Goal: Information Seeking & Learning: Learn about a topic

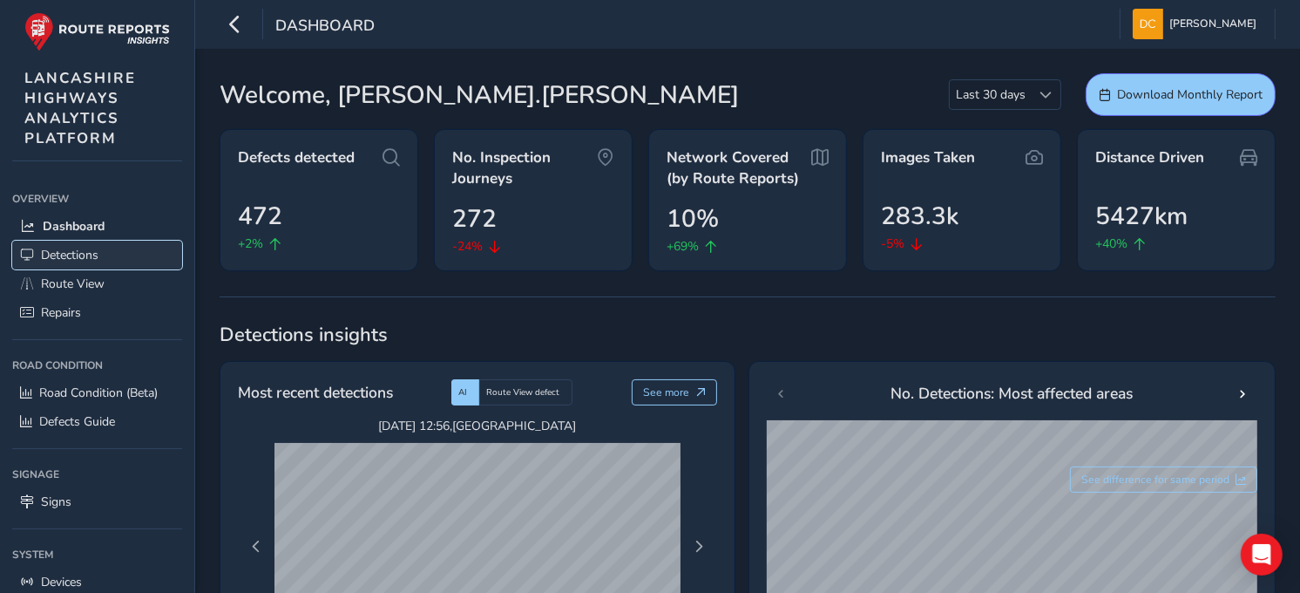
click at [47, 254] on span "Detections" at bounding box center [70, 255] width 58 height 17
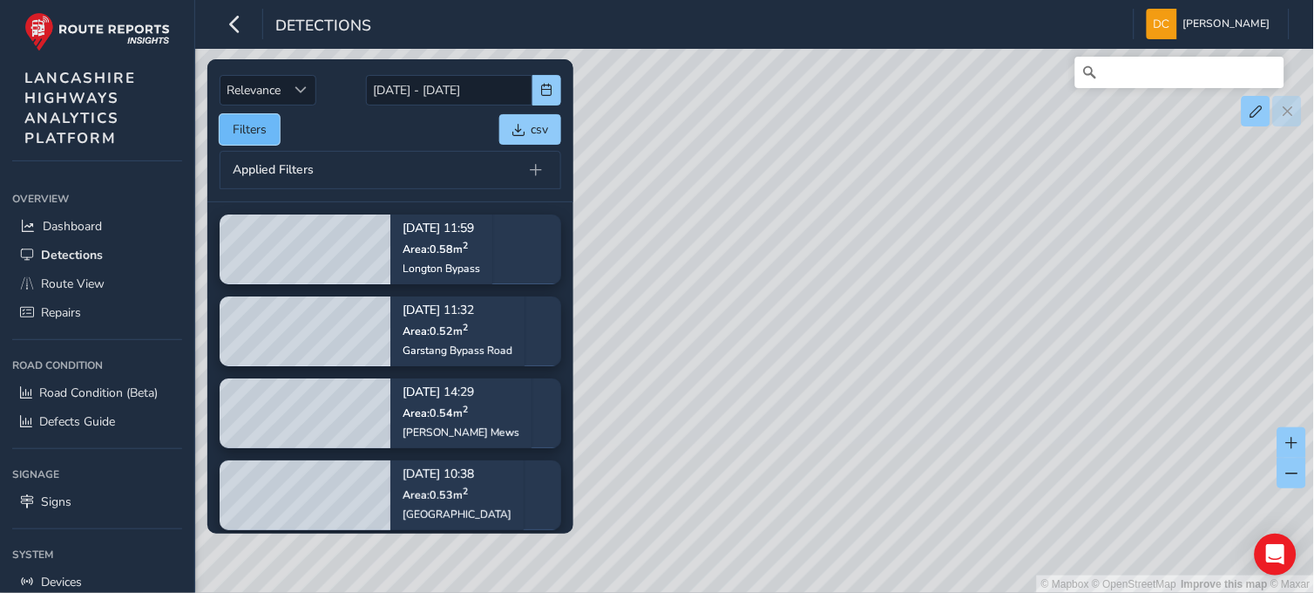
click at [253, 137] on button "Filters" at bounding box center [250, 129] width 60 height 31
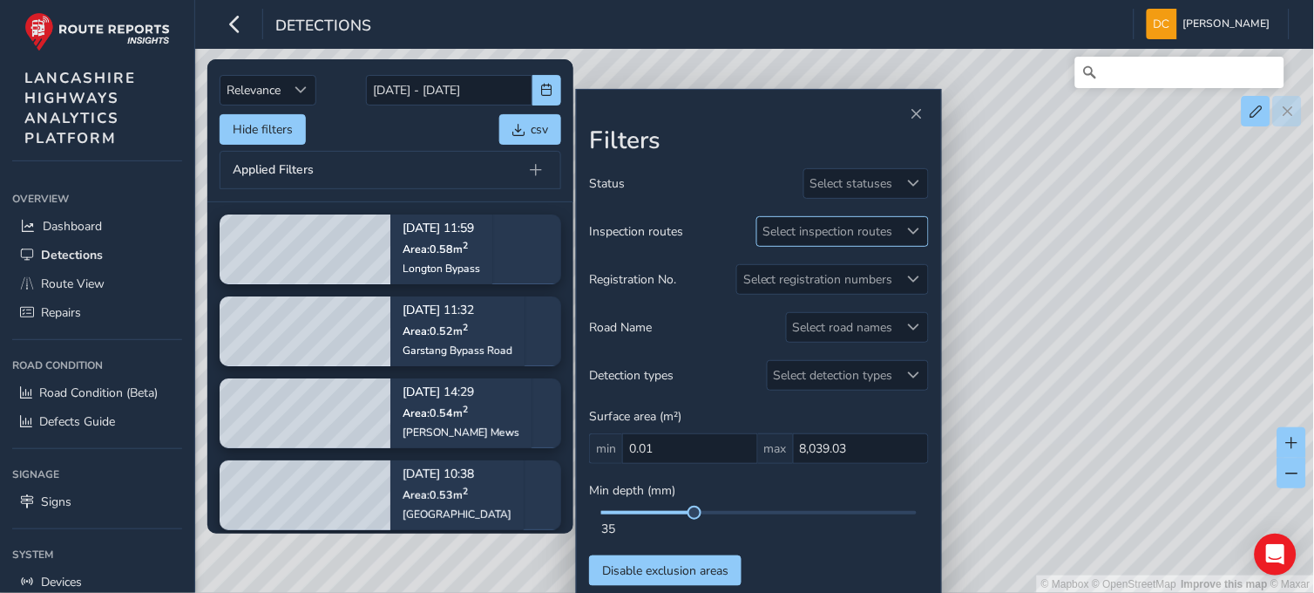
click at [838, 233] on div "Select inspection routes" at bounding box center [828, 231] width 142 height 29
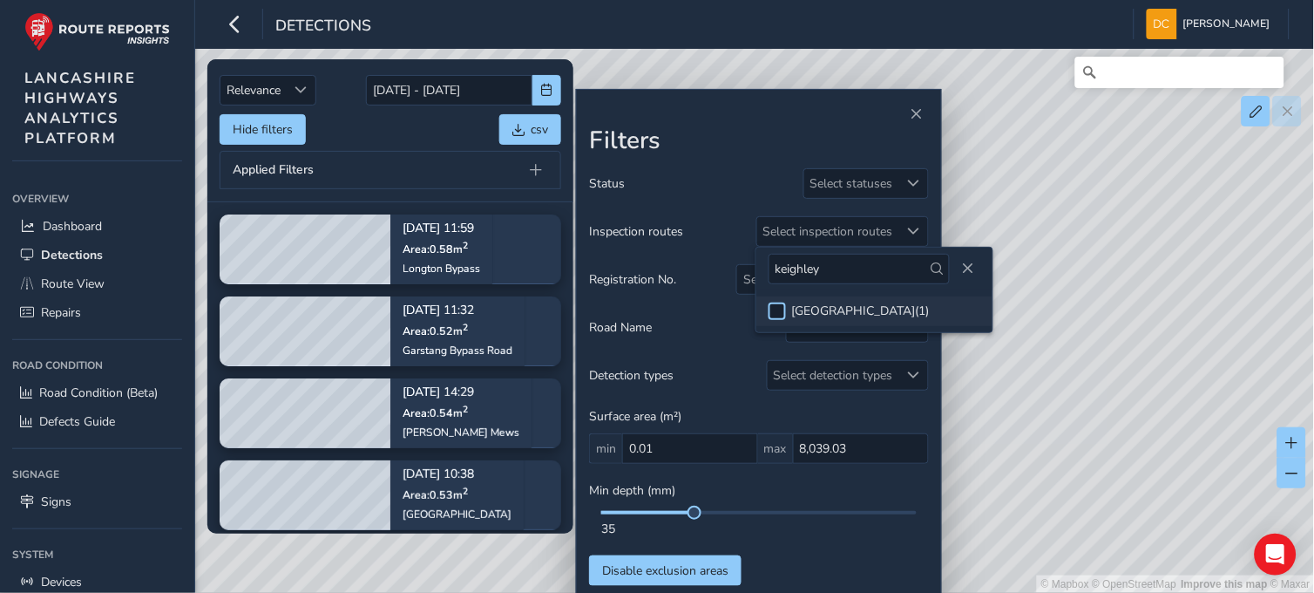
type input "keighley"
click at [779, 306] on div at bounding box center [777, 310] width 17 height 17
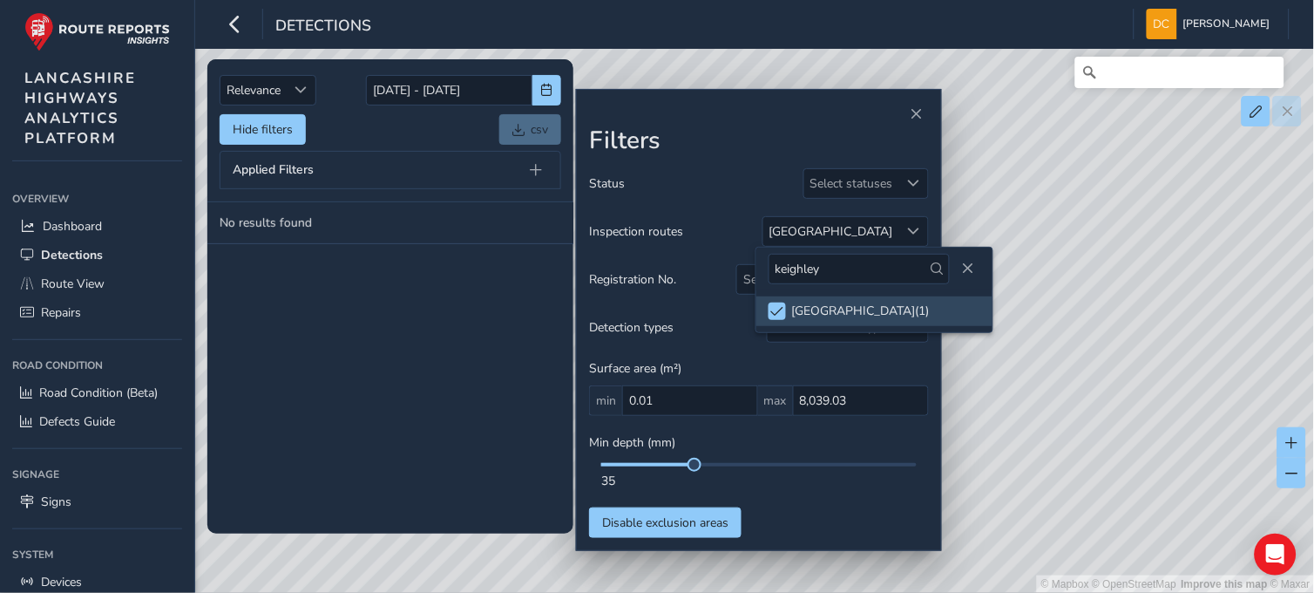
click at [636, 463] on span at bounding box center [647, 464] width 93 height 3
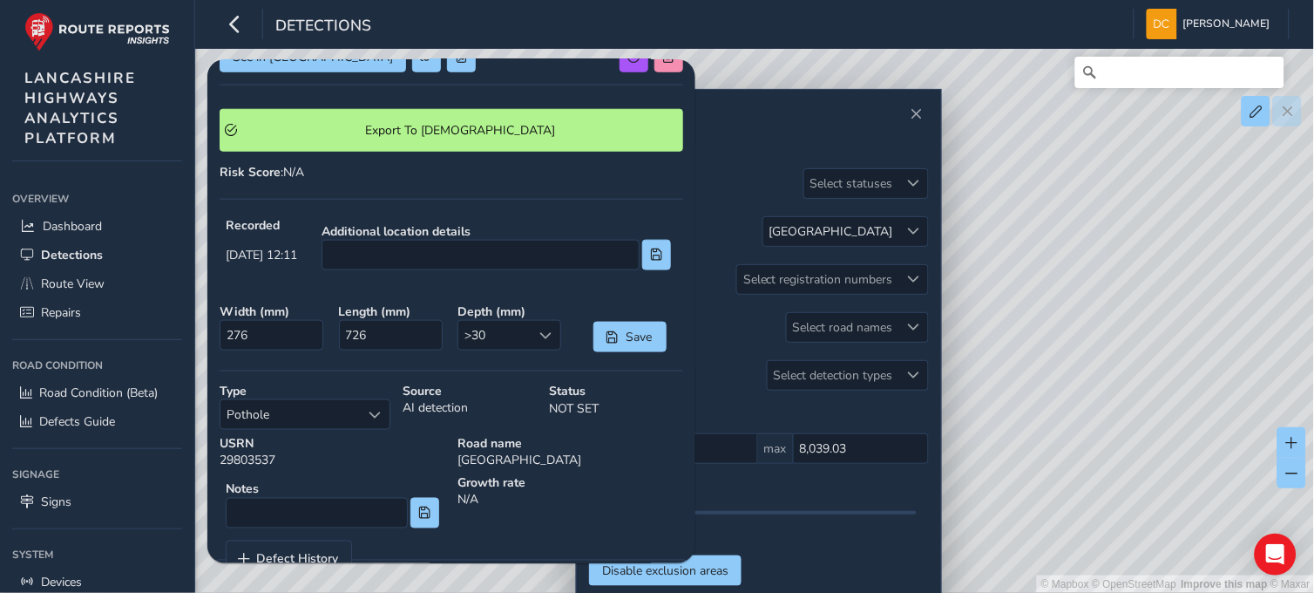
scroll to position [387, 0]
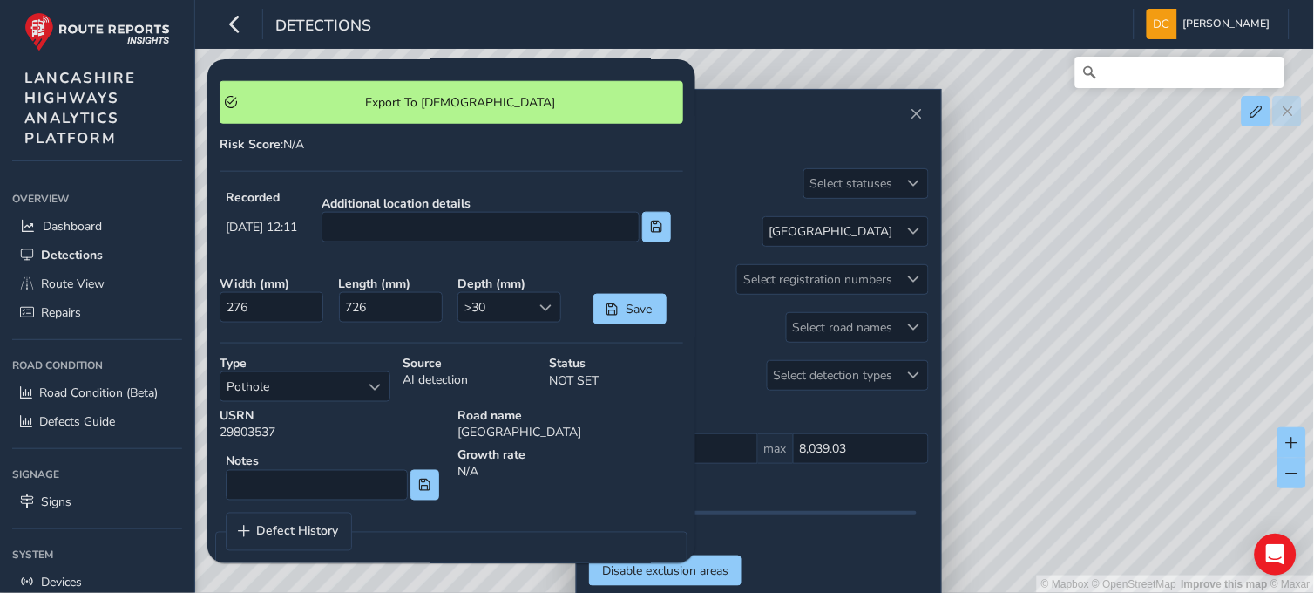
click at [1230, 261] on div "© Mapbox © OpenStreetMap Improve this map © Maxar" at bounding box center [657, 296] width 1315 height 593
click at [916, 108] on span "Close" at bounding box center [917, 114] width 12 height 12
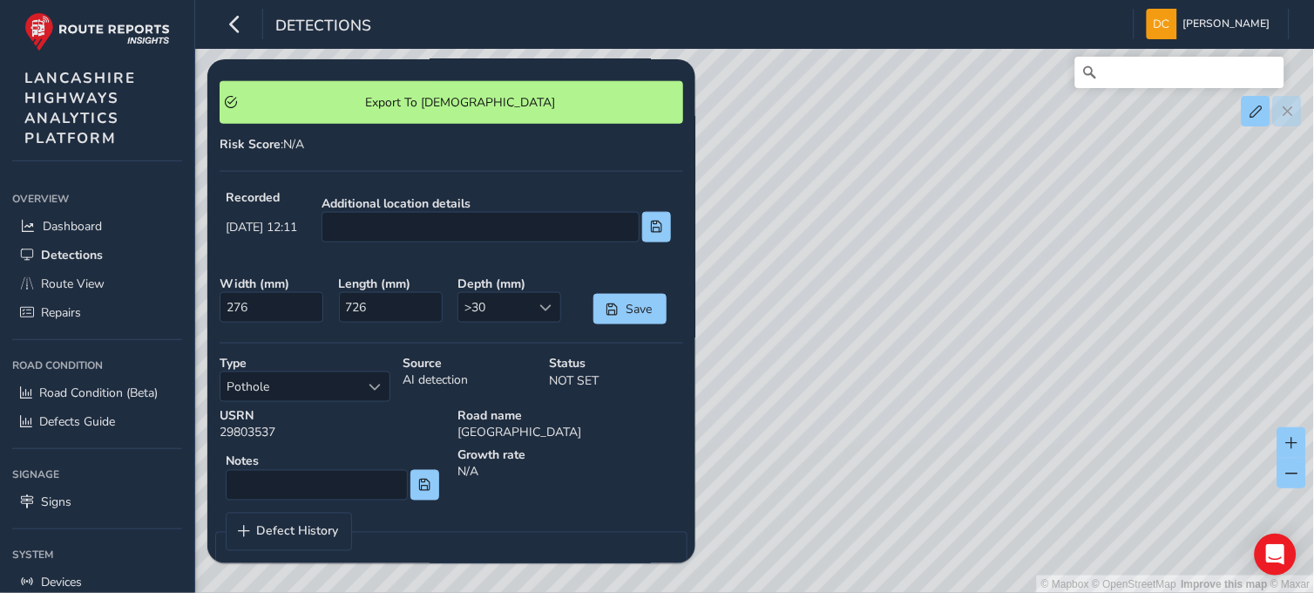
drag, startPoint x: 790, startPoint y: 377, endPoint x: 1061, endPoint y: 376, distance: 271.9
click at [1061, 376] on div "© Mapbox © OpenStreetMap Improve this map © Maxar" at bounding box center [657, 296] width 1315 height 593
drag, startPoint x: 1020, startPoint y: 333, endPoint x: 924, endPoint y: 285, distance: 107.2
click at [925, 285] on div "© Mapbox © OpenStreetMap Improve this map © Maxar" at bounding box center [657, 296] width 1315 height 593
drag, startPoint x: 1070, startPoint y: 209, endPoint x: 1066, endPoint y: 478, distance: 268.4
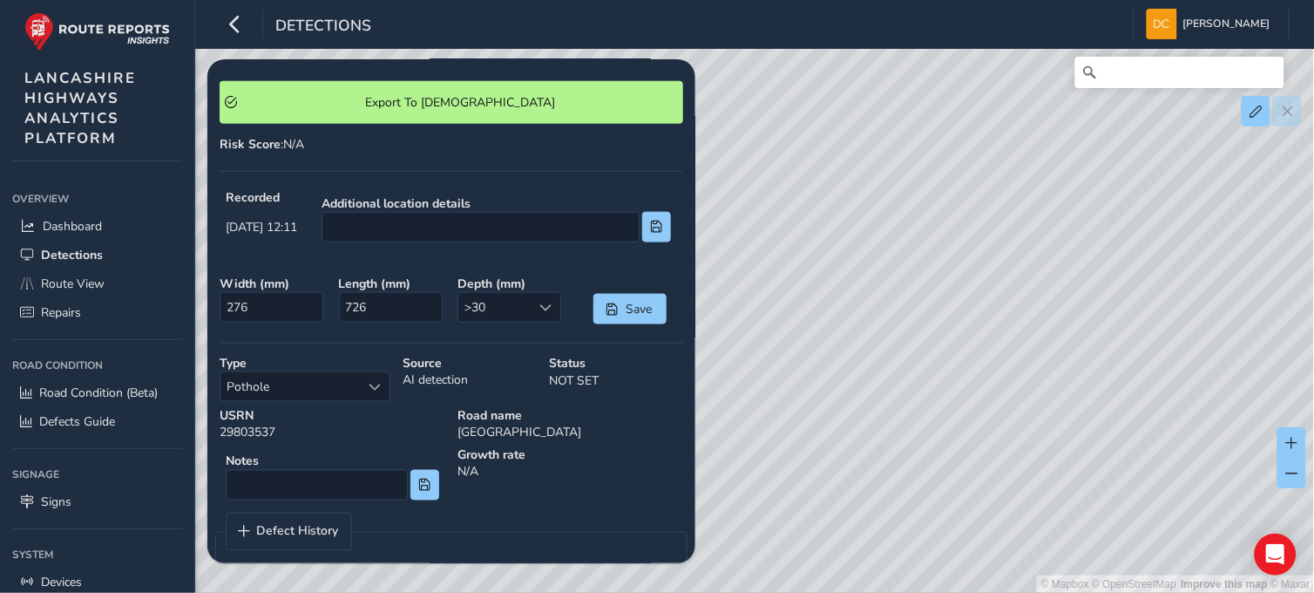
click at [1066, 478] on div "© Mapbox © OpenStreetMap Improve this map © Maxar" at bounding box center [657, 296] width 1315 height 593
drag, startPoint x: 1126, startPoint y: 377, endPoint x: 908, endPoint y: 422, distance: 222.4
click at [908, 422] on div "© Mapbox © OpenStreetMap Improve this map © Maxar" at bounding box center [657, 296] width 1315 height 593
drag, startPoint x: 1169, startPoint y: 395, endPoint x: 982, endPoint y: 424, distance: 188.8
click at [982, 424] on div "© Mapbox © OpenStreetMap Improve this map © Maxar" at bounding box center [657, 296] width 1315 height 593
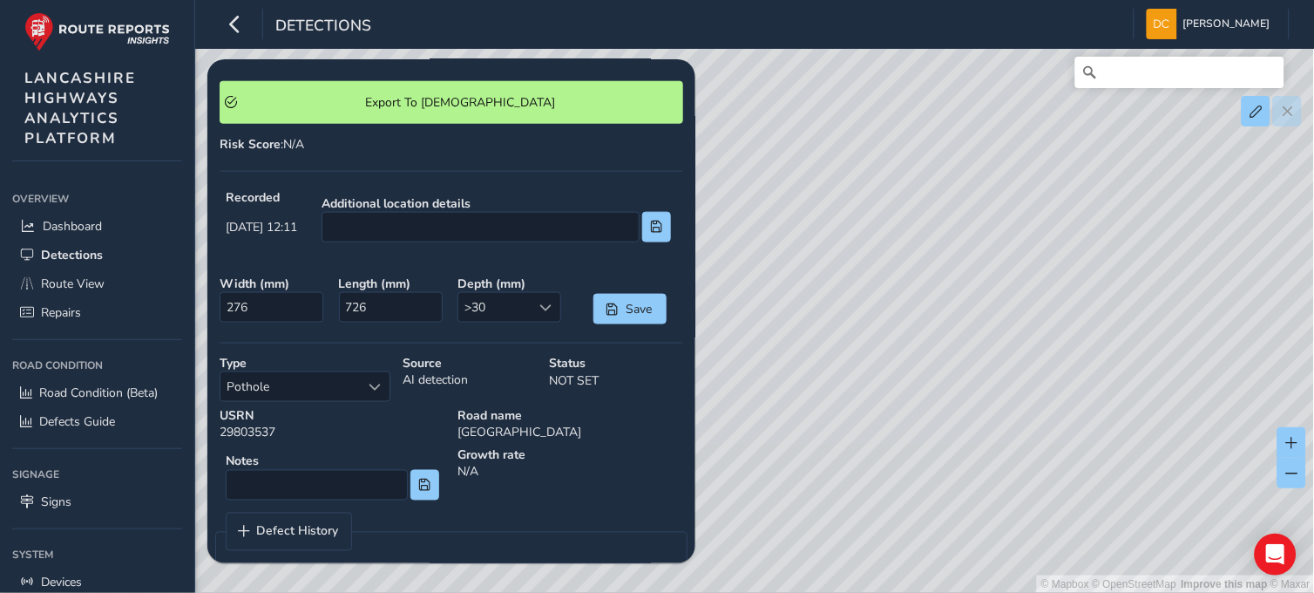
drag, startPoint x: 1180, startPoint y: 419, endPoint x: 1000, endPoint y: 431, distance: 180.8
click at [1000, 431] on div "© Mapbox © OpenStreetMap Improve this map © Maxar" at bounding box center [657, 296] width 1315 height 593
drag, startPoint x: 1207, startPoint y: 367, endPoint x: 980, endPoint y: 462, distance: 245.7
click at [980, 462] on div "© Mapbox © OpenStreetMap Improve this map © Maxar" at bounding box center [657, 296] width 1315 height 593
drag, startPoint x: 1135, startPoint y: 402, endPoint x: 916, endPoint y: 488, distance: 235.1
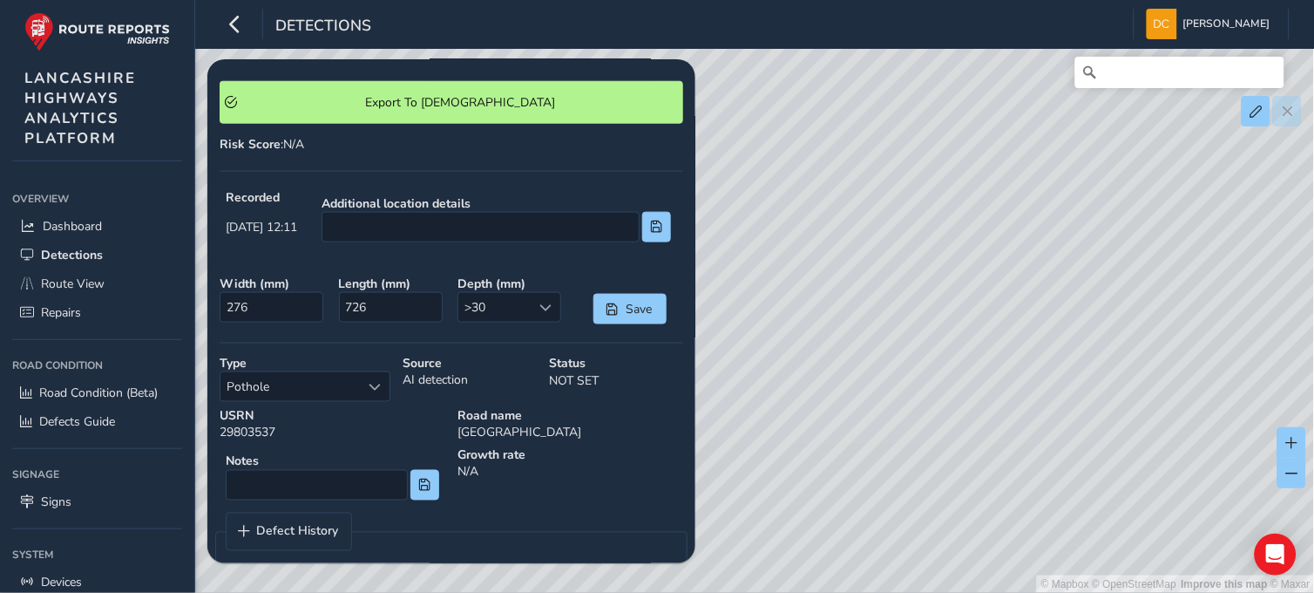
click at [913, 491] on div "© Mapbox © OpenStreetMap Improve this map © Maxar" at bounding box center [657, 296] width 1315 height 593
drag, startPoint x: 1142, startPoint y: 386, endPoint x: 967, endPoint y: 466, distance: 192.6
click at [969, 467] on div "© Mapbox © OpenStreetMap Improve this map © Maxar" at bounding box center [657, 296] width 1315 height 593
drag, startPoint x: 1095, startPoint y: 402, endPoint x: 800, endPoint y: 459, distance: 301.0
click at [761, 482] on div "© Mapbox © OpenStreetMap Improve this map © Maxar" at bounding box center [657, 296] width 1315 height 593
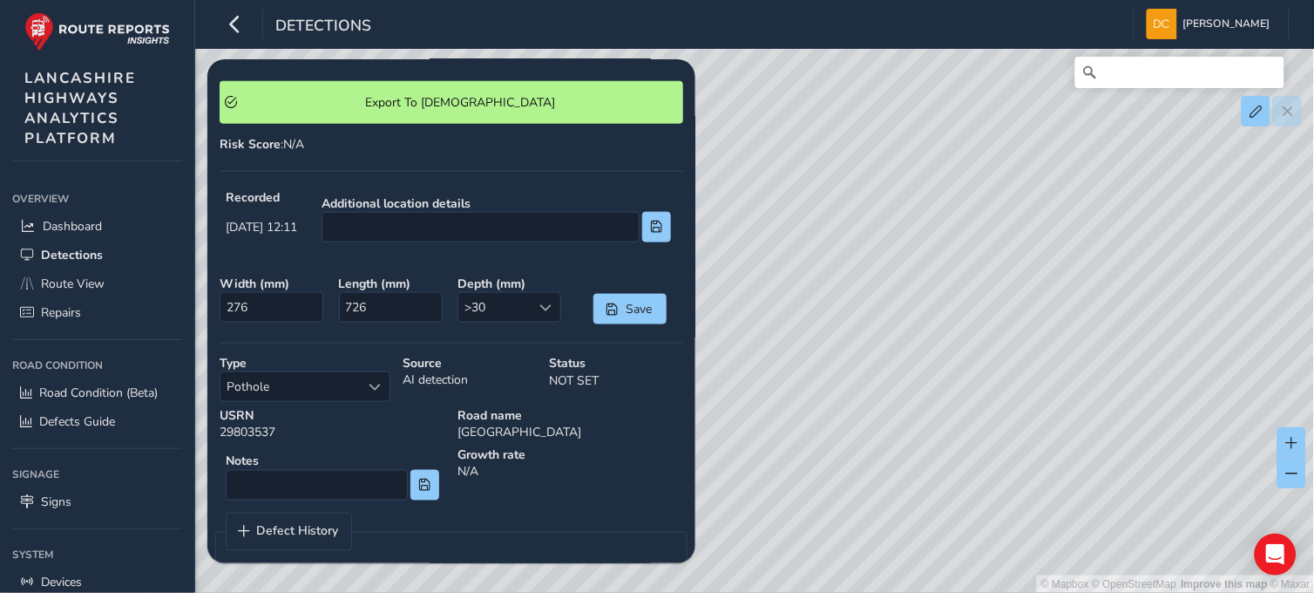
drag, startPoint x: 1151, startPoint y: 373, endPoint x: 822, endPoint y: 471, distance: 343.6
click at [778, 492] on div "© Mapbox © OpenStreetMap Improve this map © Maxar" at bounding box center [657, 296] width 1315 height 593
drag, startPoint x: 1129, startPoint y: 345, endPoint x: 1005, endPoint y: 483, distance: 185.7
click at [1005, 482] on div "© Mapbox © OpenStreetMap Improve this map © Maxar" at bounding box center [657, 296] width 1315 height 593
drag, startPoint x: 1117, startPoint y: 356, endPoint x: 982, endPoint y: 499, distance: 197.3
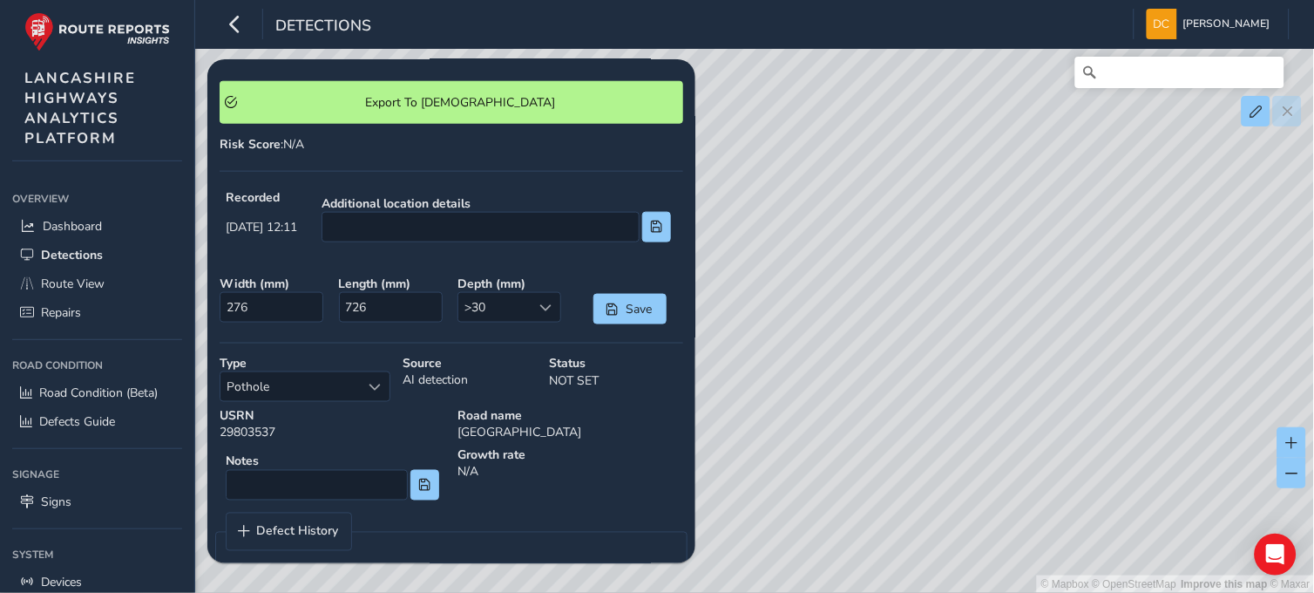
click at [959, 526] on div "© Mapbox © OpenStreetMap Improve this map © Maxar" at bounding box center [657, 296] width 1315 height 593
drag, startPoint x: 1056, startPoint y: 402, endPoint x: 1114, endPoint y: 397, distance: 57.7
click at [900, 444] on div "© Mapbox © OpenStreetMap Improve this map © Maxar" at bounding box center [657, 296] width 1315 height 593
drag, startPoint x: 1159, startPoint y: 367, endPoint x: 1059, endPoint y: 484, distance: 153.9
click at [1034, 512] on div "© Mapbox © OpenStreetMap Improve this map © Maxar" at bounding box center [657, 296] width 1315 height 593
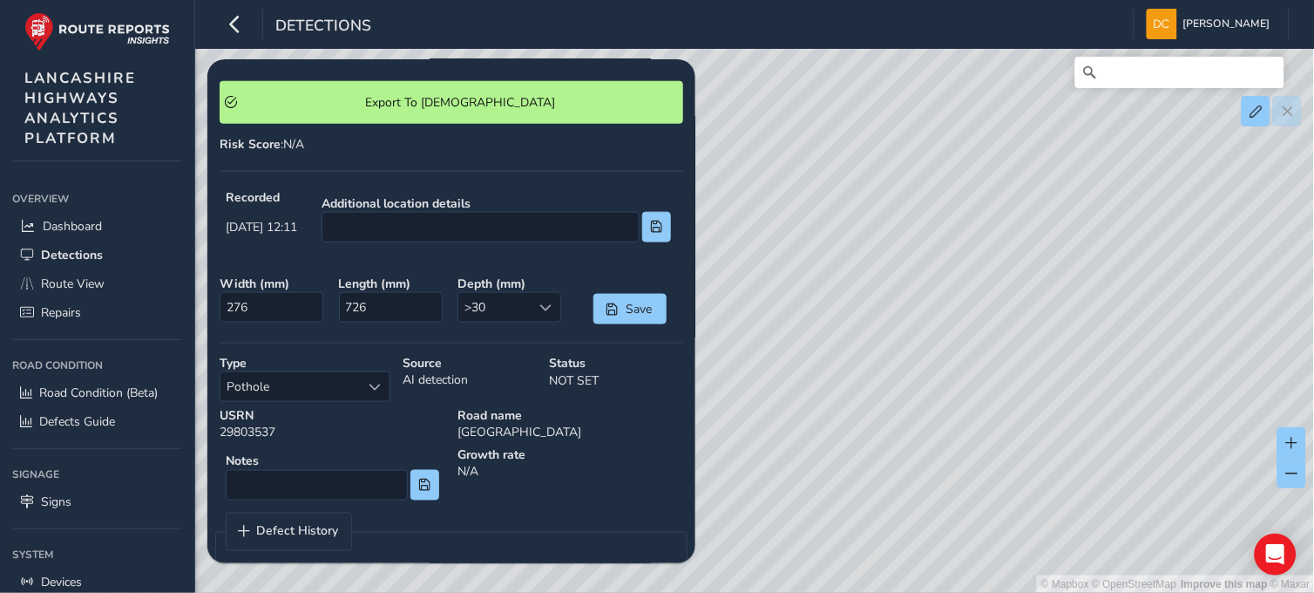
drag, startPoint x: 1166, startPoint y: 383, endPoint x: 925, endPoint y: 517, distance: 275.8
click at [921, 524] on div "© Mapbox © OpenStreetMap Improve this map © Maxar" at bounding box center [657, 296] width 1315 height 593
drag, startPoint x: 1096, startPoint y: 341, endPoint x: 992, endPoint y: 498, distance: 188.5
click at [992, 498] on div "© Mapbox © OpenStreetMap Improve this map © Maxar" at bounding box center [657, 296] width 1315 height 593
drag, startPoint x: 1165, startPoint y: 353, endPoint x: 1156, endPoint y: 142, distance: 211.1
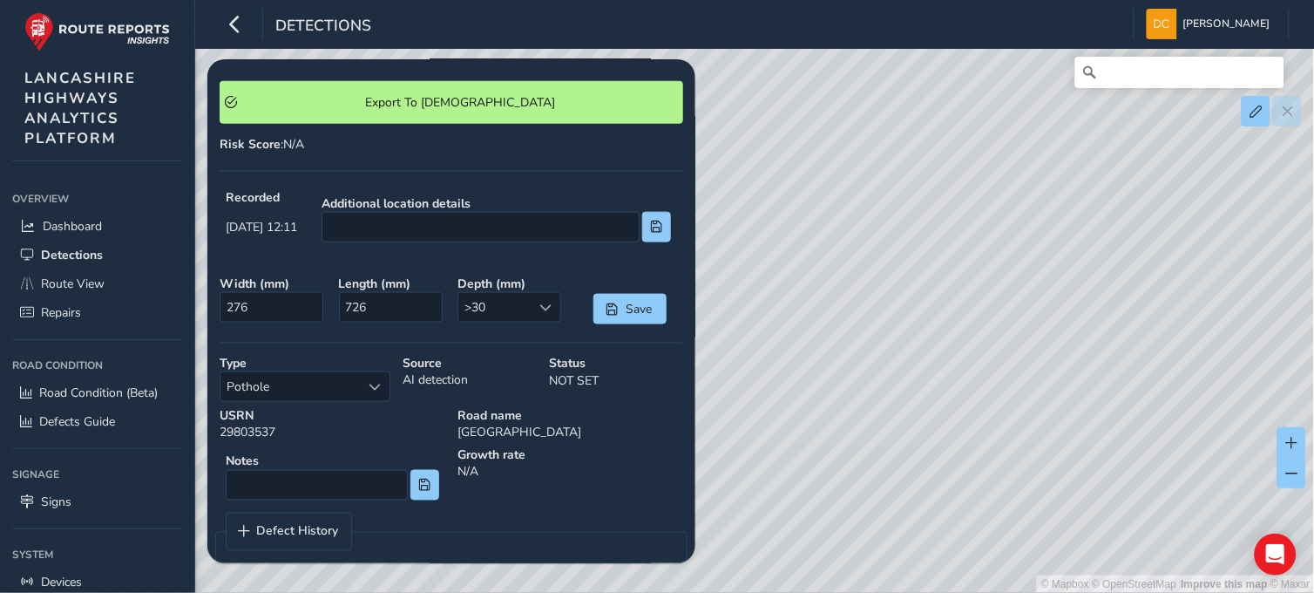
click at [1156, 142] on div "© Mapbox © OpenStreetMap Improve this map © Maxar" at bounding box center [657, 296] width 1315 height 593
drag, startPoint x: 1136, startPoint y: 410, endPoint x: 1073, endPoint y: 201, distance: 217.5
click at [1074, 183] on div "© Mapbox © OpenStreetMap Improve this map © Maxar" at bounding box center [657, 296] width 1315 height 593
drag, startPoint x: 1091, startPoint y: 347, endPoint x: 1078, endPoint y: 211, distance: 136.6
click at [1078, 211] on div "© Mapbox © OpenStreetMap Improve this map © Maxar" at bounding box center [657, 296] width 1315 height 593
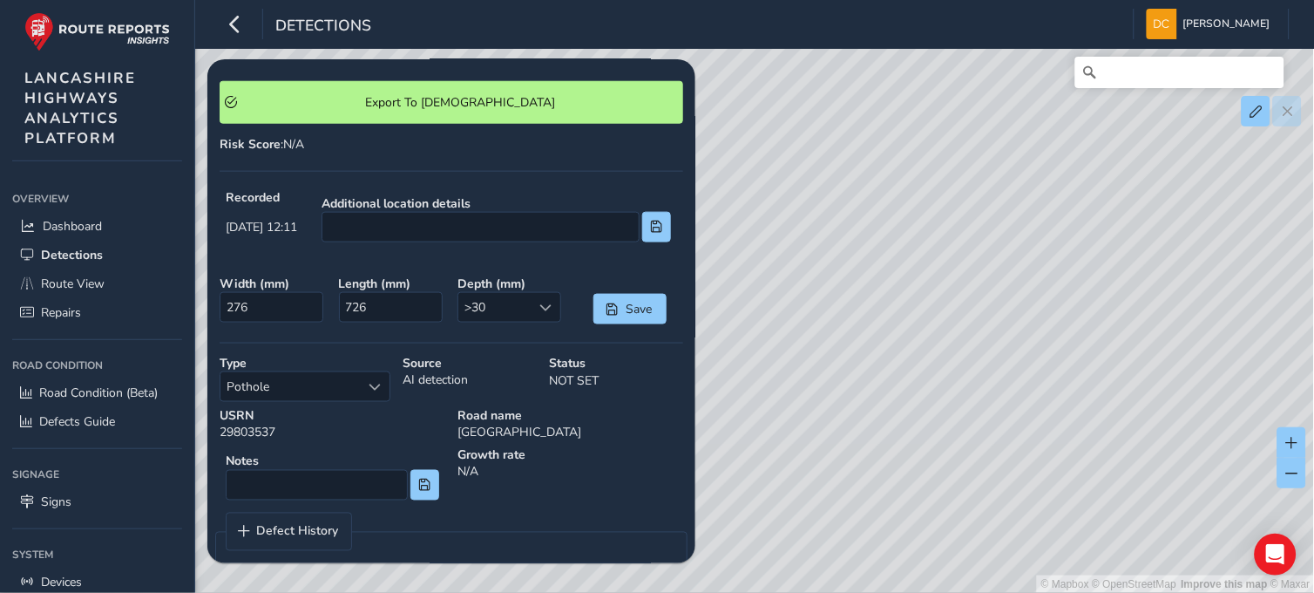
drag, startPoint x: 1150, startPoint y: 379, endPoint x: 796, endPoint y: 275, distance: 369.5
click at [771, 236] on div "© Mapbox © OpenStreetMap Improve this map © Maxar" at bounding box center [657, 296] width 1315 height 593
drag, startPoint x: 1049, startPoint y: 321, endPoint x: 751, endPoint y: 311, distance: 298.2
click at [752, 309] on div "© Mapbox © OpenStreetMap Improve this map © Maxar" at bounding box center [657, 296] width 1315 height 593
drag, startPoint x: 1051, startPoint y: 307, endPoint x: 694, endPoint y: 254, distance: 361.1
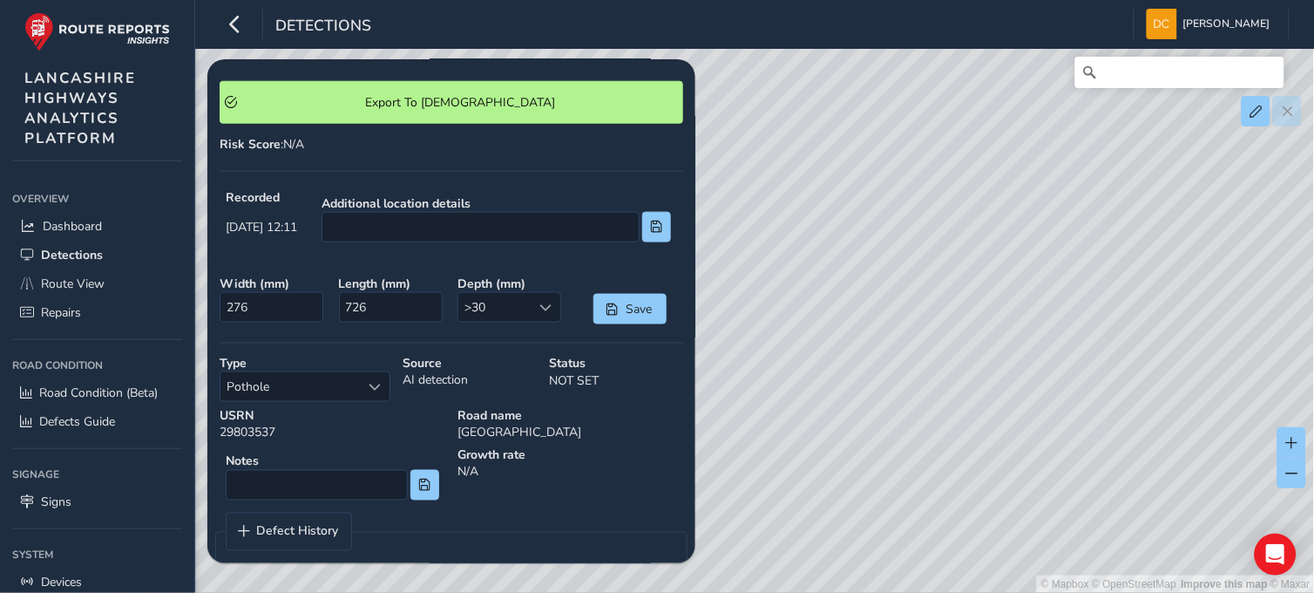
click at [694, 73] on div "Relevance Relevance 05/09/2025 - 19/09/2025 Filters csv Applied Filters Sep 10,…" at bounding box center [755, 73] width 1070 height 0
drag, startPoint x: 1181, startPoint y: 301, endPoint x: 773, endPoint y: 285, distance: 408.1
click at [773, 285] on div "© Mapbox © OpenStreetMap Improve this map © Maxar" at bounding box center [657, 296] width 1315 height 593
drag, startPoint x: 1136, startPoint y: 323, endPoint x: 895, endPoint y: 419, distance: 259.7
click at [893, 418] on div "© Mapbox © OpenStreetMap Improve this map © Maxar" at bounding box center [657, 296] width 1315 height 593
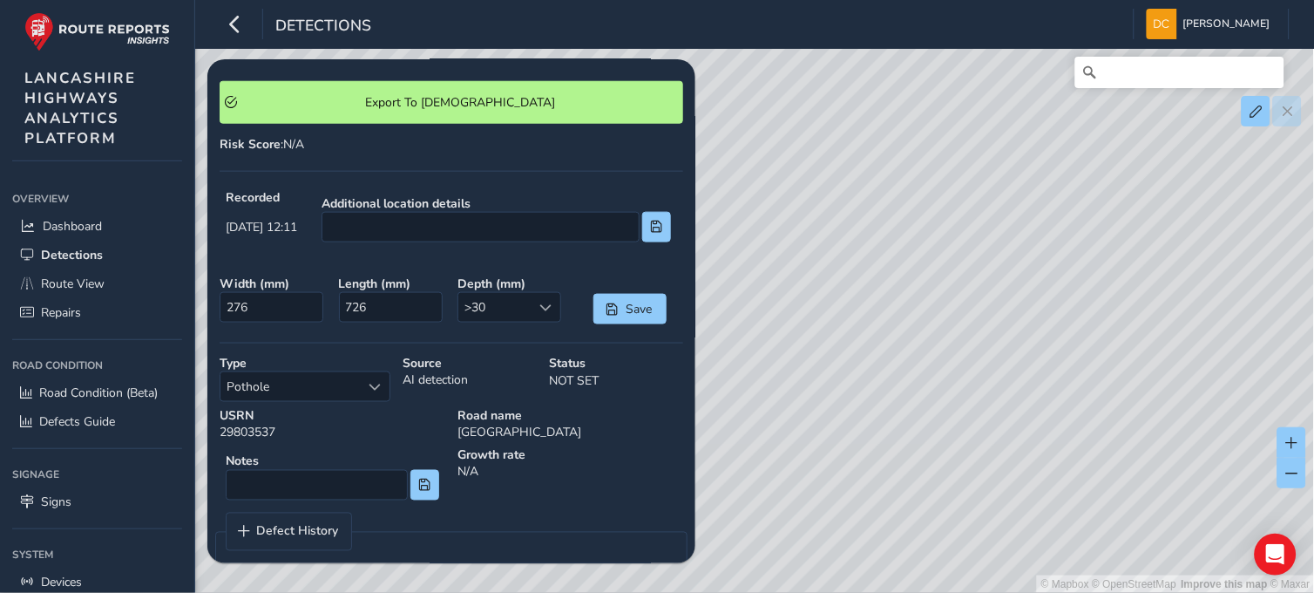
drag, startPoint x: 1168, startPoint y: 354, endPoint x: 920, endPoint y: 523, distance: 299.7
click at [920, 523] on div "© Mapbox © OpenStreetMap Improve this map © Maxar" at bounding box center [657, 296] width 1315 height 593
drag, startPoint x: 1081, startPoint y: 322, endPoint x: 894, endPoint y: 514, distance: 267.5
click at [891, 519] on div "© Mapbox © OpenStreetMap Improve this map © Maxar" at bounding box center [657, 296] width 1315 height 593
drag, startPoint x: 1078, startPoint y: 318, endPoint x: 859, endPoint y: 534, distance: 307.5
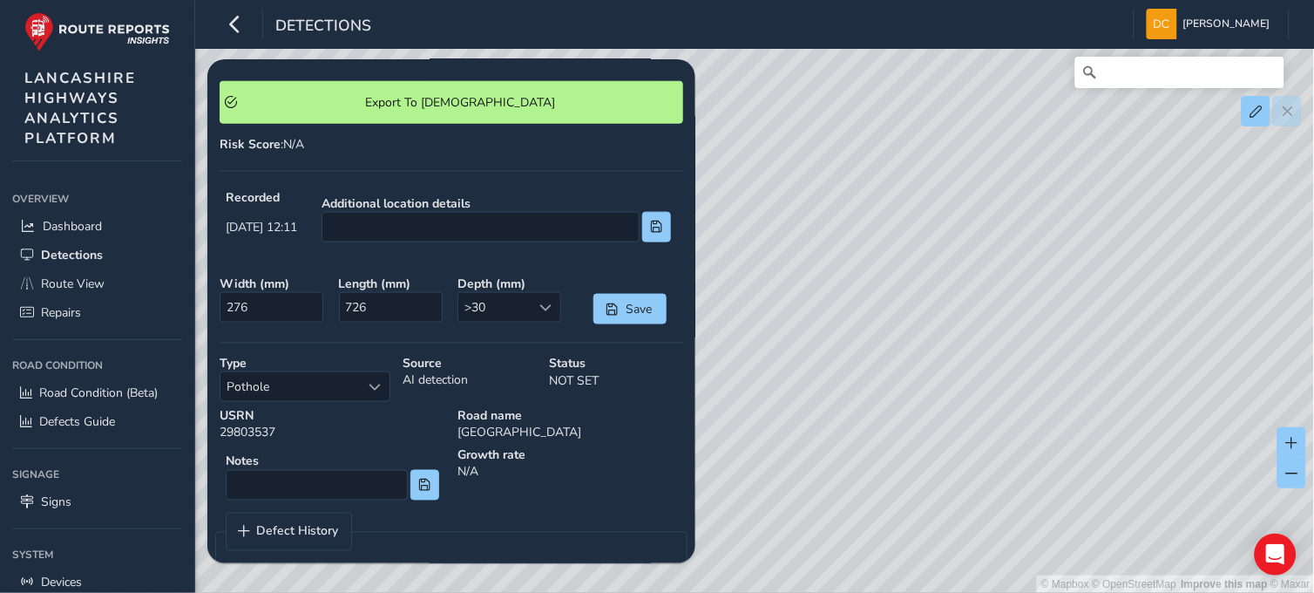
click at [858, 537] on div "© Mapbox © OpenStreetMap Improve this map © Maxar" at bounding box center [657, 296] width 1315 height 593
drag, startPoint x: 1000, startPoint y: 345, endPoint x: 790, endPoint y: 542, distance: 288.6
click at [790, 542] on div "© Mapbox © OpenStreetMap Improve this map © Maxar" at bounding box center [657, 296] width 1315 height 593
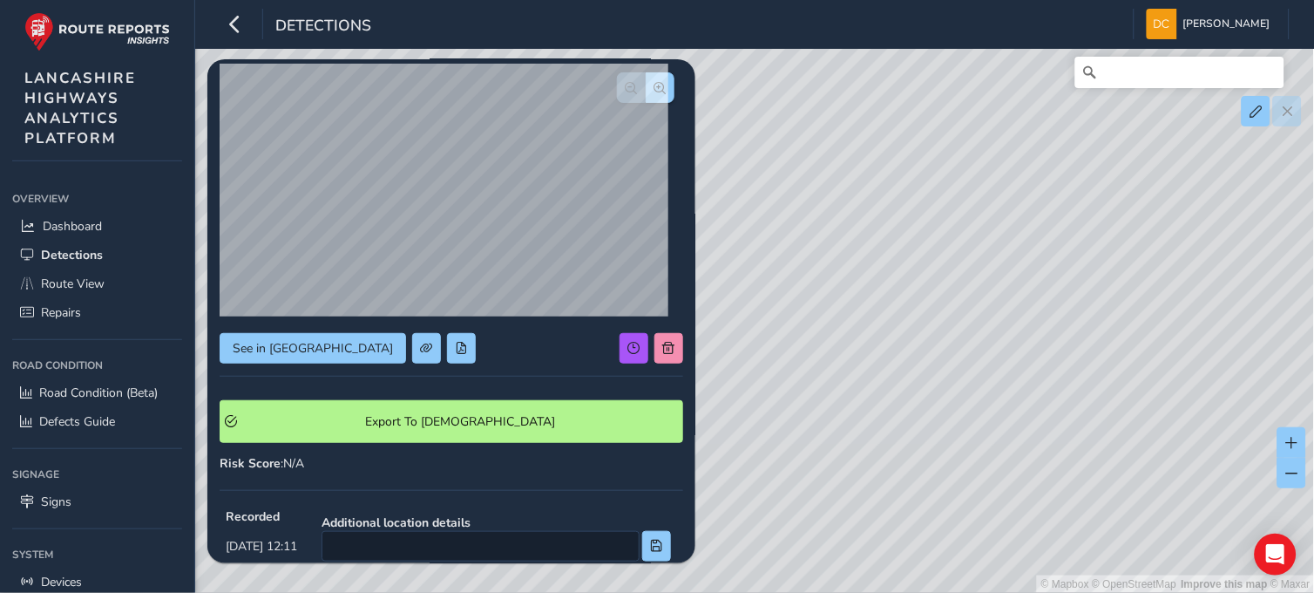
scroll to position [0, 0]
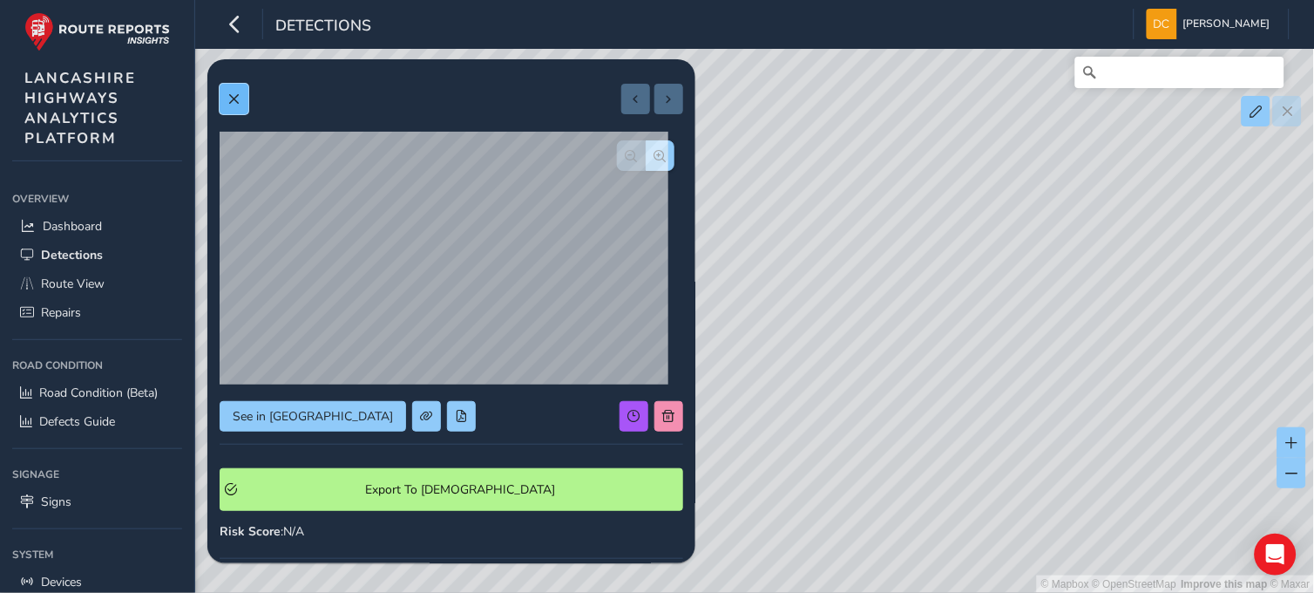
click at [242, 96] on button at bounding box center [234, 99] width 29 height 31
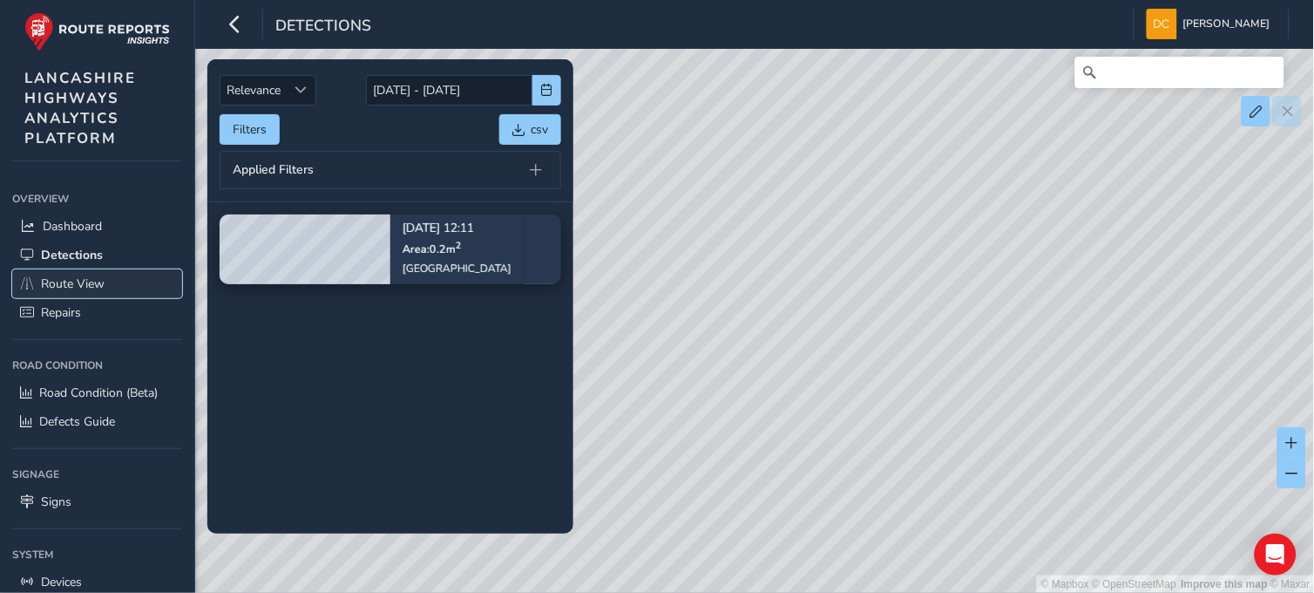
click at [70, 275] on span "Route View" at bounding box center [73, 283] width 64 height 17
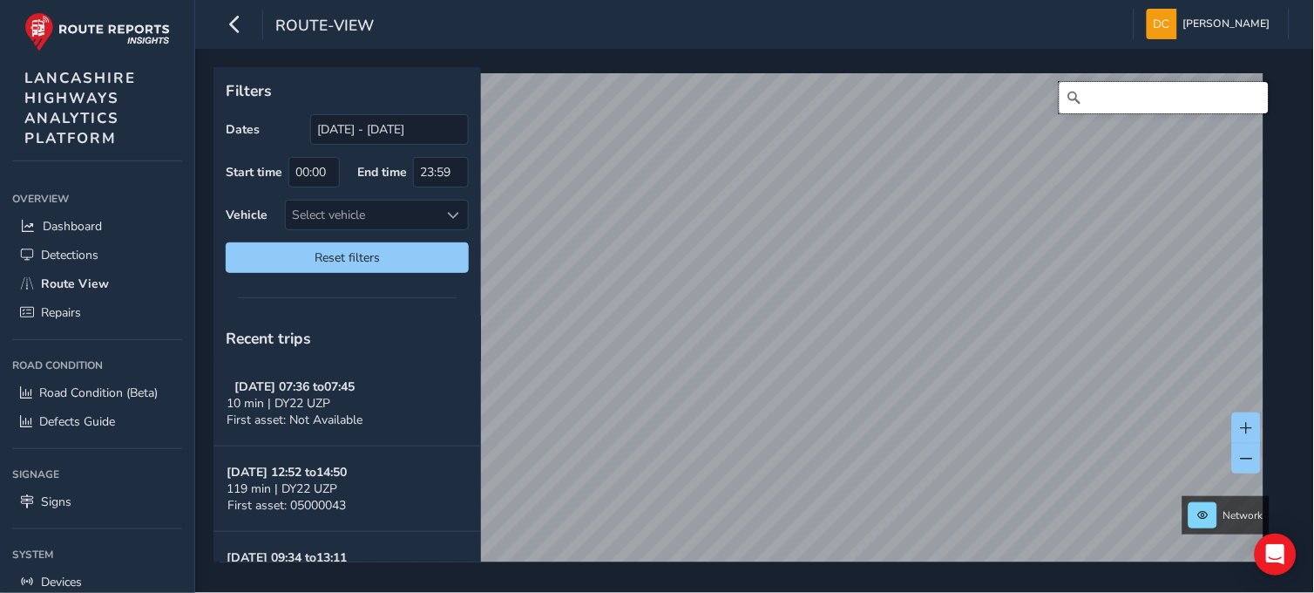
click at [1100, 97] on input "Search" at bounding box center [1164, 97] width 209 height 31
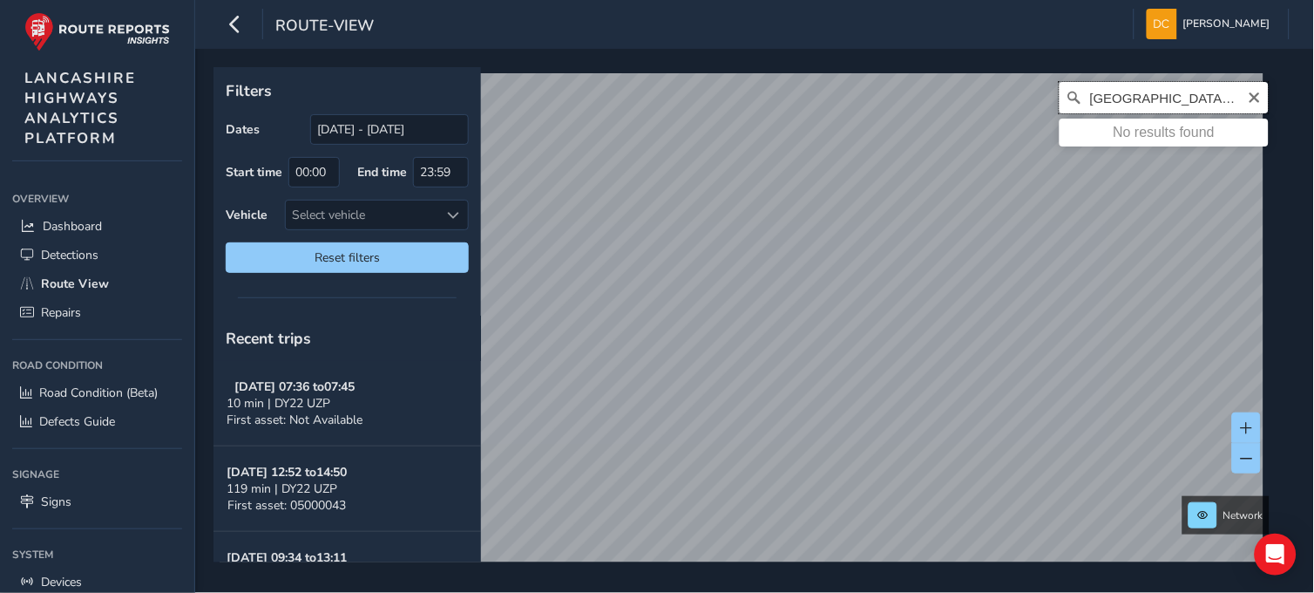
click at [1105, 90] on input "keighey road, colne" at bounding box center [1164, 97] width 209 height 31
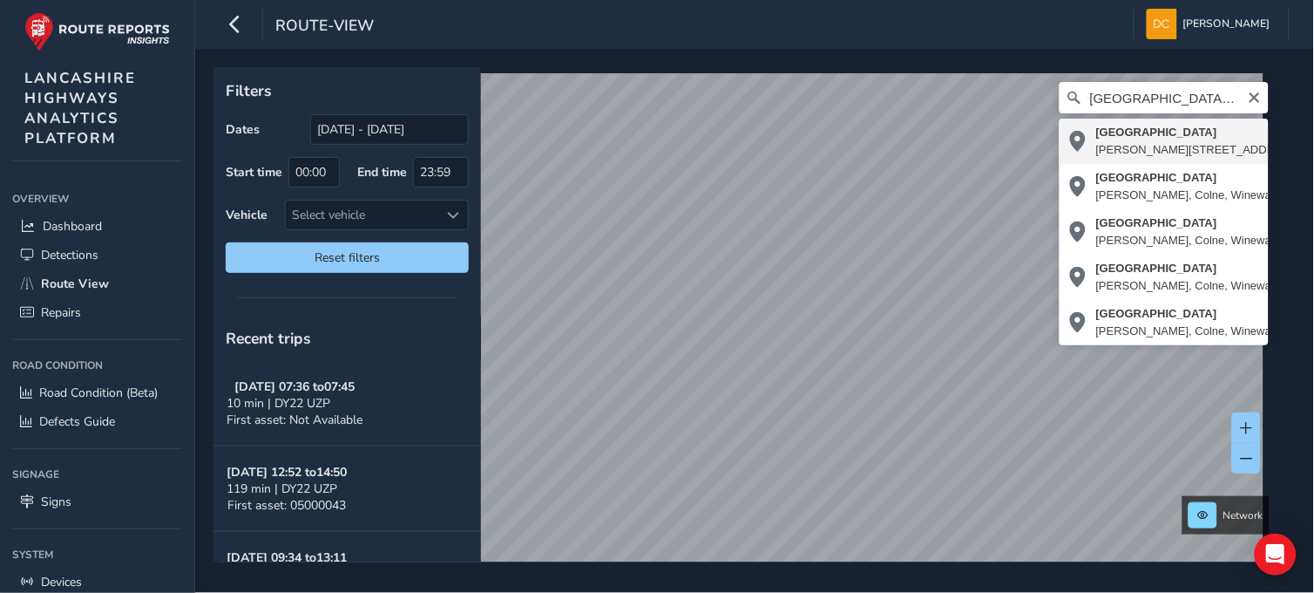
type input "Keighley Road, Lidgett, Colne, Laneshaw Bridge, Borough of Pendle, Lancashire, …"
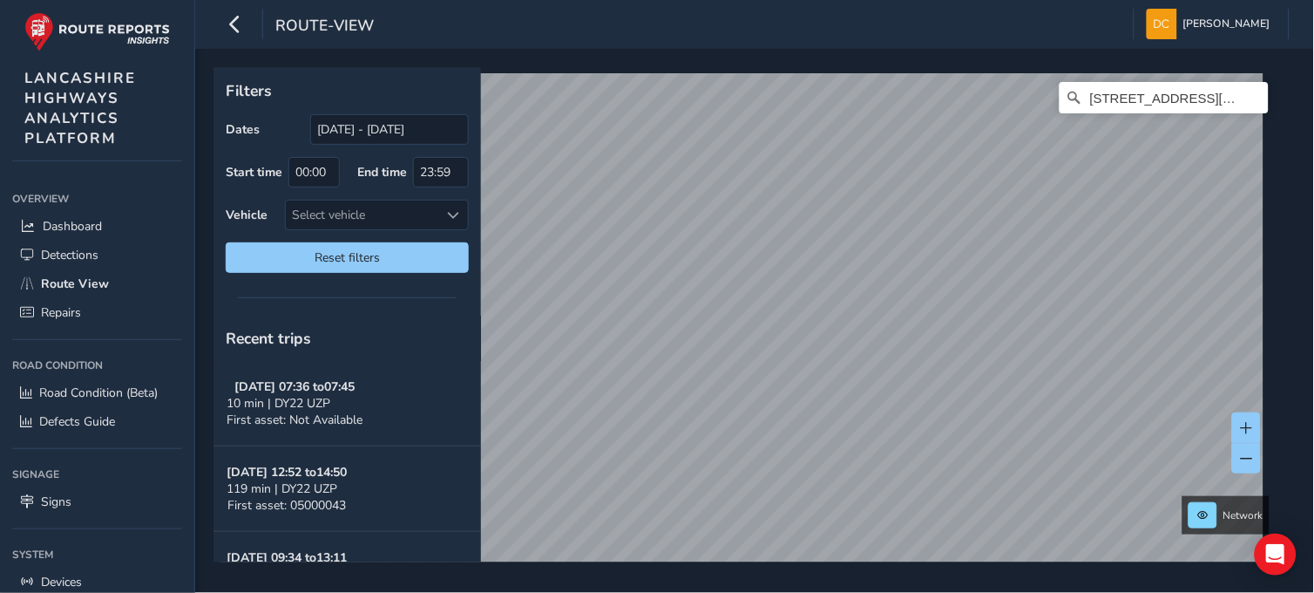
click at [1038, 349] on div "Keighley Road, Lidgett, Colne, Laneshaw Bridge, Borough of Pendle, Lancashire, …" at bounding box center [749, 327] width 1058 height 509
click at [1250, 97] on icon "Clear" at bounding box center [1255, 97] width 10 height 10
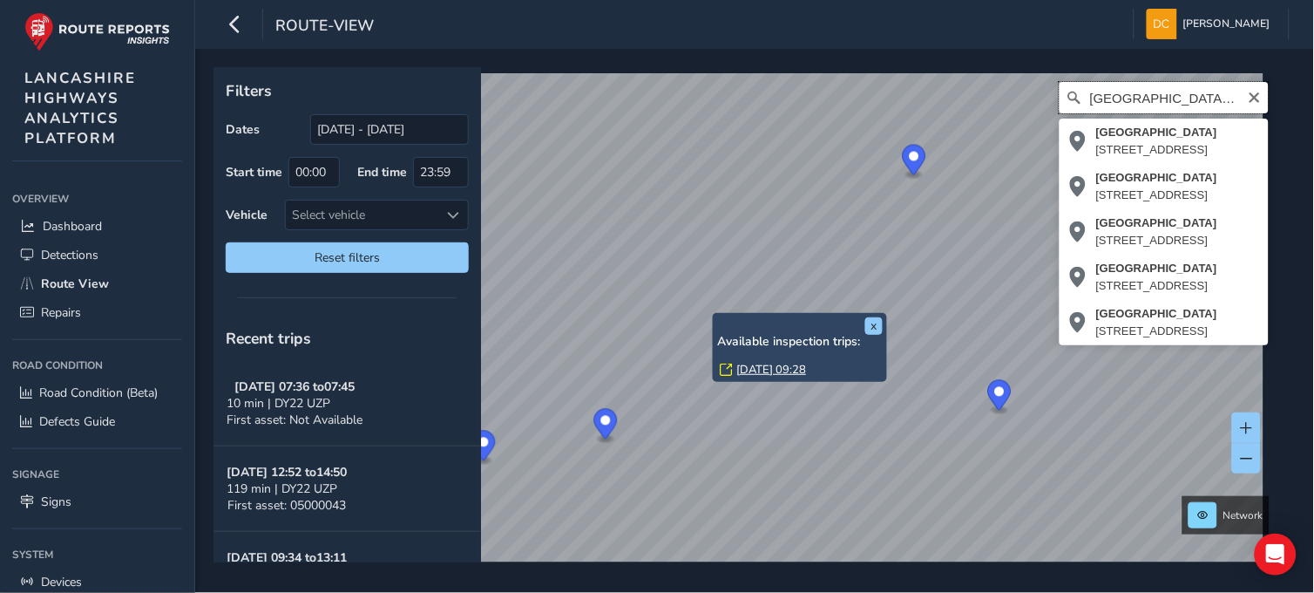
click at [1177, 94] on input "barrowford road, nelson" at bounding box center [1164, 97] width 209 height 31
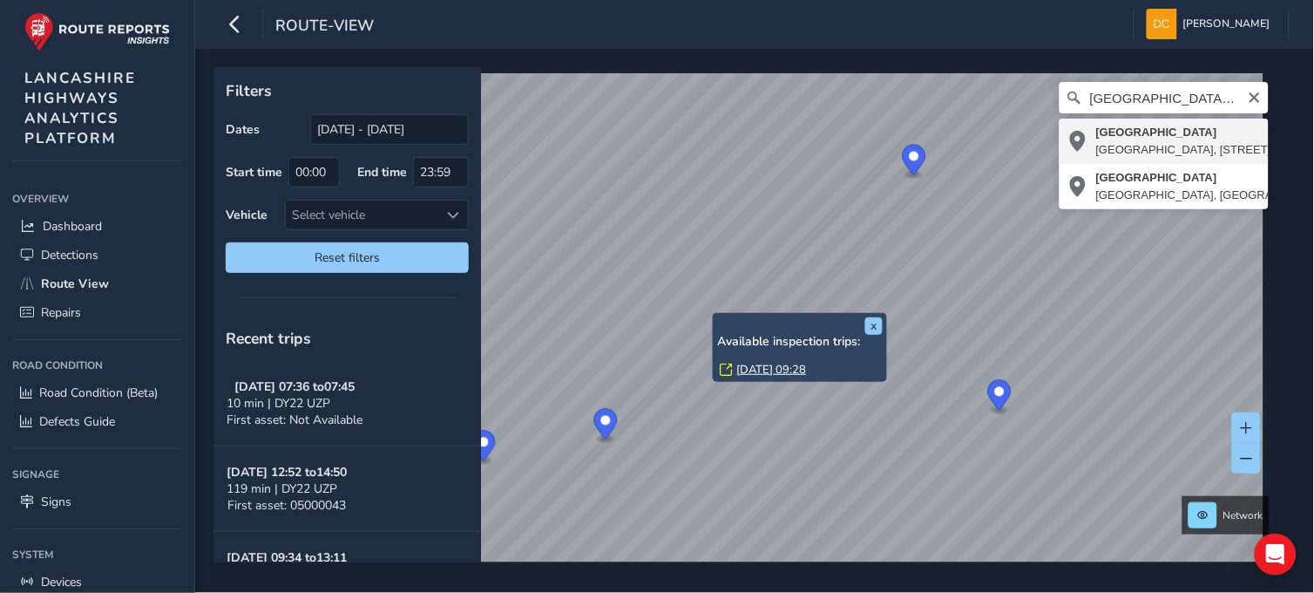
type input "Barrowford Road, Whitefield, Nelson, Barrowford, Borough of Pendle, Lancashire,…"
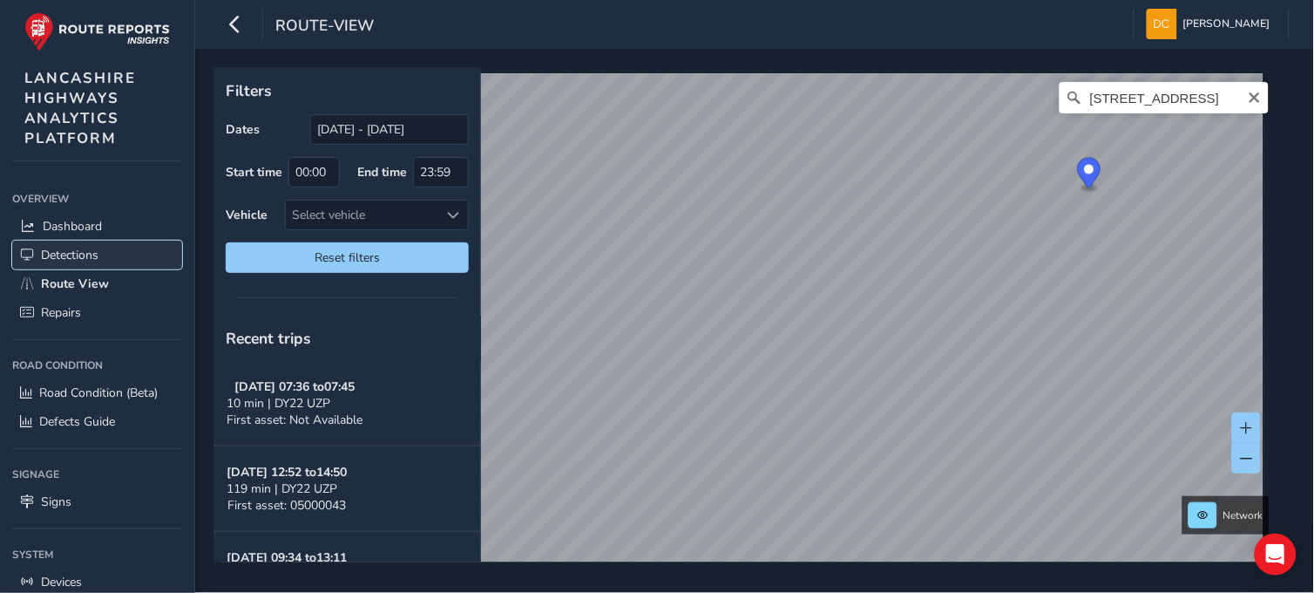
click at [81, 251] on span "Detections" at bounding box center [70, 255] width 58 height 17
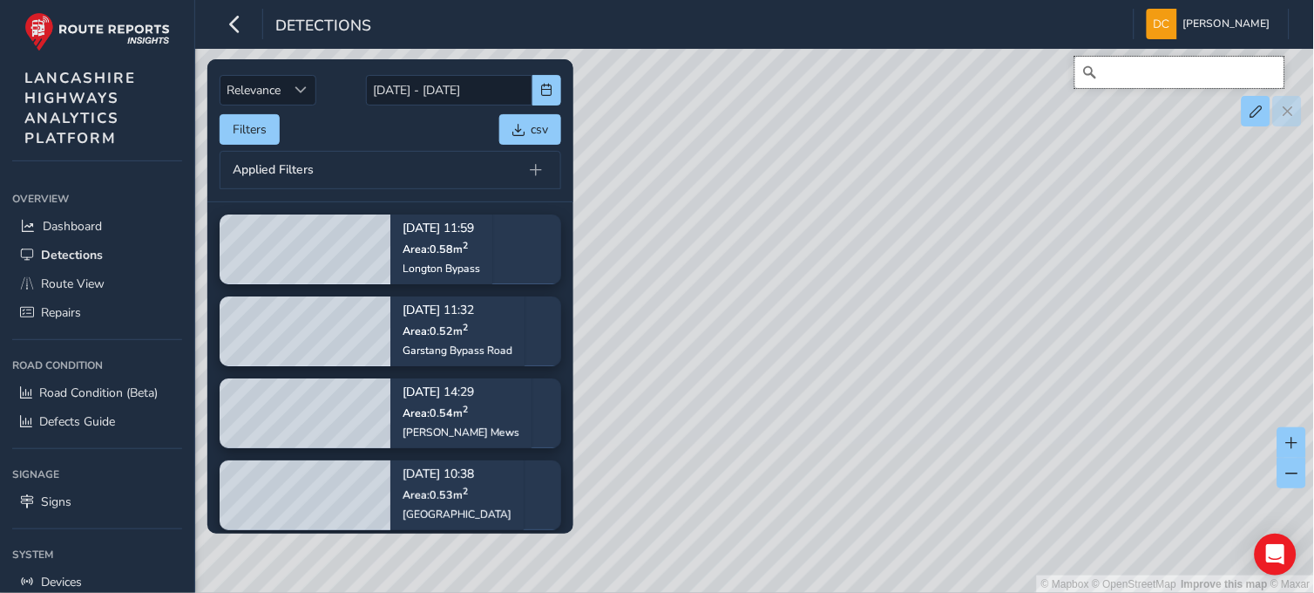
click at [1139, 77] on input "Search" at bounding box center [1179, 72] width 209 height 31
click at [550, 85] on span "button" at bounding box center [547, 90] width 12 height 12
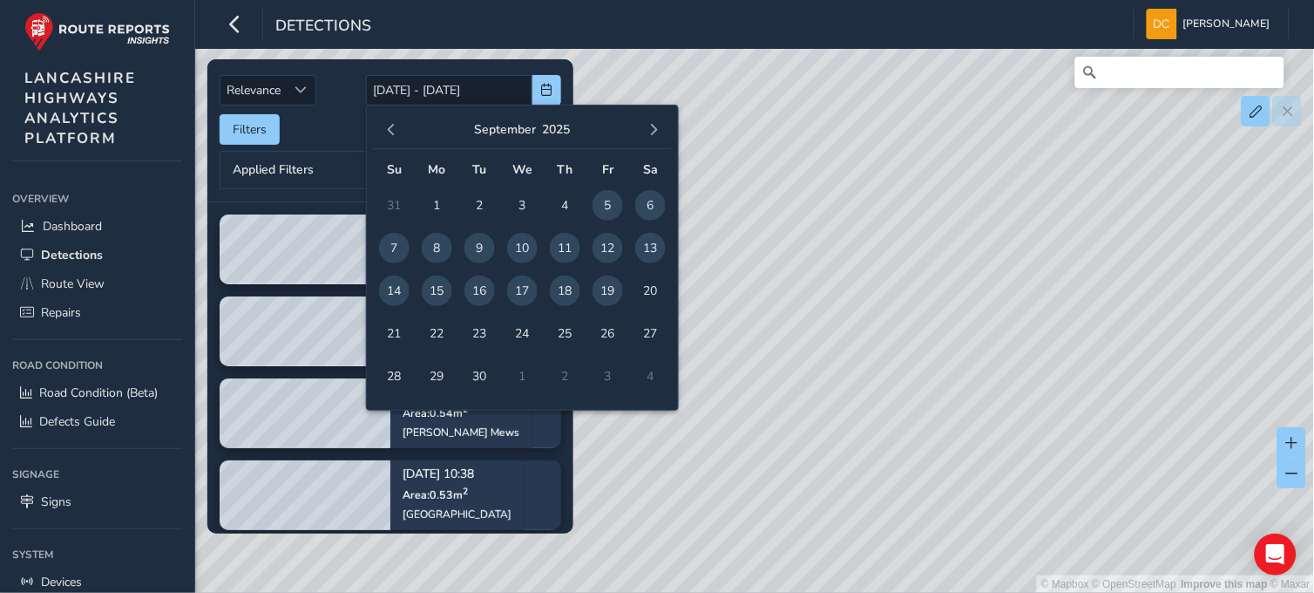
click at [440, 293] on span "15" at bounding box center [437, 290] width 31 height 31
type input "15/09/2025"
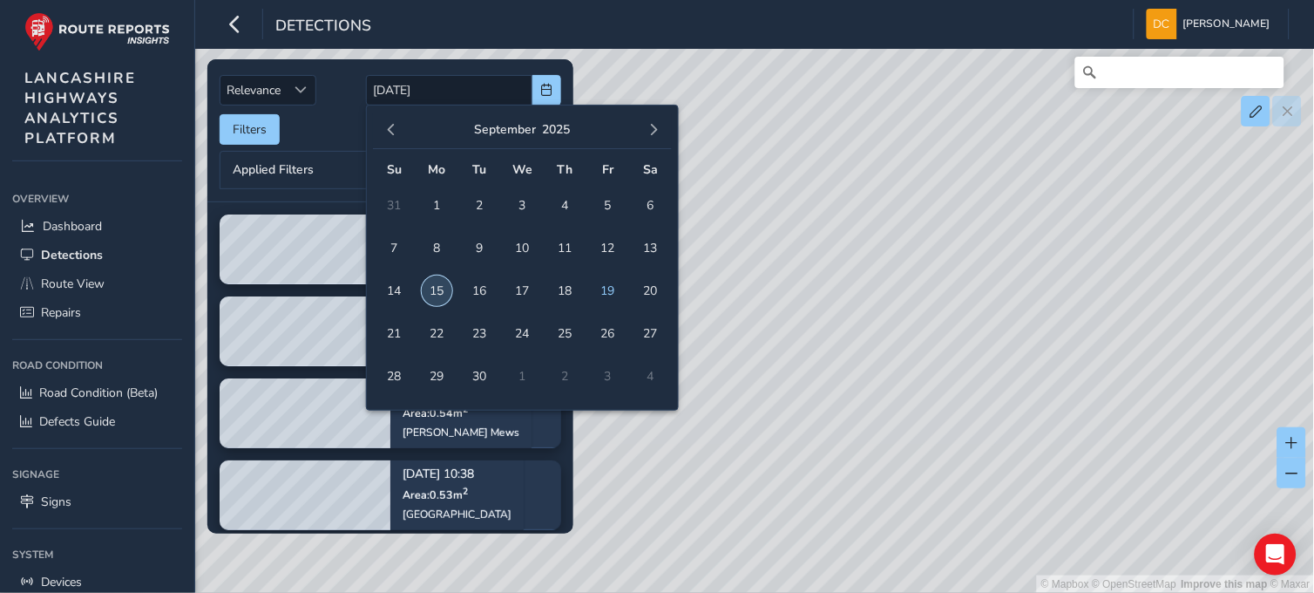
click at [440, 293] on span "15" at bounding box center [437, 290] width 31 height 31
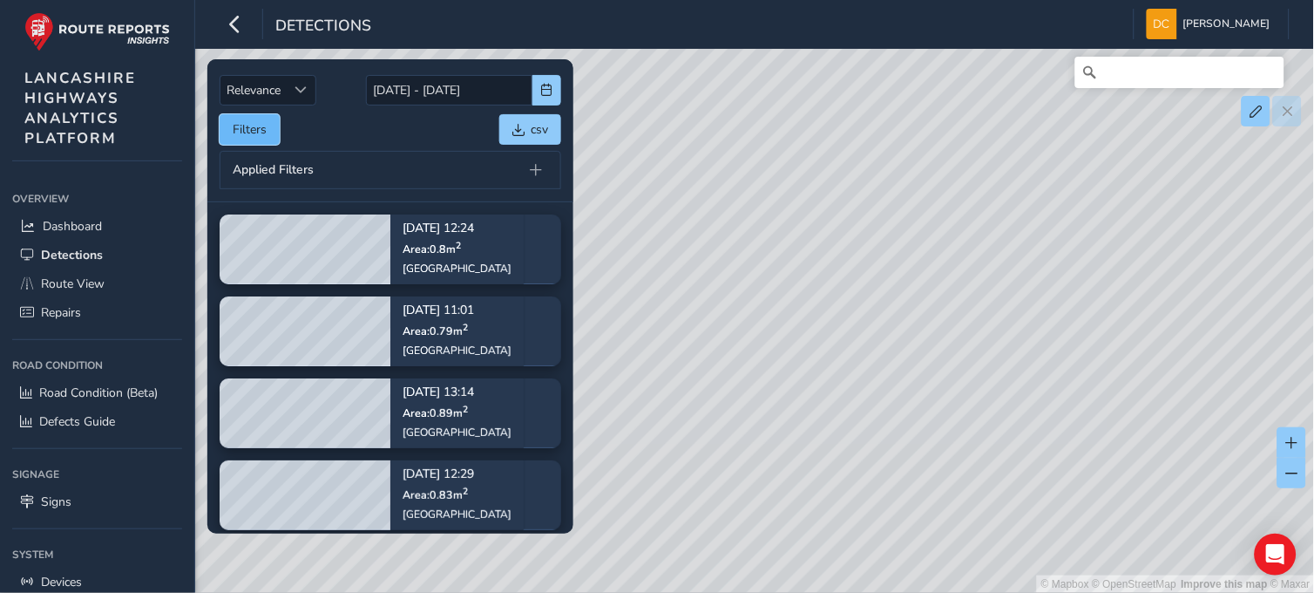
click at [245, 122] on button "Filters" at bounding box center [250, 129] width 60 height 31
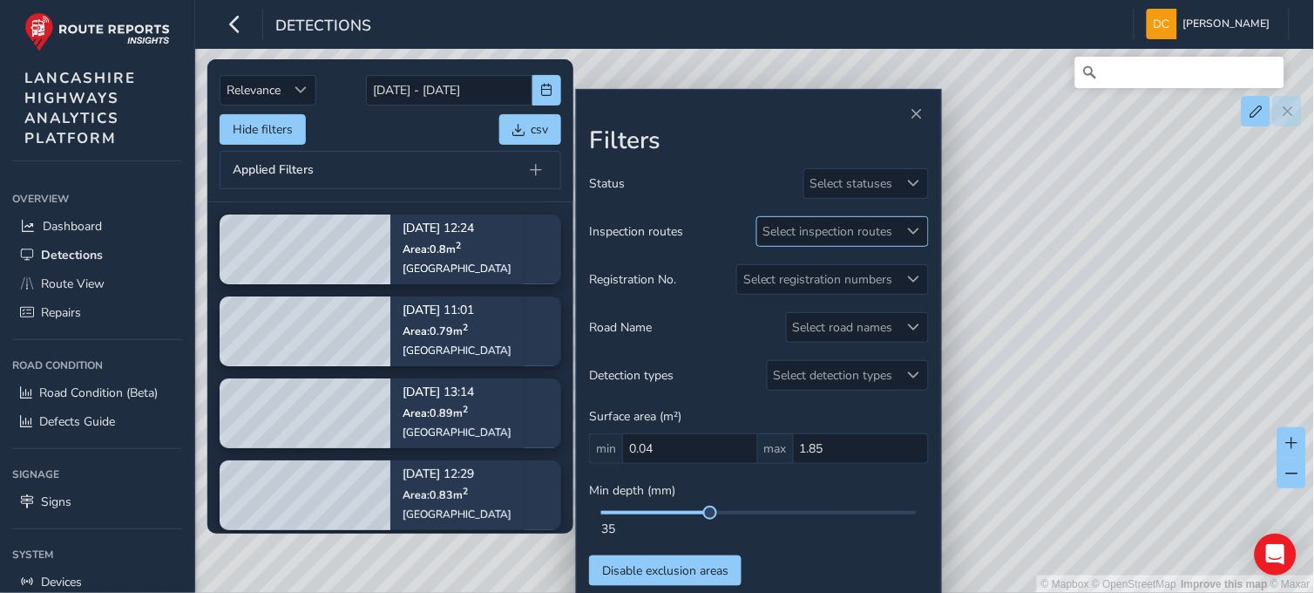
click at [841, 230] on div "Select inspection routes" at bounding box center [828, 231] width 142 height 29
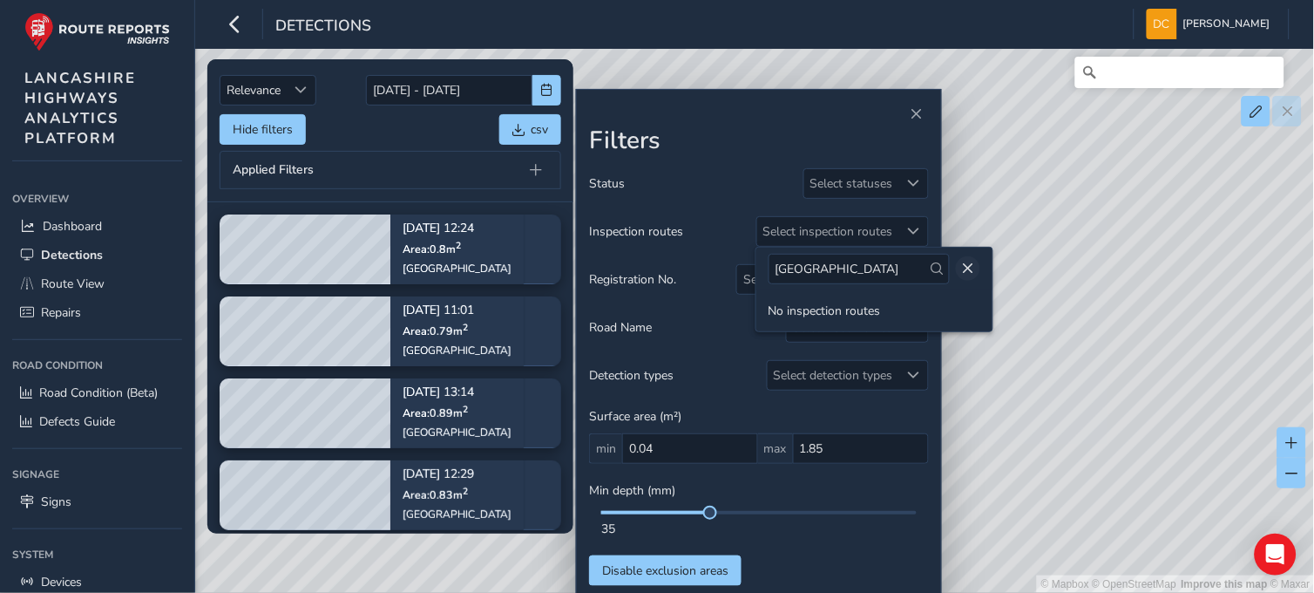
type input "barrowford road"
click at [970, 263] on button "Close" at bounding box center [968, 268] width 24 height 24
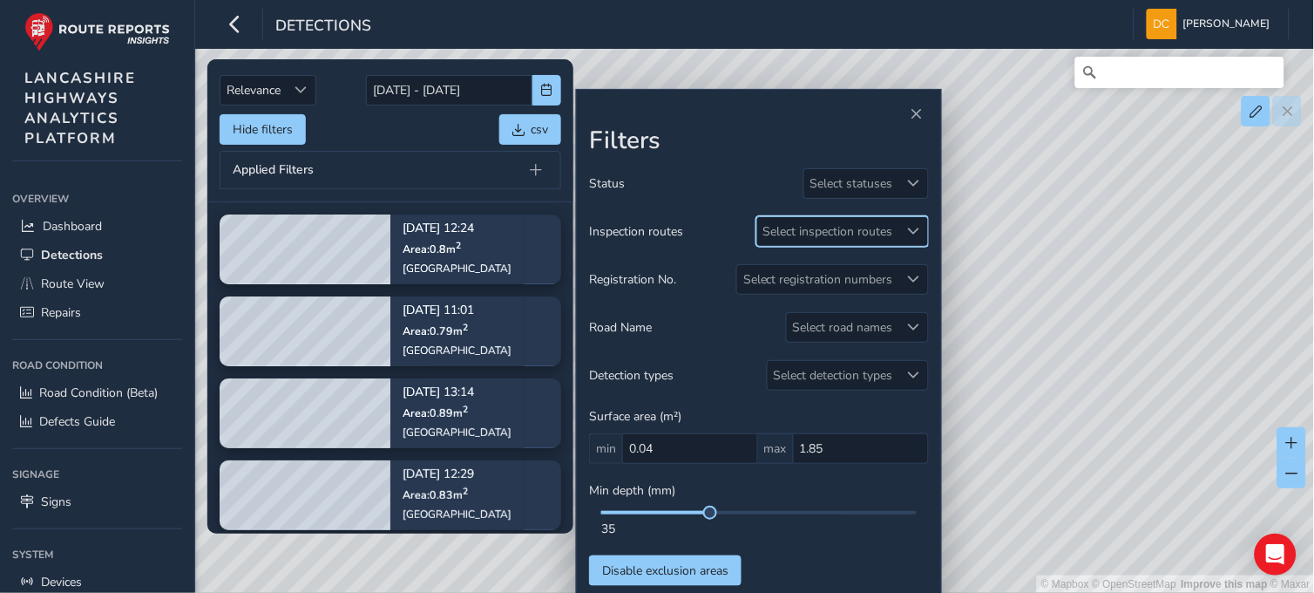
click at [1109, 89] on div "© Mapbox © OpenStreetMap Improve this map © Maxar" at bounding box center [657, 296] width 1315 height 593
click at [1124, 77] on input "Search" at bounding box center [1179, 72] width 209 height 31
type input "burnley road, loveclough"
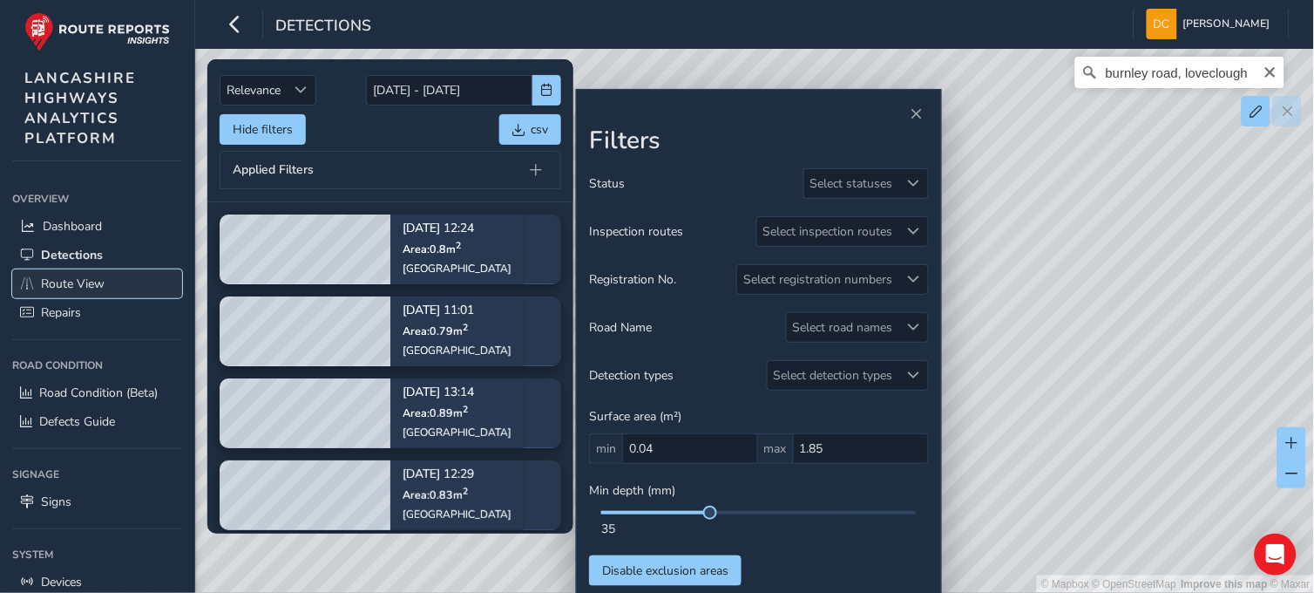
click at [78, 275] on span "Route View" at bounding box center [73, 283] width 64 height 17
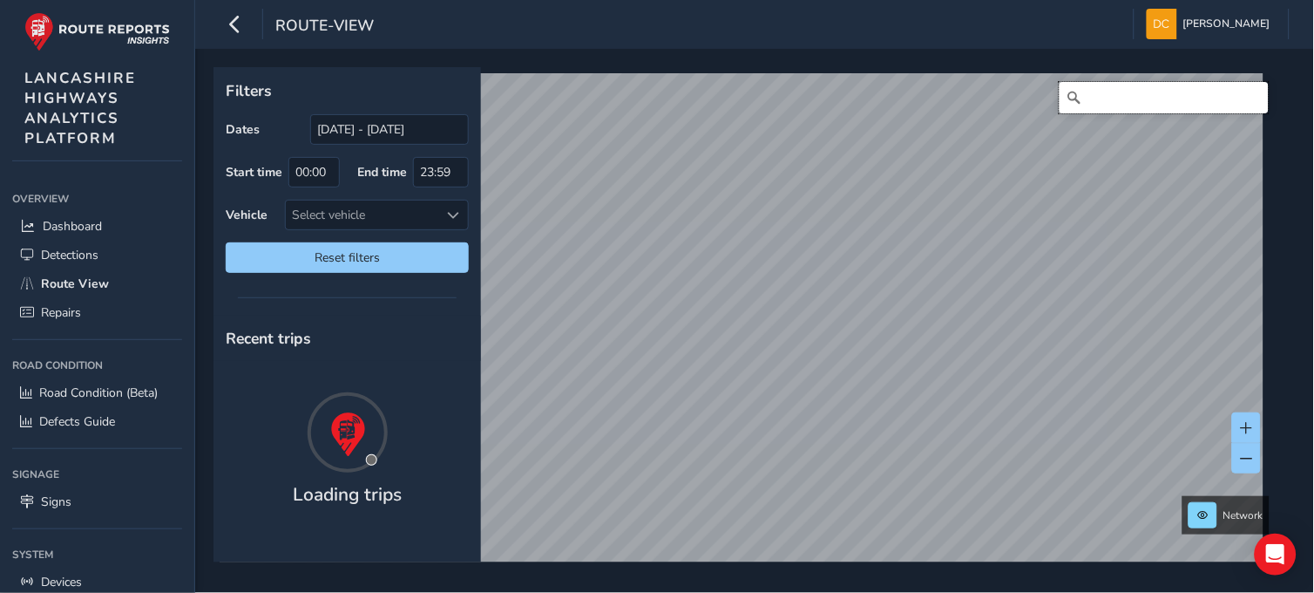
click at [1117, 99] on input "Search" at bounding box center [1164, 97] width 209 height 31
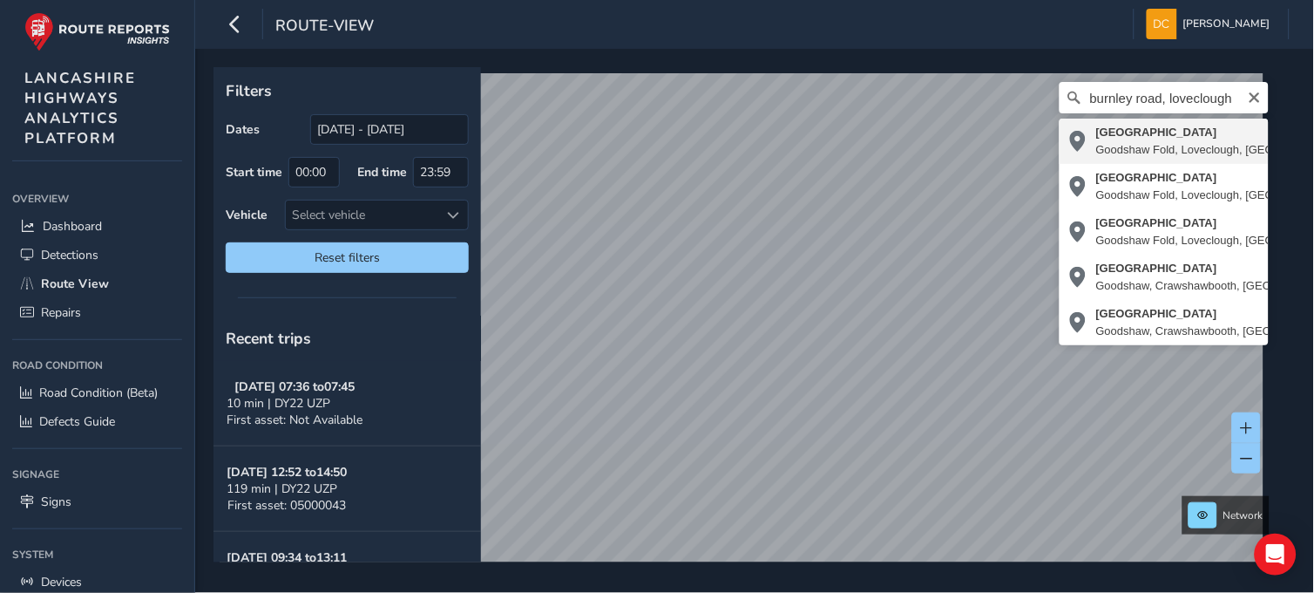
type input "Burnley Road, Goodshaw Fold, Loveclough, Borough of Rossendale, Lancashire, Eng…"
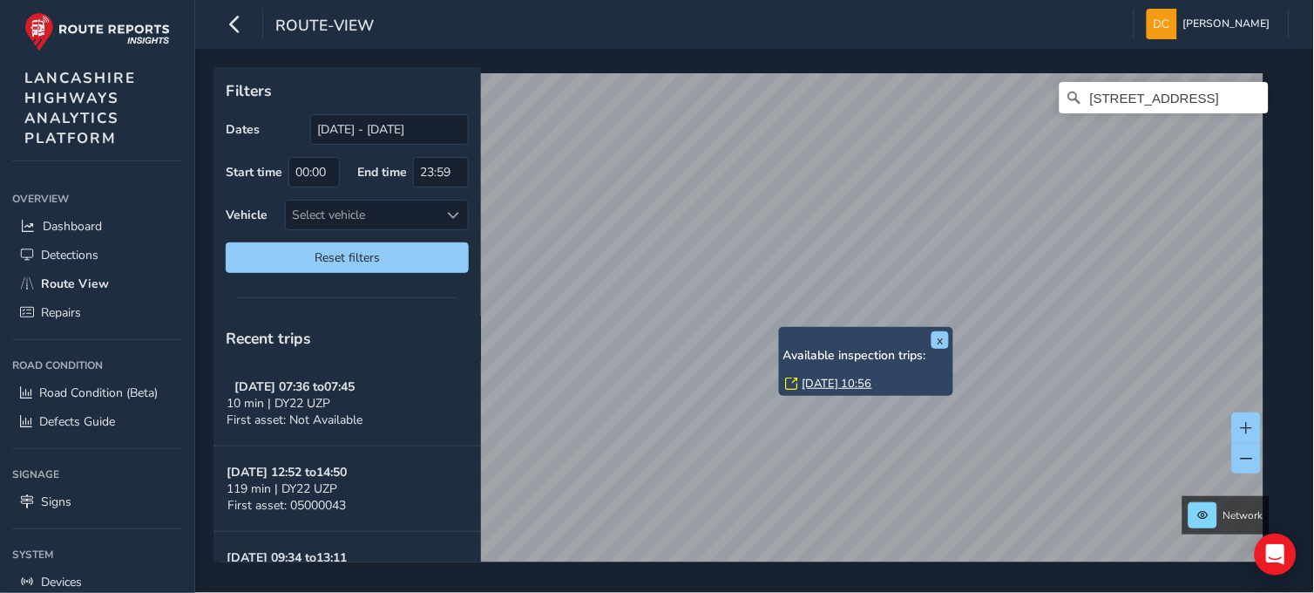
click at [817, 382] on link "Thu, 18 Sep, 10:56" at bounding box center [838, 384] width 70 height 16
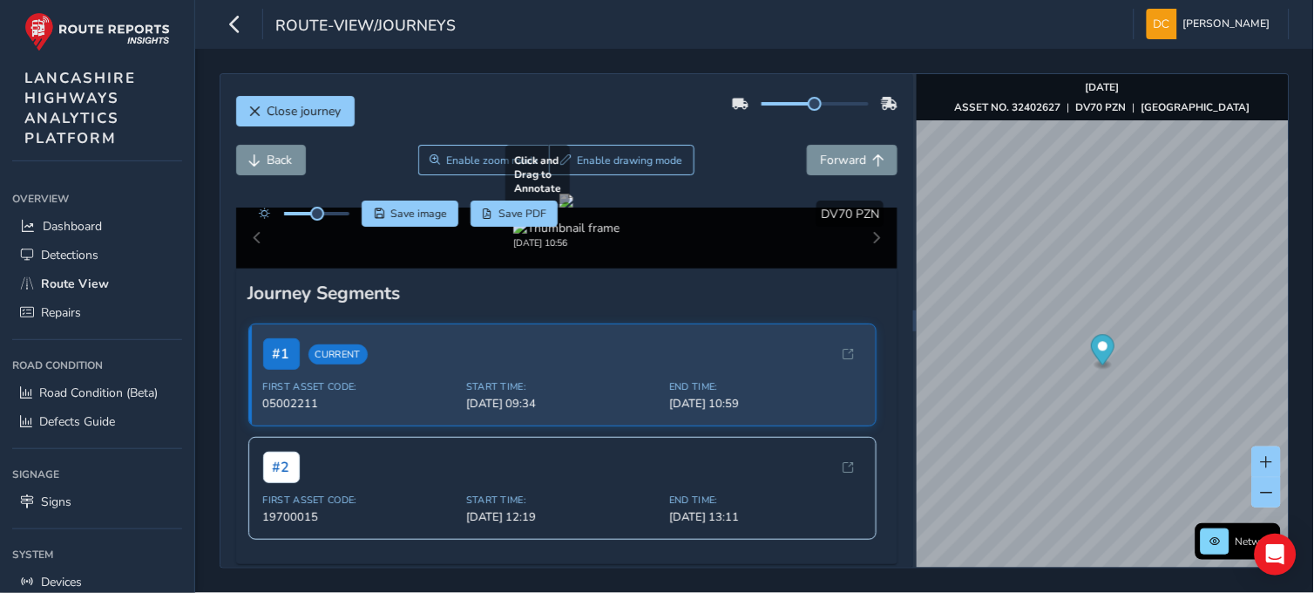
click at [559, 207] on div at bounding box center [566, 200] width 14 height 14
click at [66, 248] on span "Detections" at bounding box center [70, 255] width 58 height 17
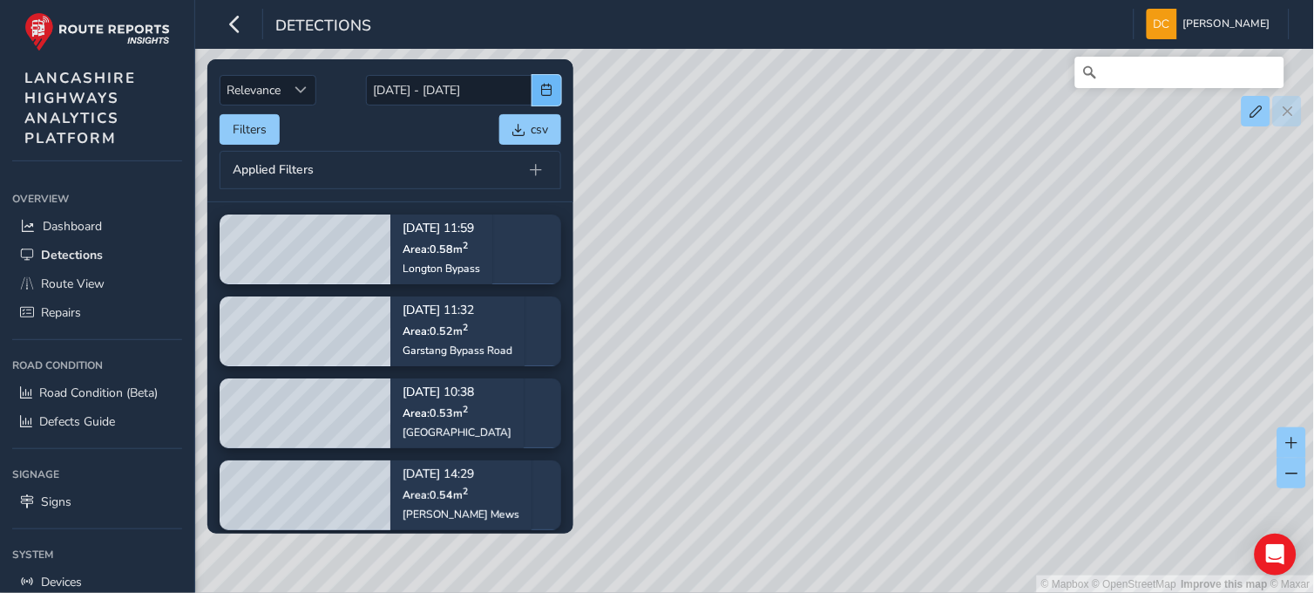
click at [541, 90] on span "button" at bounding box center [547, 90] width 12 height 12
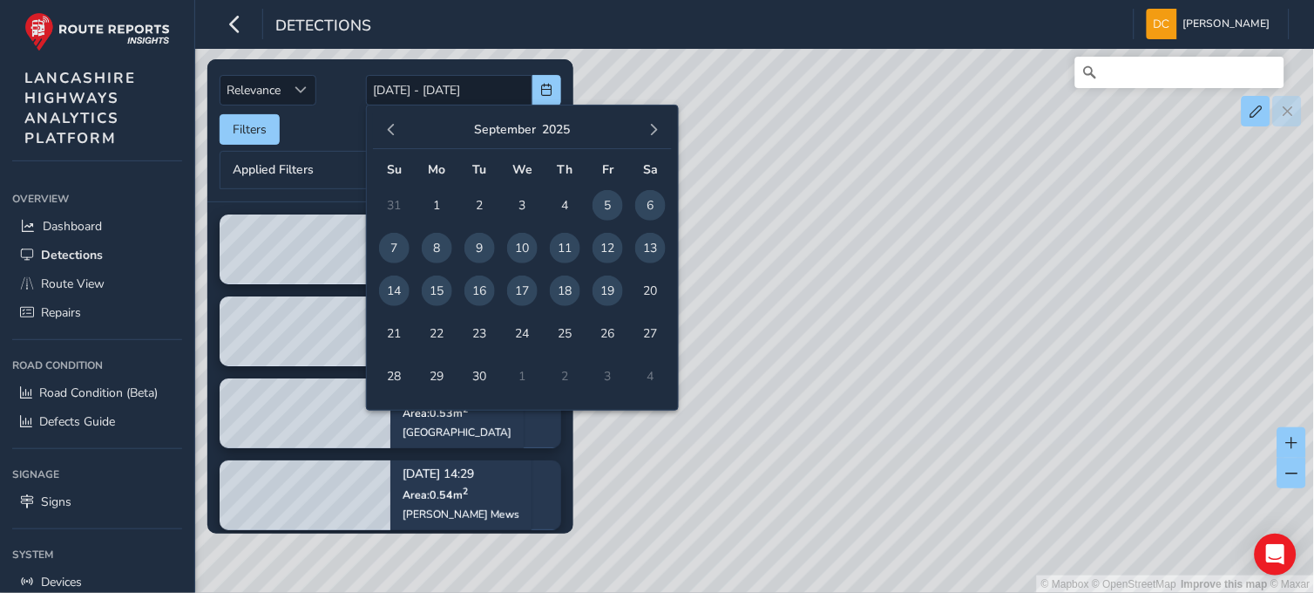
click at [404, 283] on span "14" at bounding box center [394, 290] width 31 height 31
type input "14/09/2025"
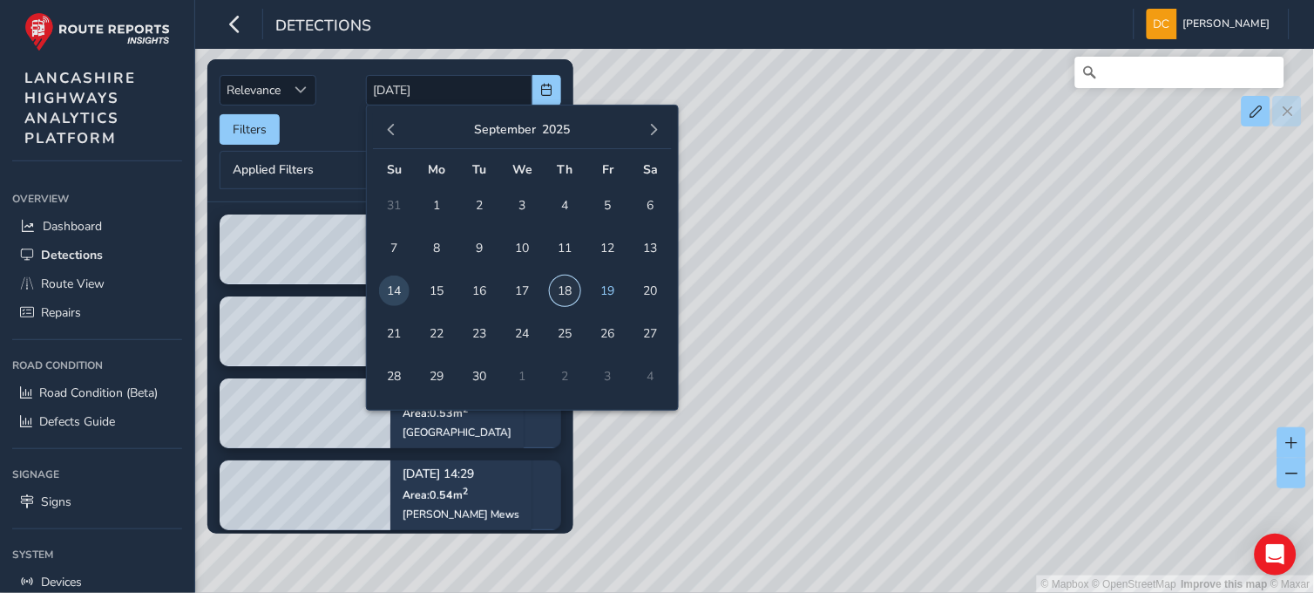
click at [561, 292] on span "18" at bounding box center [565, 290] width 31 height 31
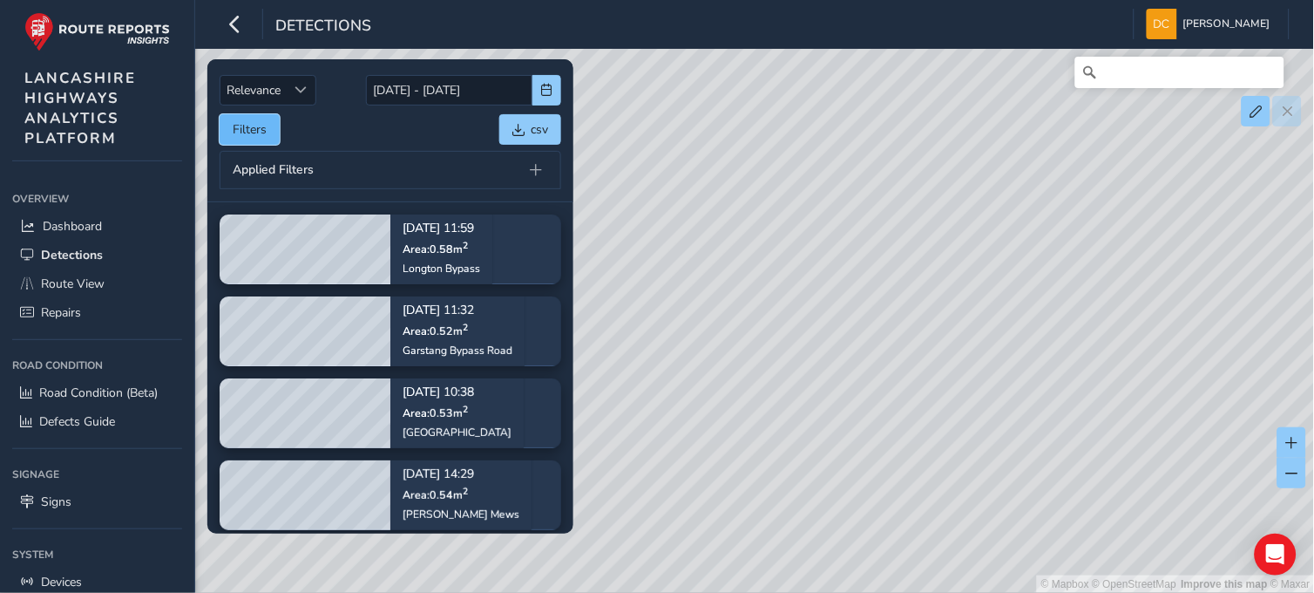
click at [239, 118] on button "Filters" at bounding box center [250, 129] width 60 height 31
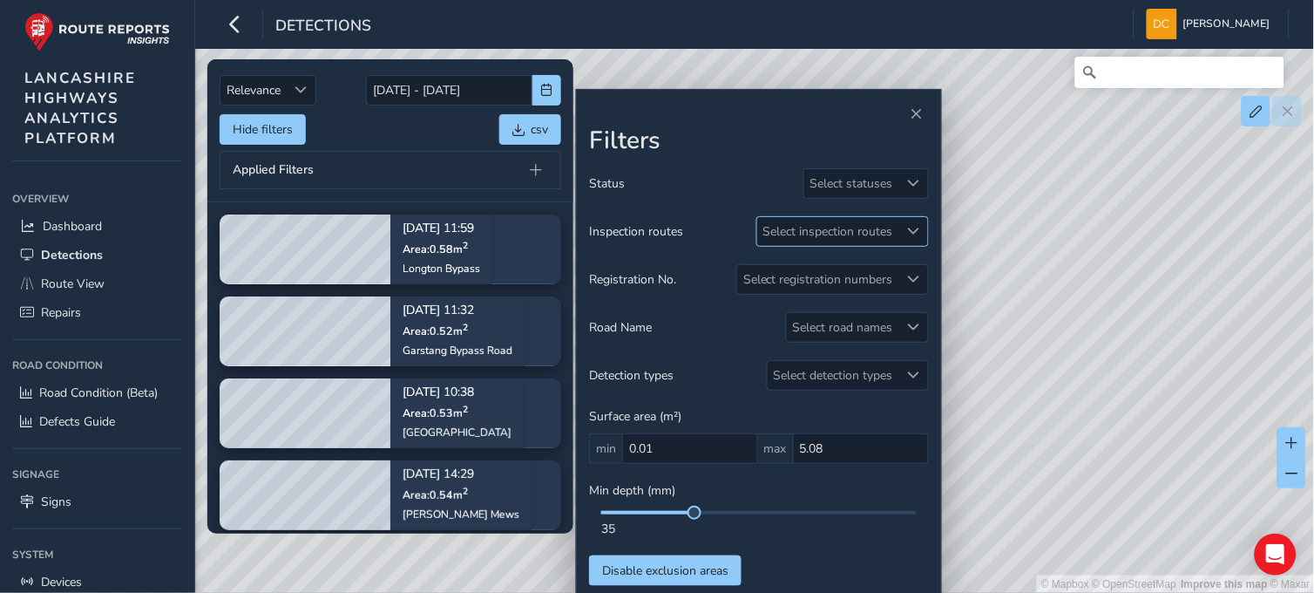
click at [841, 236] on div "Select inspection routes" at bounding box center [828, 231] width 142 height 29
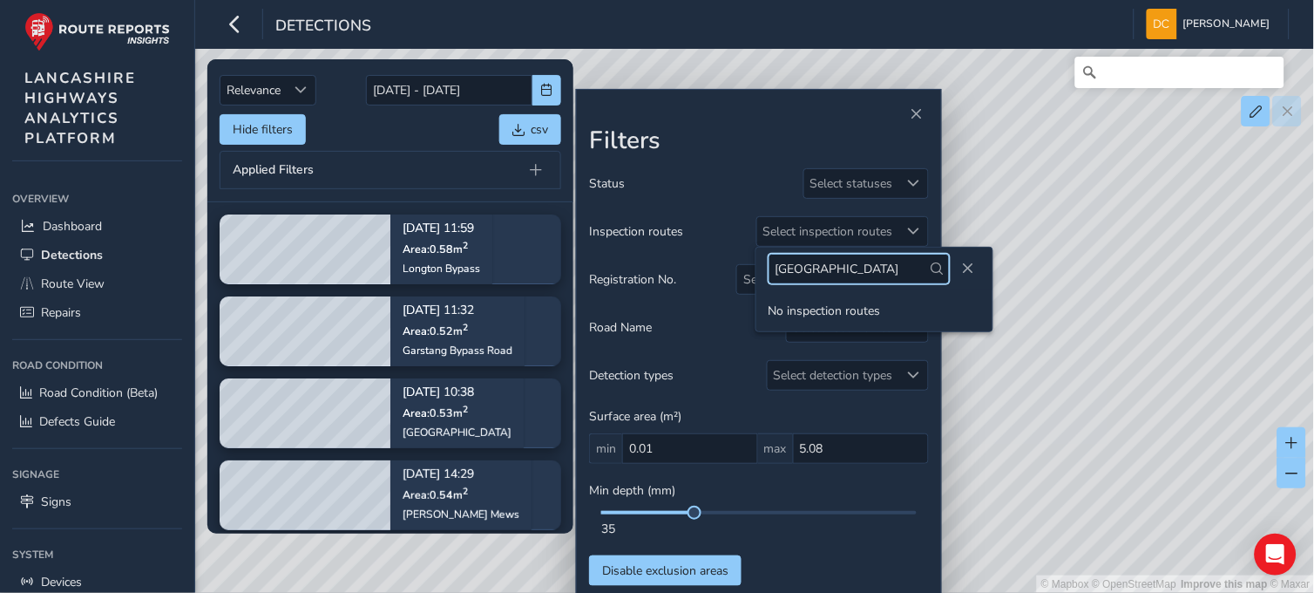
click at [871, 270] on input "middleton road" at bounding box center [859, 269] width 181 height 31
type input "m"
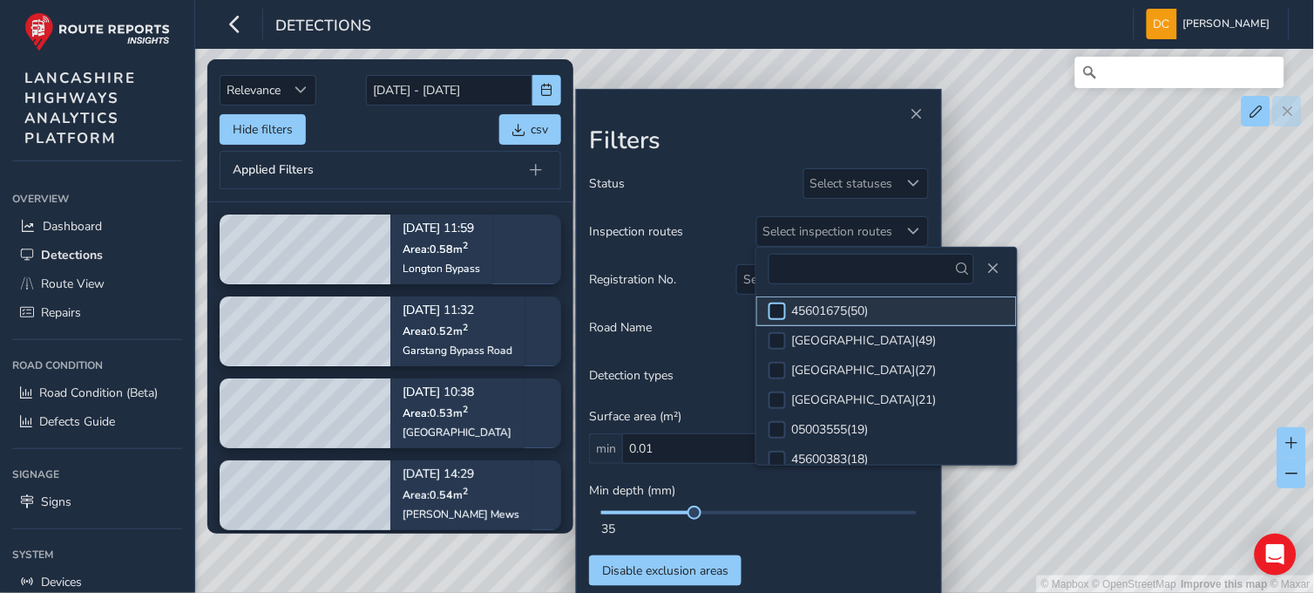
click at [781, 306] on div at bounding box center [777, 310] width 17 height 17
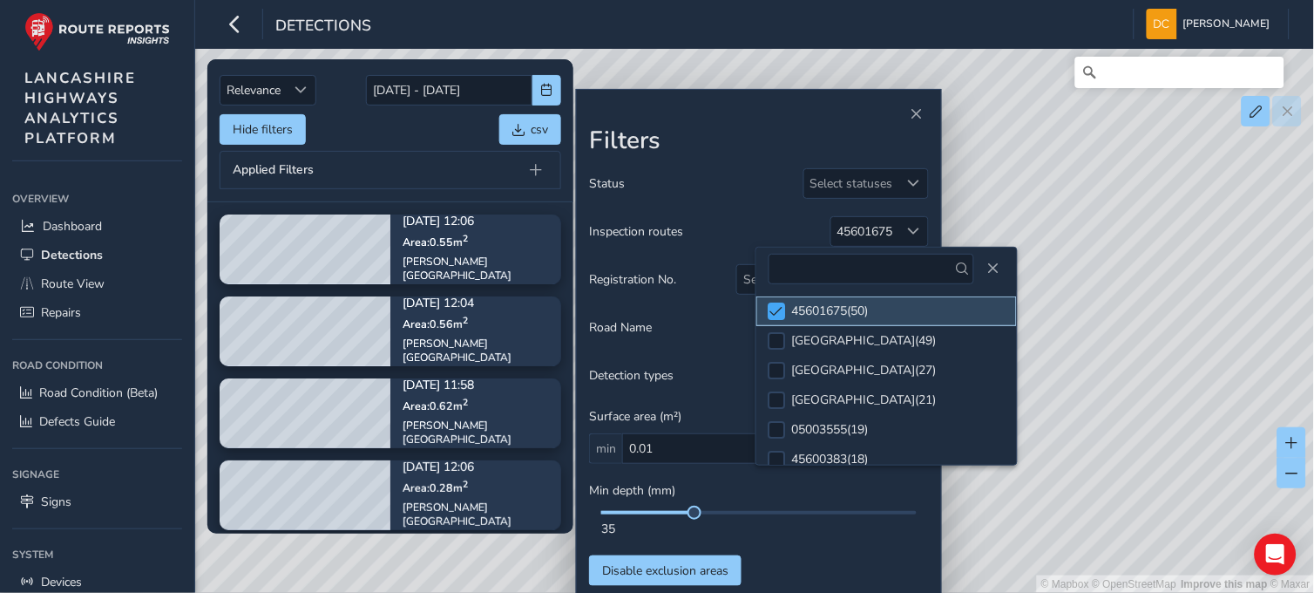
click at [769, 302] on div at bounding box center [777, 310] width 17 height 17
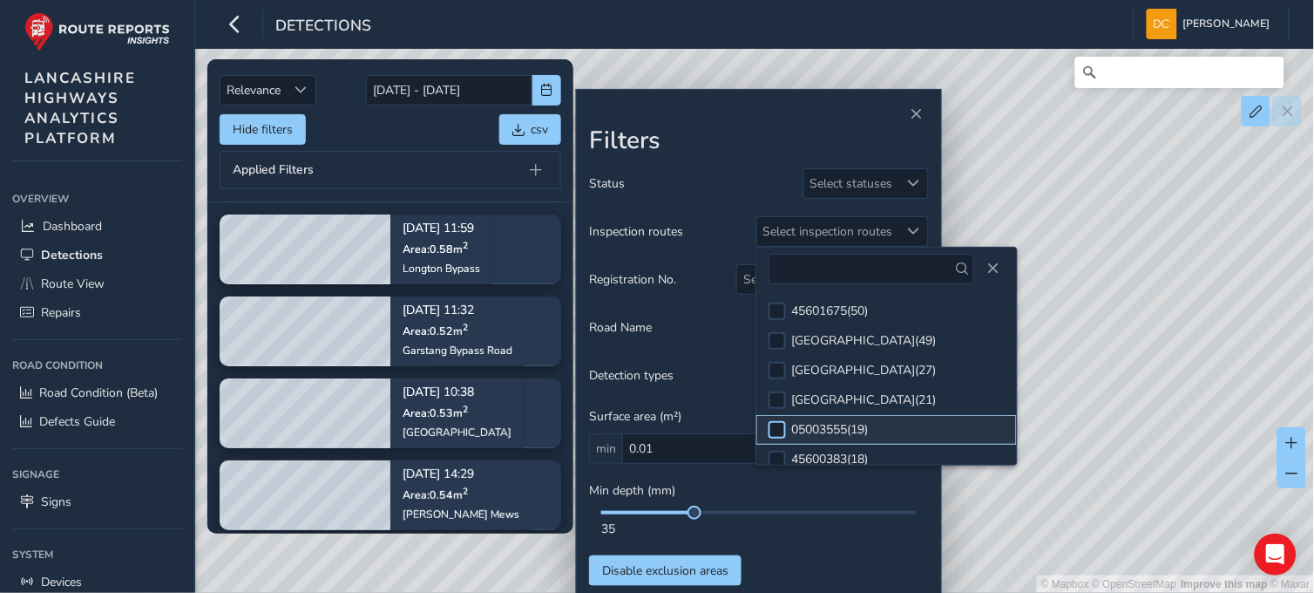
click at [781, 423] on div at bounding box center [777, 429] width 17 height 17
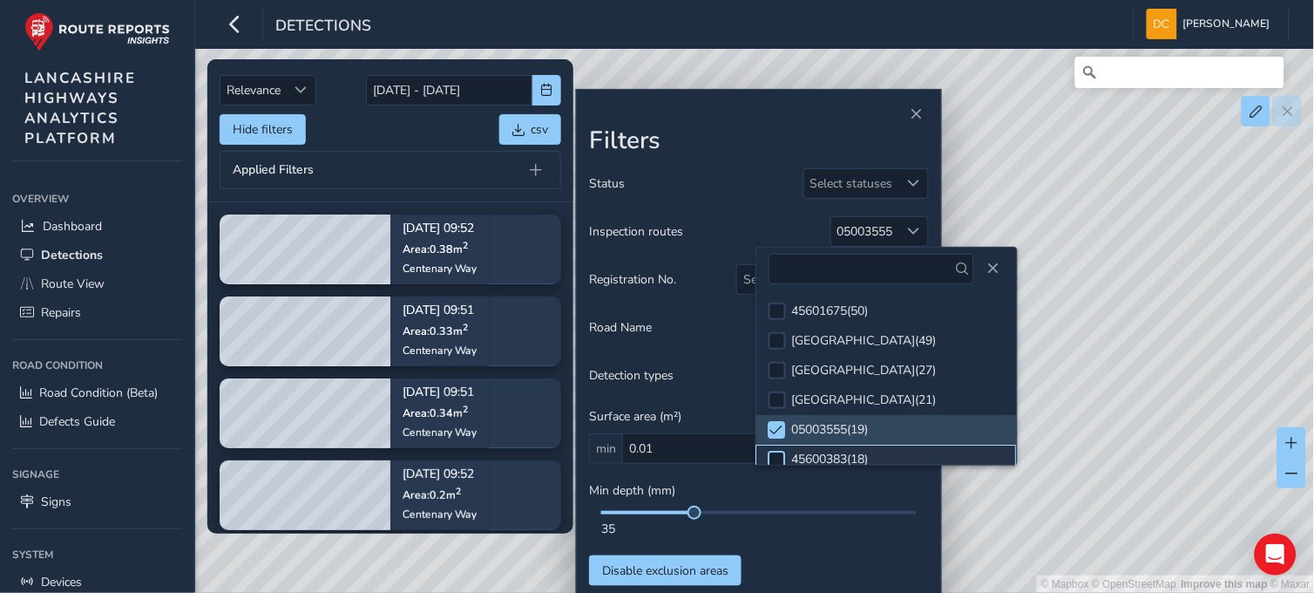
click at [780, 458] on div at bounding box center [777, 459] width 17 height 17
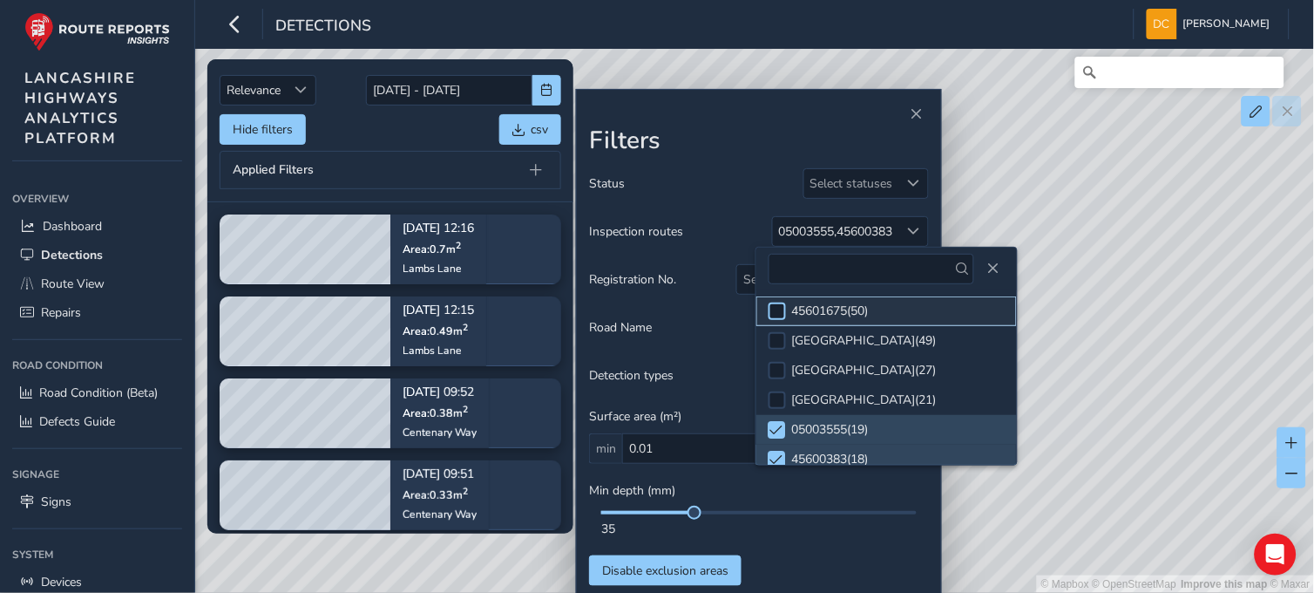
click at [785, 308] on div at bounding box center [777, 310] width 17 height 17
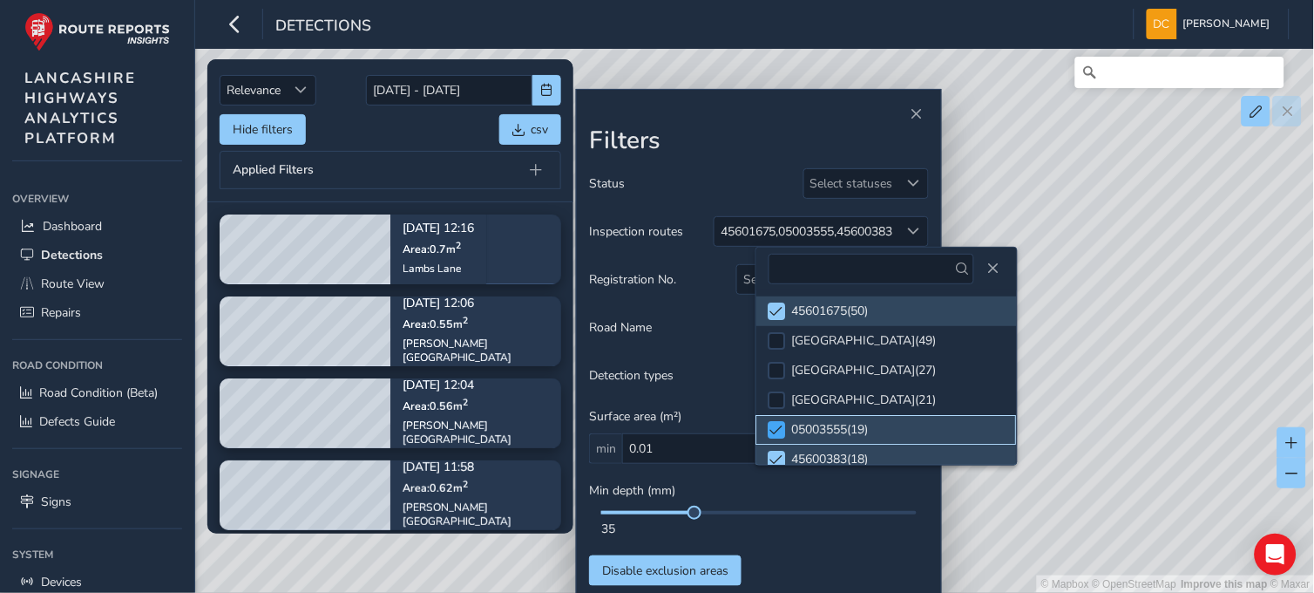
click at [781, 431] on span at bounding box center [776, 430] width 13 height 12
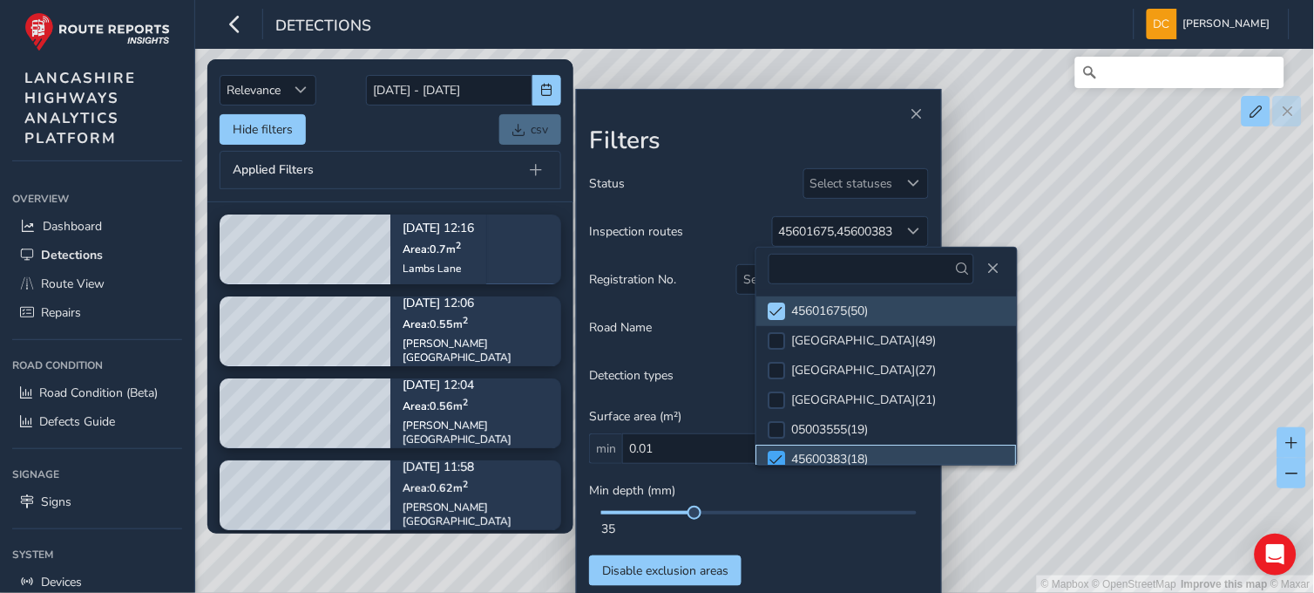
click at [778, 451] on div at bounding box center [777, 459] width 17 height 17
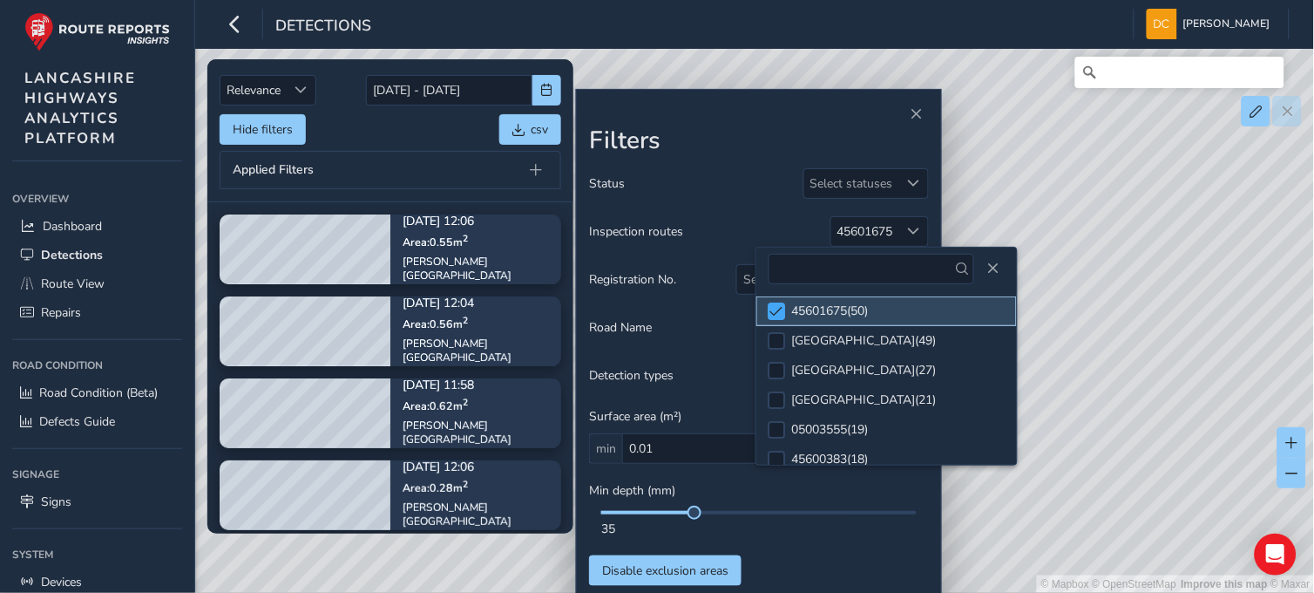
click at [781, 306] on span at bounding box center [776, 311] width 13 height 12
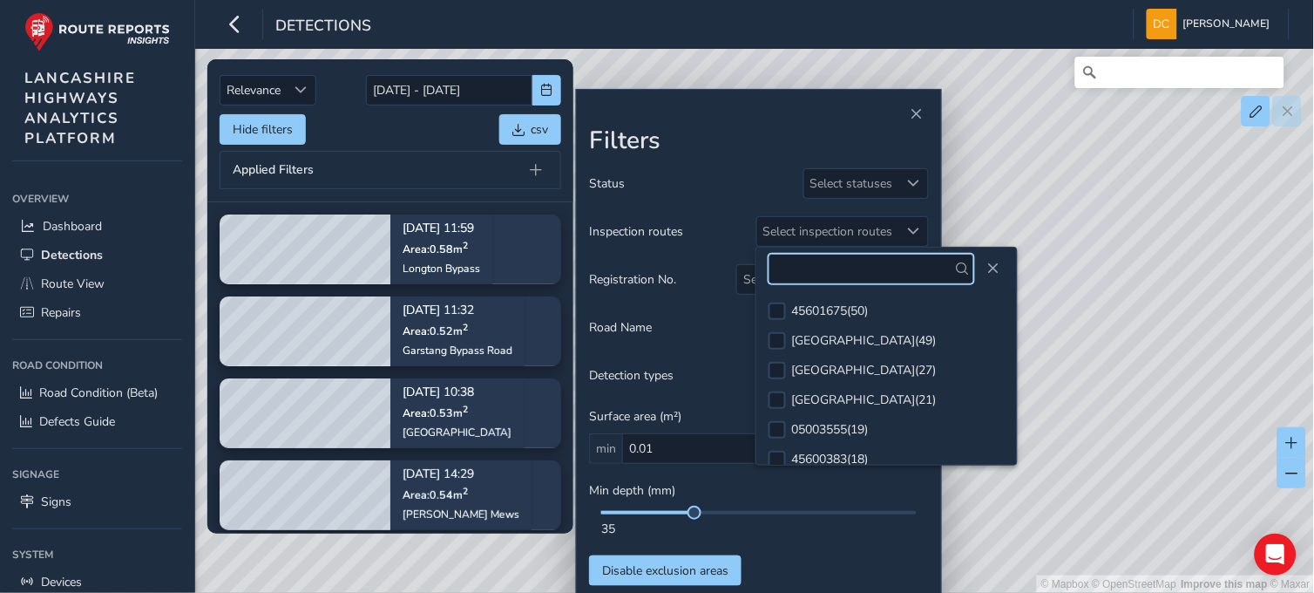
click at [840, 255] on input "text" at bounding box center [872, 269] width 207 height 31
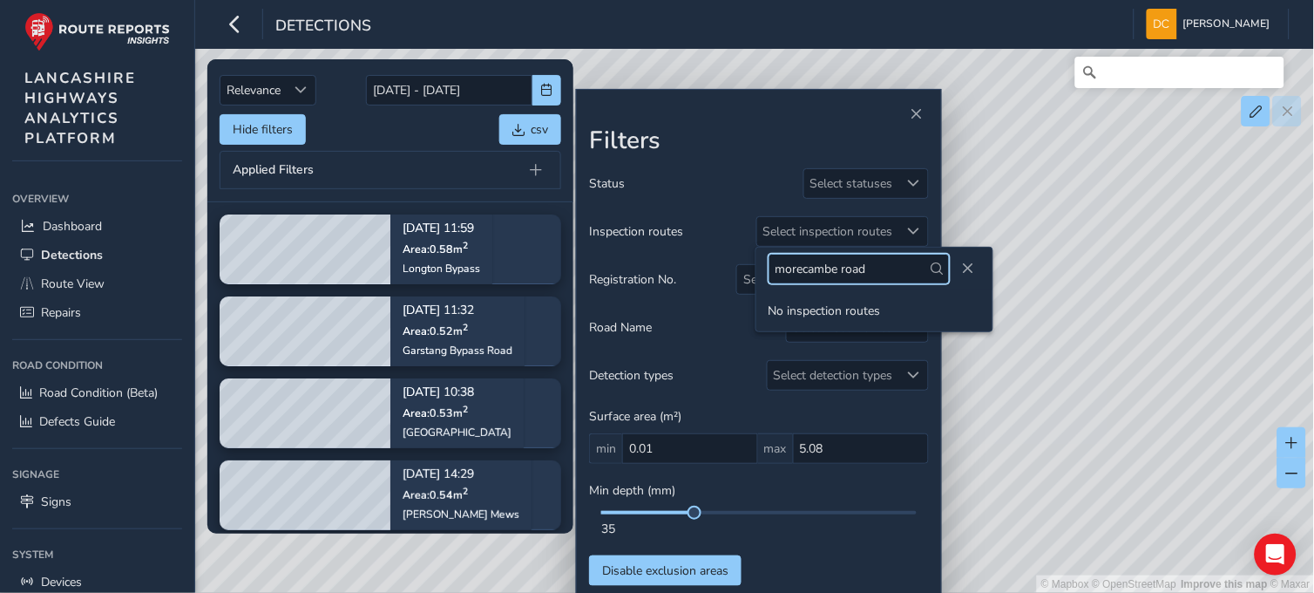
type input "morecambe road"
click at [674, 291] on div "Registration No. Select registration numbers" at bounding box center [759, 279] width 340 height 31
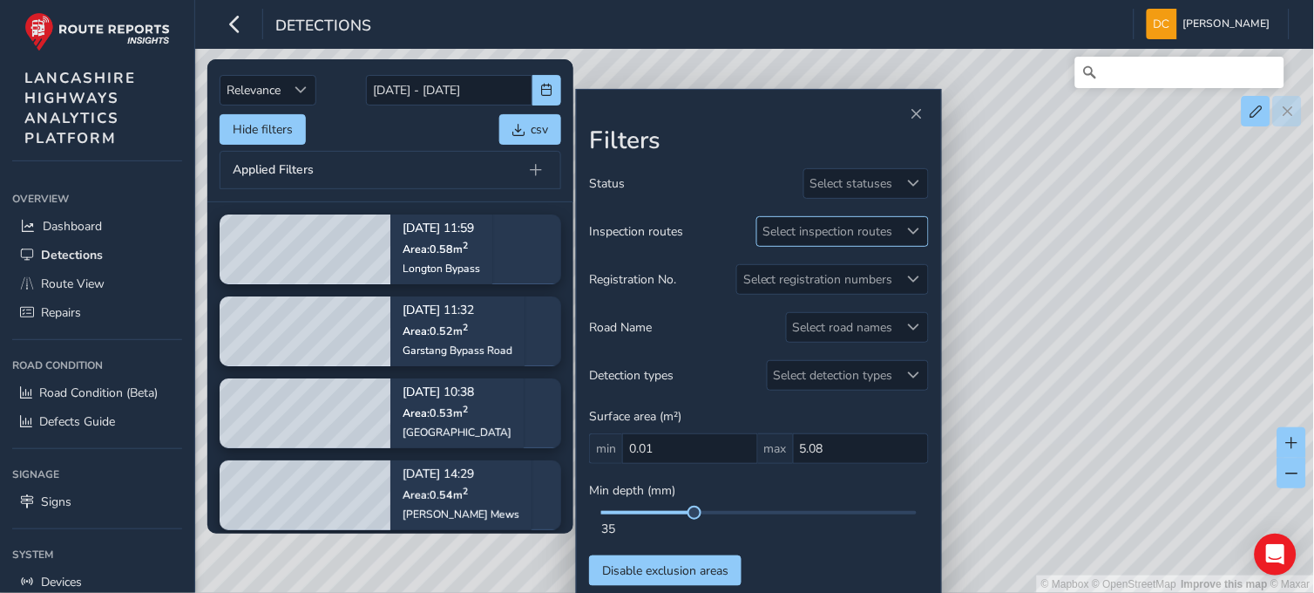
click at [868, 233] on div "Select inspection routes" at bounding box center [828, 231] width 142 height 29
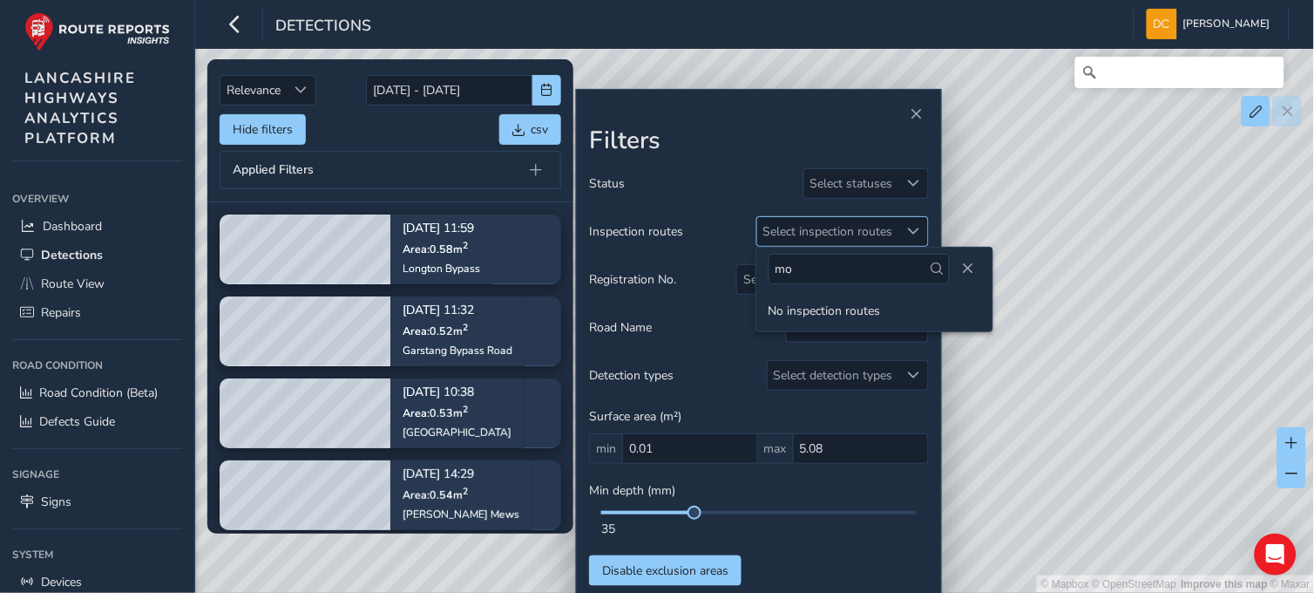
type input "m"
type input "ashton"
click at [773, 302] on div at bounding box center [777, 310] width 17 height 17
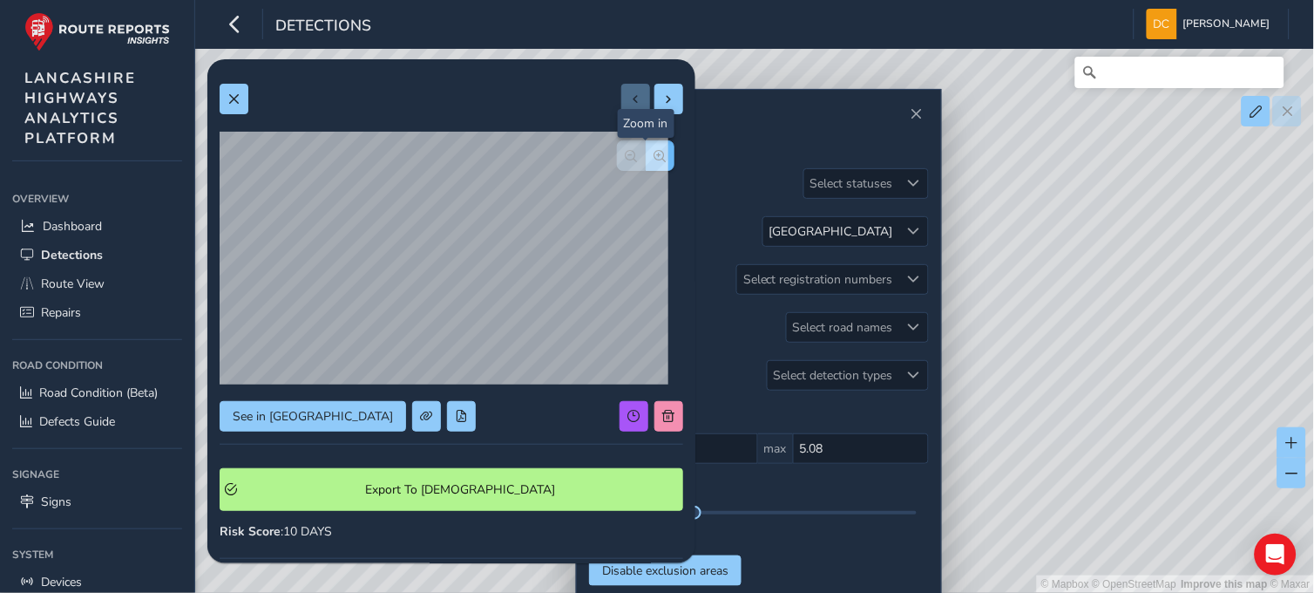
click at [654, 152] on span "button" at bounding box center [660, 156] width 12 height 12
click at [626, 153] on span "button" at bounding box center [632, 156] width 12 height 12
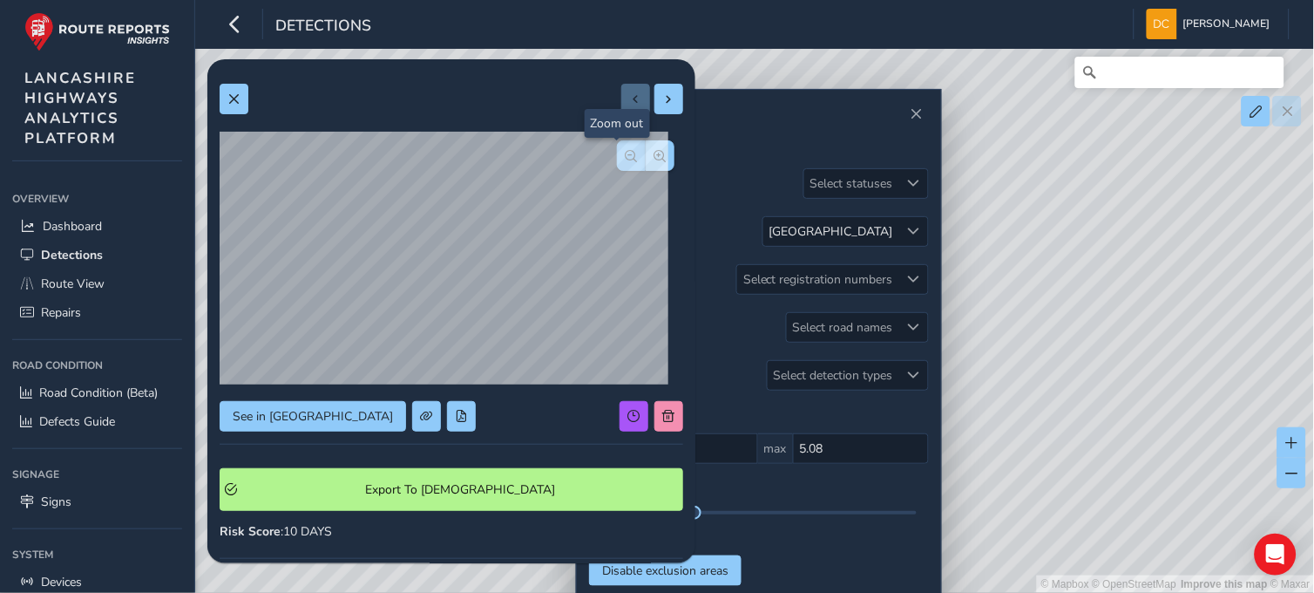
click at [626, 153] on span "button" at bounding box center [632, 156] width 12 height 12
click at [234, 102] on span at bounding box center [233, 99] width 12 height 12
click at [654, 157] on span "button" at bounding box center [660, 156] width 12 height 12
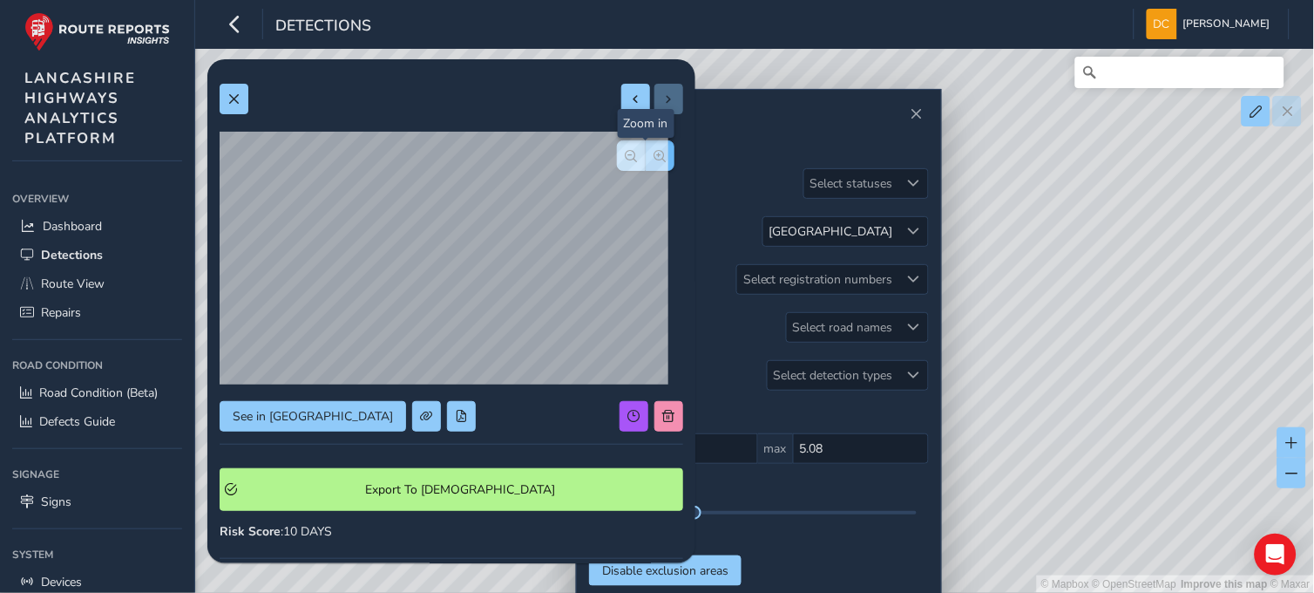
click at [654, 157] on span "button" at bounding box center [660, 156] width 12 height 12
click at [641, 157] on div at bounding box center [646, 155] width 58 height 31
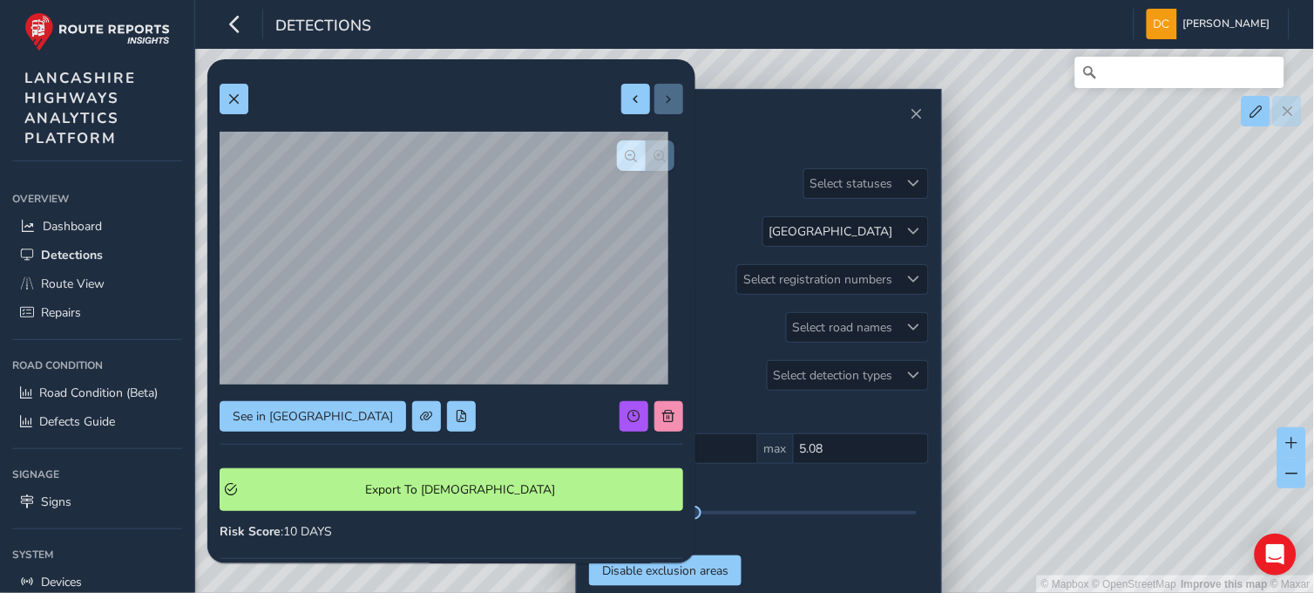
click at [641, 157] on div at bounding box center [646, 155] width 58 height 31
click at [617, 157] on button "button" at bounding box center [631, 155] width 29 height 31
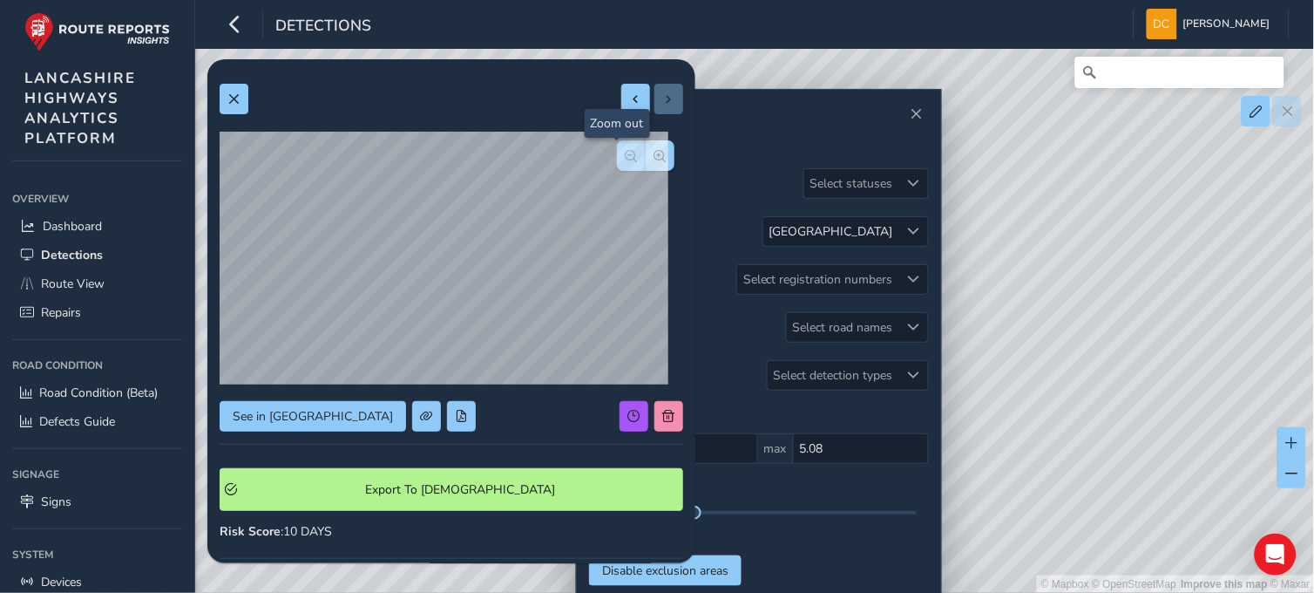
click at [617, 157] on button "button" at bounding box center [631, 155] width 29 height 31
click at [890, 233] on div "ASHTON ROAD" at bounding box center [831, 231] width 124 height 17
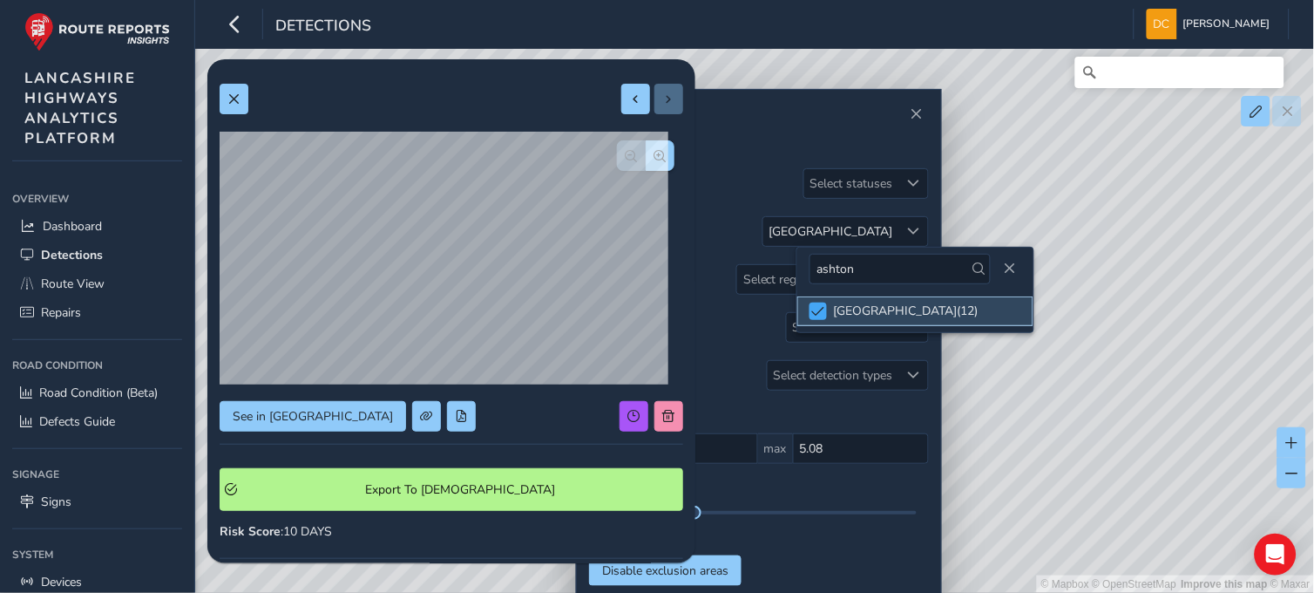
click at [821, 305] on span at bounding box center [818, 311] width 13 height 12
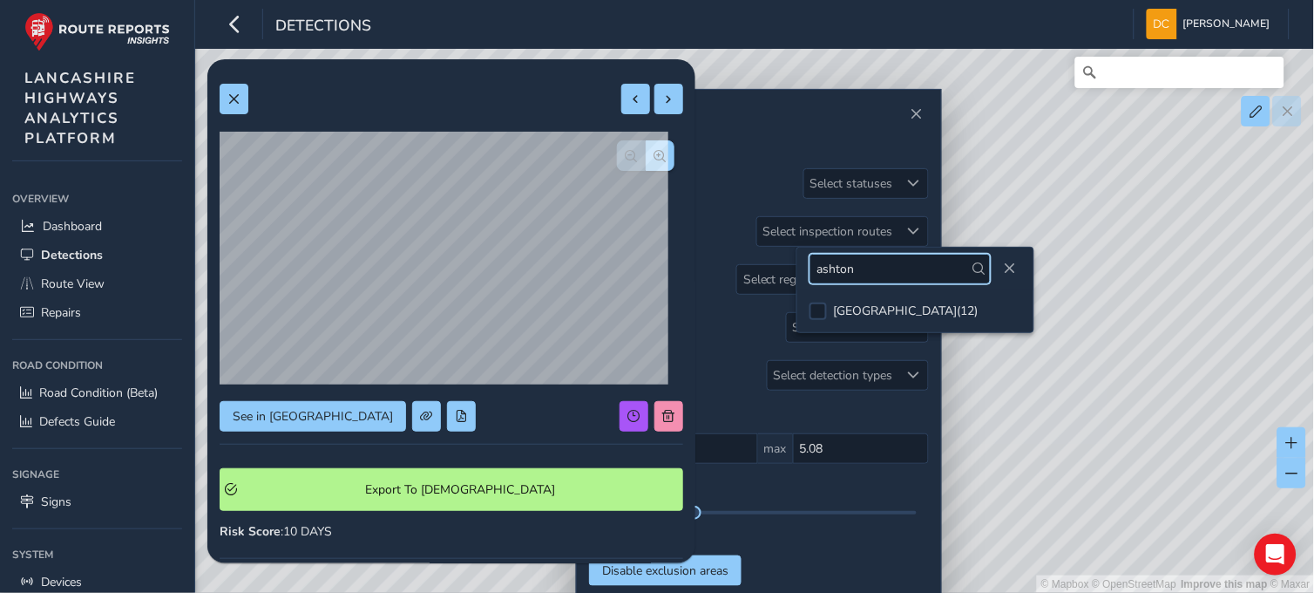
click at [857, 270] on input "ashton" at bounding box center [900, 269] width 181 height 31
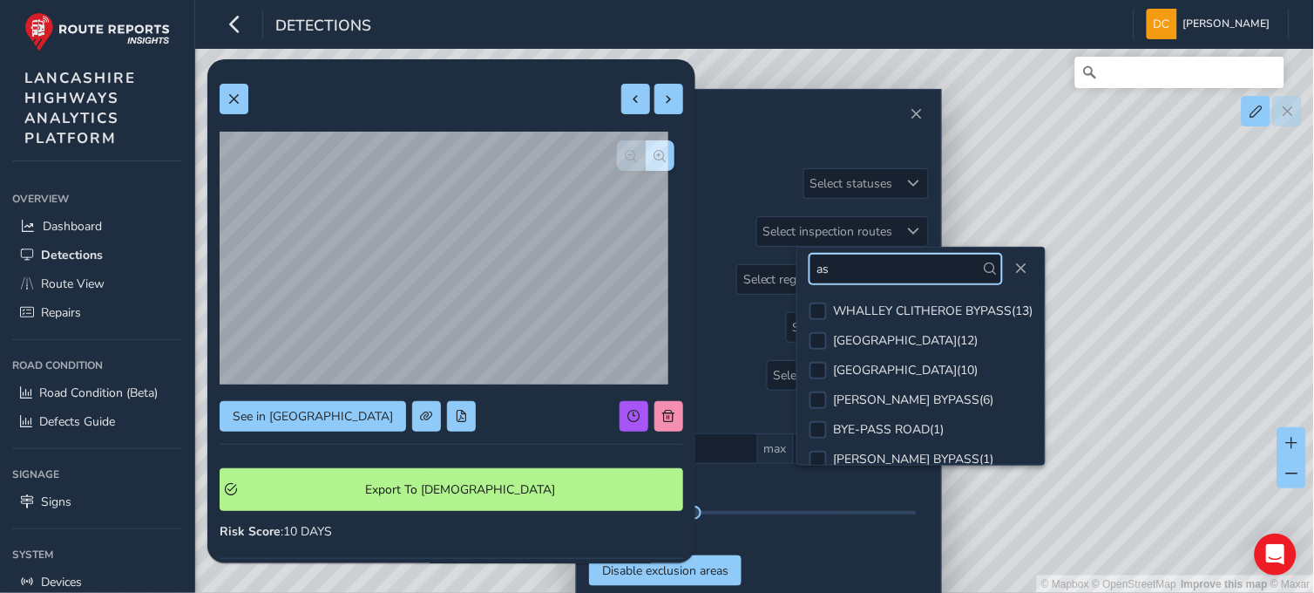
type input "a"
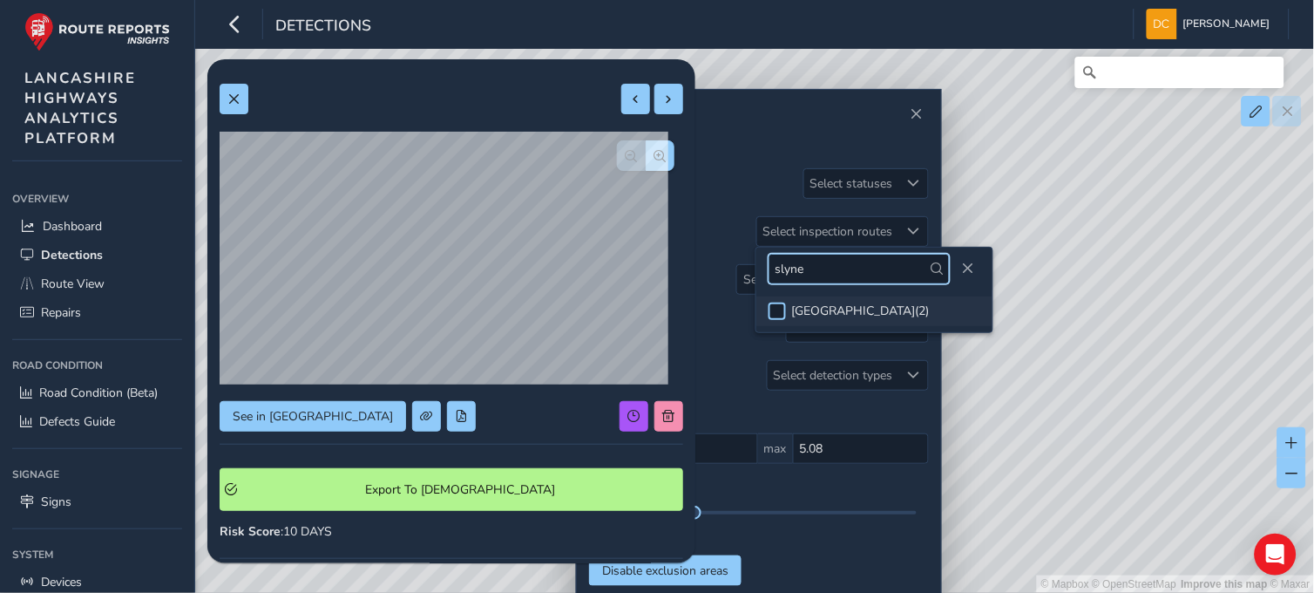
type input "slyne"
click at [777, 308] on div at bounding box center [777, 310] width 17 height 17
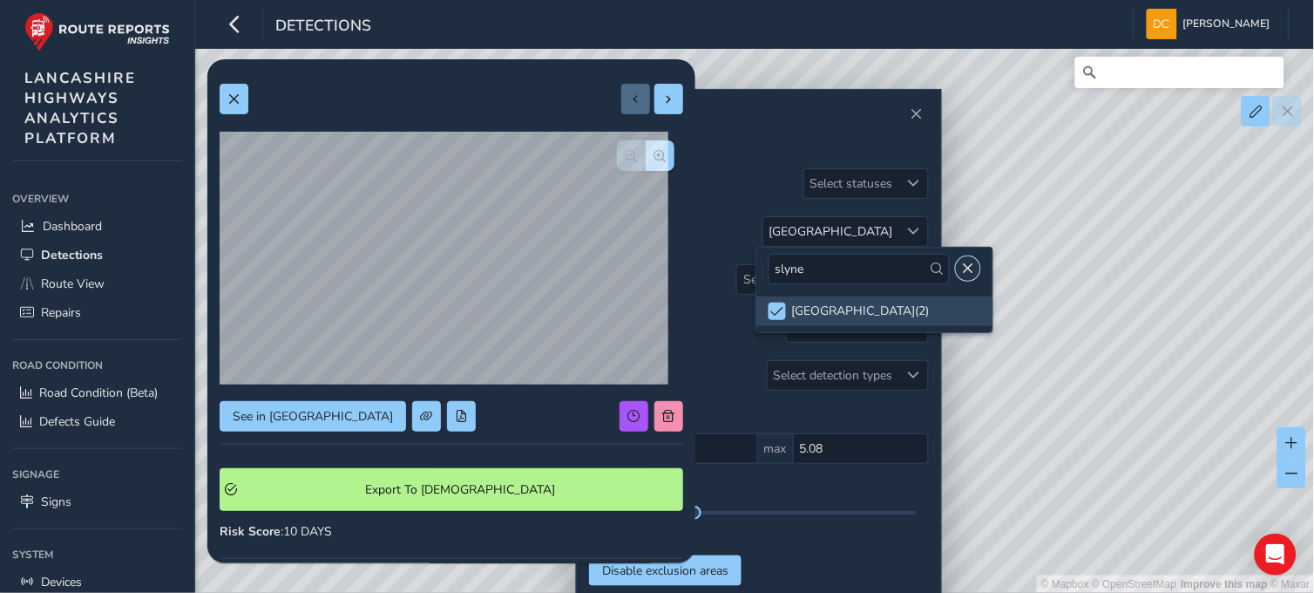
click at [962, 263] on span "Close" at bounding box center [968, 268] width 12 height 12
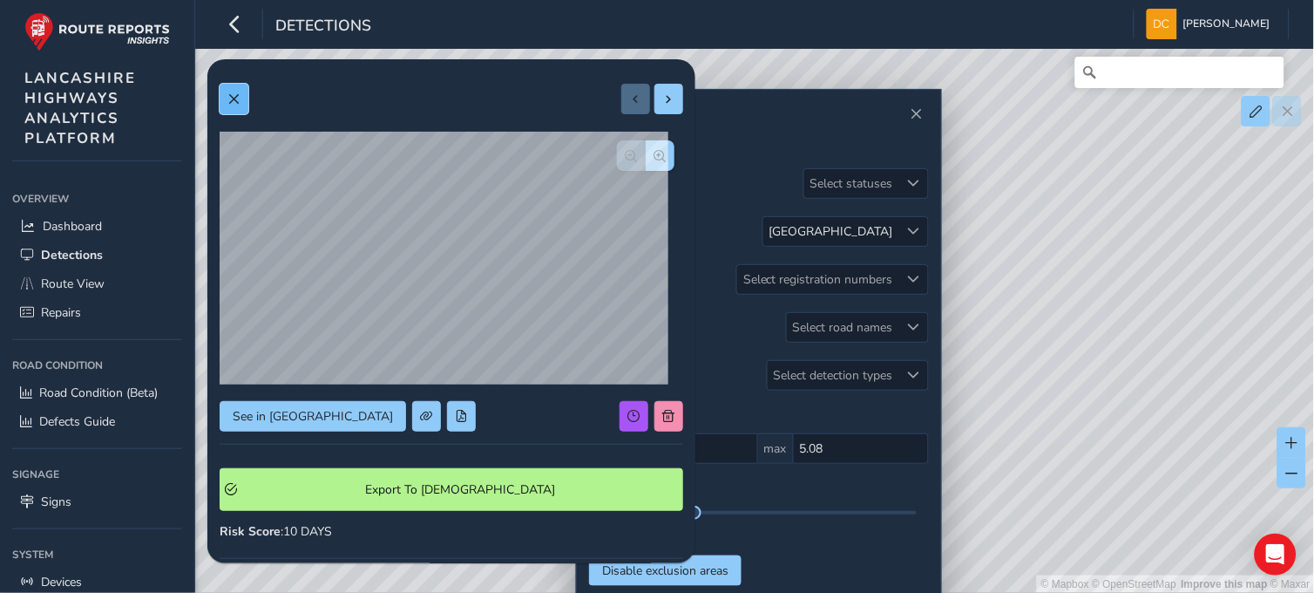
click at [240, 100] on button at bounding box center [234, 99] width 29 height 31
click at [654, 153] on span "button" at bounding box center [660, 156] width 12 height 12
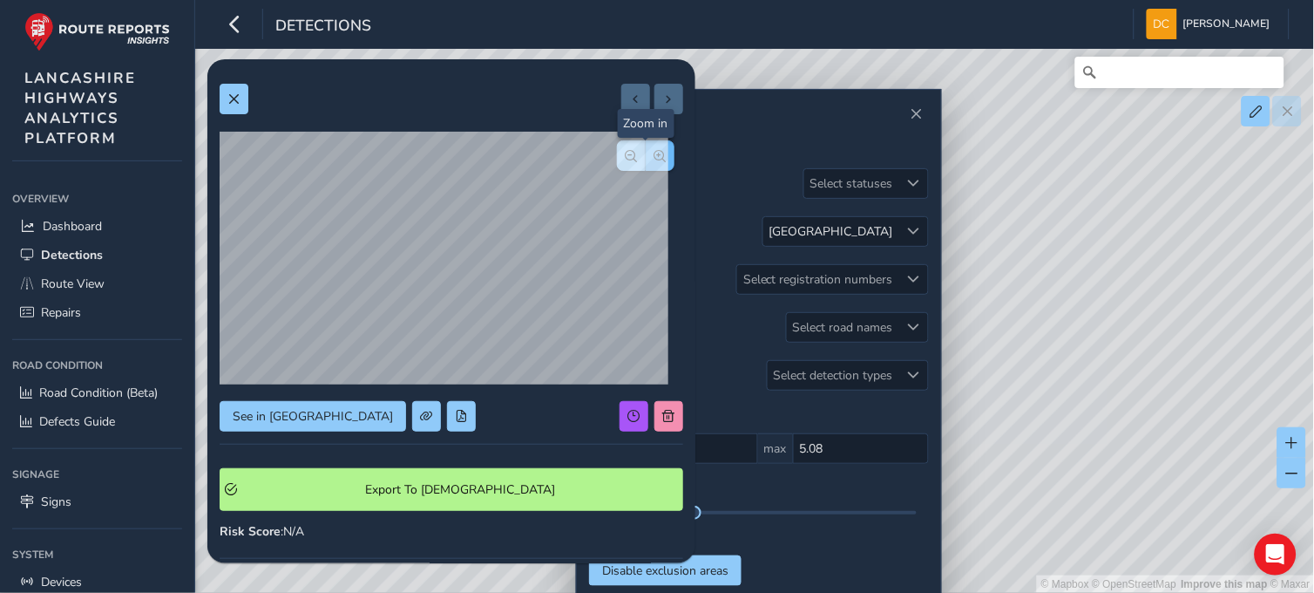
click at [654, 153] on span "button" at bounding box center [660, 156] width 12 height 12
click at [641, 153] on div at bounding box center [646, 155] width 58 height 31
click at [626, 159] on span "button" at bounding box center [632, 156] width 12 height 12
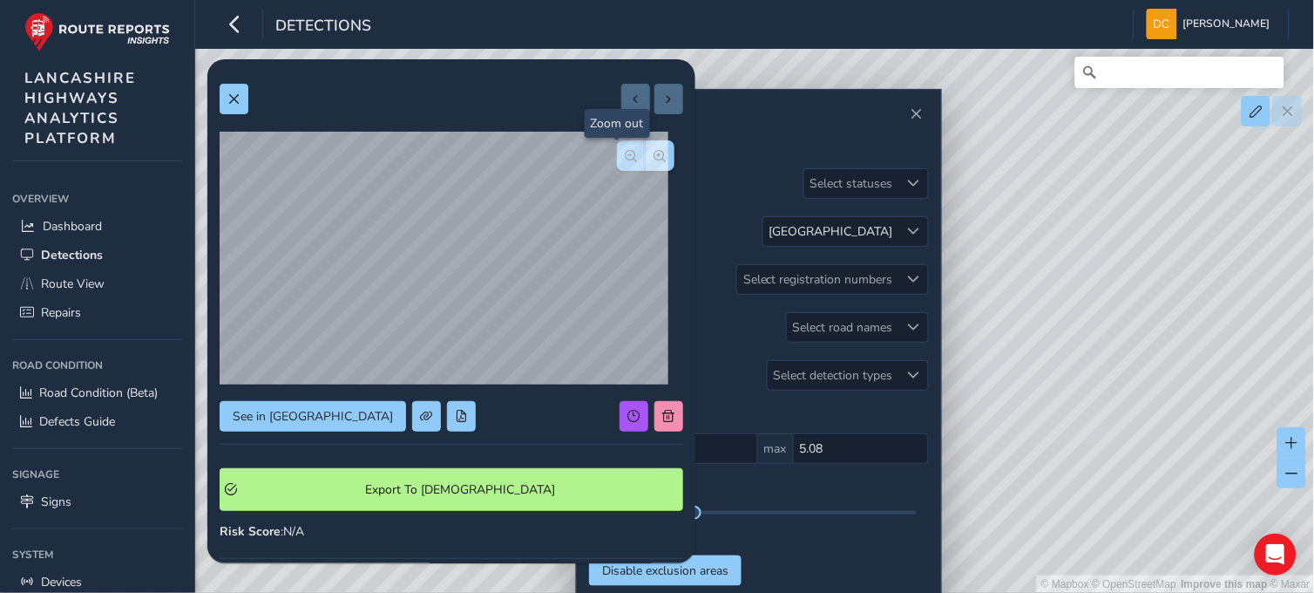
click at [626, 159] on span "button" at bounding box center [632, 156] width 12 height 12
click at [617, 159] on div at bounding box center [646, 155] width 58 height 31
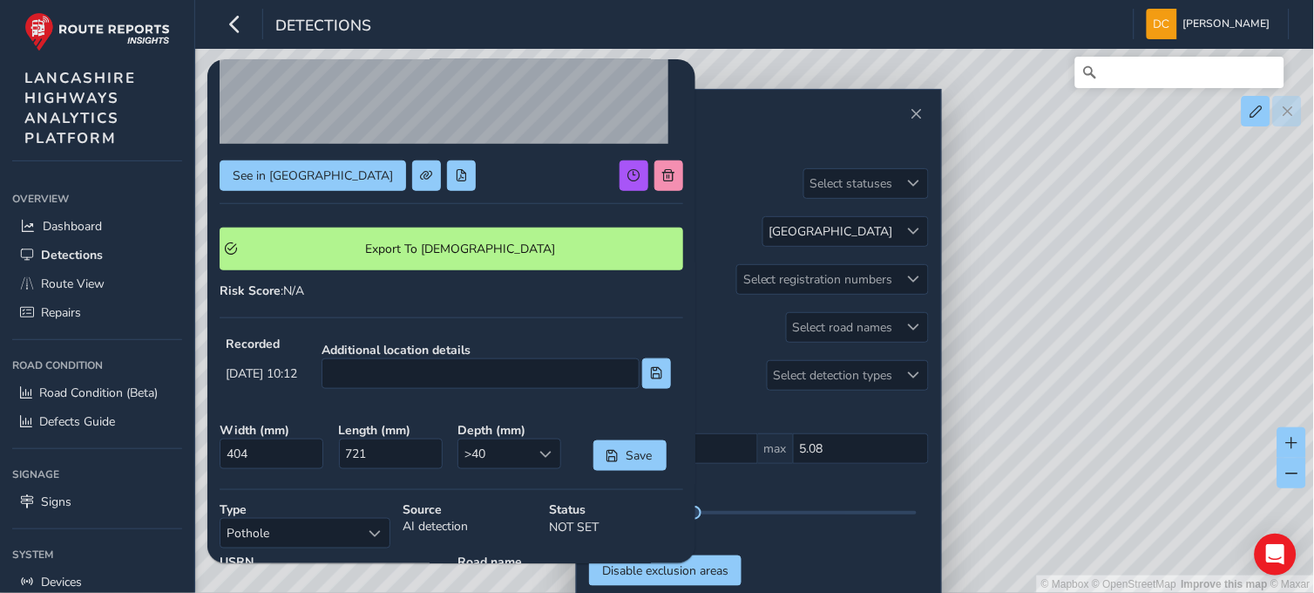
scroll to position [122, 0]
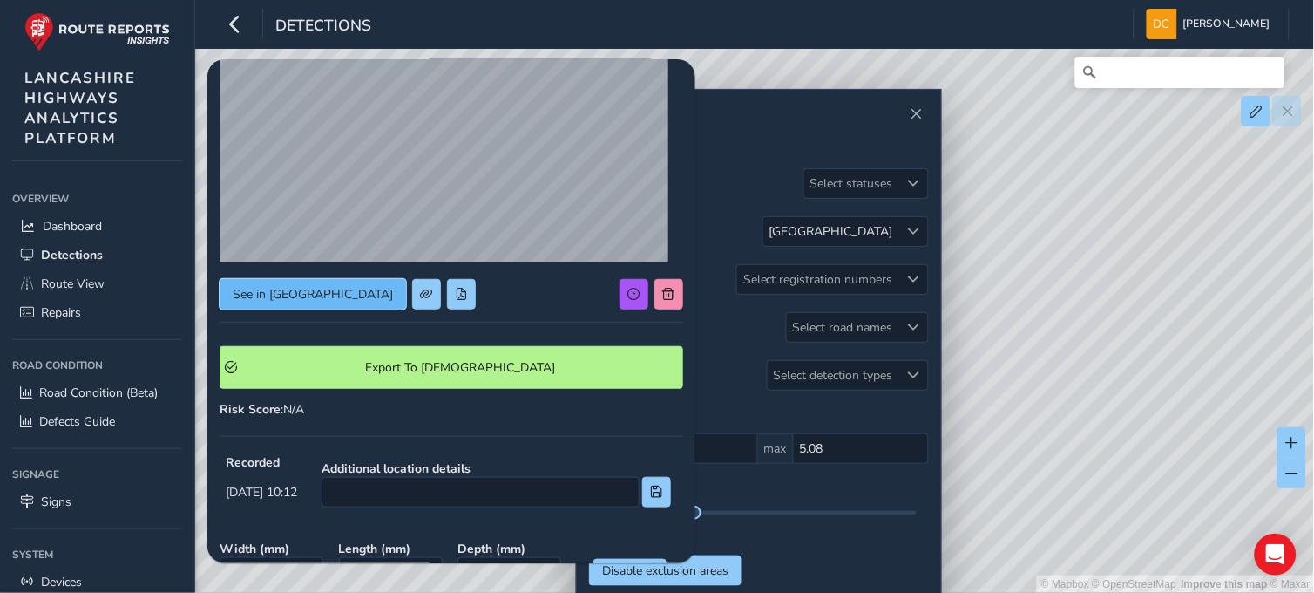
click at [302, 286] on span "See in Route View" at bounding box center [313, 294] width 160 height 17
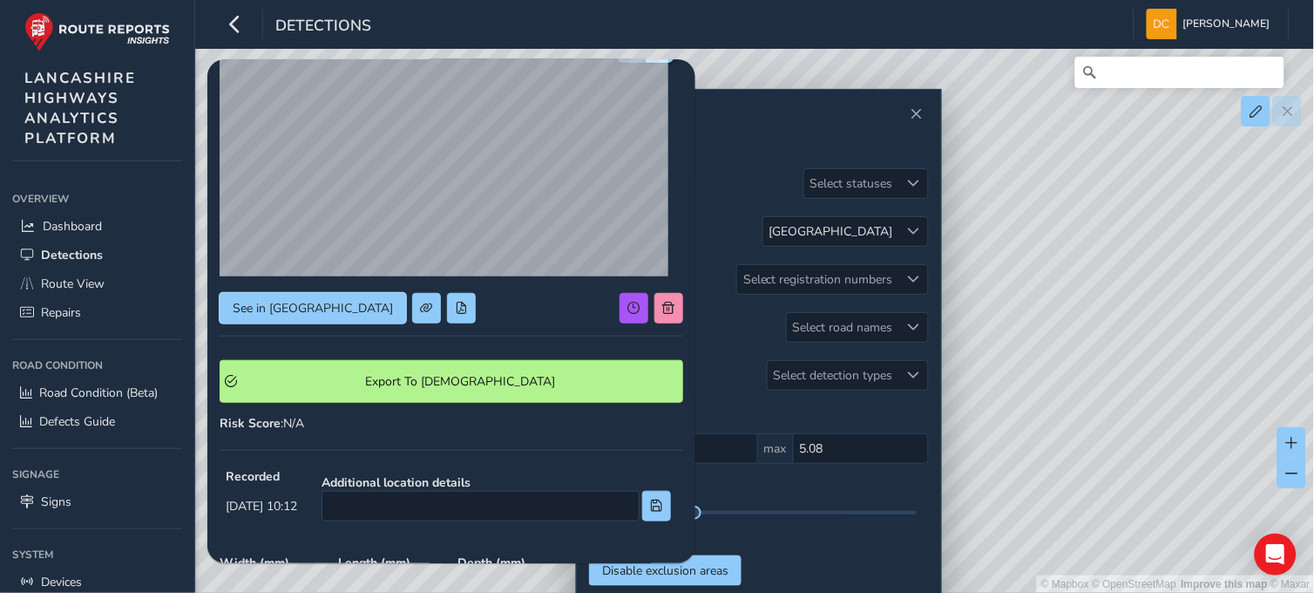
scroll to position [0, 0]
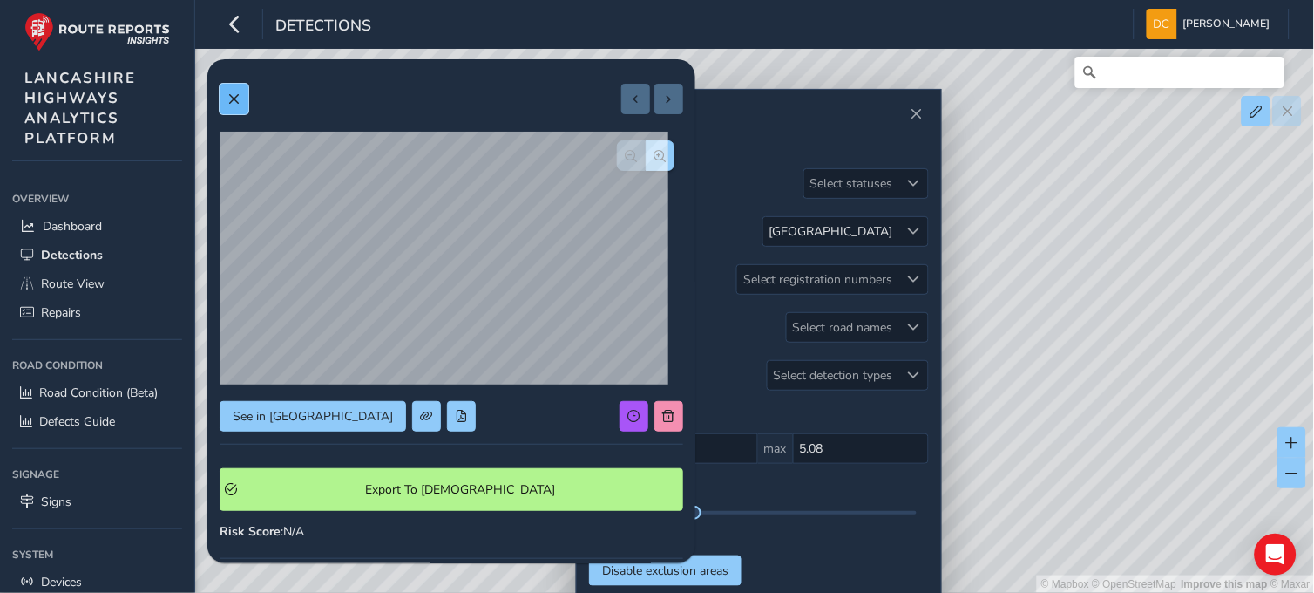
click at [232, 97] on span at bounding box center [233, 99] width 12 height 12
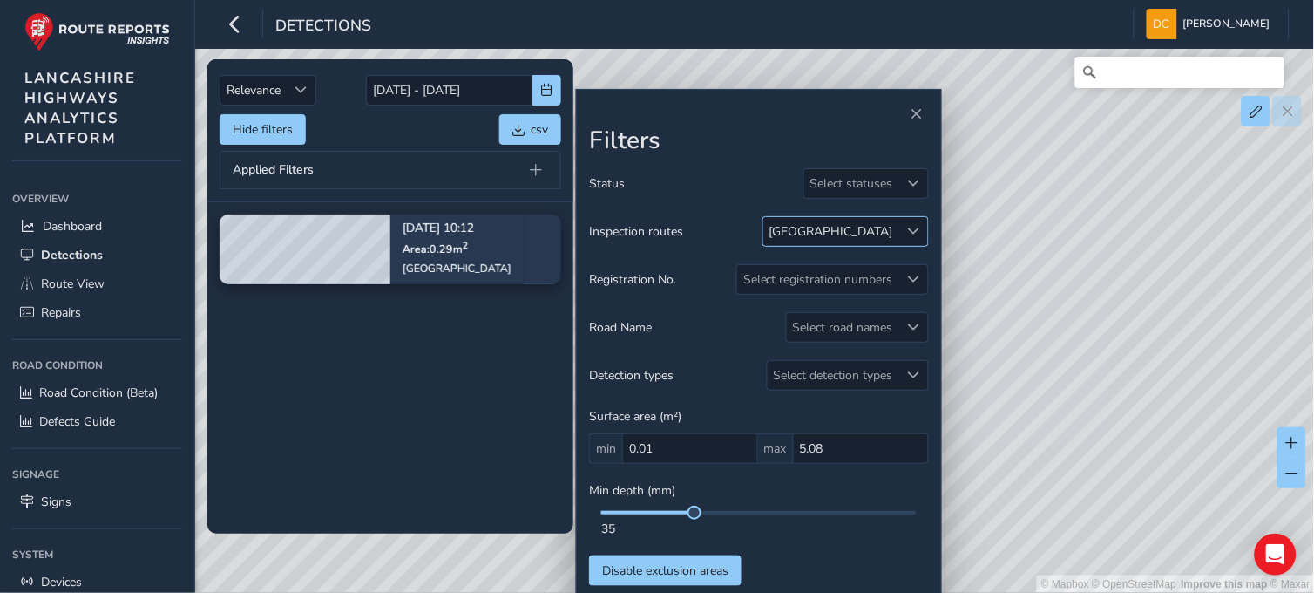
click at [880, 229] on div "SLYNE ROAD" at bounding box center [831, 231] width 124 height 17
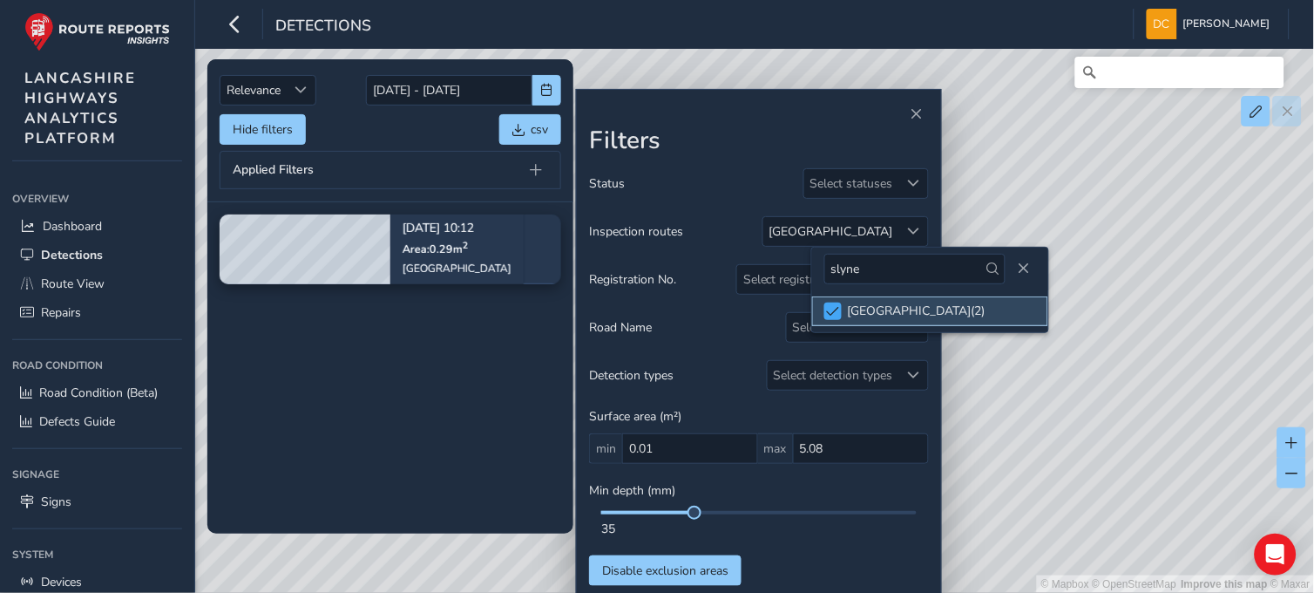
click at [826, 309] on span at bounding box center [832, 311] width 13 height 12
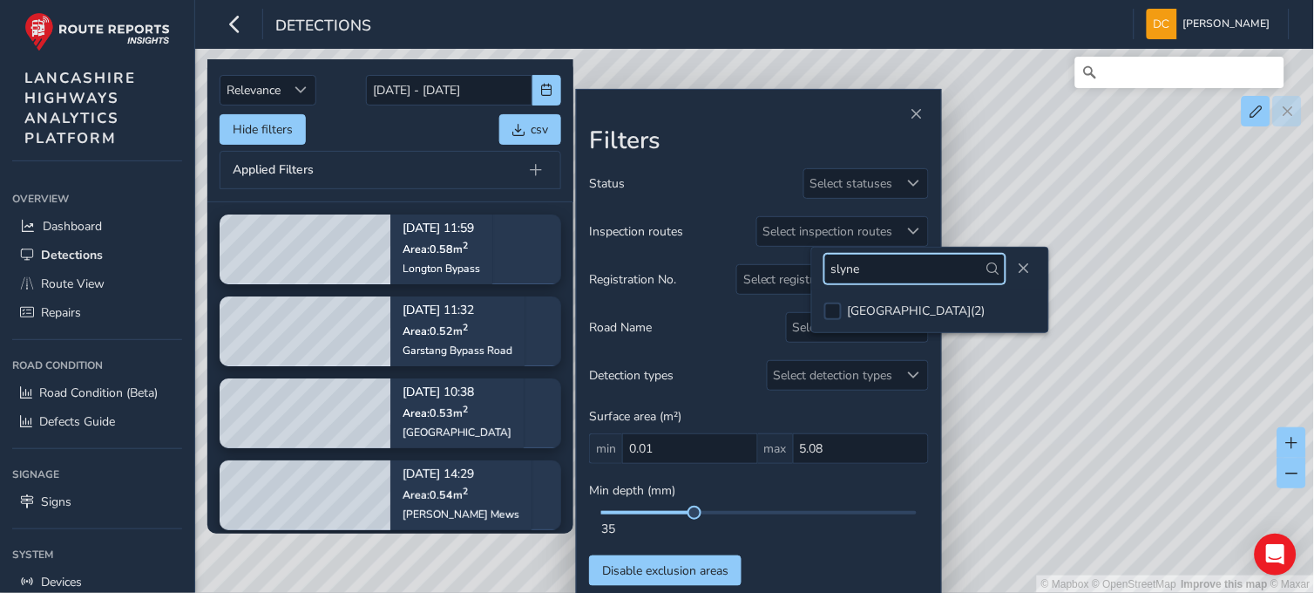
click at [869, 264] on input "slyne" at bounding box center [914, 269] width 181 height 31
type input "s"
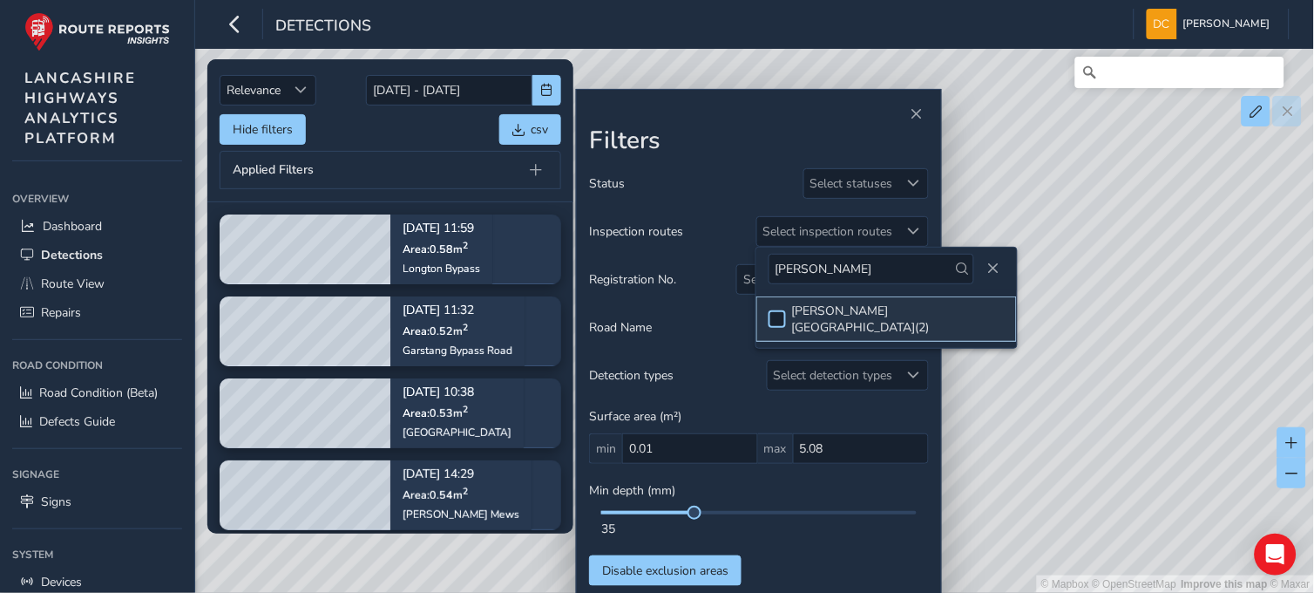
click at [782, 310] on div at bounding box center [777, 318] width 17 height 17
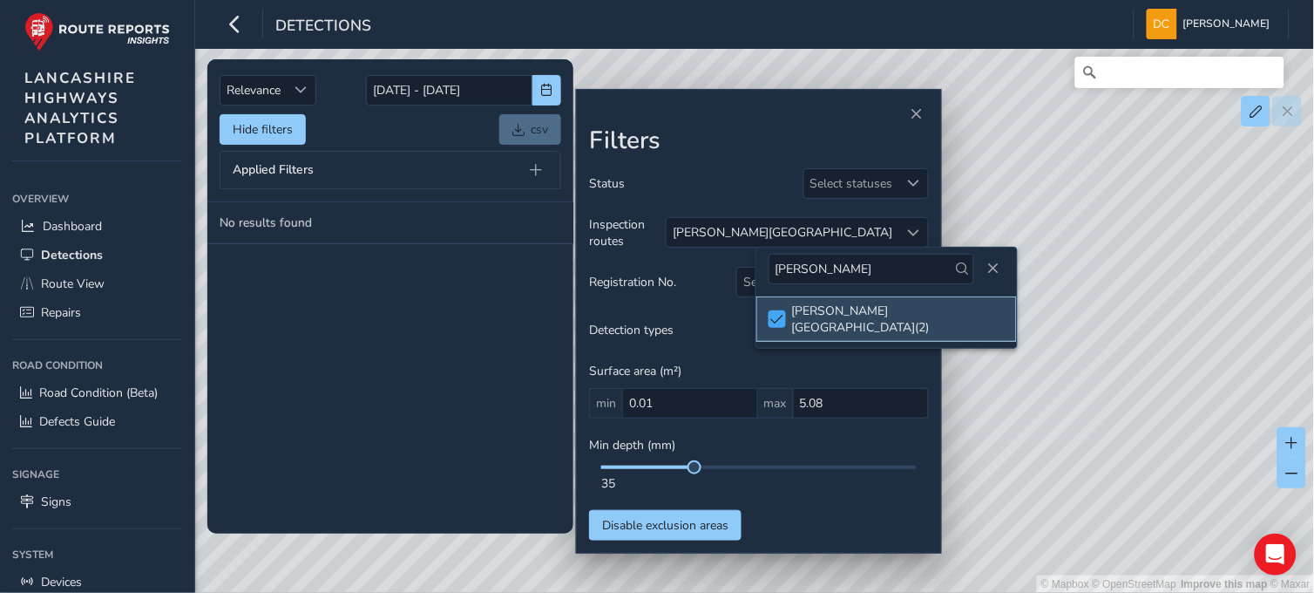
click at [773, 313] on span at bounding box center [776, 319] width 13 height 12
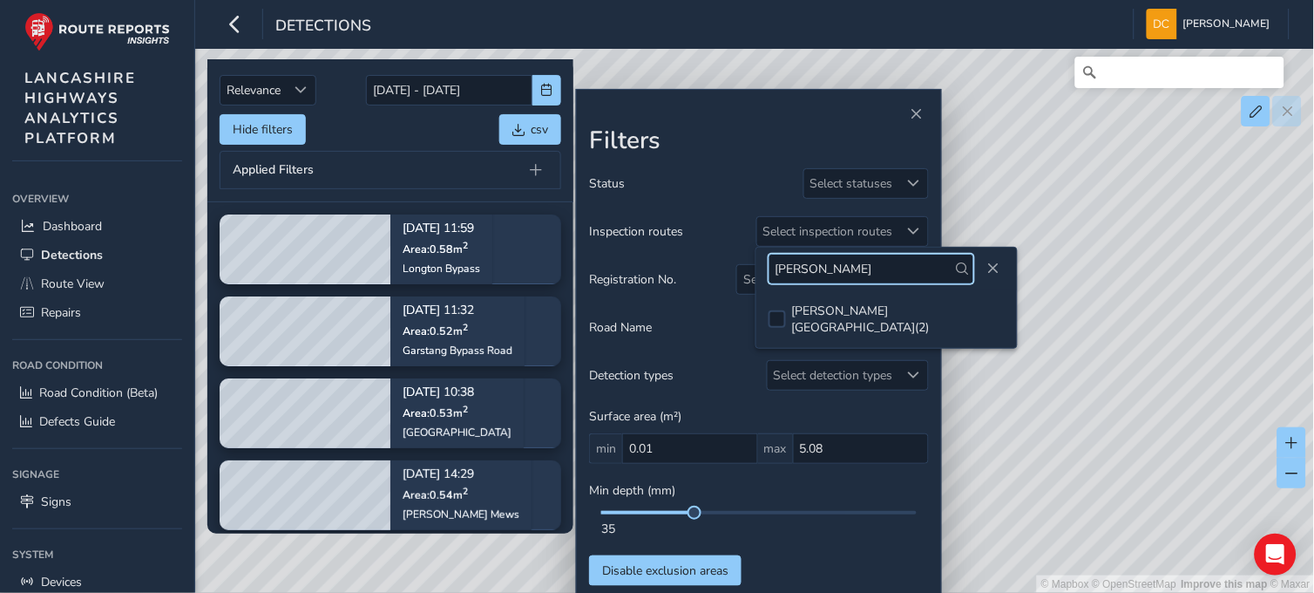
click at [835, 274] on input "owen" at bounding box center [872, 269] width 207 height 31
type input "o"
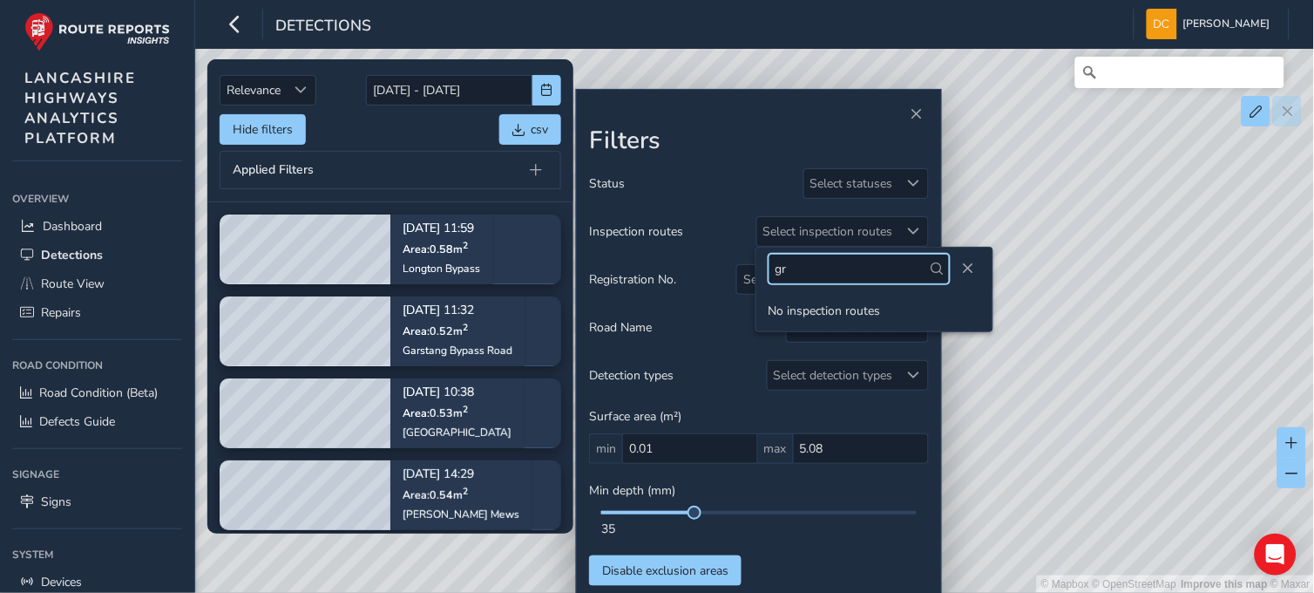
type input "g"
type input "slyne"
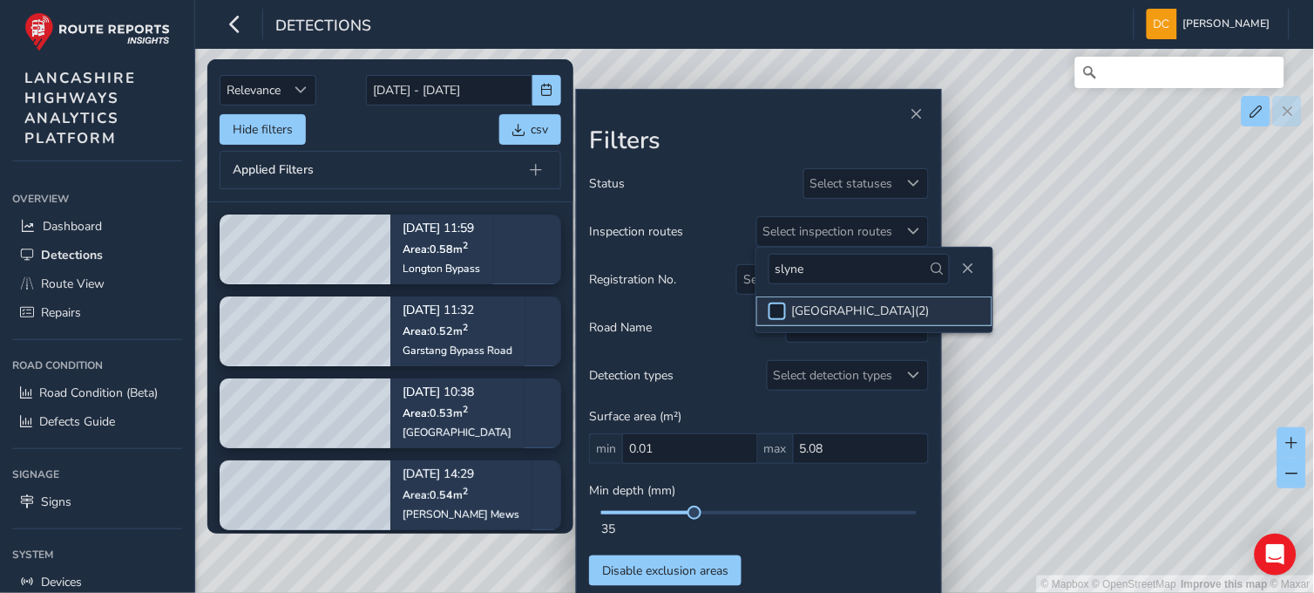
click at [782, 308] on div at bounding box center [777, 310] width 17 height 17
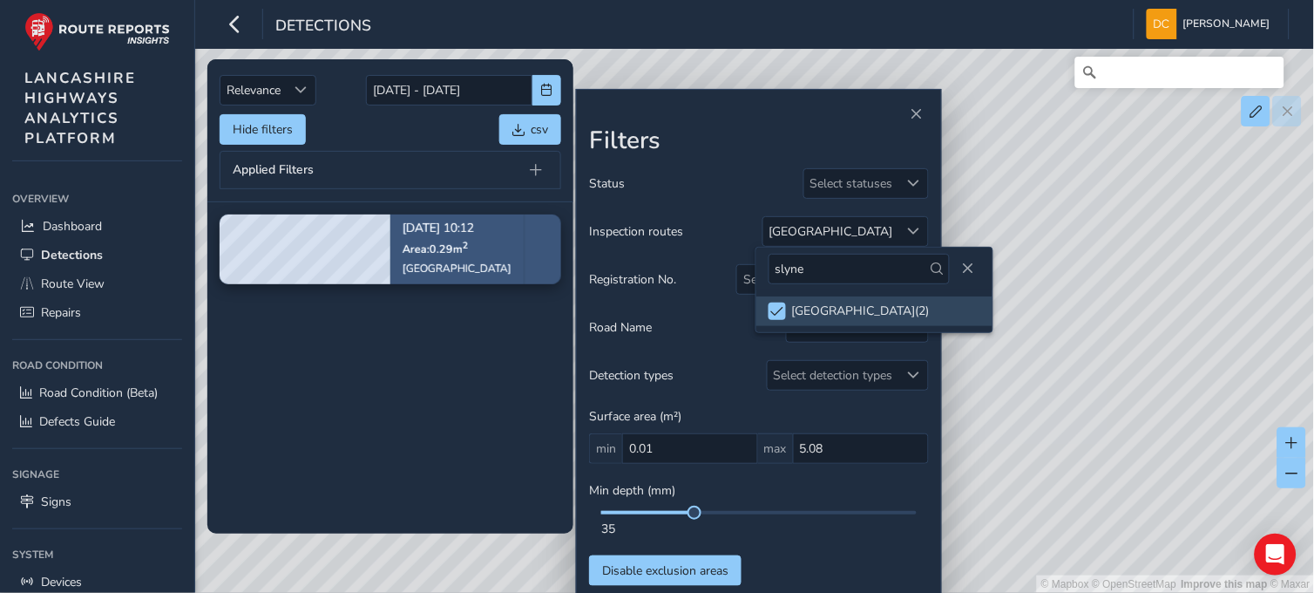
click at [422, 245] on span "Area: 0.29 m 2" at bounding box center [435, 248] width 65 height 15
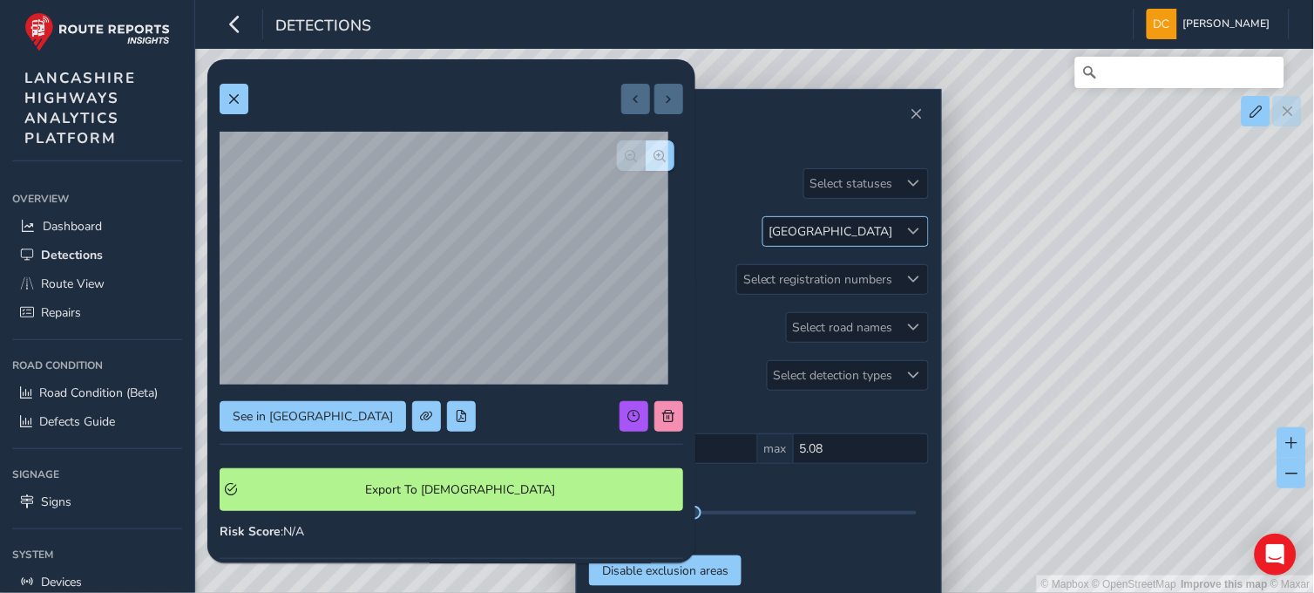
click at [896, 234] on div "SLYNE ROAD" at bounding box center [831, 231] width 136 height 29
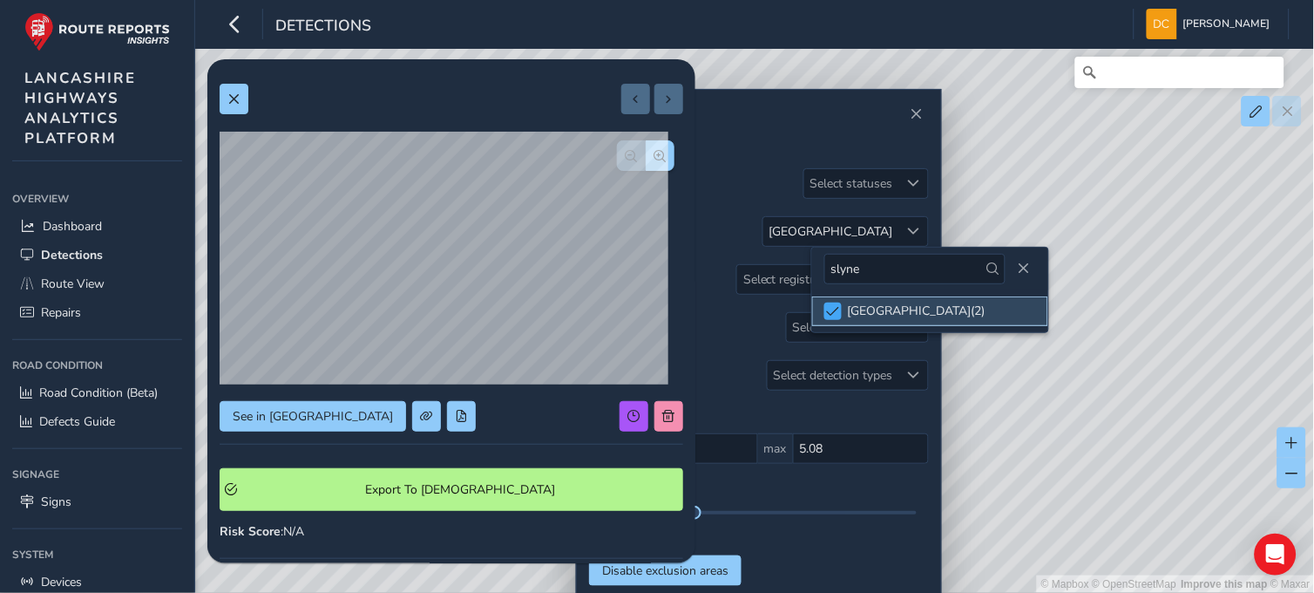
click at [837, 307] on span at bounding box center [832, 311] width 13 height 12
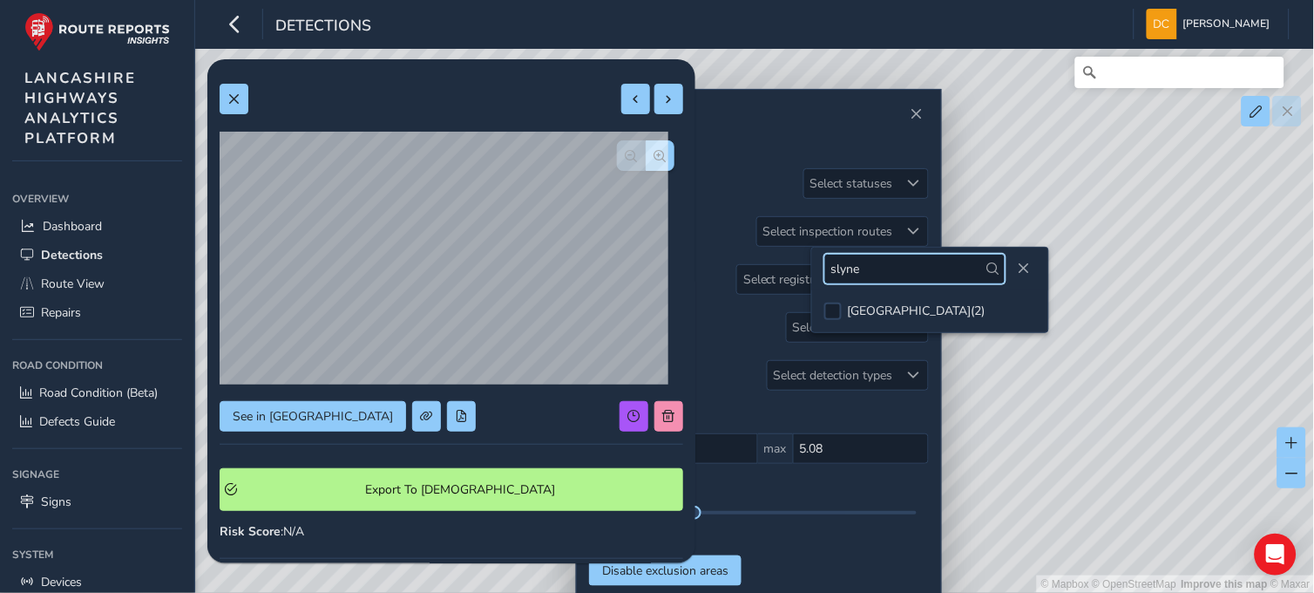
click at [870, 267] on input "slyne" at bounding box center [914, 269] width 181 height 31
type input "s"
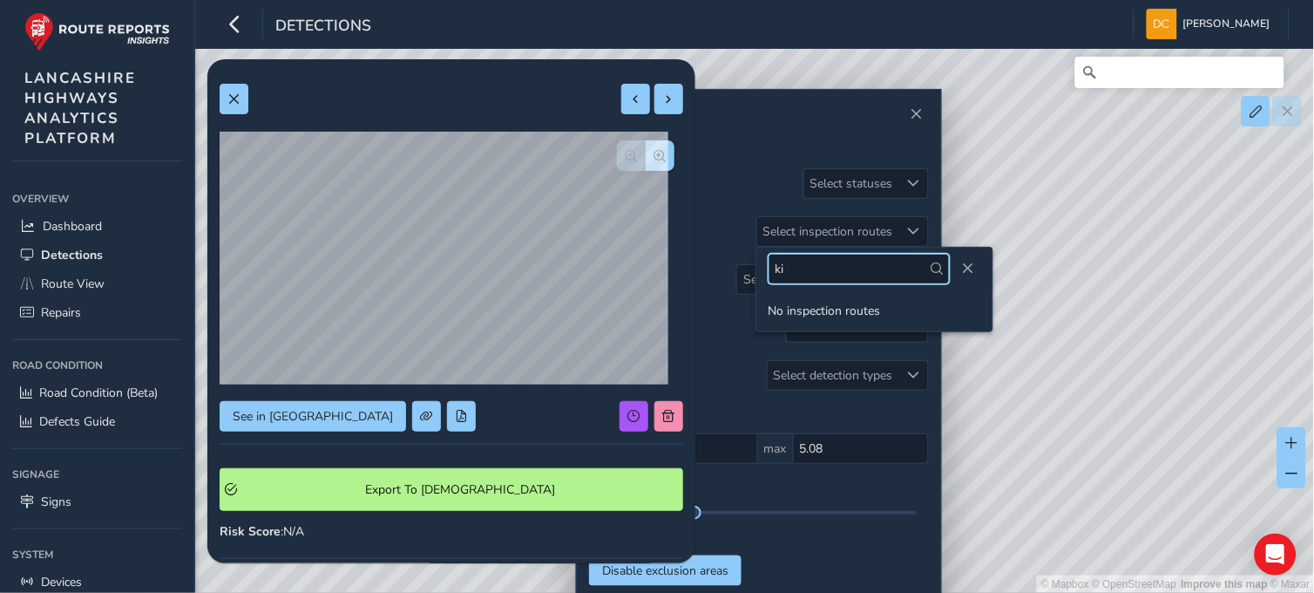
type input "k"
type input "s"
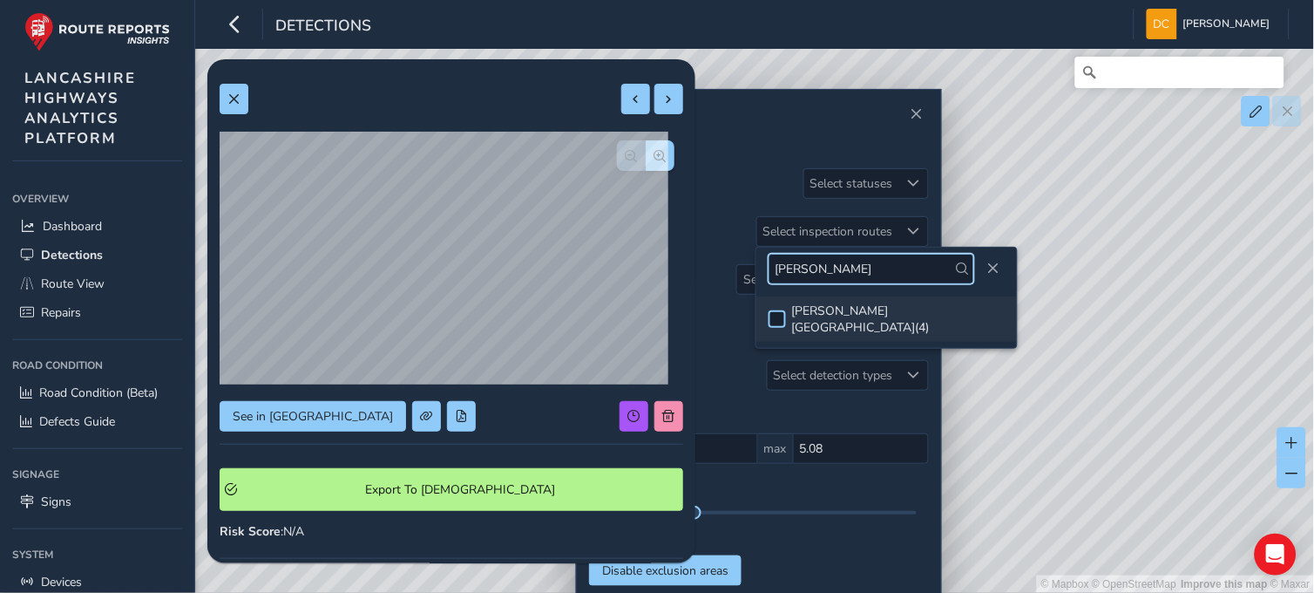
type input "caton"
click at [783, 310] on div at bounding box center [777, 318] width 17 height 17
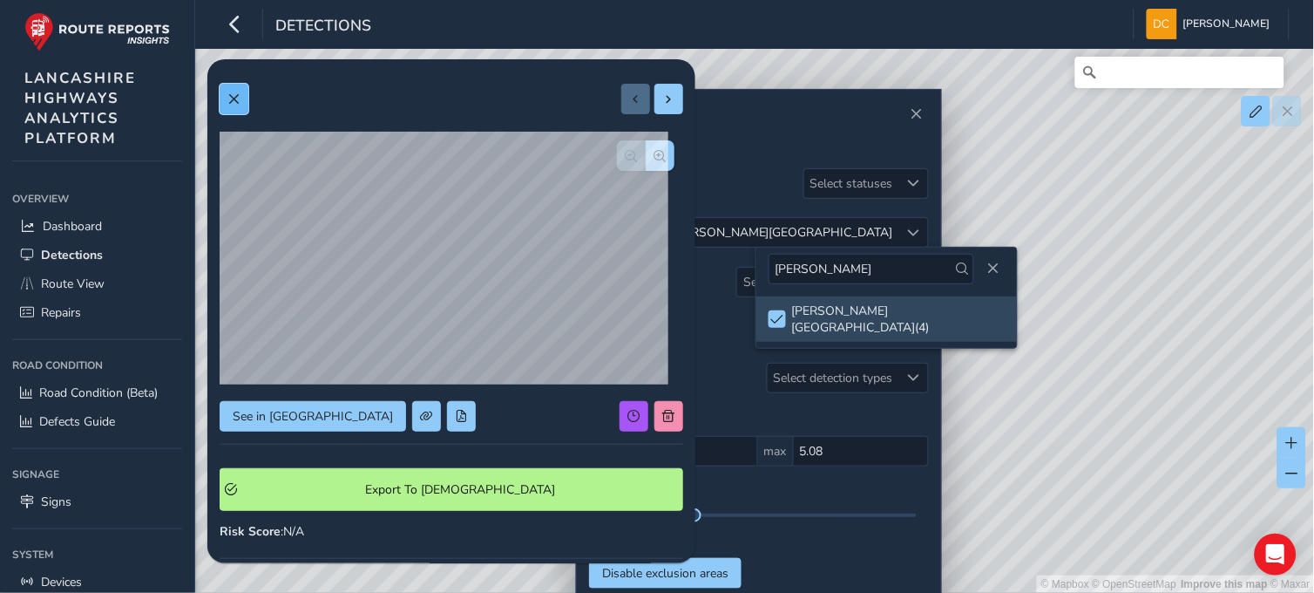
click at [236, 100] on span at bounding box center [233, 99] width 12 height 12
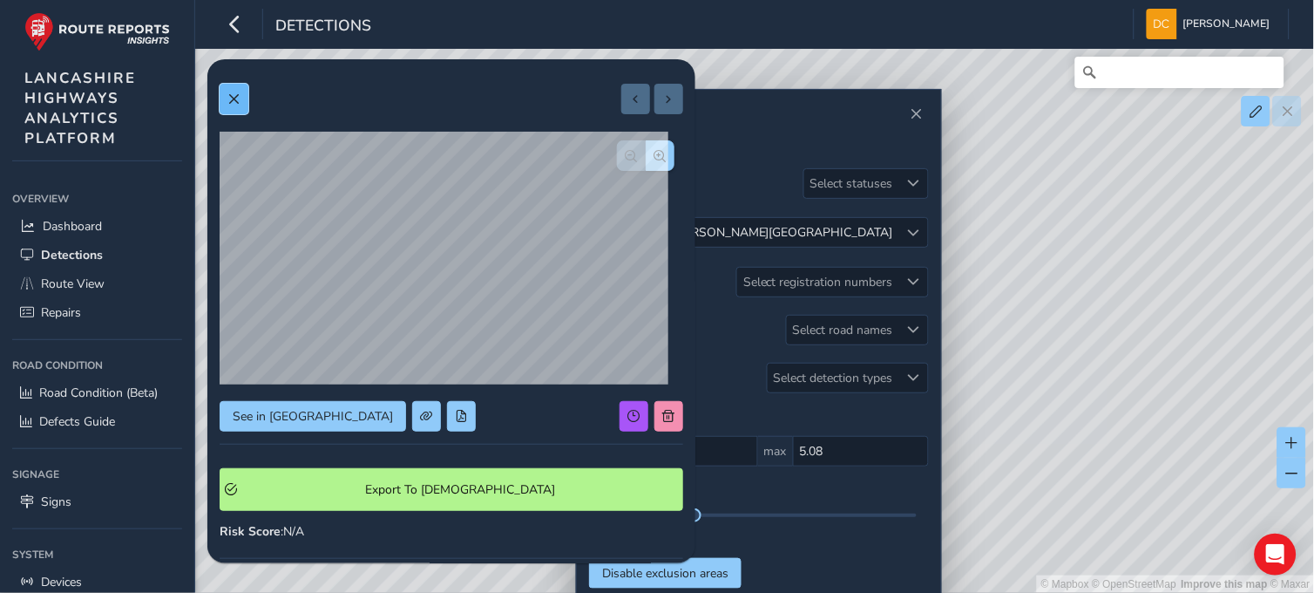
click at [236, 91] on button at bounding box center [234, 99] width 29 height 31
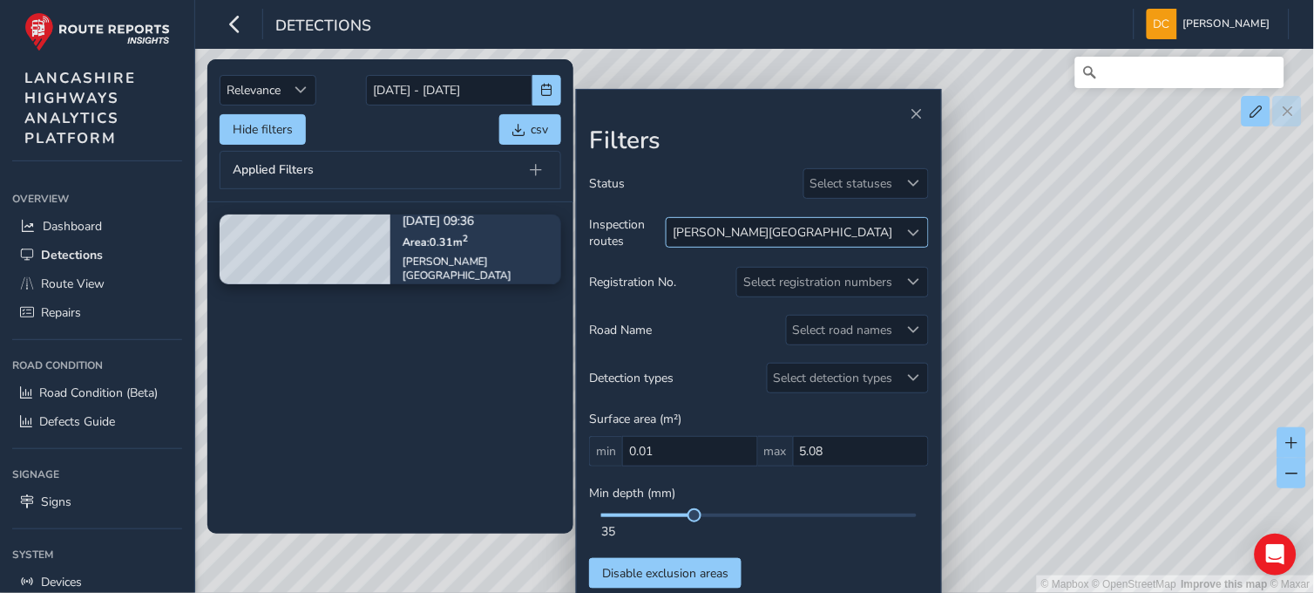
click at [909, 230] on span at bounding box center [914, 233] width 12 height 12
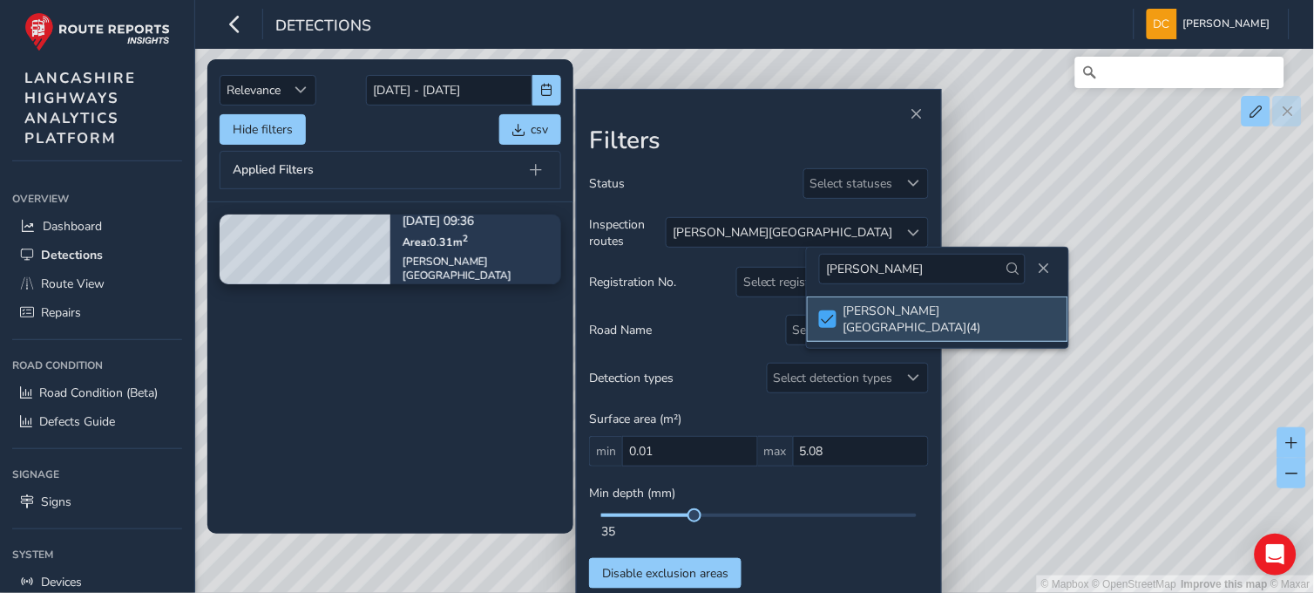
click at [826, 313] on span at bounding box center [828, 319] width 13 height 12
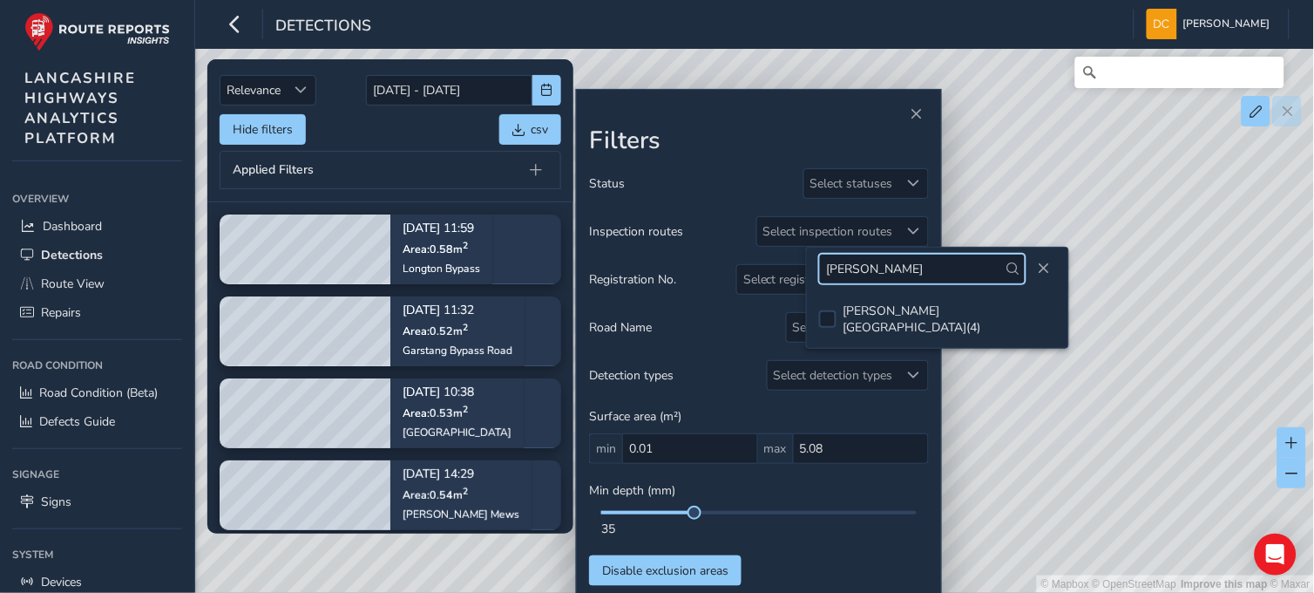
click at [874, 268] on input "caton" at bounding box center [922, 269] width 207 height 31
type input "c"
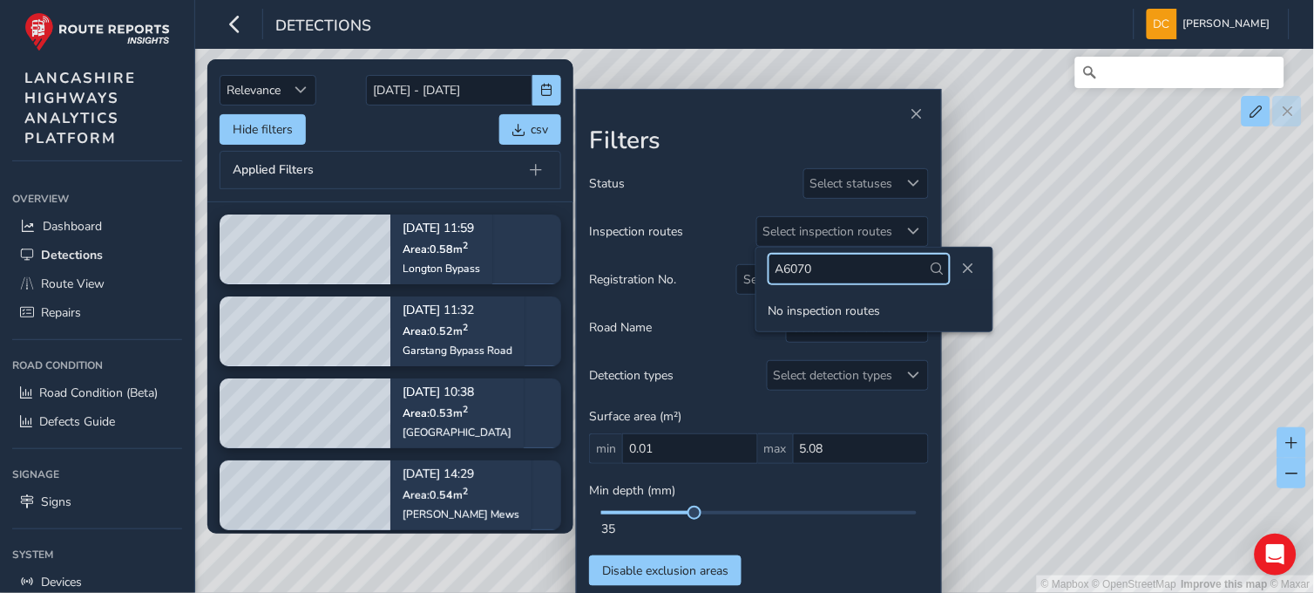
type input "A6070"
click at [542, 91] on span "button" at bounding box center [547, 90] width 12 height 12
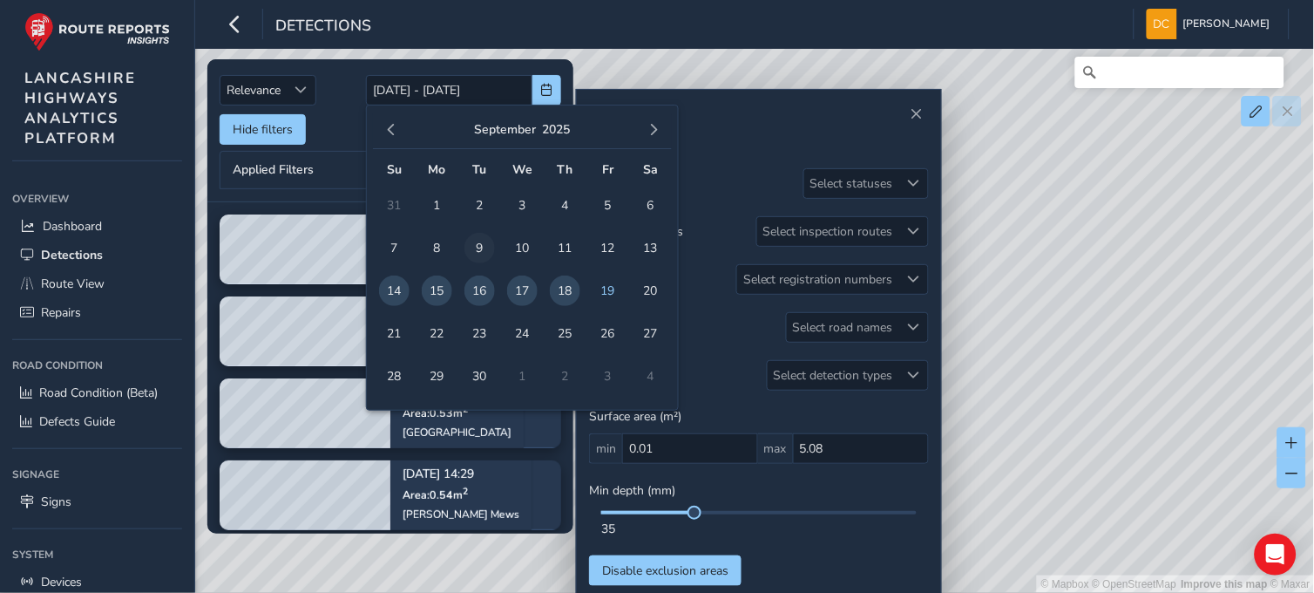
click at [479, 244] on span "9" at bounding box center [479, 248] width 31 height 31
type input "09/09/2025"
click at [480, 244] on span "9" at bounding box center [479, 248] width 31 height 31
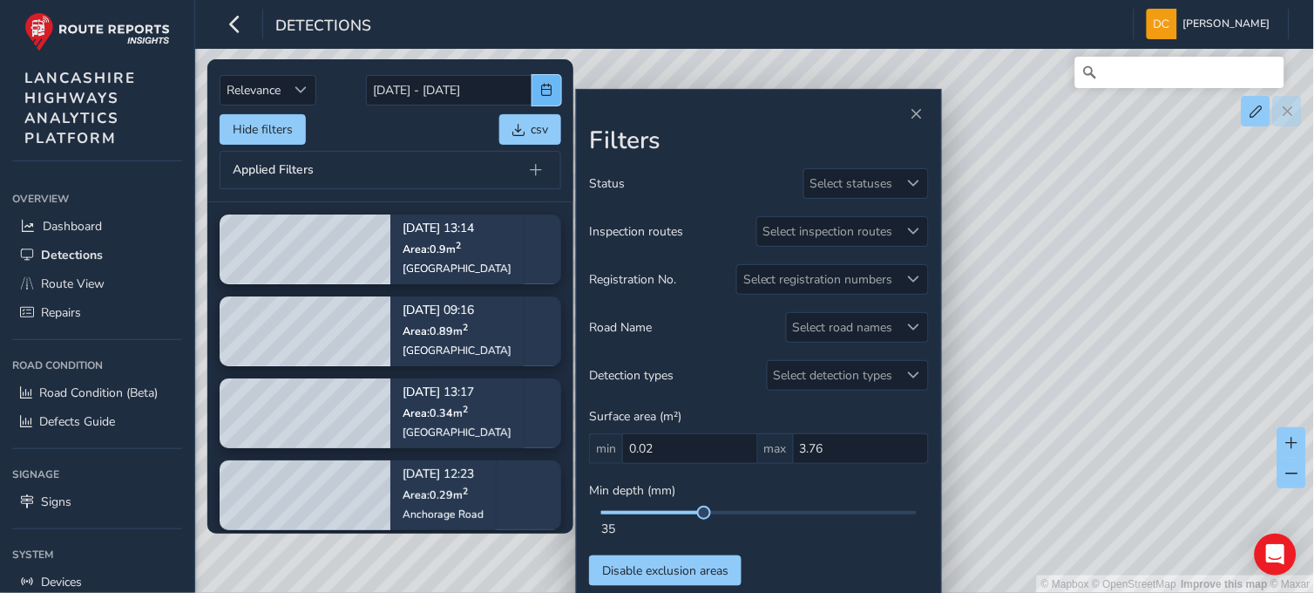
click at [539, 90] on button "button" at bounding box center [546, 90] width 29 height 31
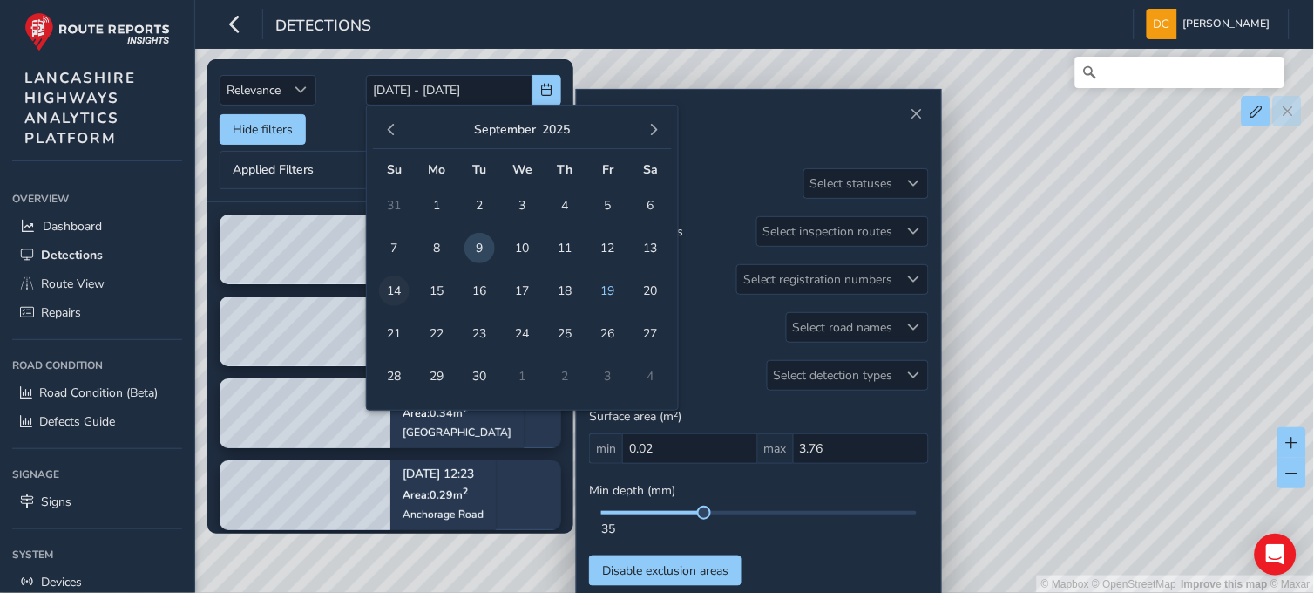
click at [399, 291] on span "14" at bounding box center [394, 290] width 31 height 31
type input "14/09/2025 - 14/09/2025"
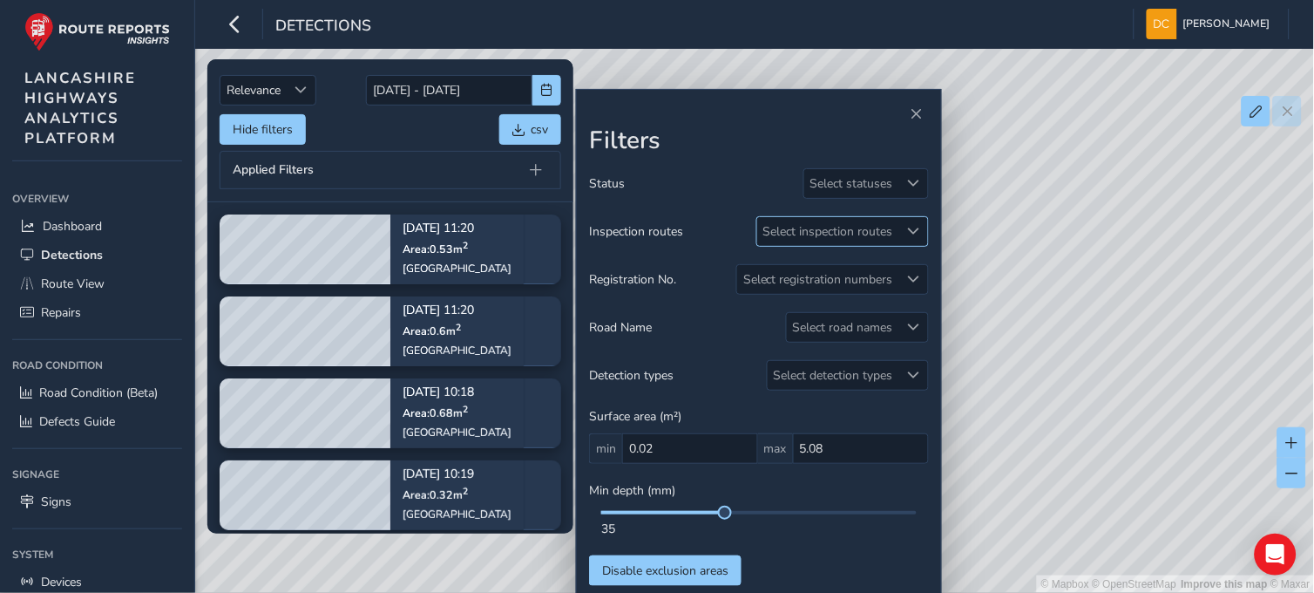
click at [810, 238] on div "Select inspection routes" at bounding box center [828, 231] width 142 height 29
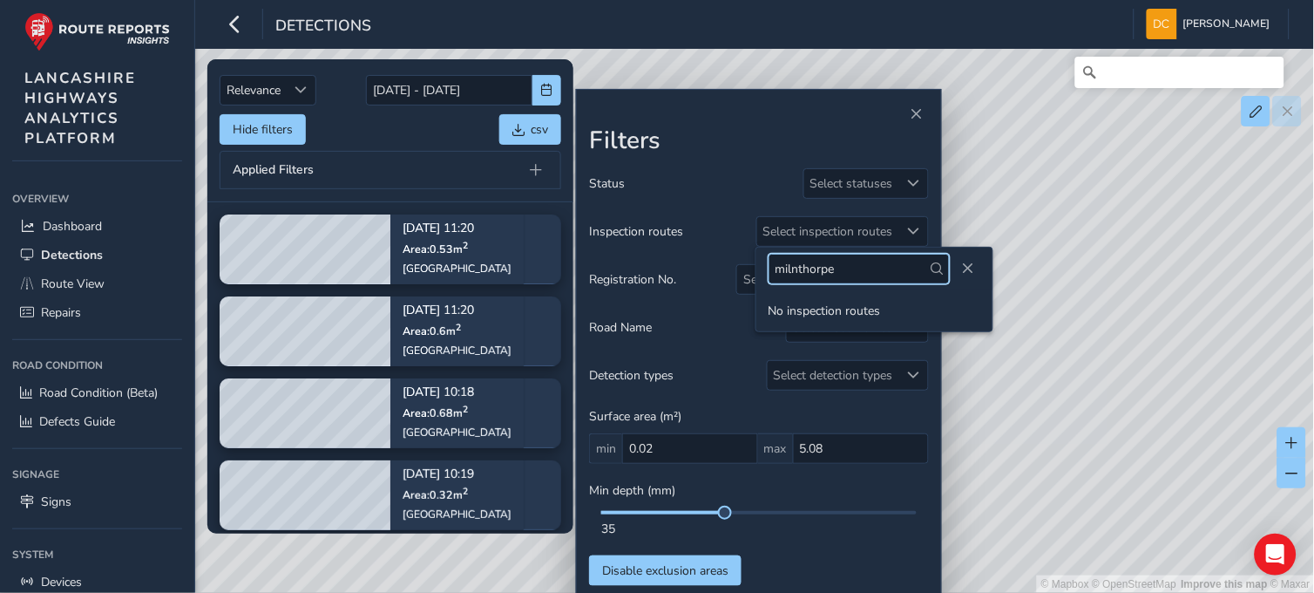
type input "milnthorpe"
drag, startPoint x: 848, startPoint y: 272, endPoint x: 742, endPoint y: 272, distance: 106.3
click at [742, 272] on body "Detections Dave Cowburn Colour Scheme: Dark Dim Light Logout Relevance Relevanc…" at bounding box center [657, 296] width 1314 height 593
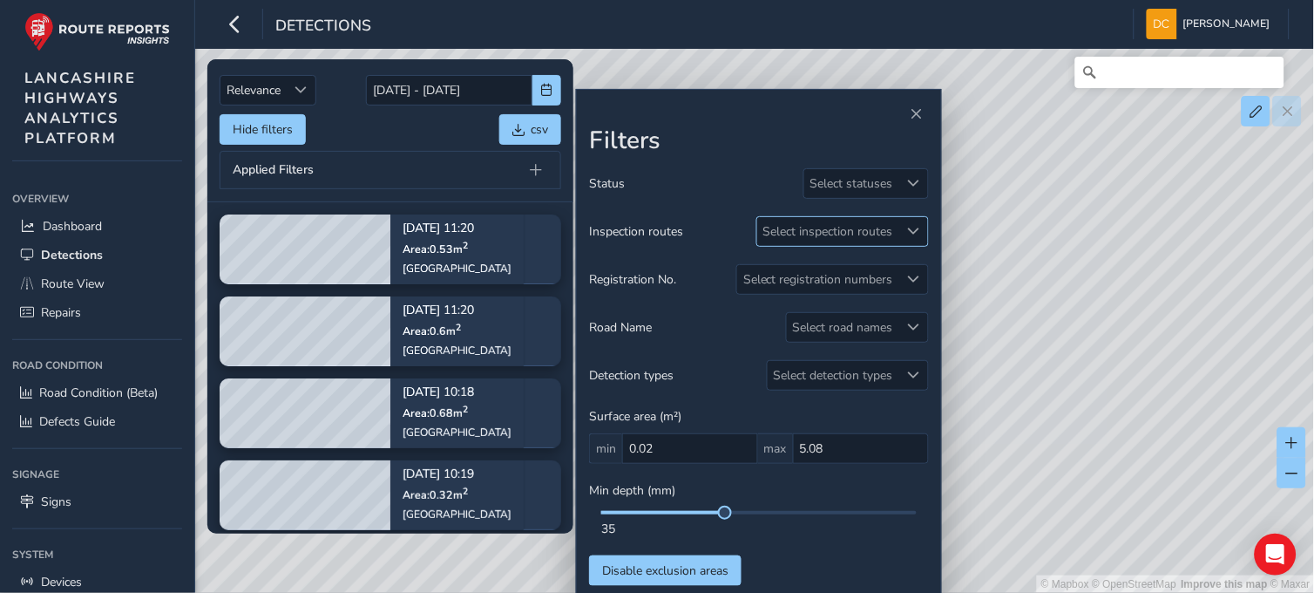
click at [787, 238] on div "Select inspection routes" at bounding box center [828, 231] width 142 height 29
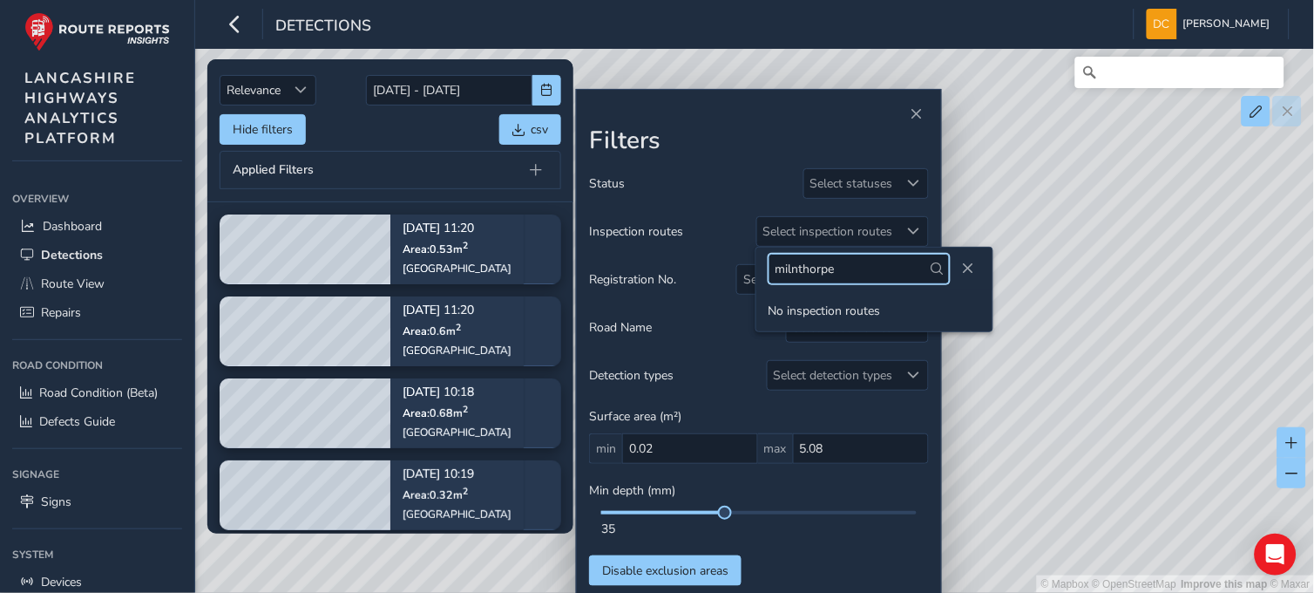
click at [874, 271] on input "milnthorpe" at bounding box center [859, 269] width 181 height 31
type input "m"
type input "scotland road"
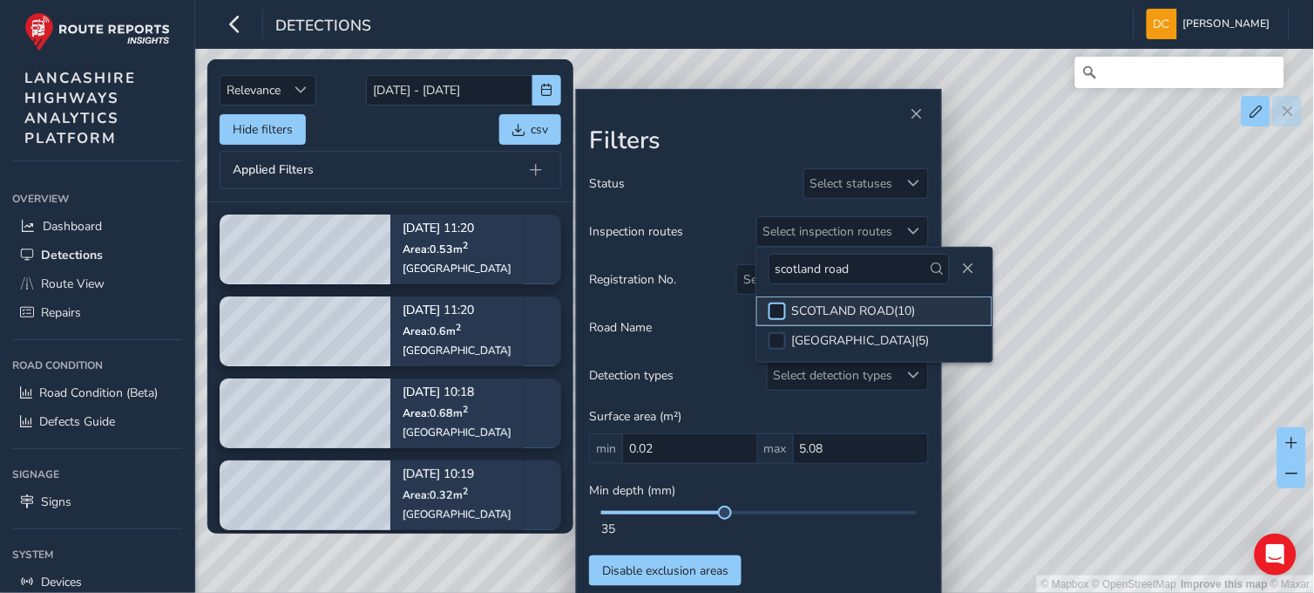
click at [785, 308] on div at bounding box center [777, 310] width 17 height 17
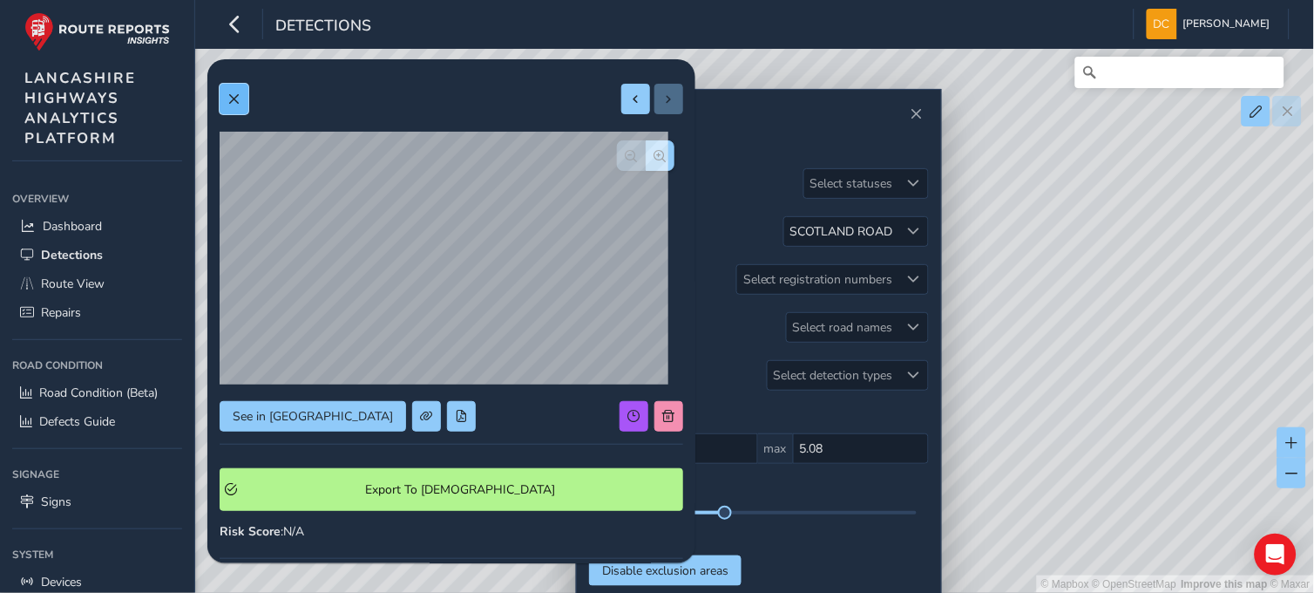
click at [234, 101] on span at bounding box center [233, 99] width 12 height 12
click at [239, 96] on span at bounding box center [233, 99] width 12 height 12
click at [654, 154] on span "button" at bounding box center [660, 156] width 12 height 12
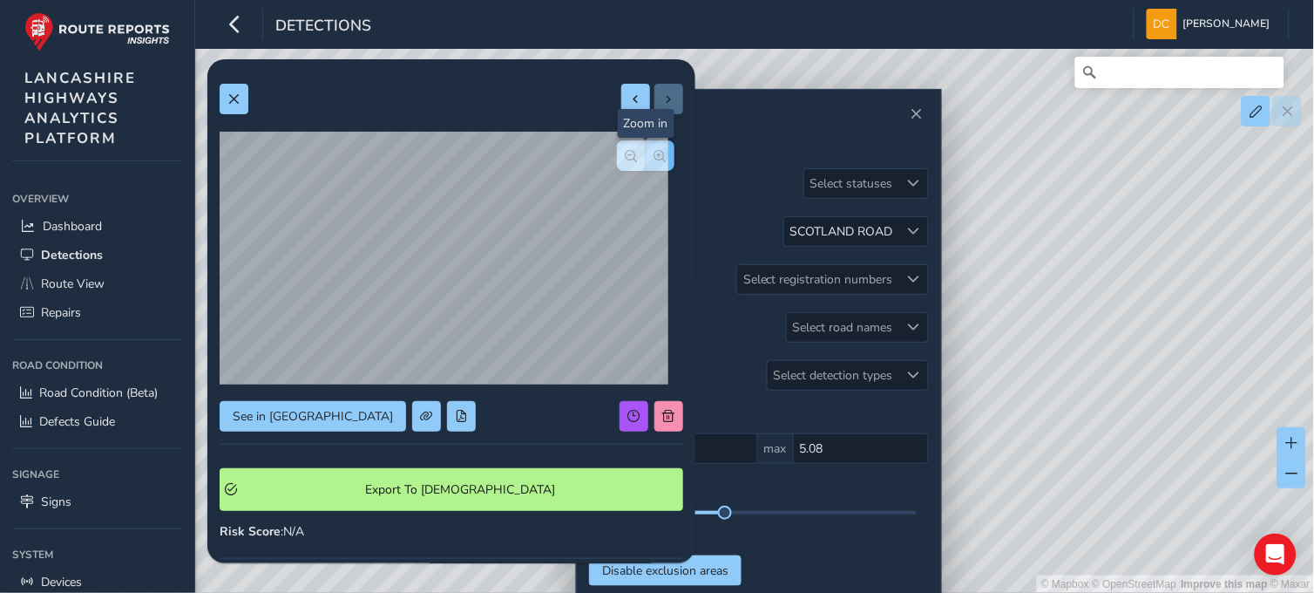
click at [654, 154] on span "button" at bounding box center [660, 156] width 12 height 12
click at [654, 155] on span "button" at bounding box center [660, 156] width 12 height 12
click at [647, 155] on div at bounding box center [646, 155] width 58 height 31
click at [237, 107] on button at bounding box center [234, 99] width 29 height 31
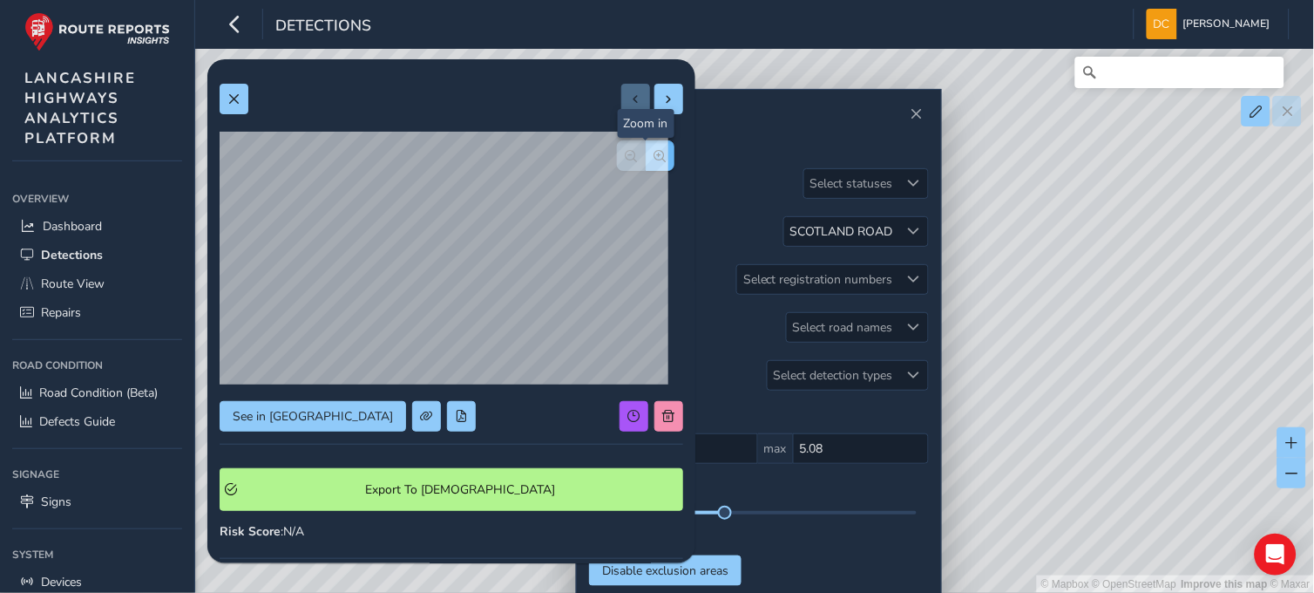
click at [646, 159] on button "button" at bounding box center [660, 155] width 29 height 31
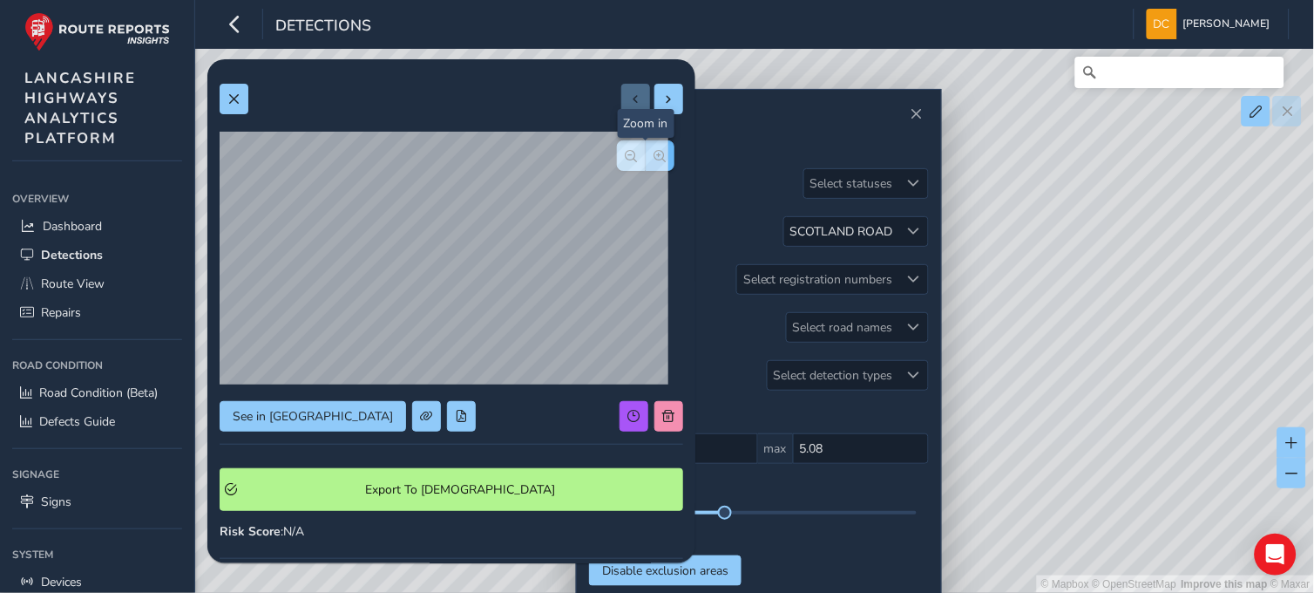
click at [637, 159] on div at bounding box center [646, 155] width 58 height 31
click at [241, 110] on button at bounding box center [234, 99] width 29 height 31
click at [654, 154] on span "button" at bounding box center [660, 156] width 12 height 12
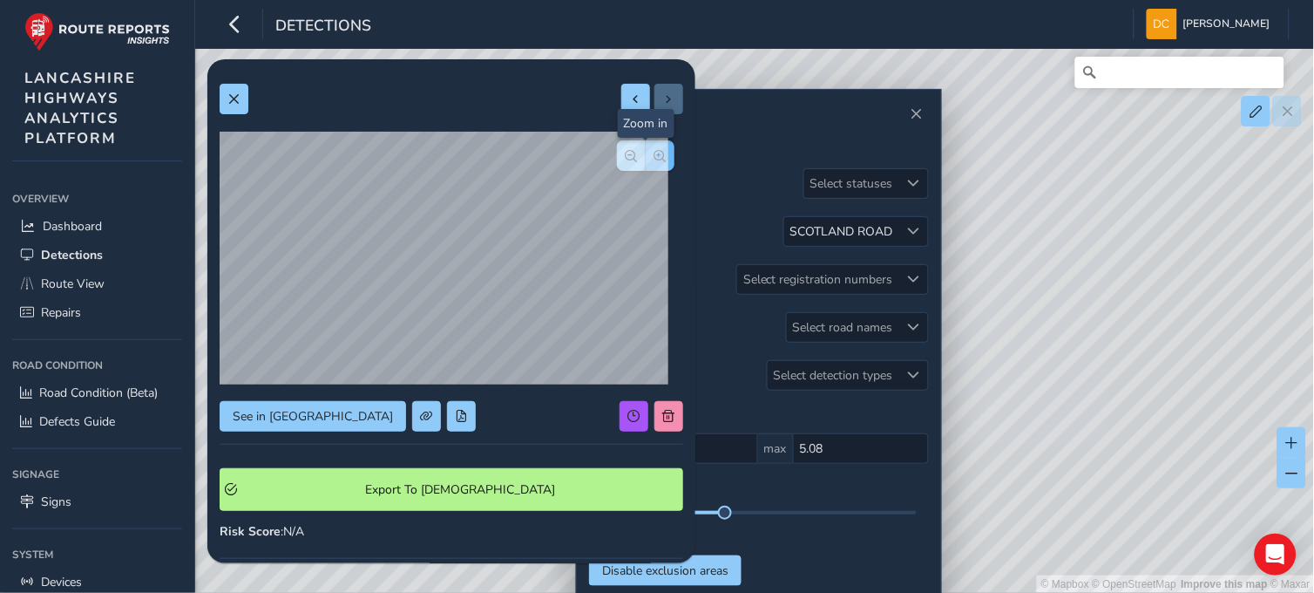
click at [654, 154] on span "button" at bounding box center [660, 156] width 12 height 12
click at [626, 159] on span "button" at bounding box center [632, 156] width 12 height 12
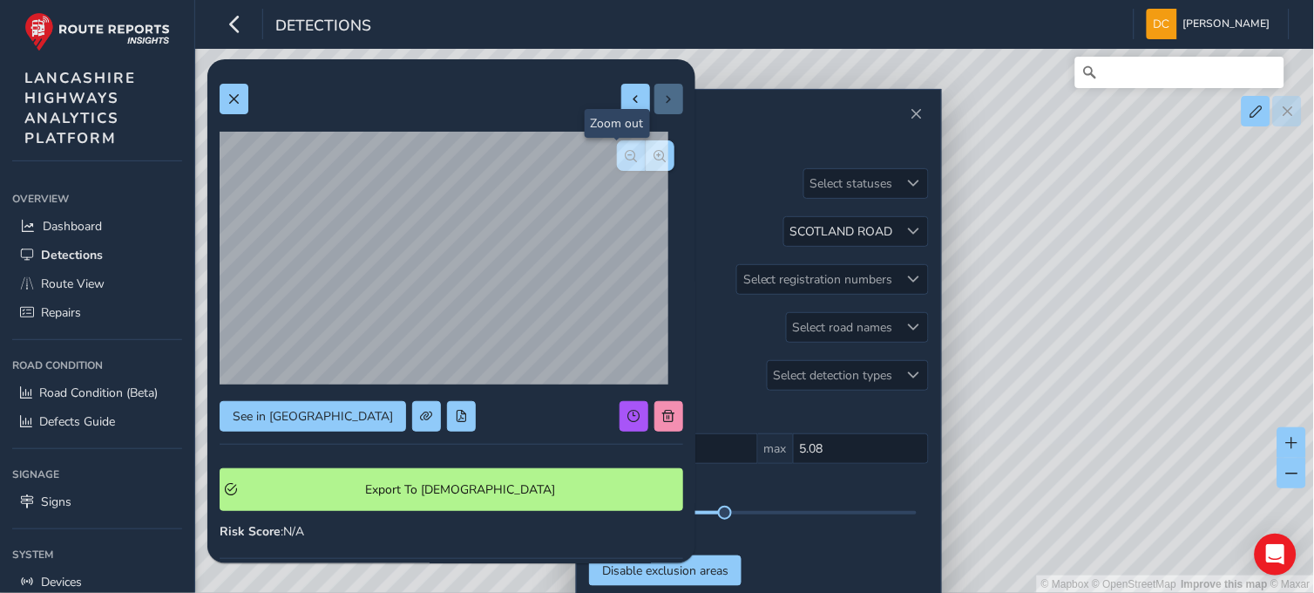
click at [626, 159] on span "button" at bounding box center [632, 156] width 12 height 12
click at [654, 159] on span "button" at bounding box center [660, 156] width 12 height 12
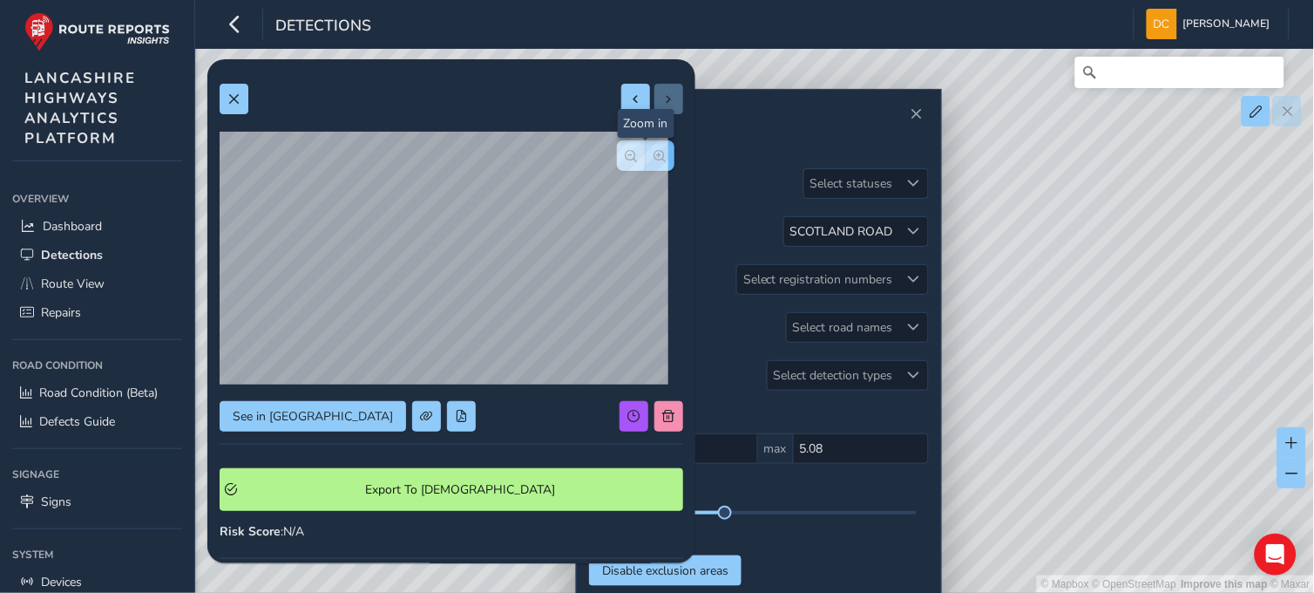
click at [654, 159] on span "button" at bounding box center [660, 156] width 12 height 12
click at [617, 159] on button "button" at bounding box center [631, 155] width 29 height 31
click at [228, 108] on button at bounding box center [234, 99] width 29 height 31
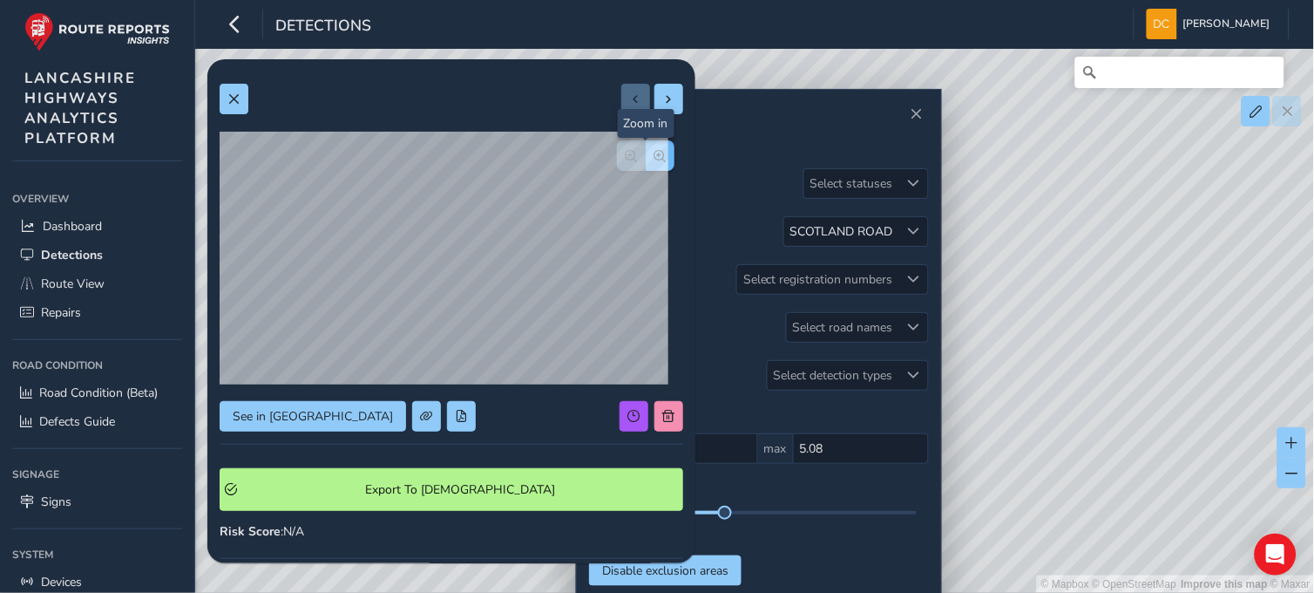
click at [651, 148] on button "button" at bounding box center [660, 155] width 29 height 31
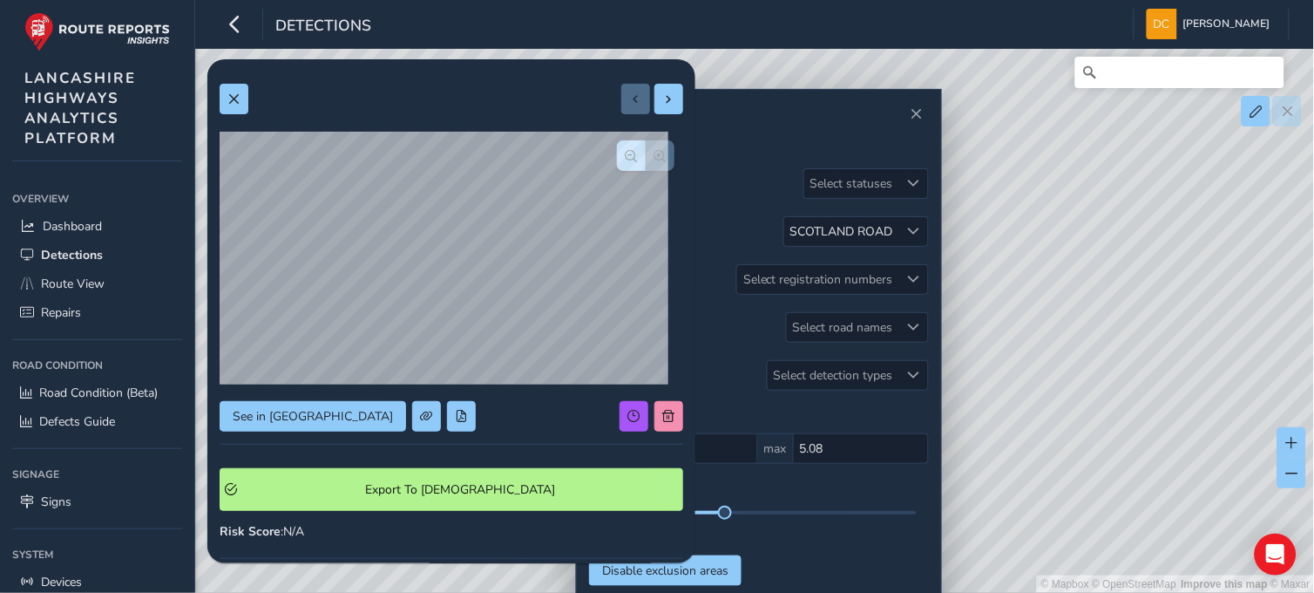
click at [651, 148] on div at bounding box center [646, 155] width 58 height 31
click at [247, 102] on button at bounding box center [234, 99] width 29 height 31
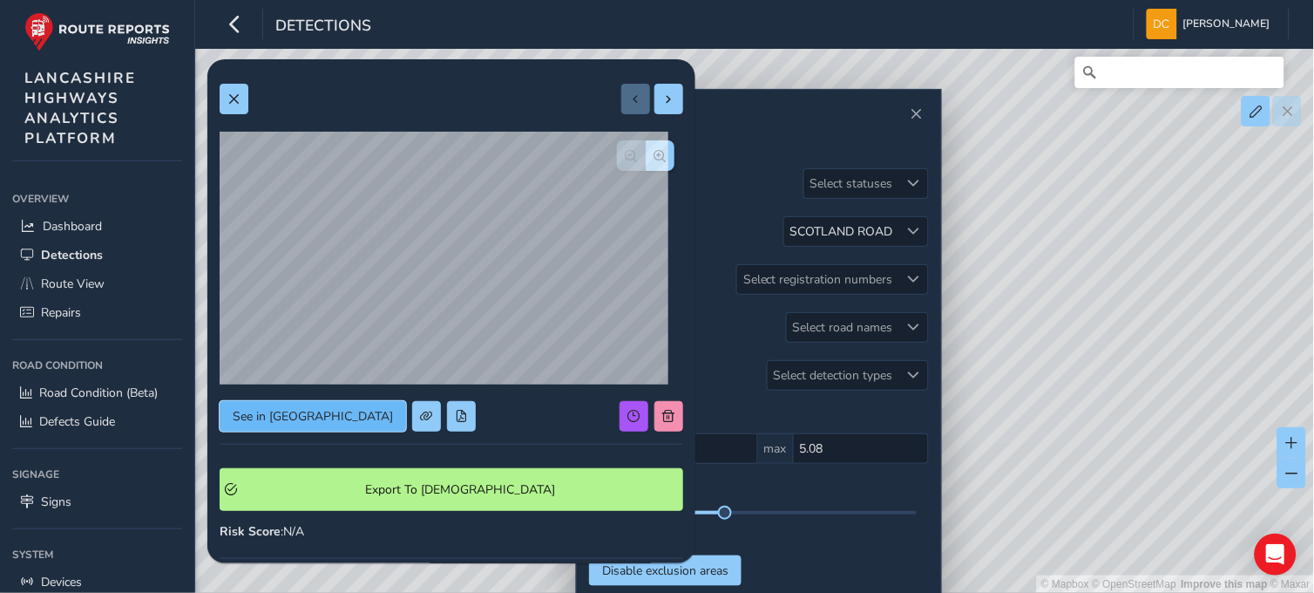
click at [281, 416] on span "See in Route View" at bounding box center [313, 416] width 160 height 17
click at [237, 93] on span at bounding box center [233, 99] width 12 height 12
click at [232, 100] on span at bounding box center [233, 99] width 12 height 12
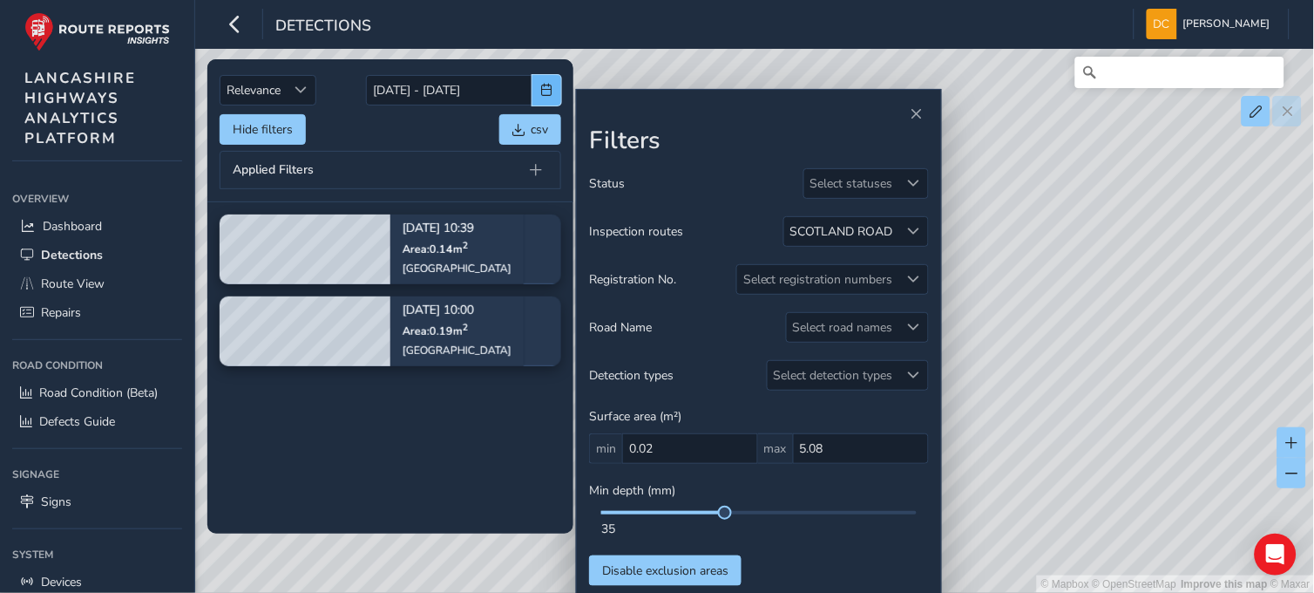
click at [551, 89] on span "button" at bounding box center [547, 90] width 12 height 12
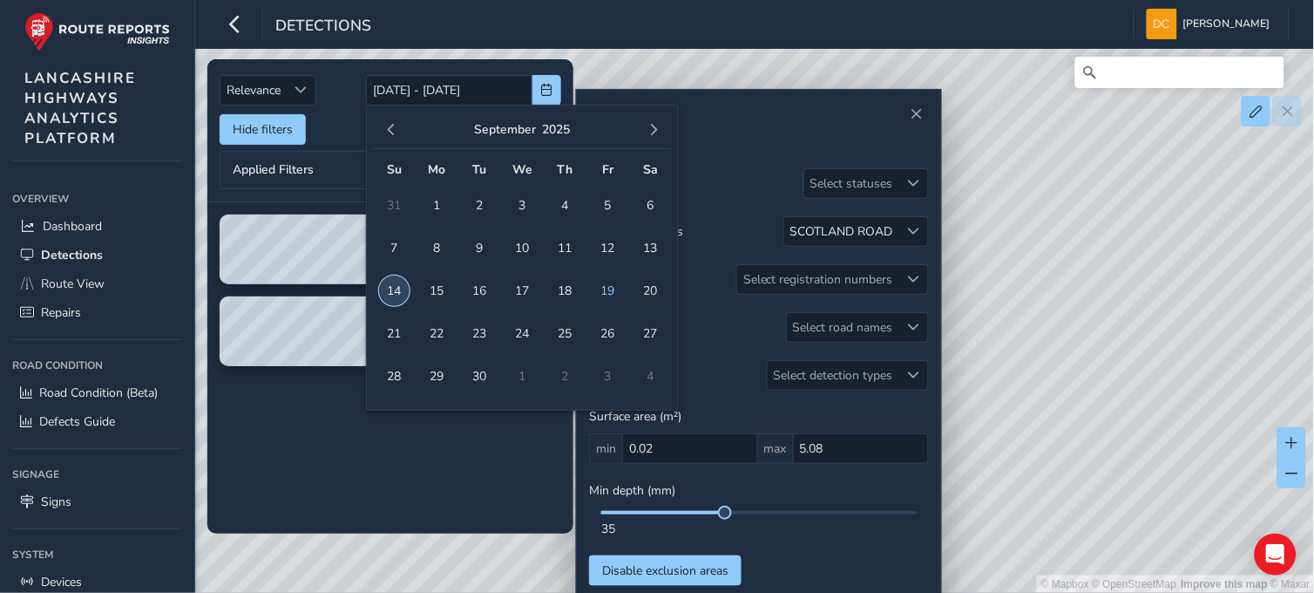
click at [390, 290] on span "14" at bounding box center [394, 290] width 31 height 31
type input "14/09/2025"
click at [561, 294] on span "18" at bounding box center [565, 290] width 31 height 31
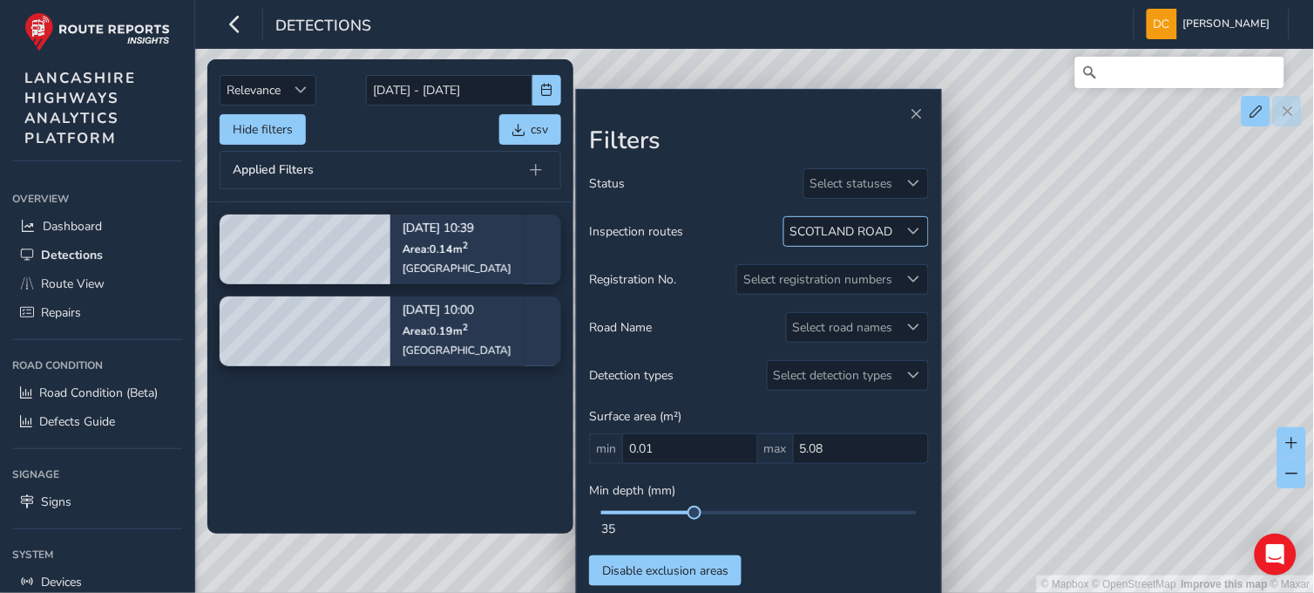
click at [881, 232] on div "SCOTLAND ROAD" at bounding box center [841, 231] width 103 height 17
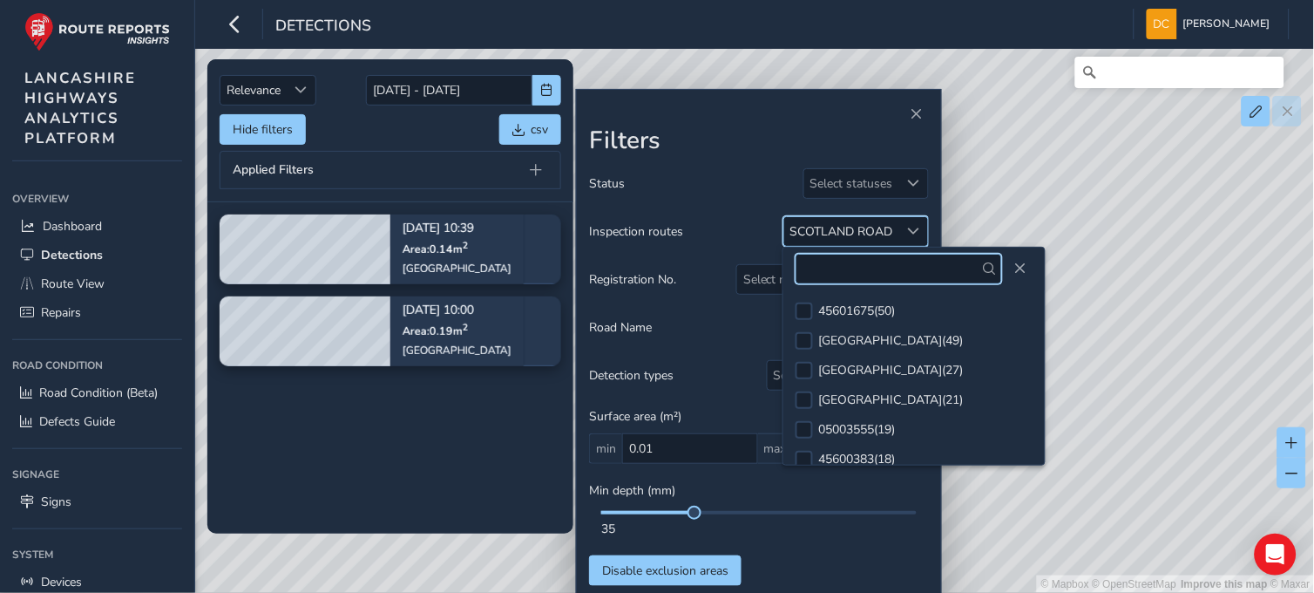
scroll to position [439, 0]
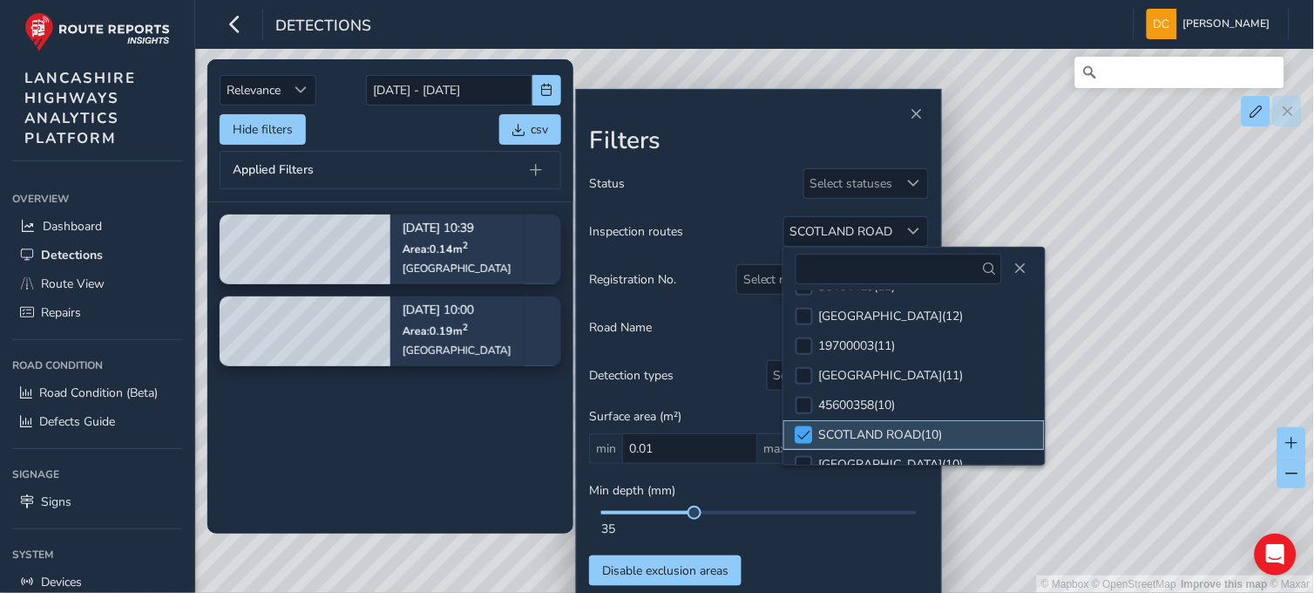
click at [808, 441] on span at bounding box center [804, 435] width 13 height 12
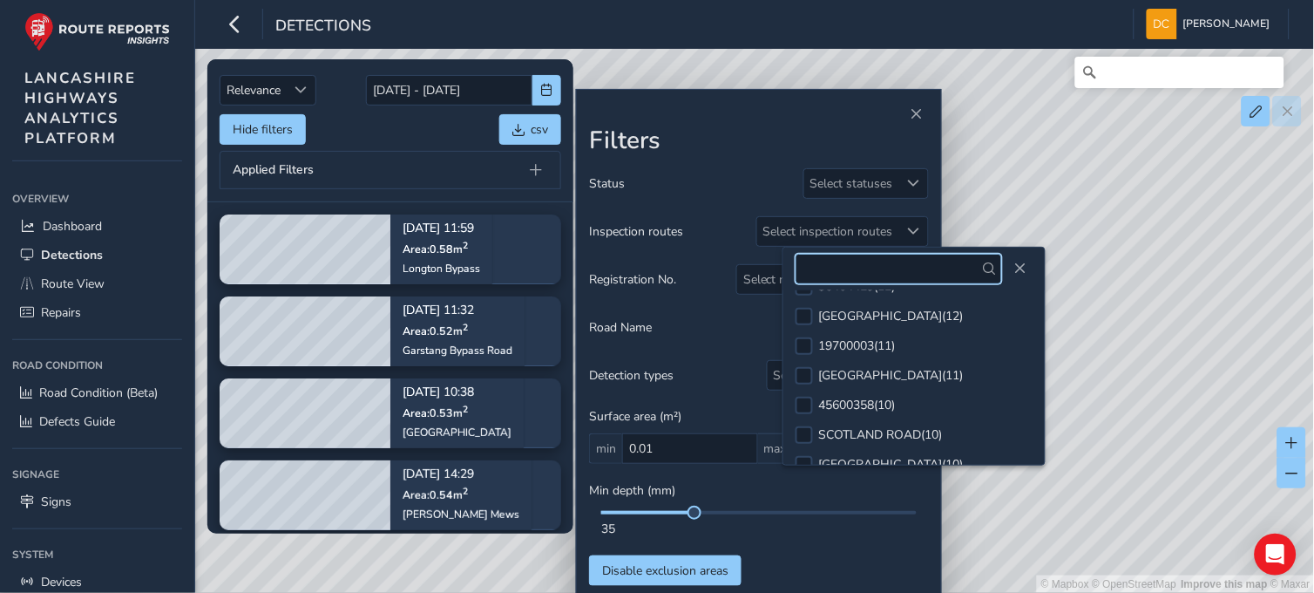
click at [846, 267] on input "text" at bounding box center [899, 269] width 207 height 31
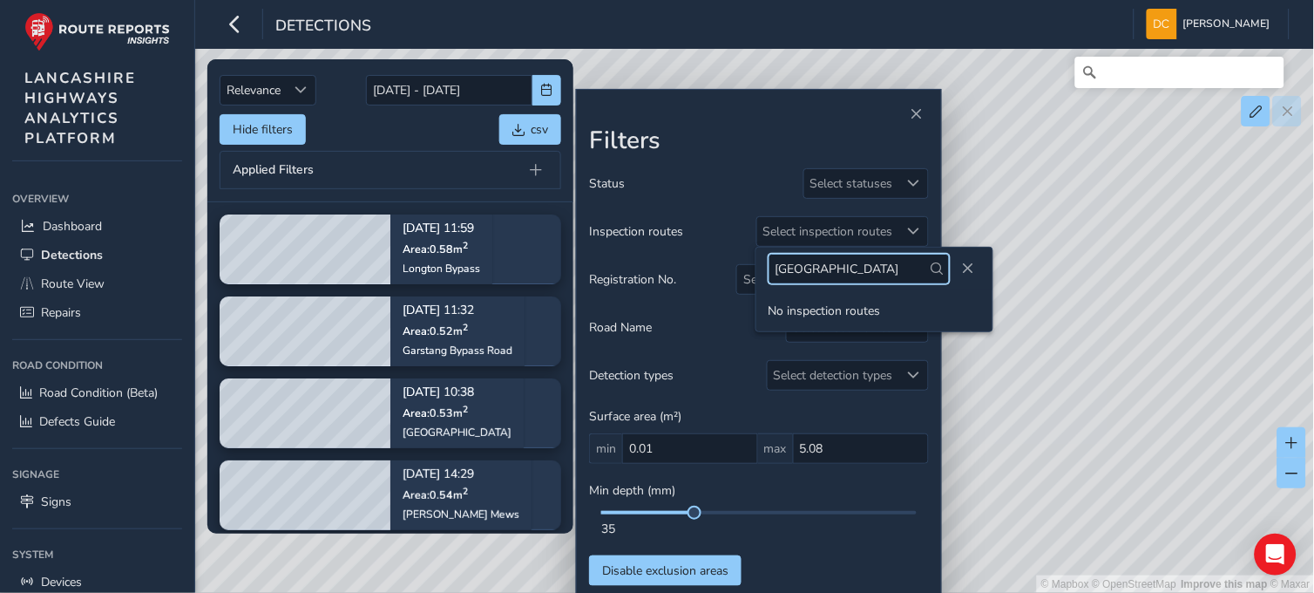
type input "queen victoria road"
click at [543, 92] on span "button" at bounding box center [547, 90] width 12 height 12
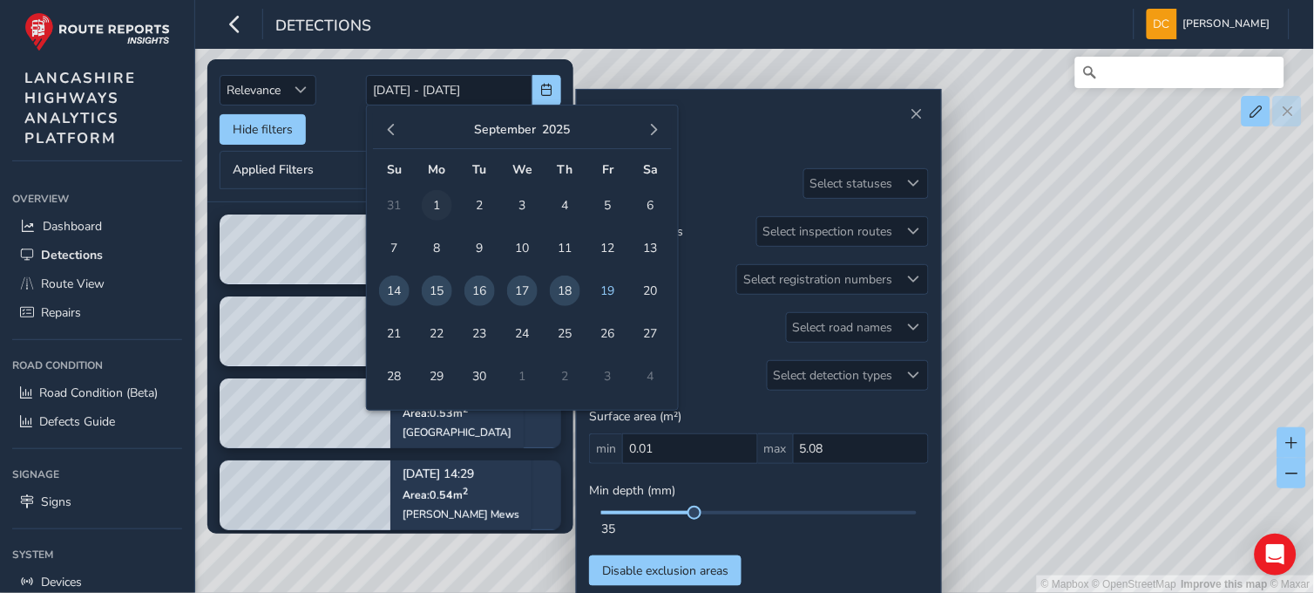
click at [437, 204] on span "1" at bounding box center [437, 205] width 31 height 31
type input "01/09/2025"
click at [562, 288] on span "18" at bounding box center [565, 290] width 31 height 31
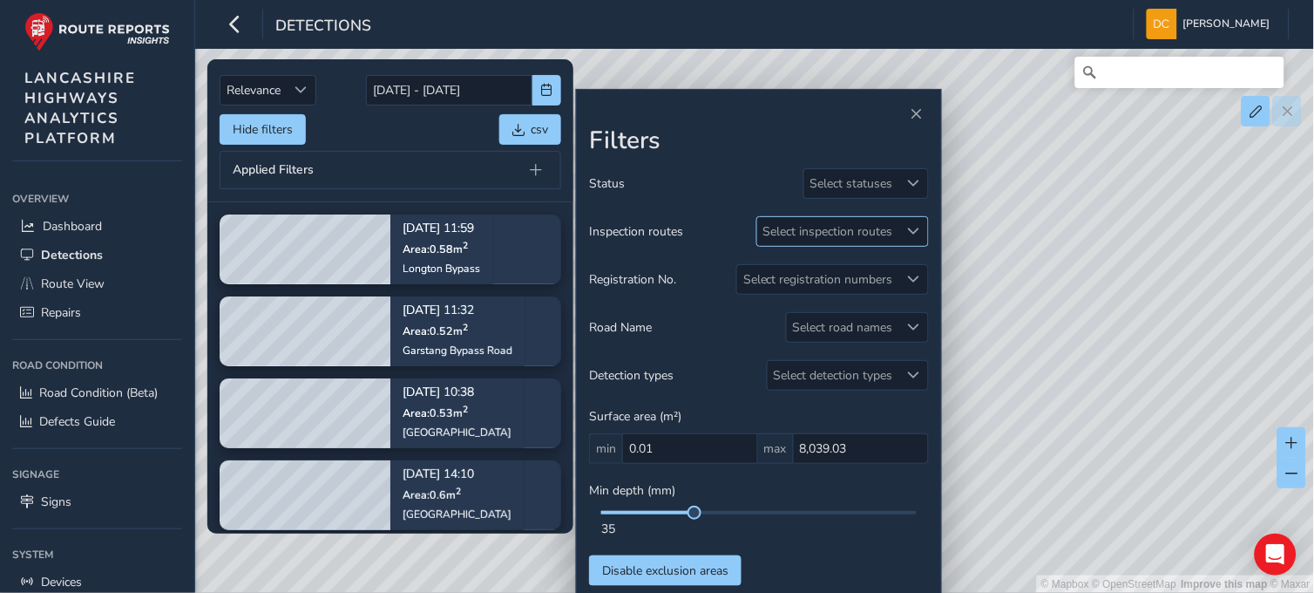
click at [802, 232] on div "Select inspection routes" at bounding box center [828, 231] width 142 height 29
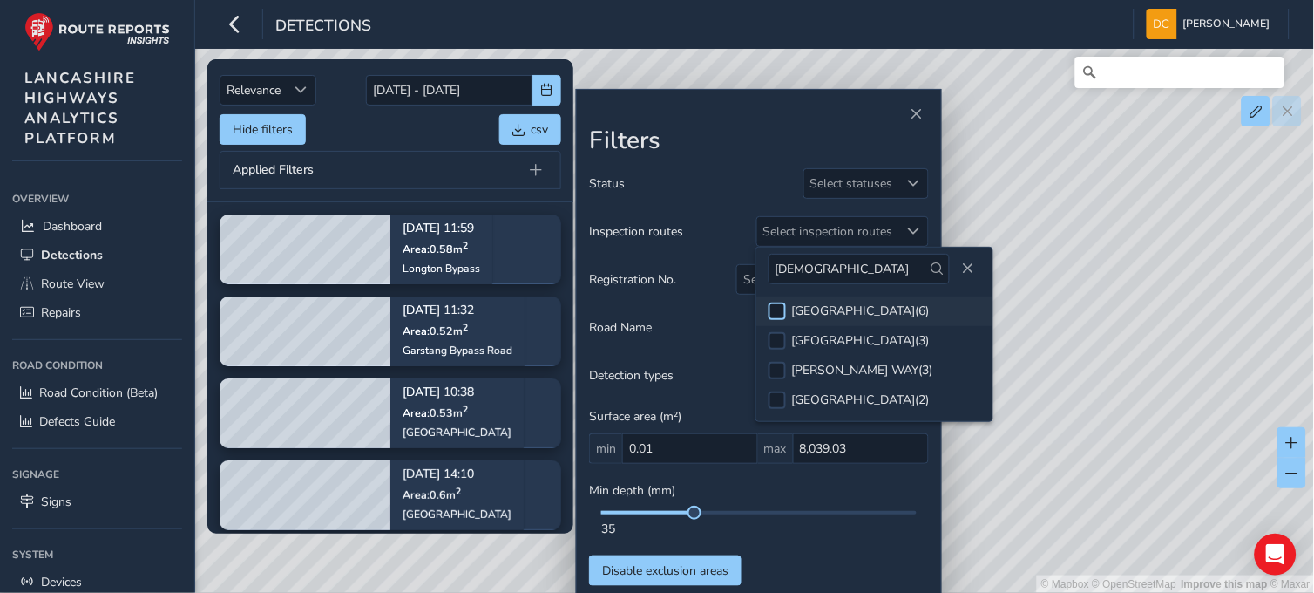
type input "church"
click at [783, 308] on div at bounding box center [777, 310] width 17 height 17
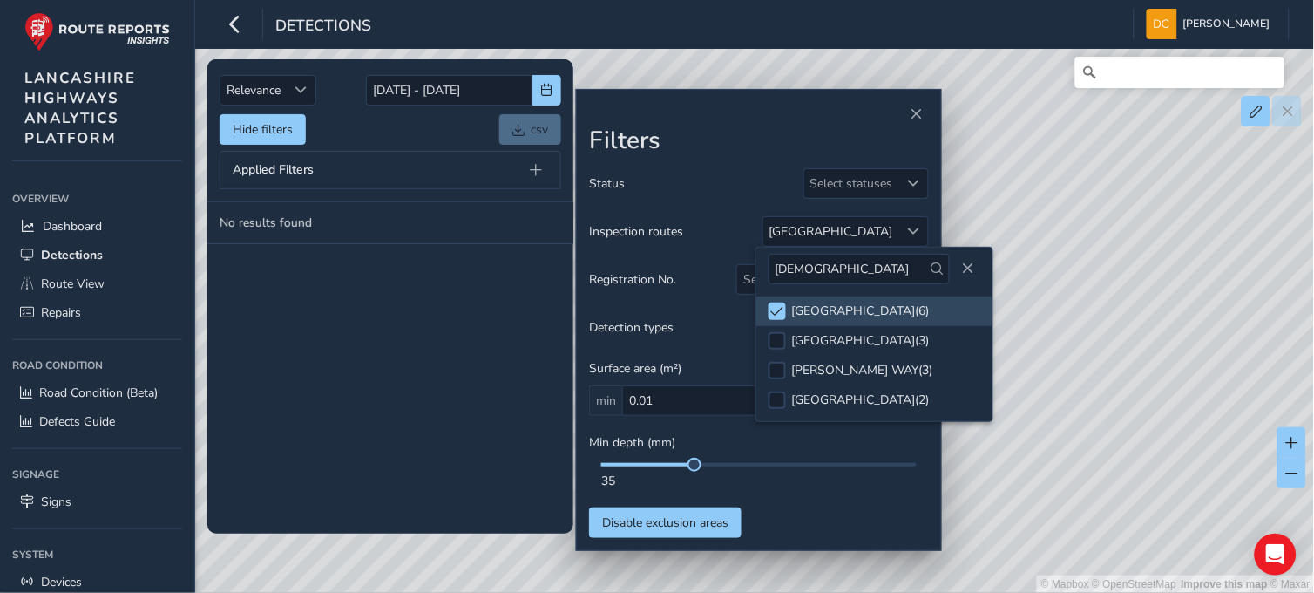
click at [626, 460] on div "Min depth (mm) 35" at bounding box center [759, 461] width 340 height 55
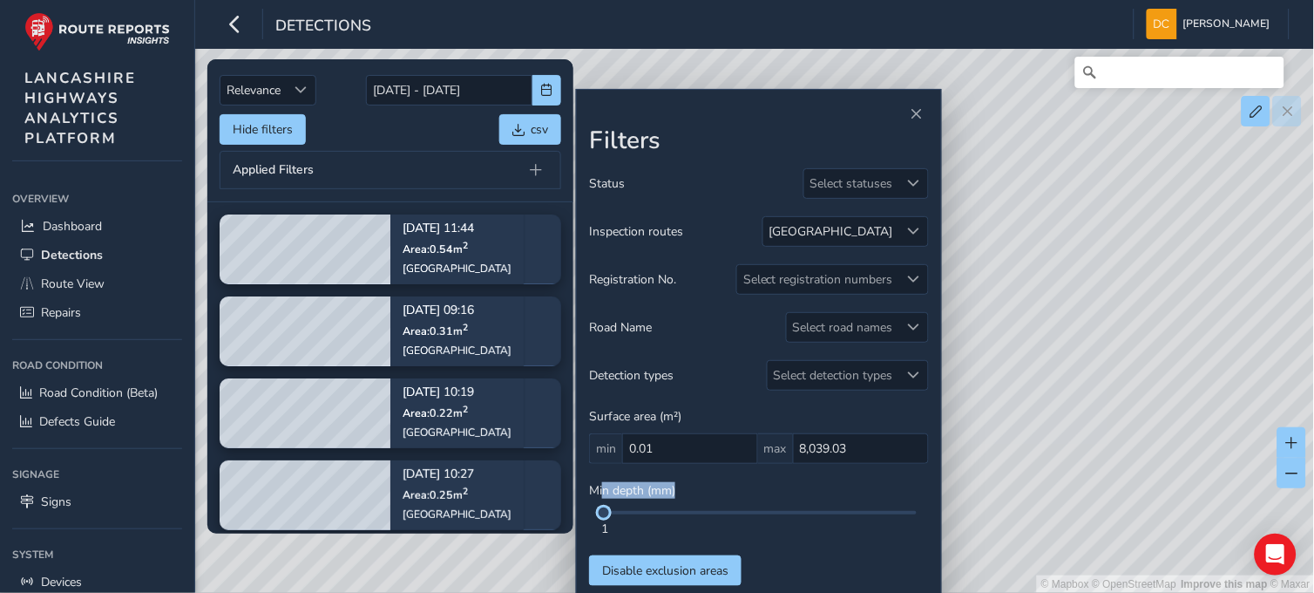
drag, startPoint x: 697, startPoint y: 466, endPoint x: 604, endPoint y: 467, distance: 93.3
click at [604, 467] on div "Status Select statuses Inspection routes CHURCH STREET Registration No. Select …" at bounding box center [759, 376] width 340 height 417
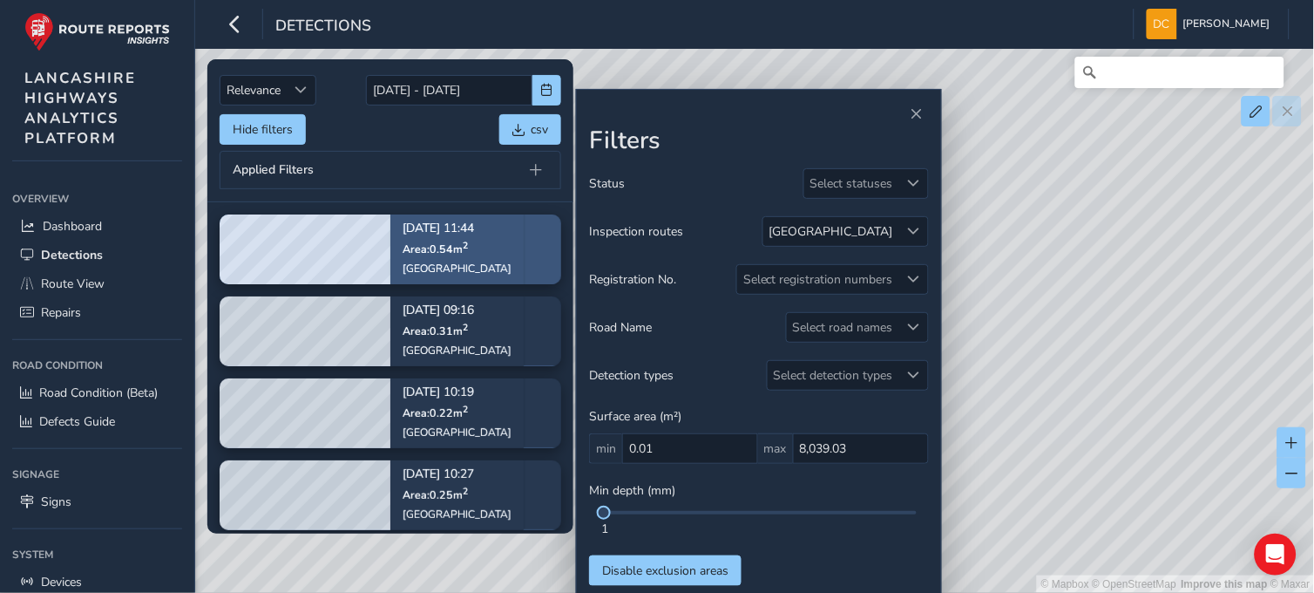
click at [415, 265] on div "Church Street" at bounding box center [457, 268] width 109 height 14
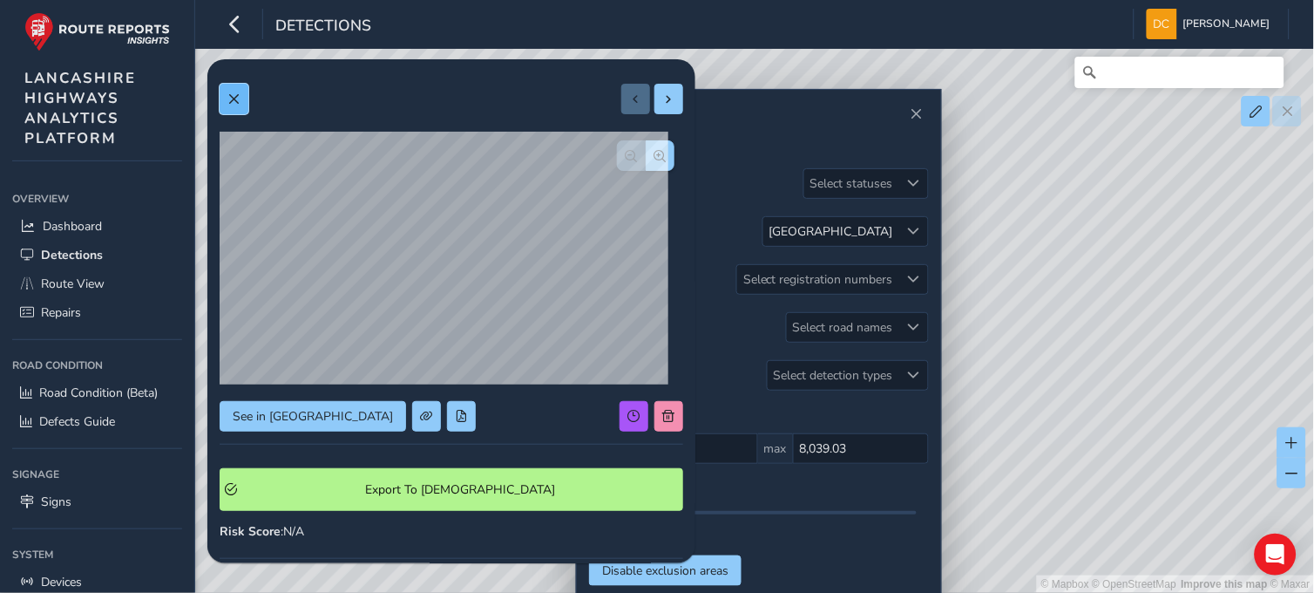
click at [240, 98] on button at bounding box center [234, 99] width 29 height 31
click at [242, 109] on button at bounding box center [234, 99] width 29 height 31
click at [239, 94] on span at bounding box center [233, 99] width 12 height 12
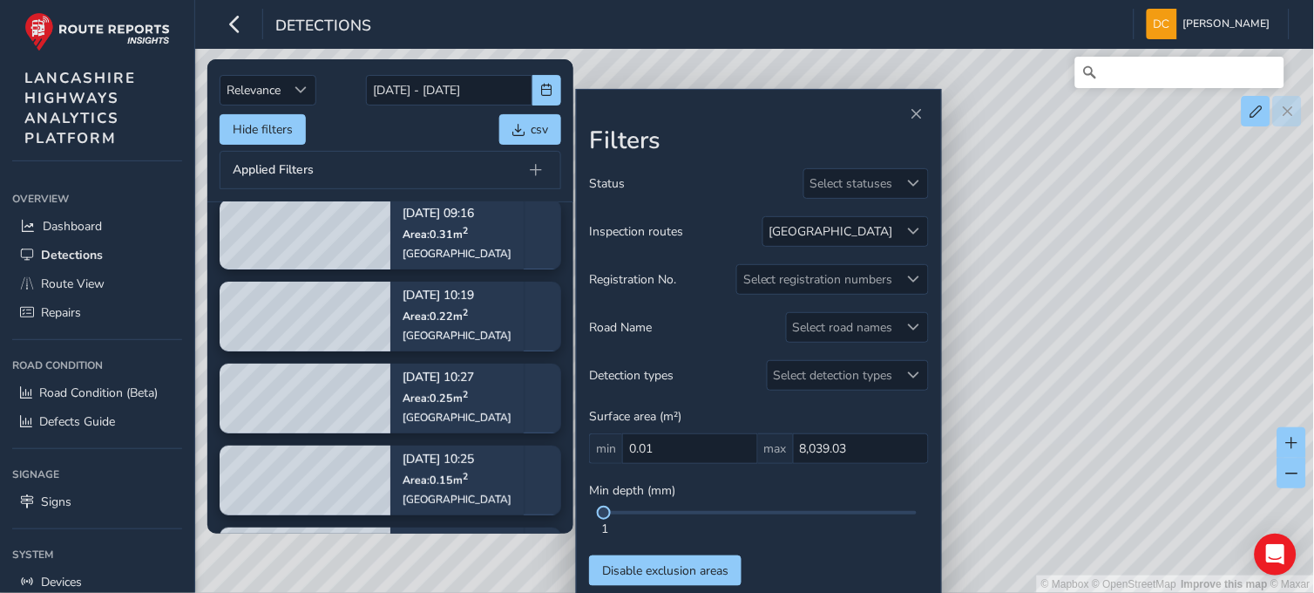
scroll to position [172, 0]
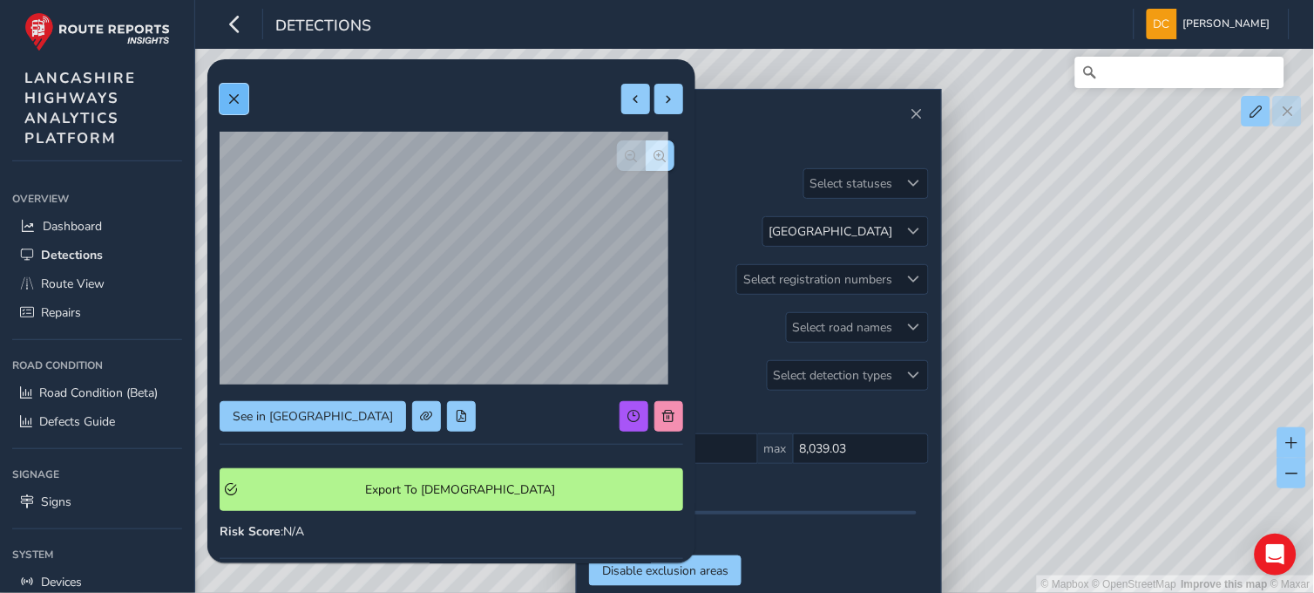
click at [233, 93] on span at bounding box center [233, 99] width 12 height 12
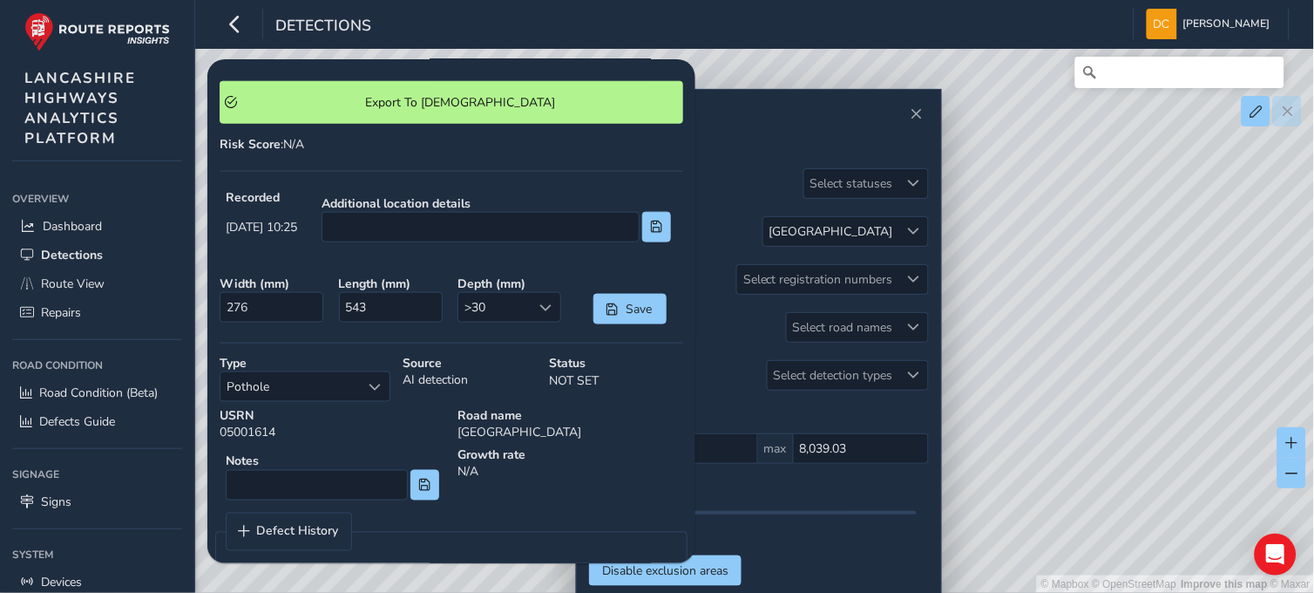
scroll to position [27, 0]
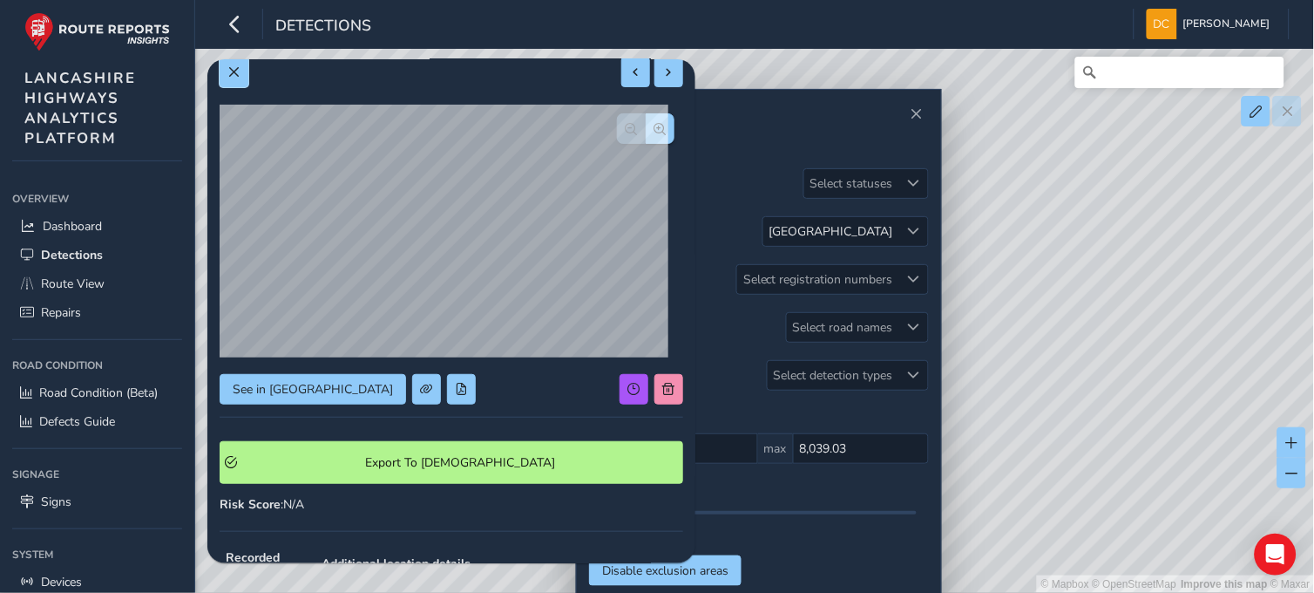
click at [240, 73] on button at bounding box center [234, 72] width 29 height 31
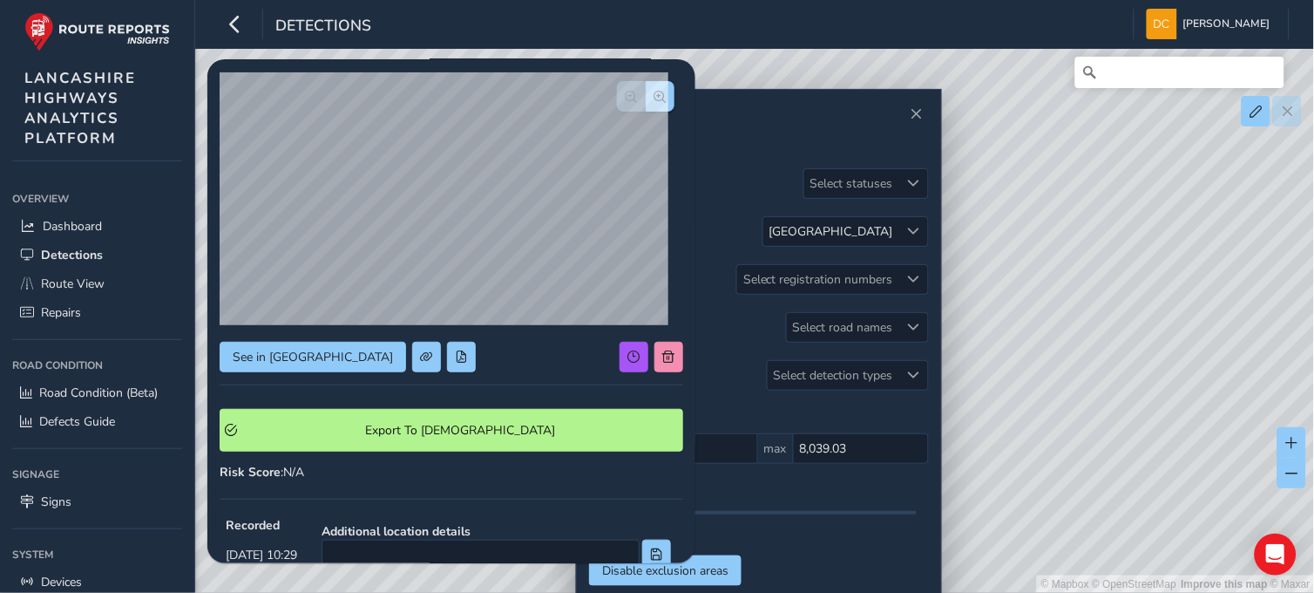
scroll to position [24, 0]
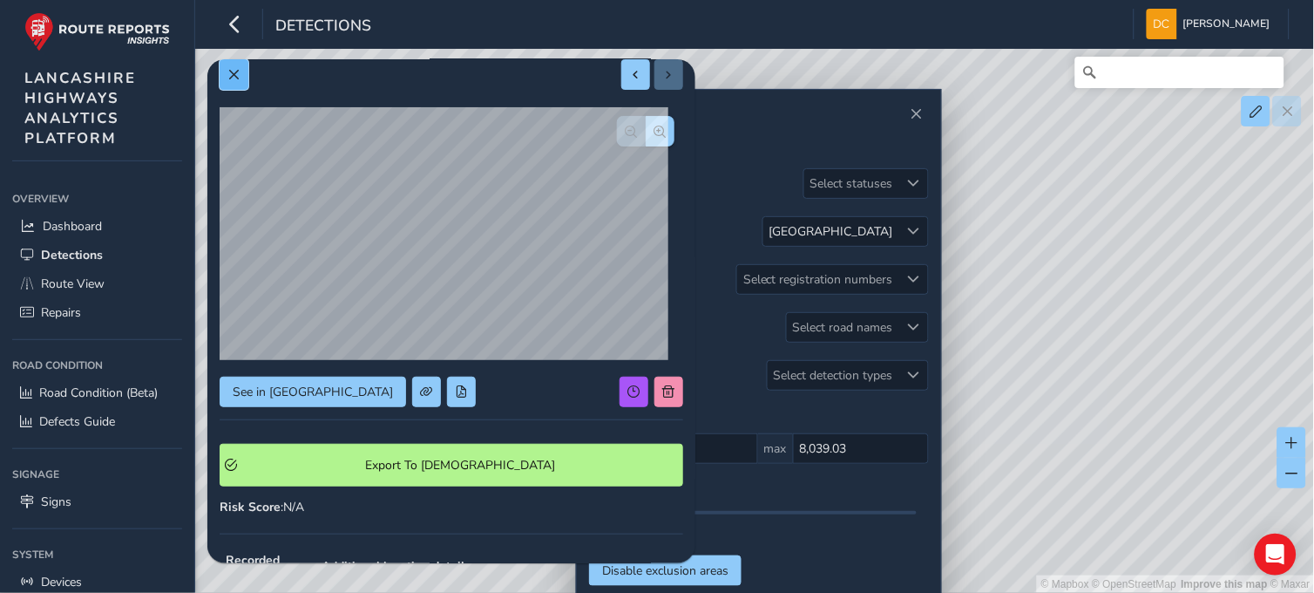
click at [233, 76] on span at bounding box center [233, 75] width 12 height 12
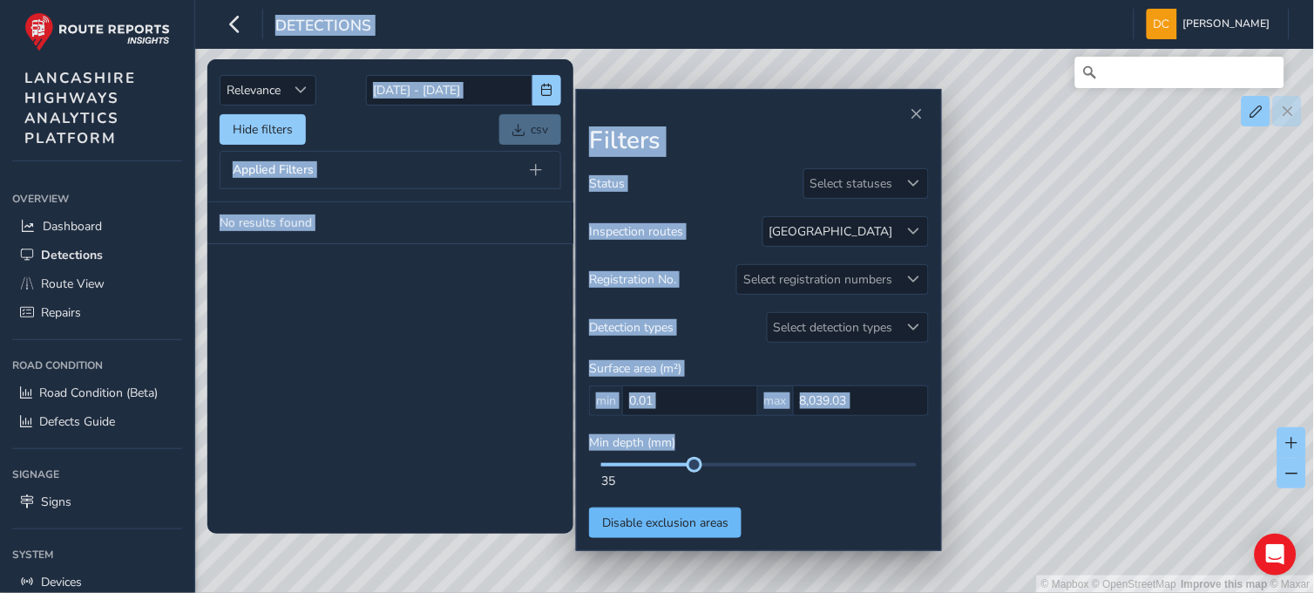
drag, startPoint x: 603, startPoint y: 514, endPoint x: 695, endPoint y: 521, distance: 91.8
click at [695, 521] on div "Status Select statuses Inspection routes CHURCH STREET Registration No. Select …" at bounding box center [759, 352] width 340 height 369
click at [425, 572] on div "© Mapbox © OpenStreetMap Improve this map © Maxar" at bounding box center [657, 296] width 1315 height 593
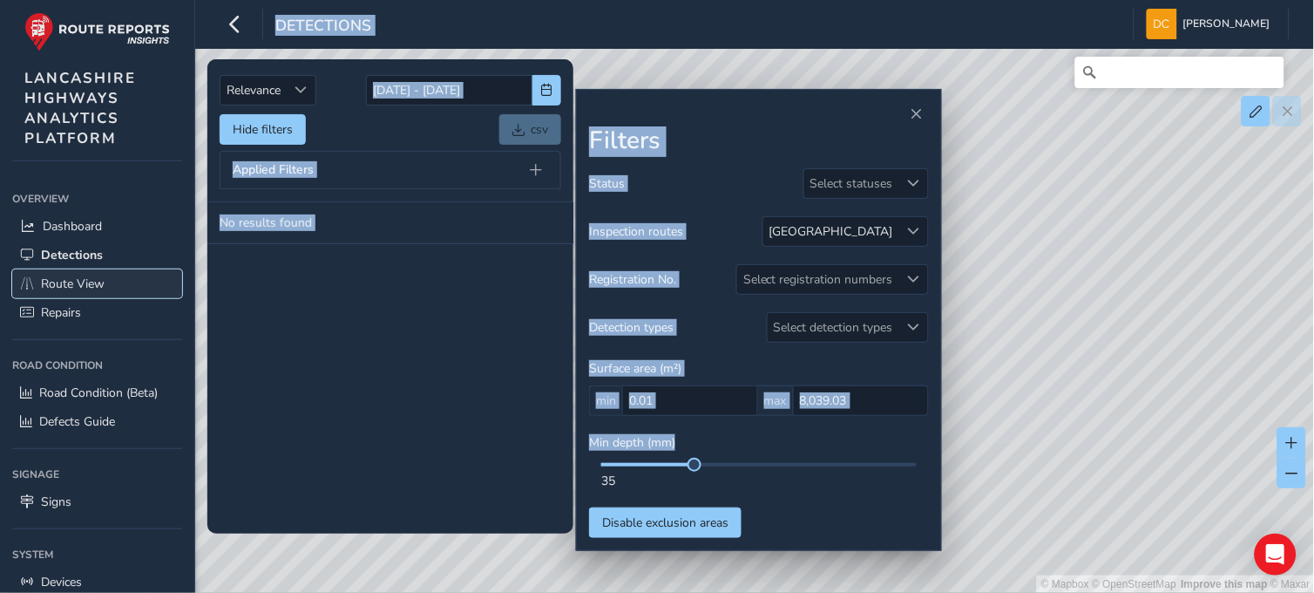
click at [78, 281] on span "Route View" at bounding box center [73, 283] width 64 height 17
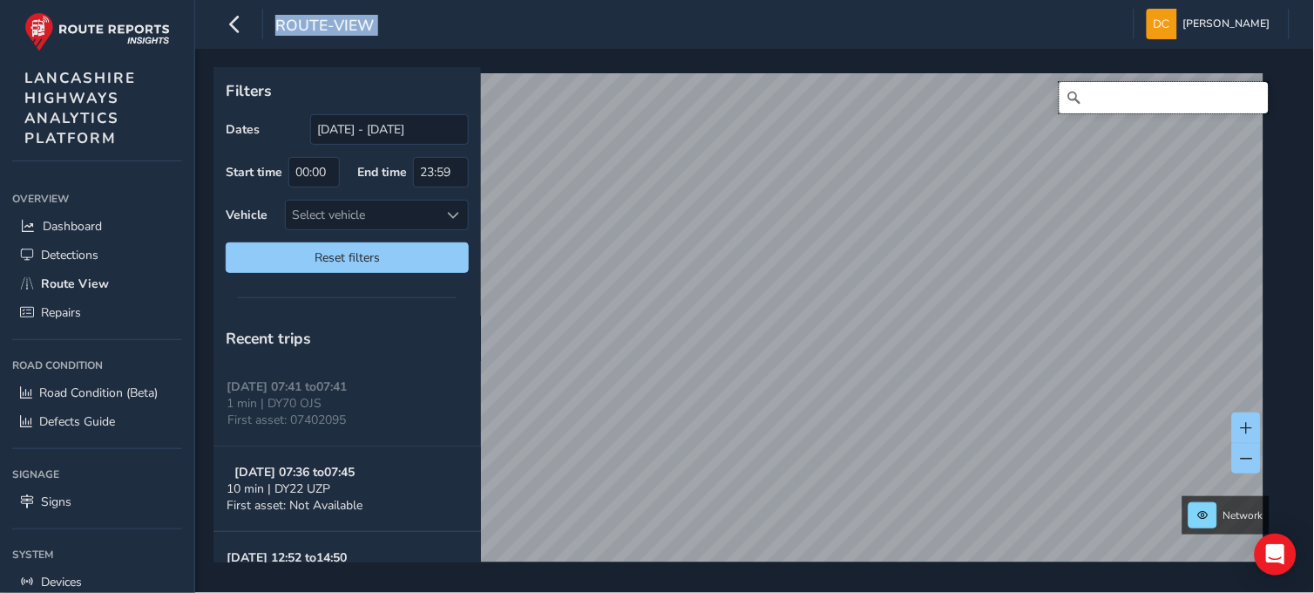
click at [1129, 103] on input "Search" at bounding box center [1164, 97] width 209 height 31
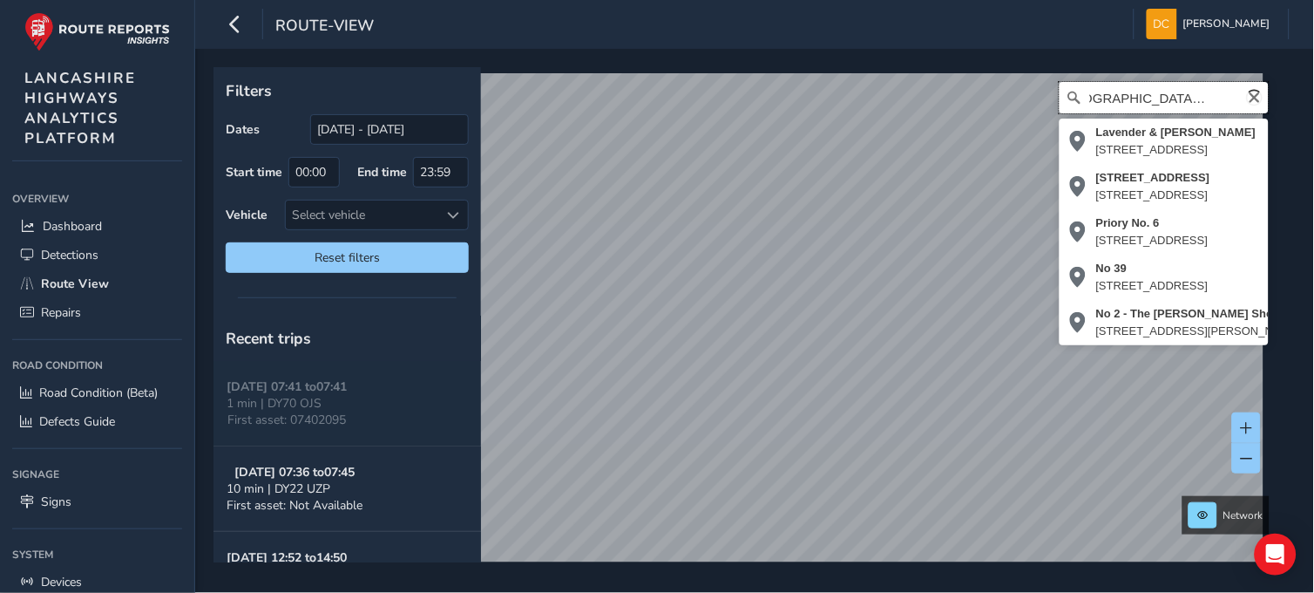
type input "church street, north of park road"
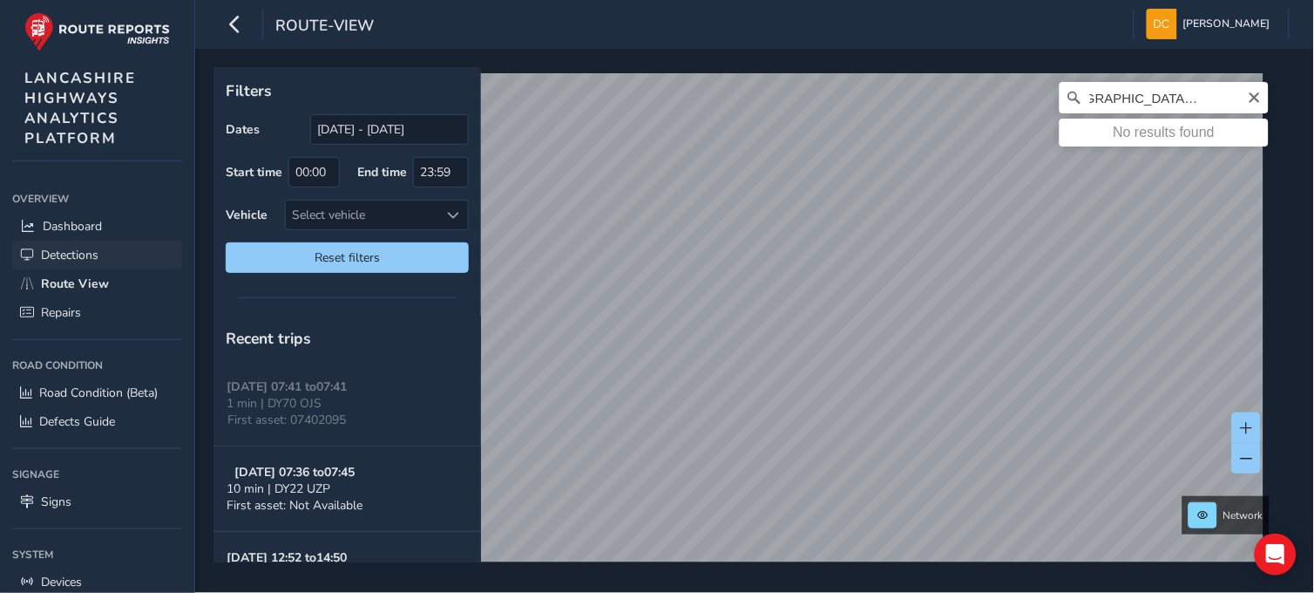
click at [73, 247] on span "Detections" at bounding box center [70, 255] width 58 height 17
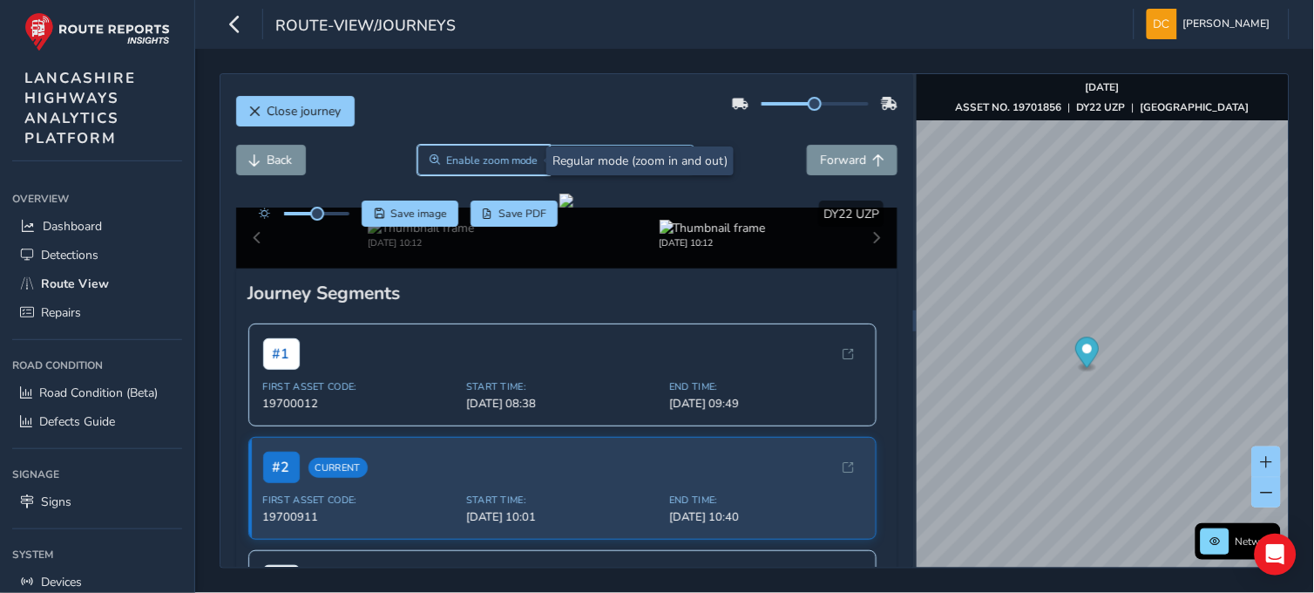
click at [479, 159] on span "Enable zoom mode" at bounding box center [492, 160] width 92 height 14
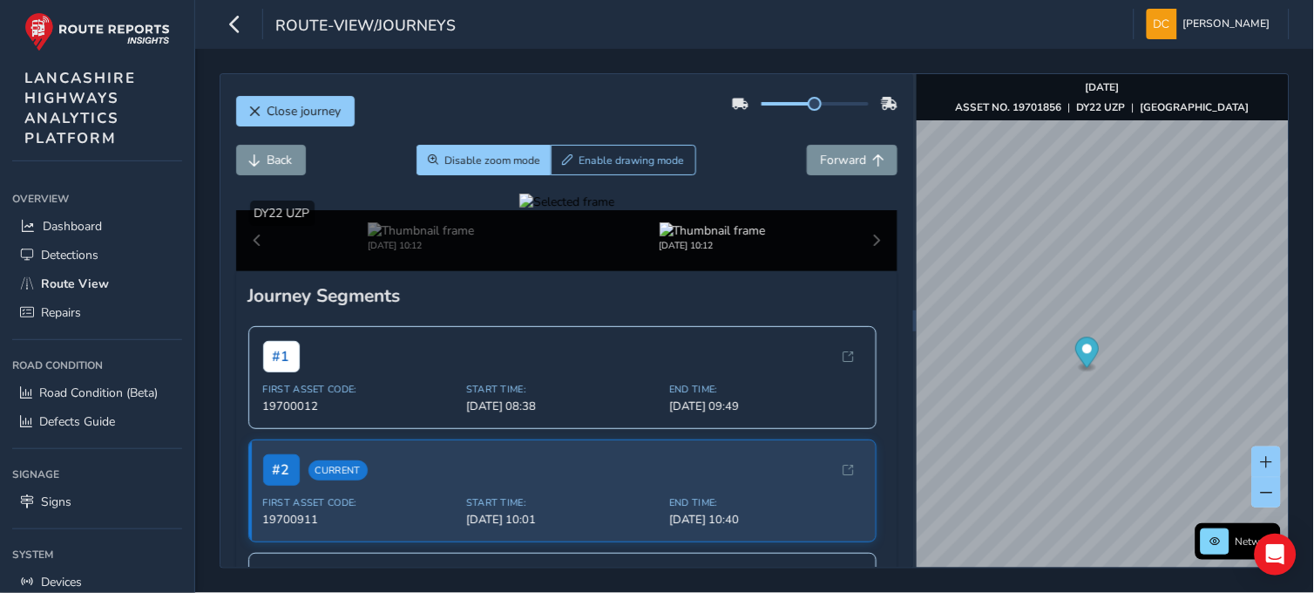
drag, startPoint x: 363, startPoint y: 364, endPoint x: 404, endPoint y: 399, distance: 53.8
click at [519, 210] on div at bounding box center [566, 201] width 95 height 17
drag, startPoint x: 404, startPoint y: 398, endPoint x: 370, endPoint y: 417, distance: 38.6
click at [519, 210] on div at bounding box center [566, 201] width 95 height 17
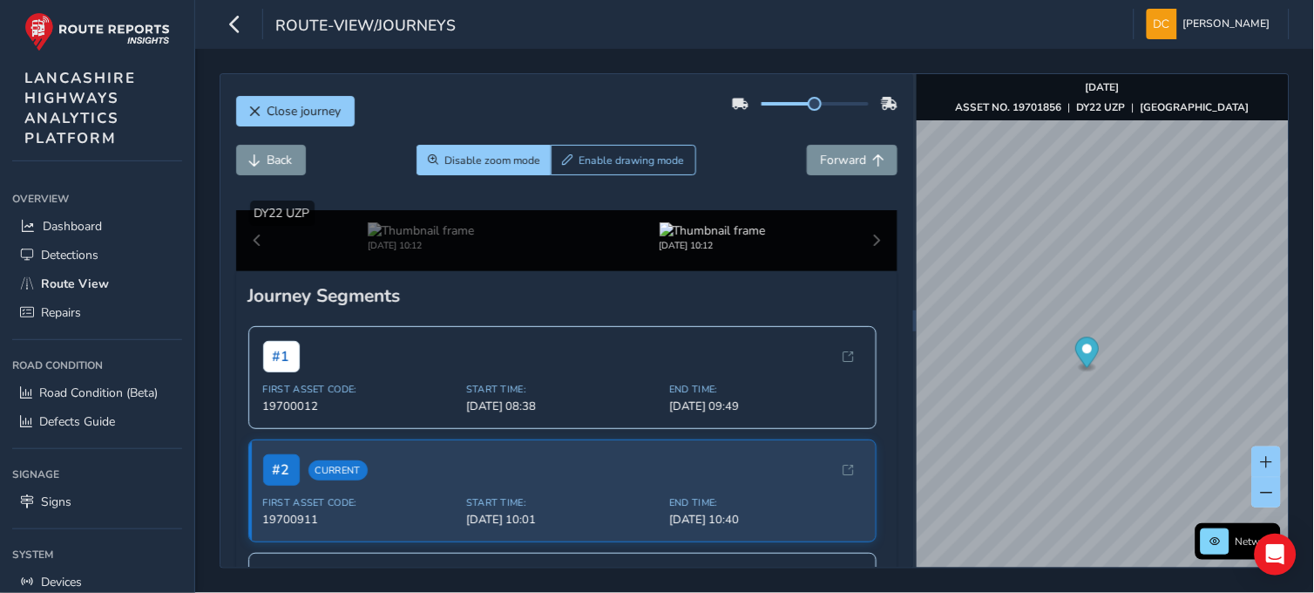
click at [410, 363] on img at bounding box center [1272, 414] width 2510 height 1412
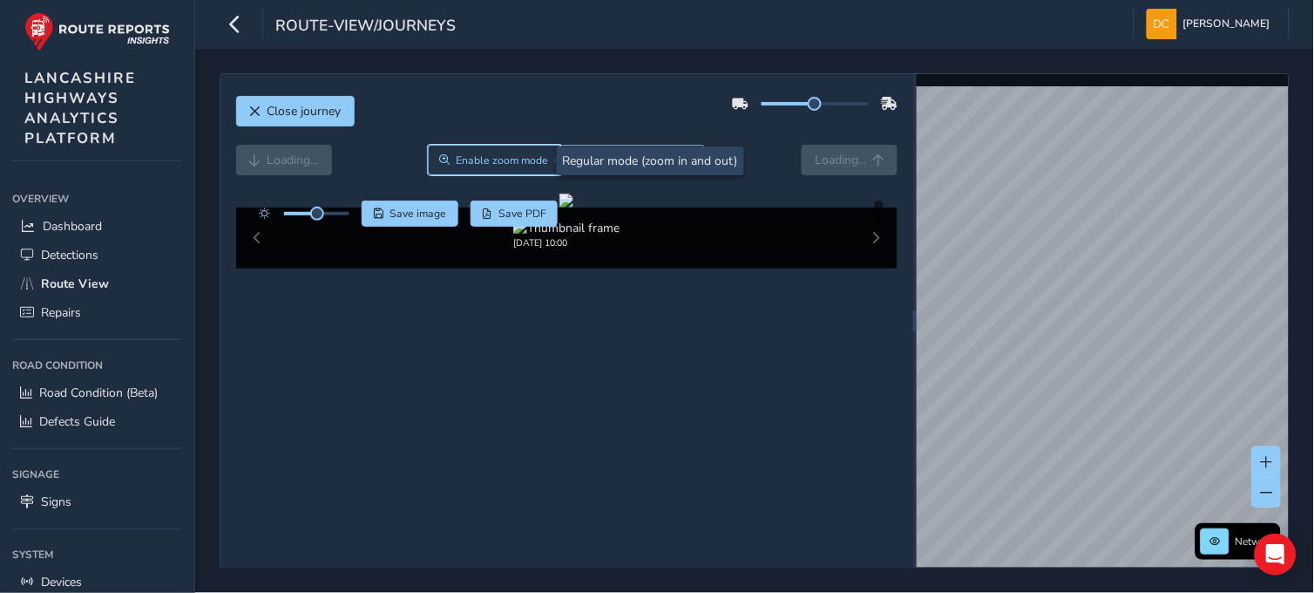
click at [476, 159] on span "Enable zoom mode" at bounding box center [503, 160] width 92 height 14
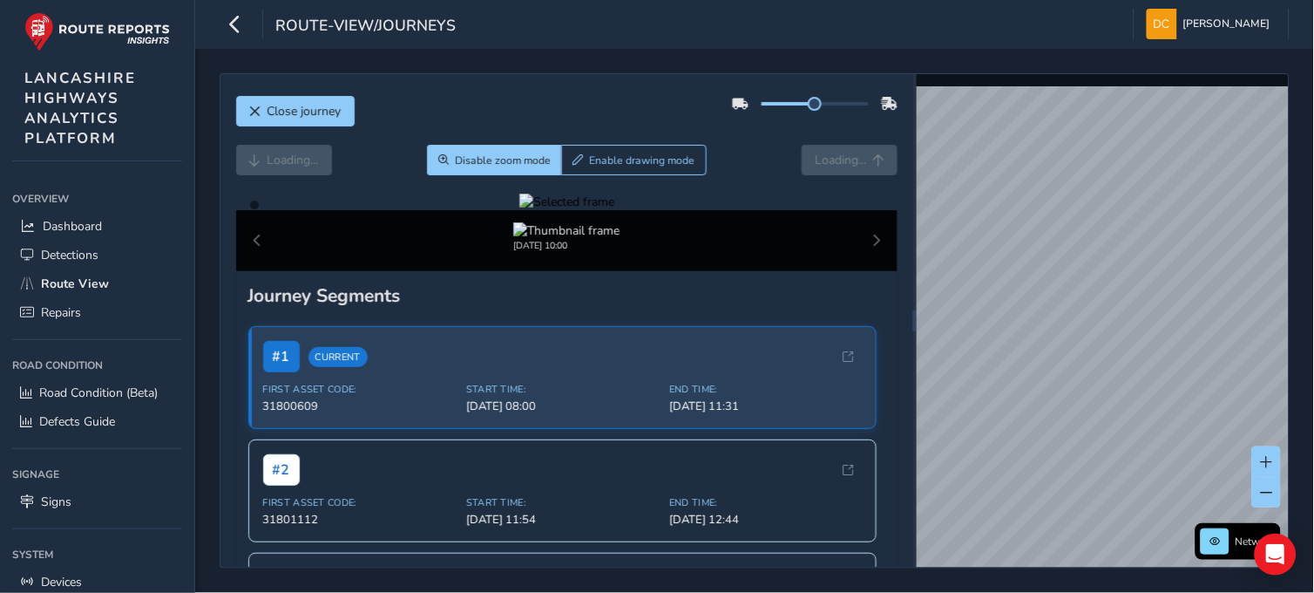
click at [581, 210] on div at bounding box center [566, 201] width 95 height 17
click at [586, 210] on div at bounding box center [566, 201] width 95 height 17
click at [586, 371] on img at bounding box center [770, 391] width 2510 height 1412
click at [586, 210] on div at bounding box center [566, 201] width 95 height 17
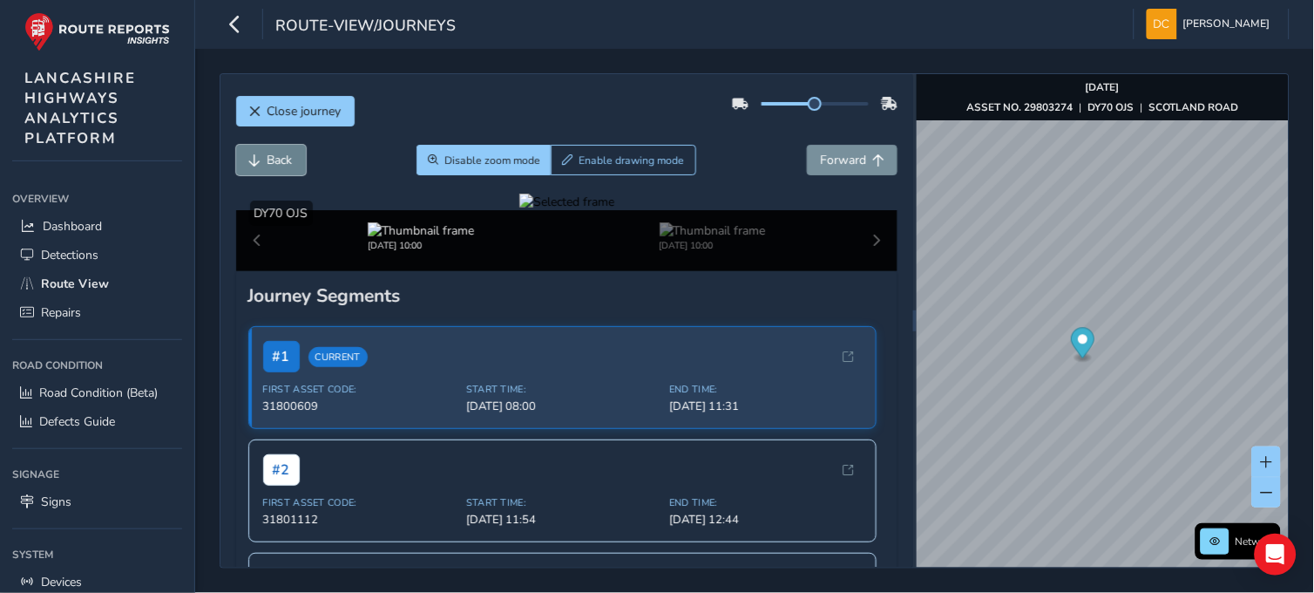
click at [288, 155] on span "Back" at bounding box center [280, 160] width 25 height 17
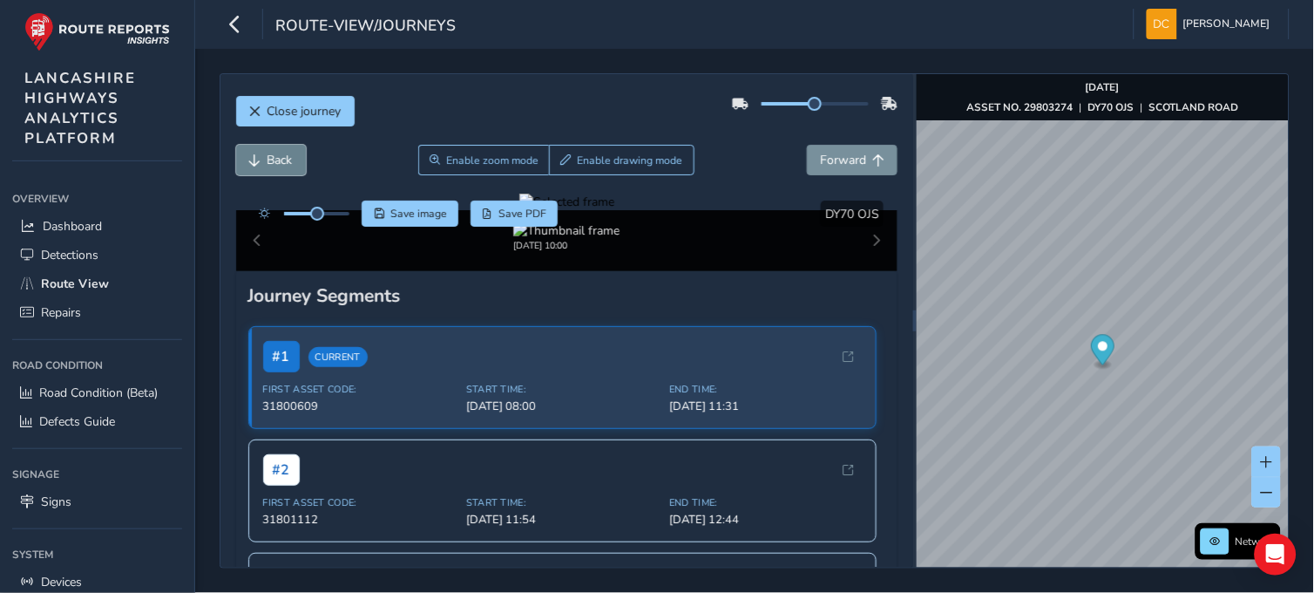
click at [288, 155] on span "Back" at bounding box center [280, 160] width 25 height 17
click at [820, 159] on span "Forward" at bounding box center [843, 160] width 46 height 17
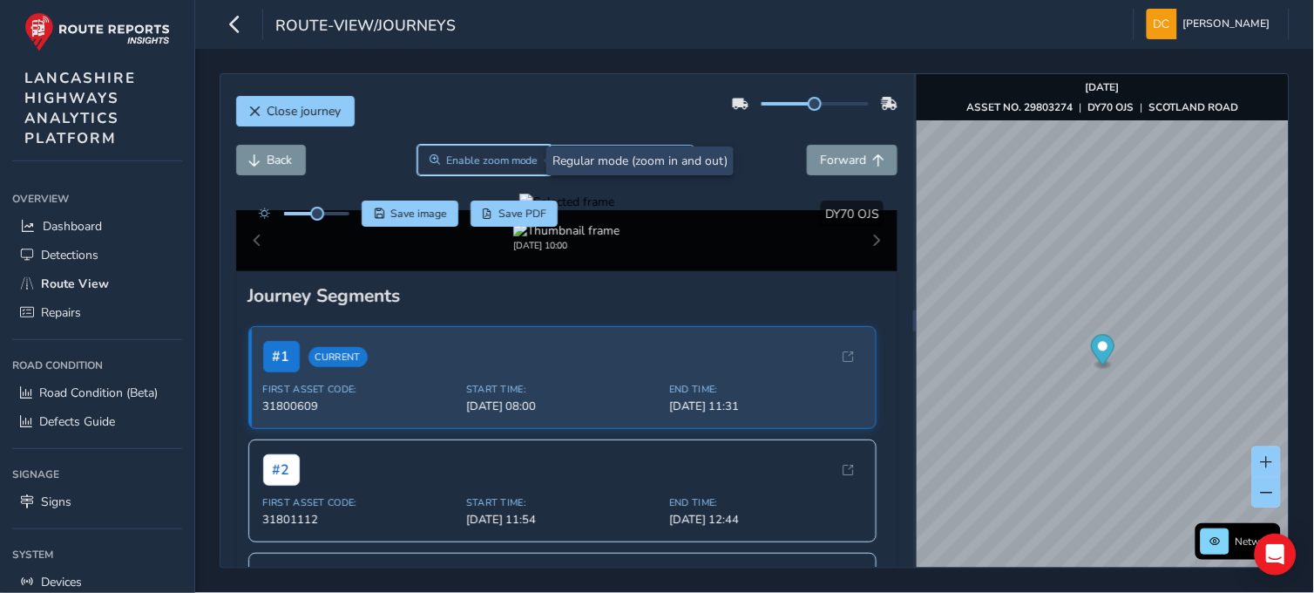
click at [462, 161] on span "Enable zoom mode" at bounding box center [492, 160] width 92 height 14
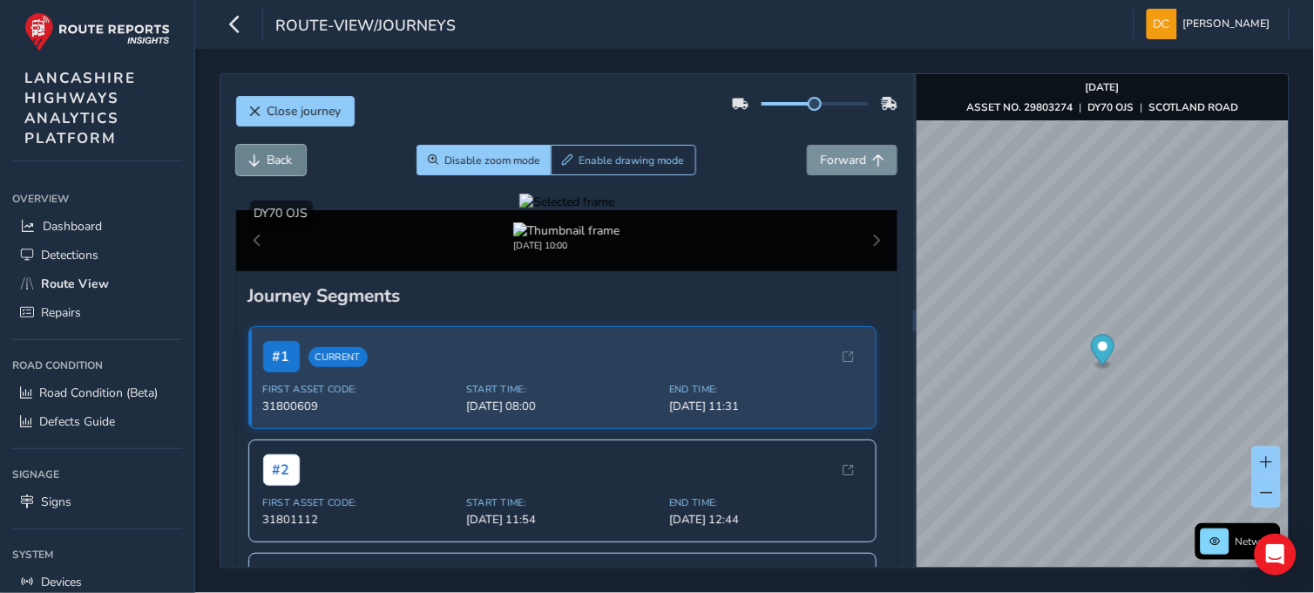
click at [272, 159] on span "Back" at bounding box center [280, 160] width 25 height 17
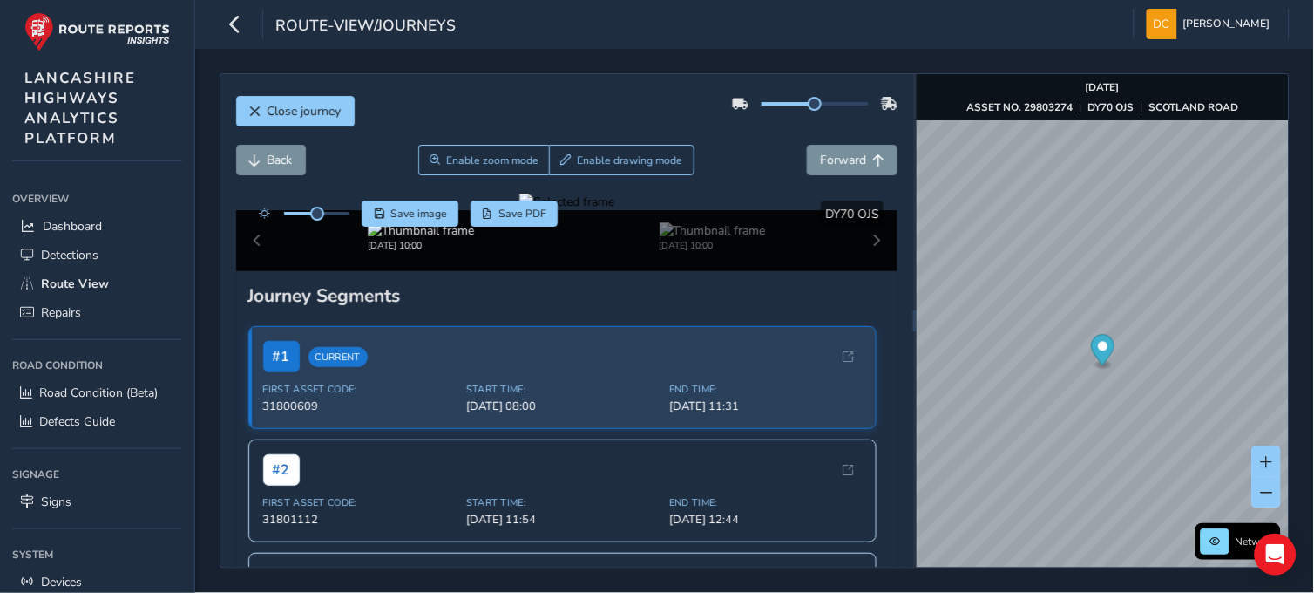
click at [585, 210] on div at bounding box center [566, 201] width 95 height 17
click at [585, 367] on img at bounding box center [772, 404] width 2510 height 1412
click at [585, 210] on div at bounding box center [566, 201] width 95 height 17
click at [294, 110] on span "Close journey" at bounding box center [305, 111] width 74 height 17
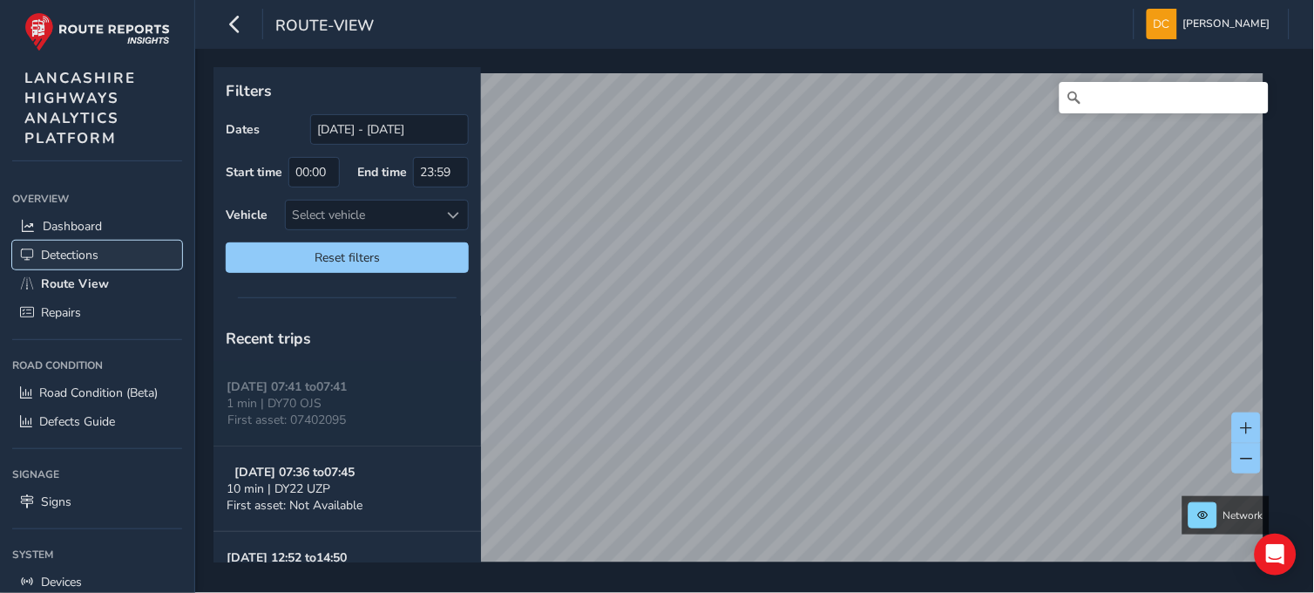
click at [81, 254] on span "Detections" at bounding box center [70, 255] width 58 height 17
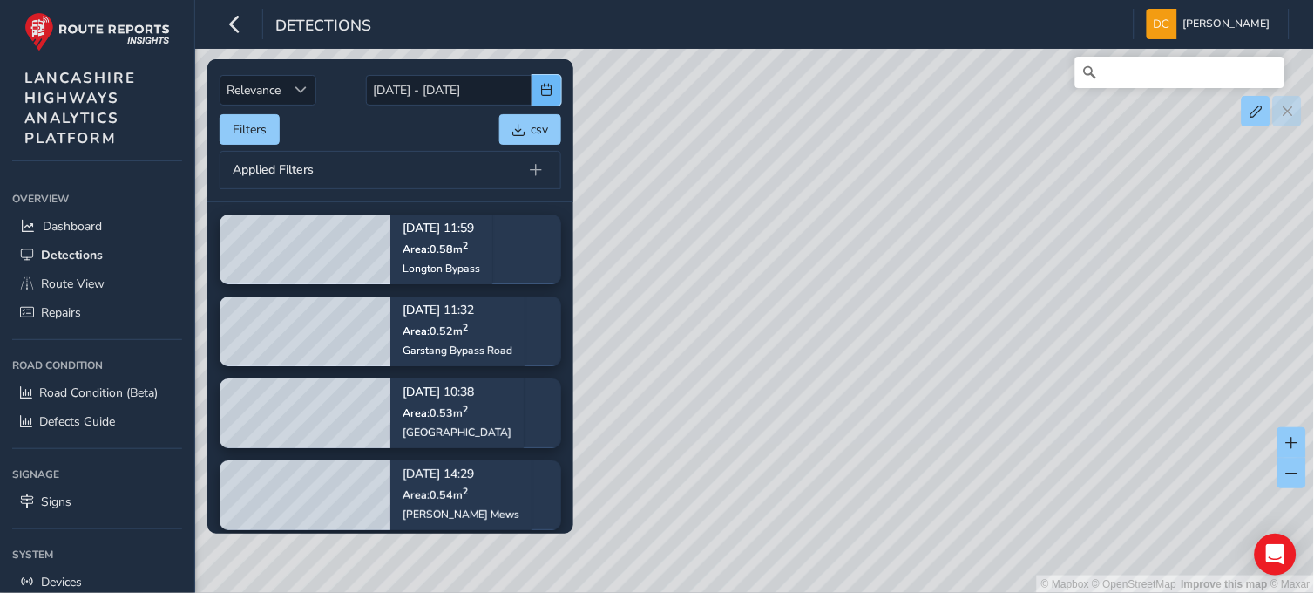
click at [537, 92] on button "button" at bounding box center [546, 90] width 29 height 31
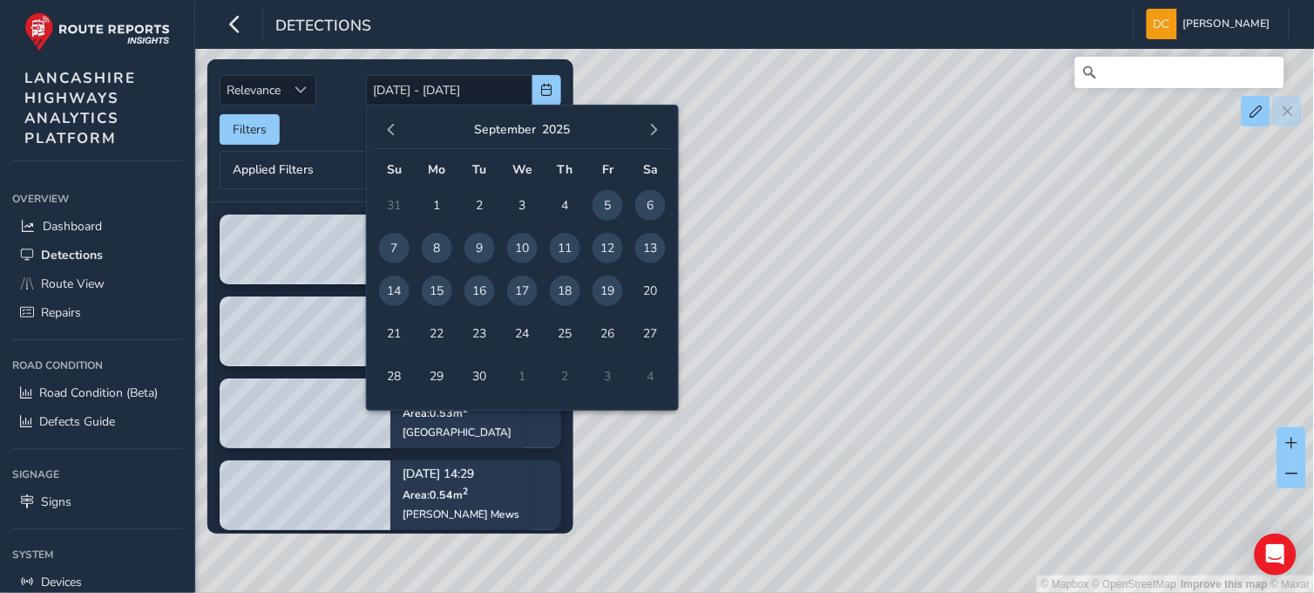
click at [510, 288] on span "17" at bounding box center [522, 290] width 31 height 31
type input "17/09/2025"
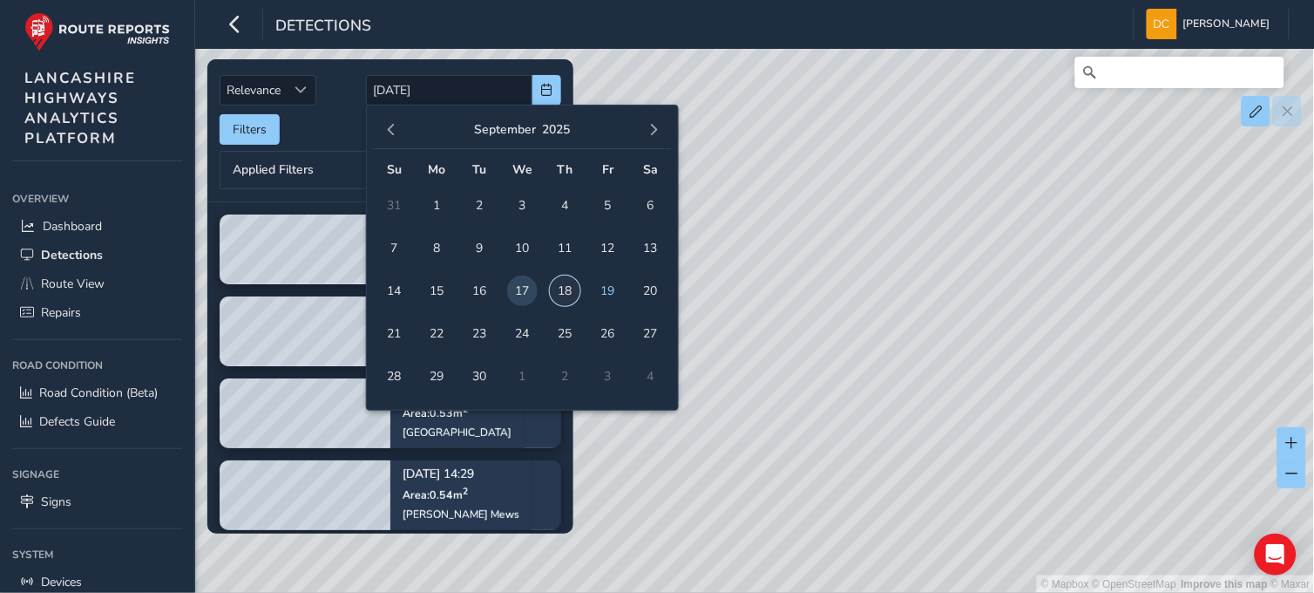
click at [569, 289] on span "18" at bounding box center [565, 290] width 31 height 31
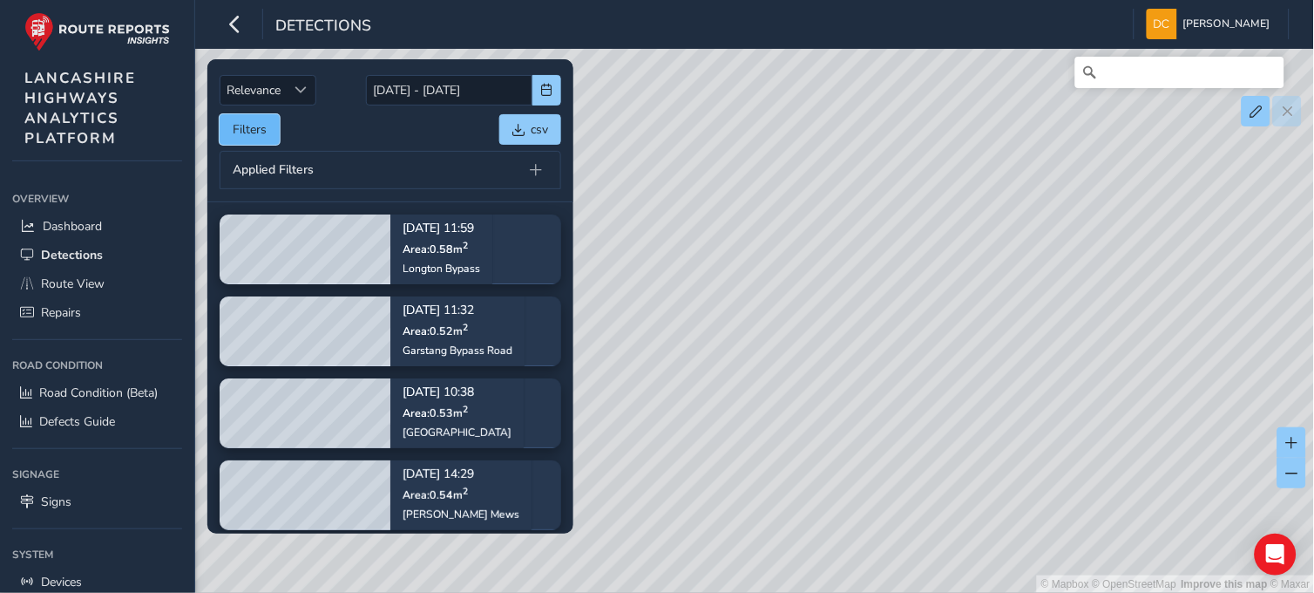
click at [248, 131] on button "Filters" at bounding box center [250, 129] width 60 height 31
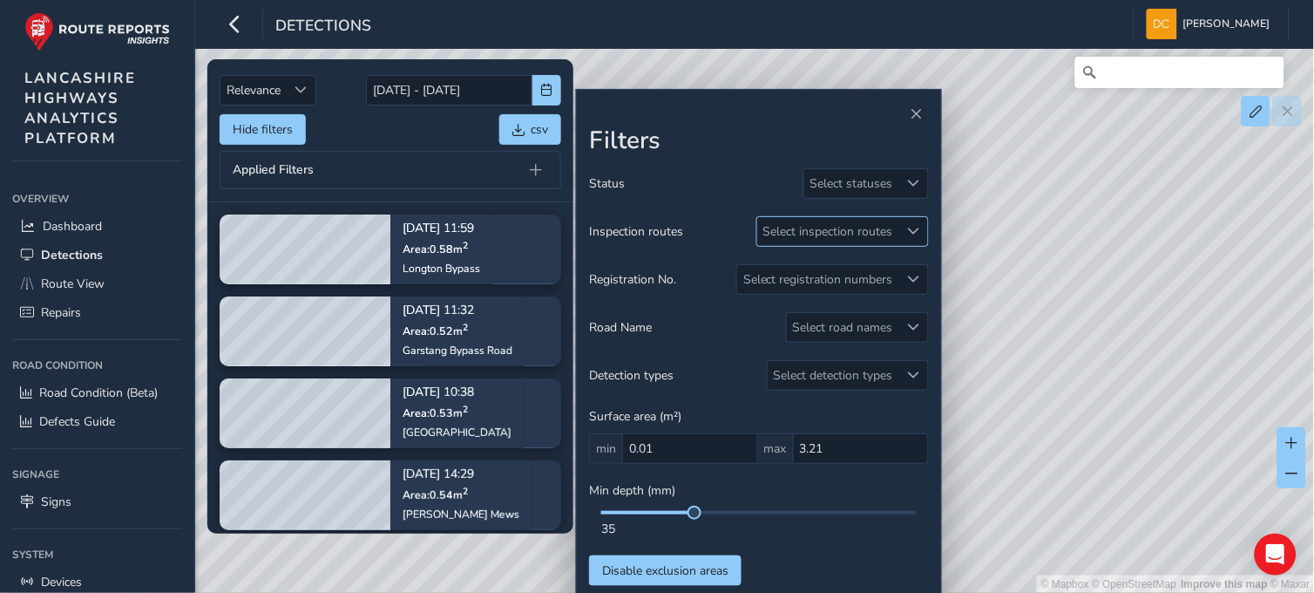
click at [881, 228] on div "Select inspection routes" at bounding box center [828, 231] width 142 height 29
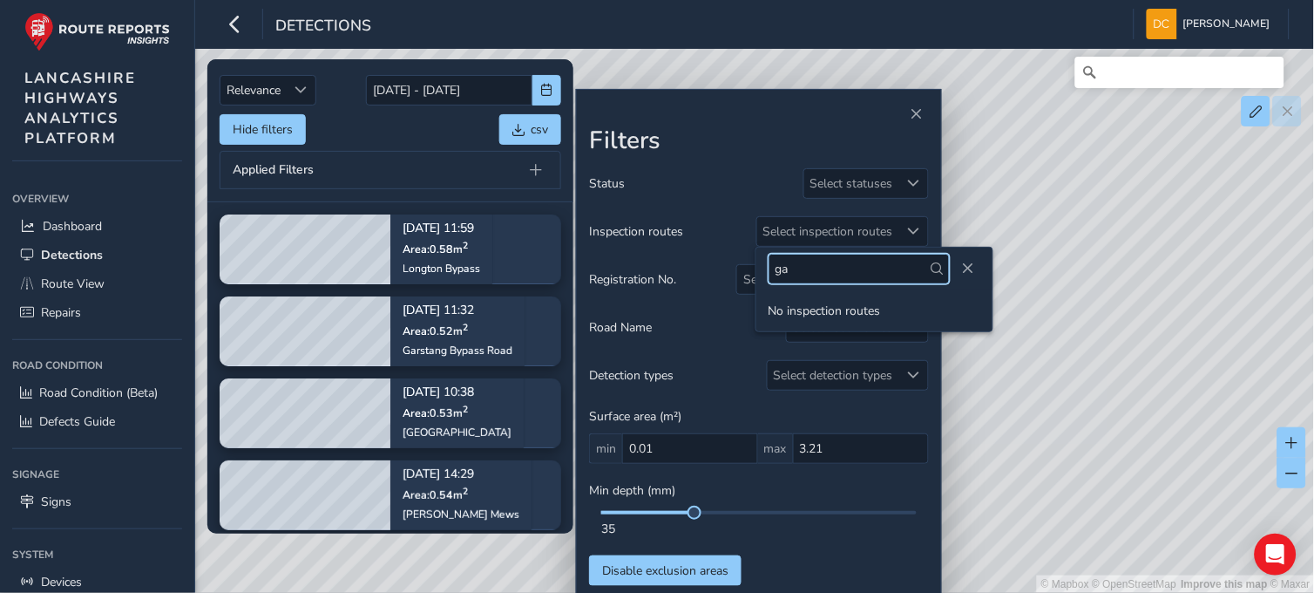
type input "g"
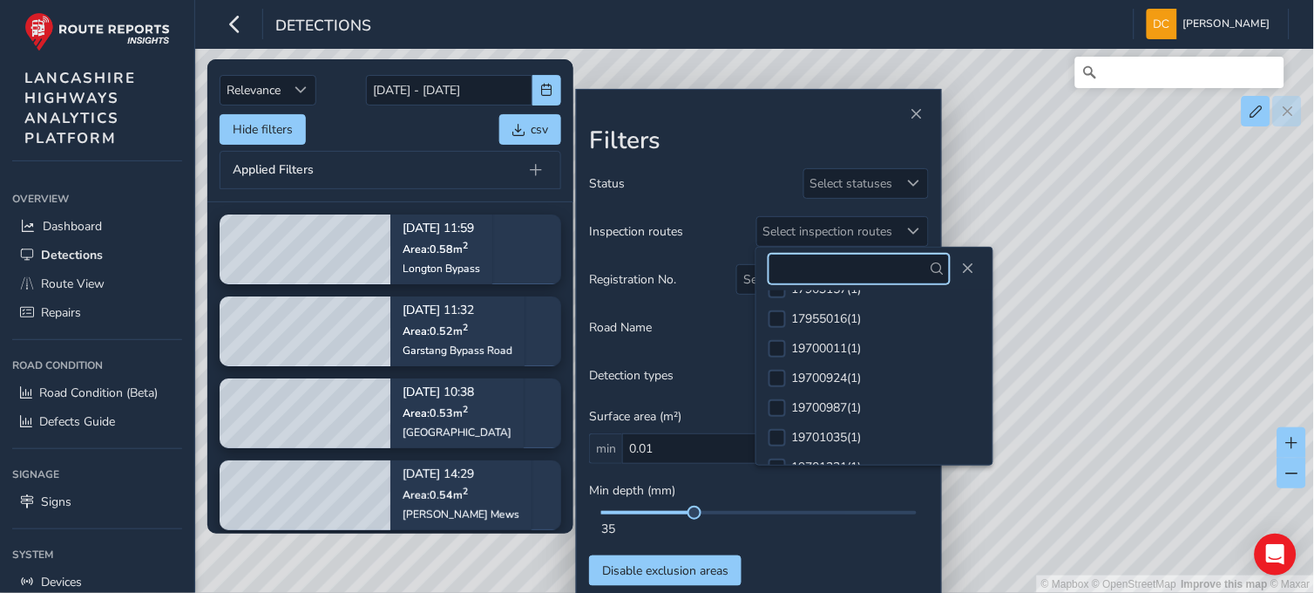
scroll to position [1701, 0]
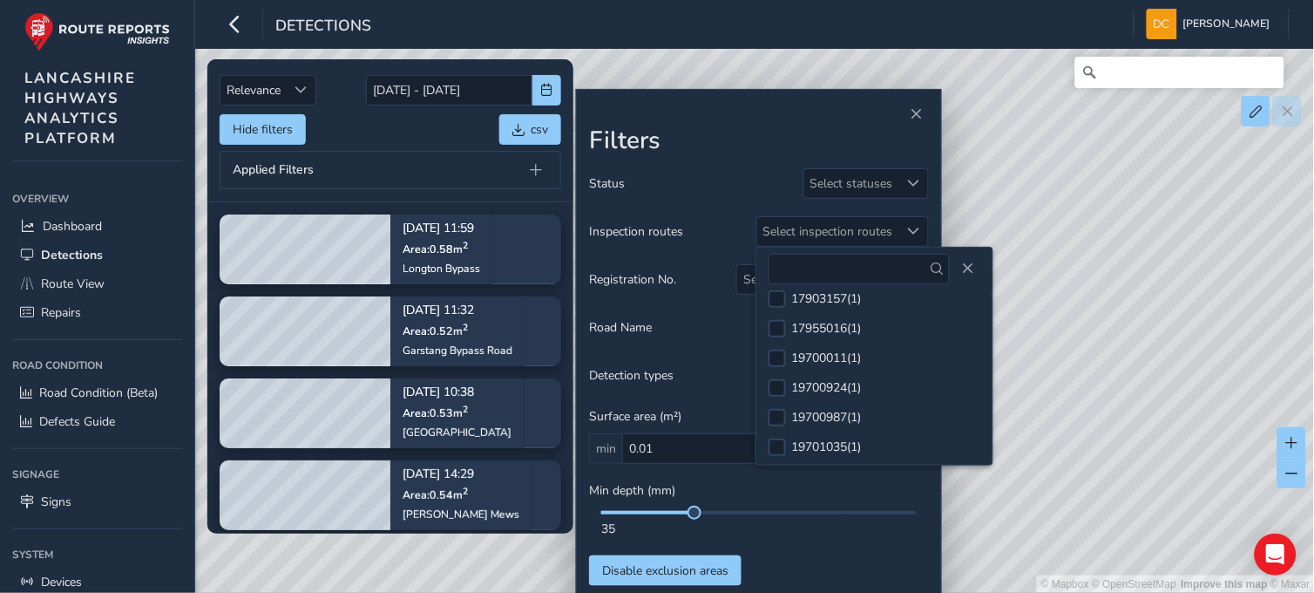
click at [703, 328] on div "Road Name Select road names" at bounding box center [759, 327] width 340 height 31
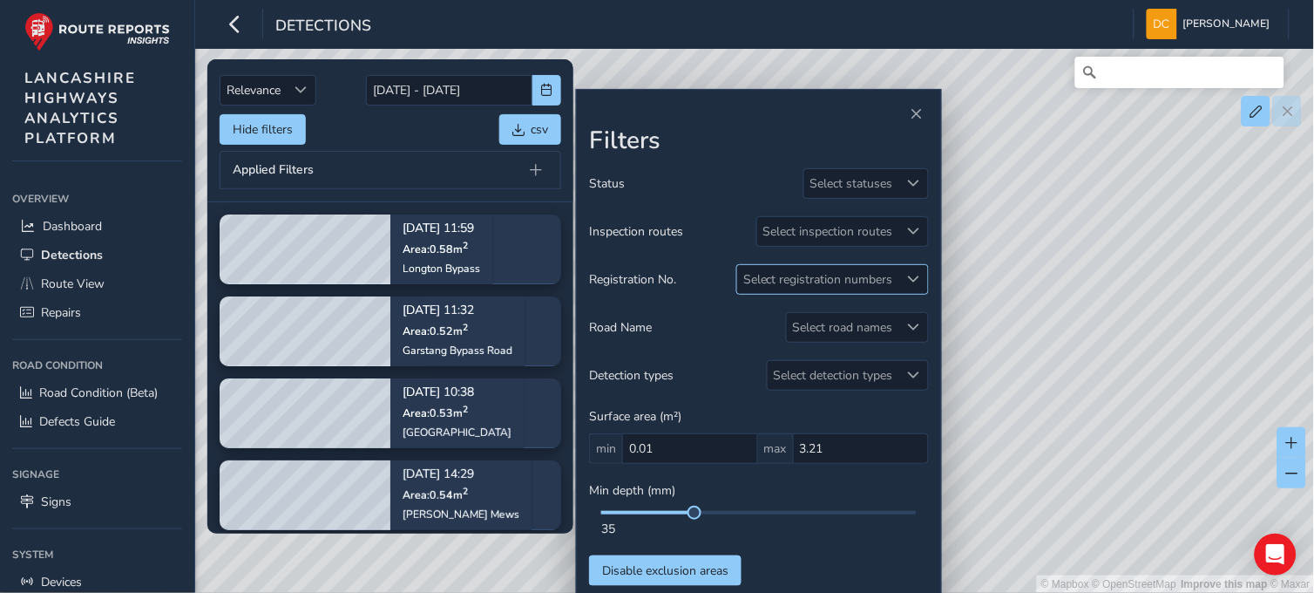
click at [848, 275] on div "Select registration numbers" at bounding box center [818, 279] width 162 height 29
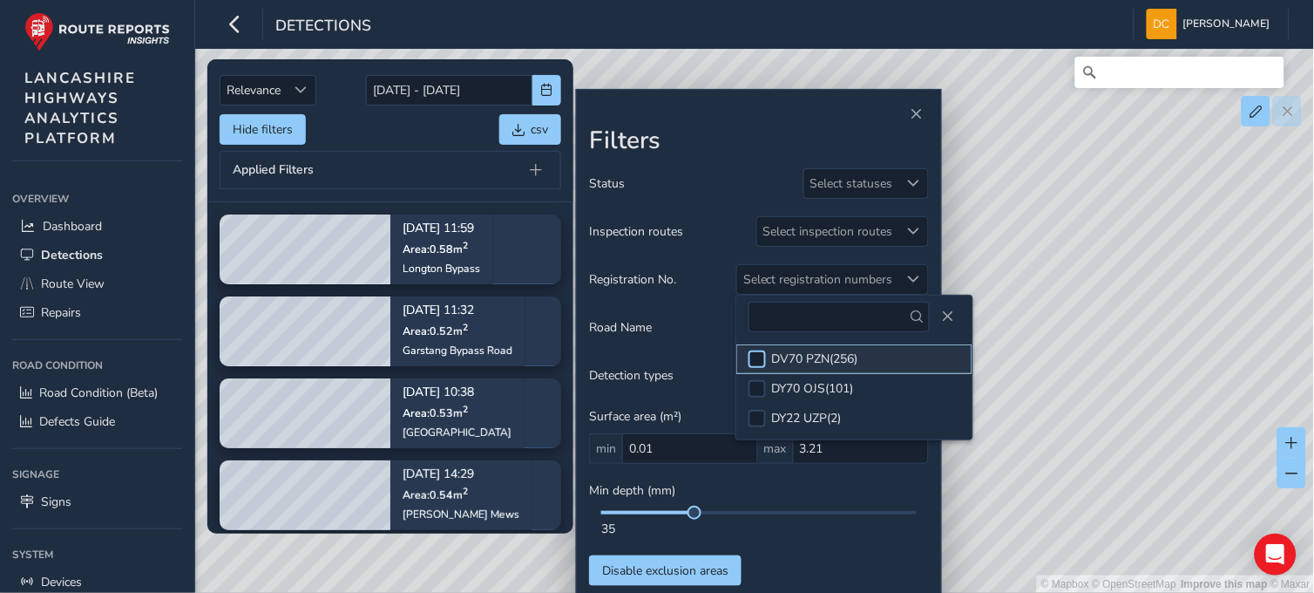
click at [758, 358] on div at bounding box center [757, 358] width 17 height 17
click at [813, 225] on div "Select inspection routes" at bounding box center [828, 231] width 142 height 29
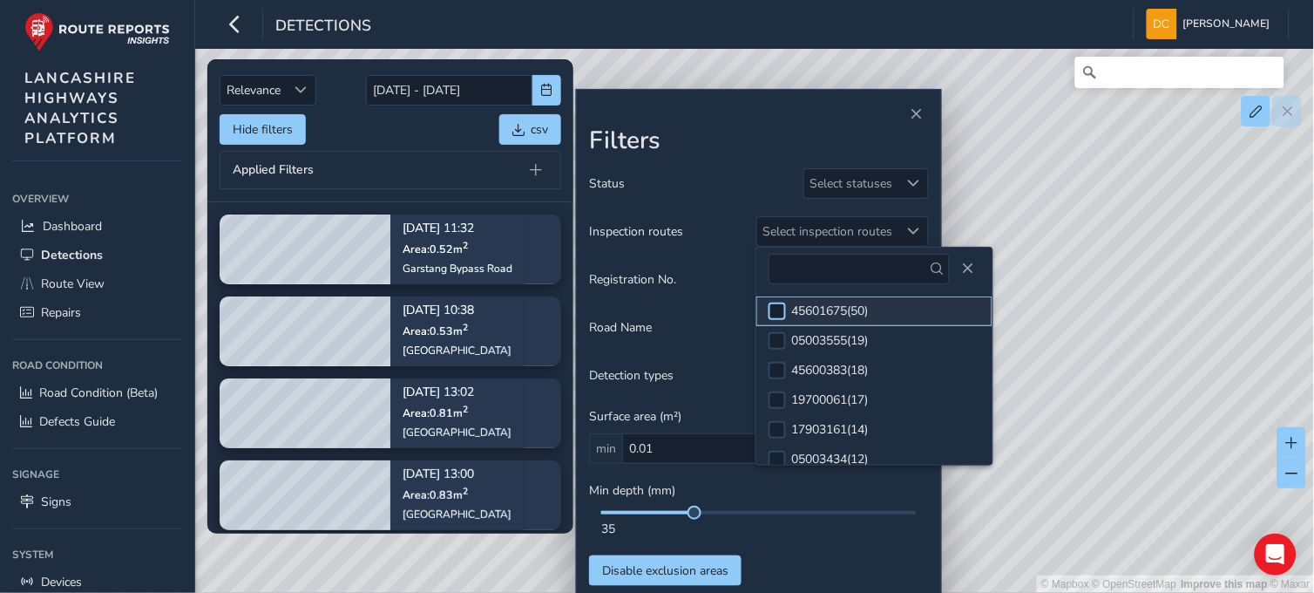
click at [781, 305] on div at bounding box center [777, 310] width 17 height 17
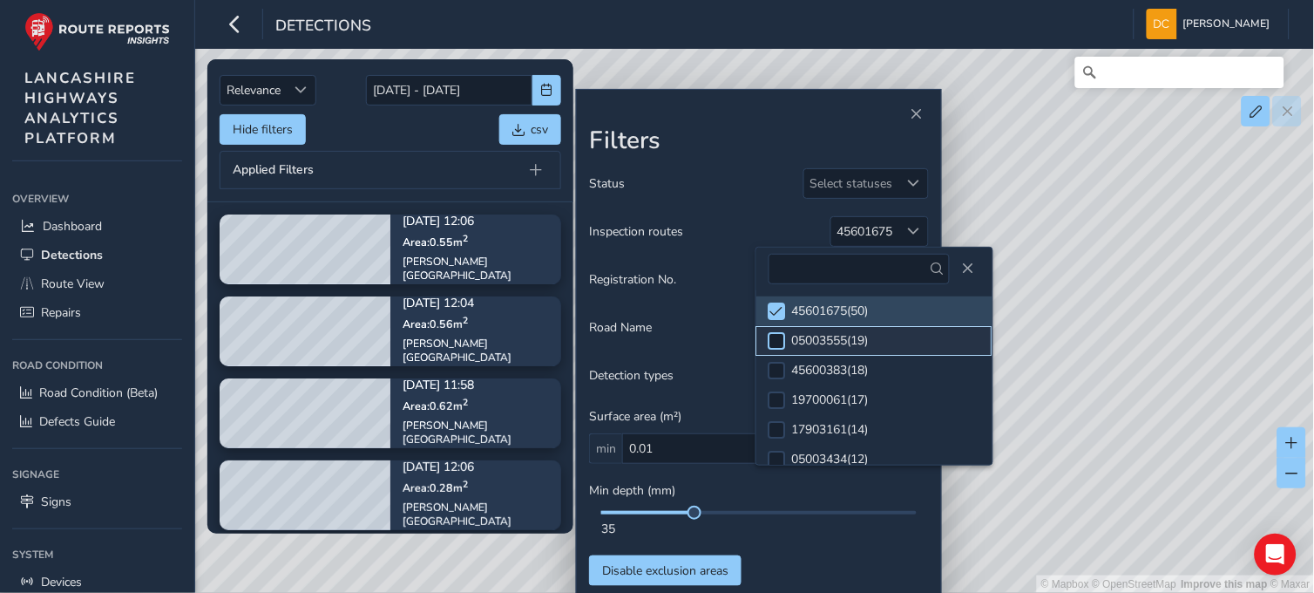
click at [784, 337] on div at bounding box center [777, 340] width 17 height 17
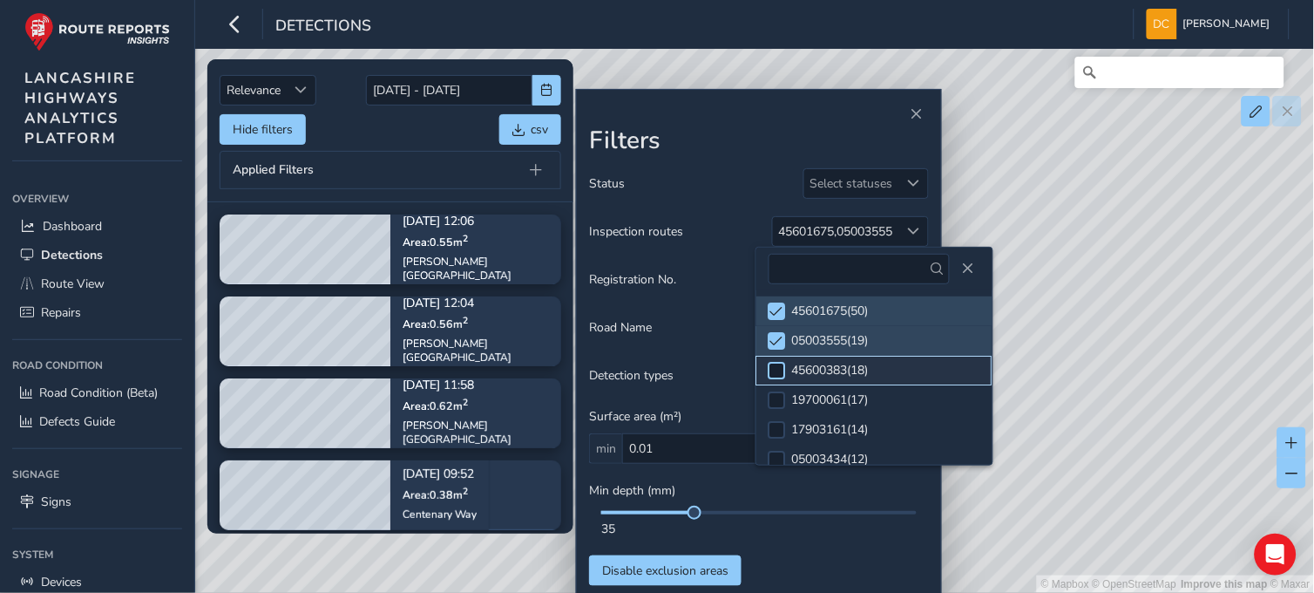
click at [781, 362] on div at bounding box center [777, 370] width 17 height 17
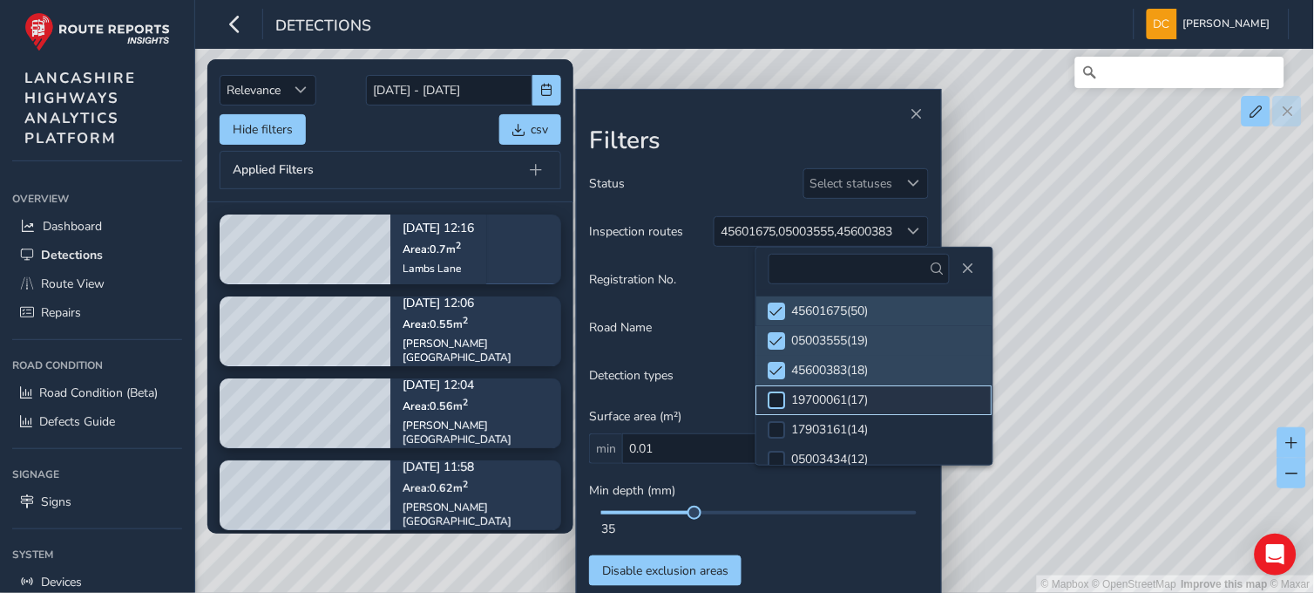
click at [776, 403] on div at bounding box center [777, 399] width 17 height 17
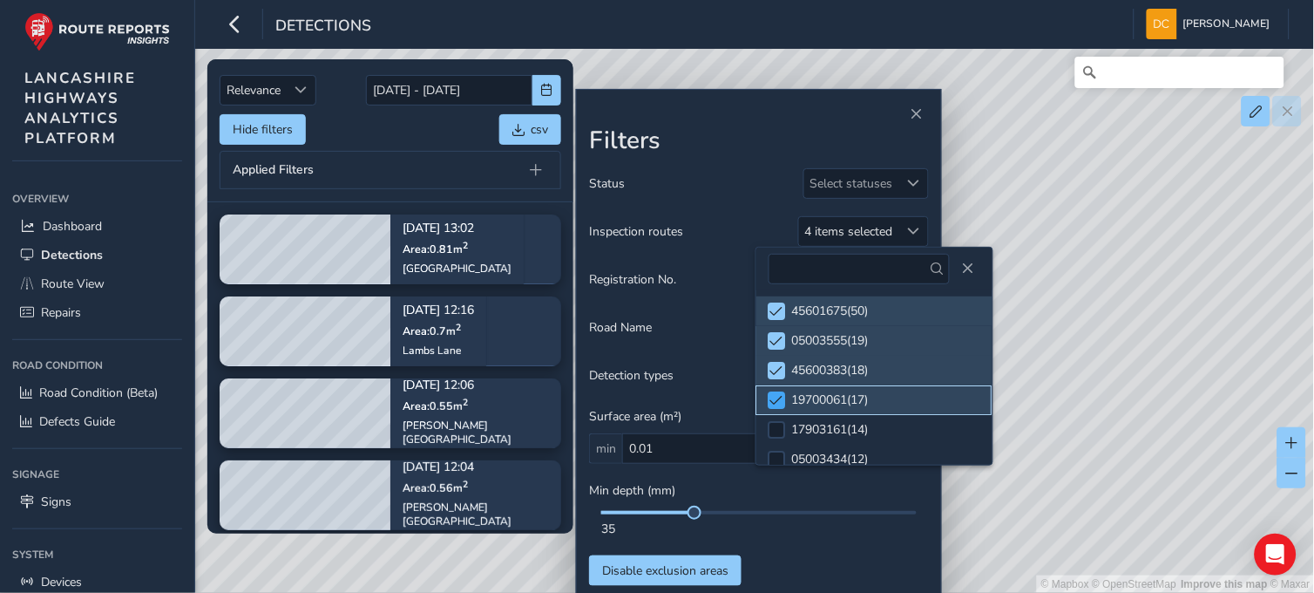
click at [784, 393] on div at bounding box center [777, 399] width 17 height 17
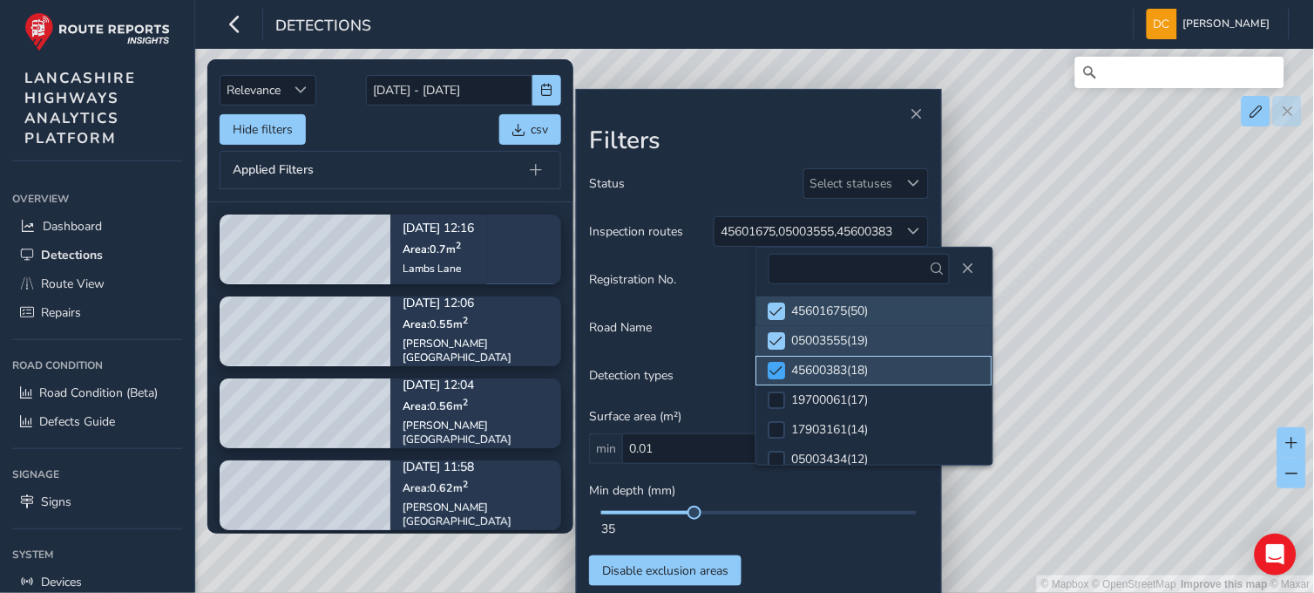
click at [781, 371] on span at bounding box center [776, 370] width 13 height 12
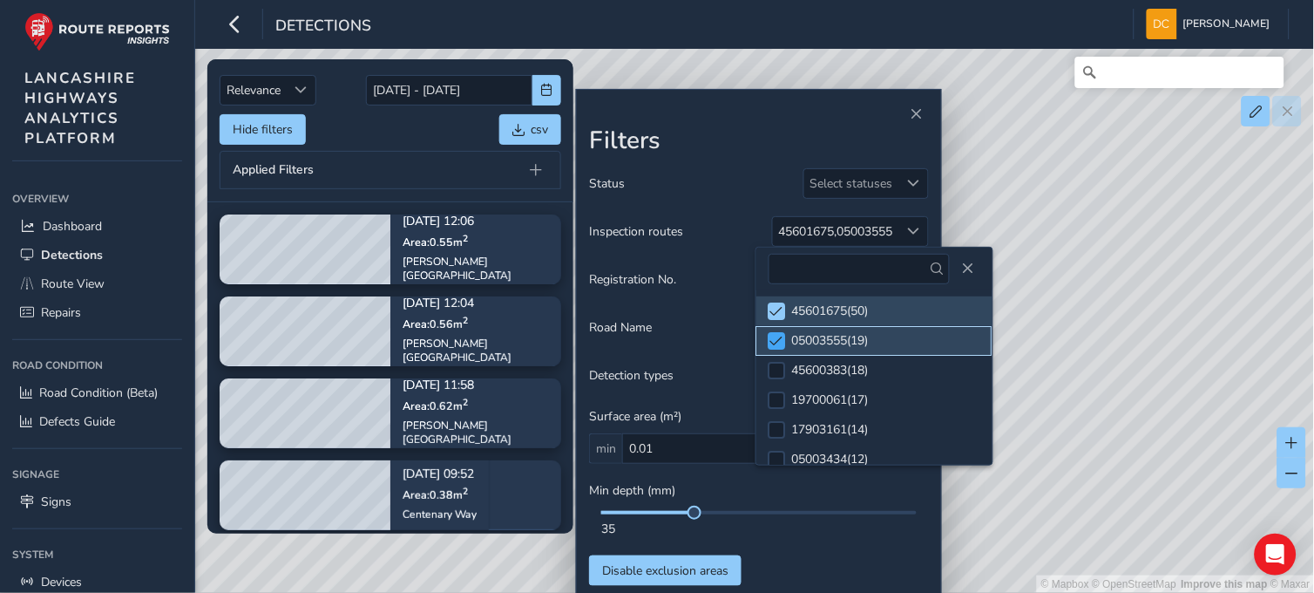
click at [779, 340] on span at bounding box center [776, 341] width 13 height 12
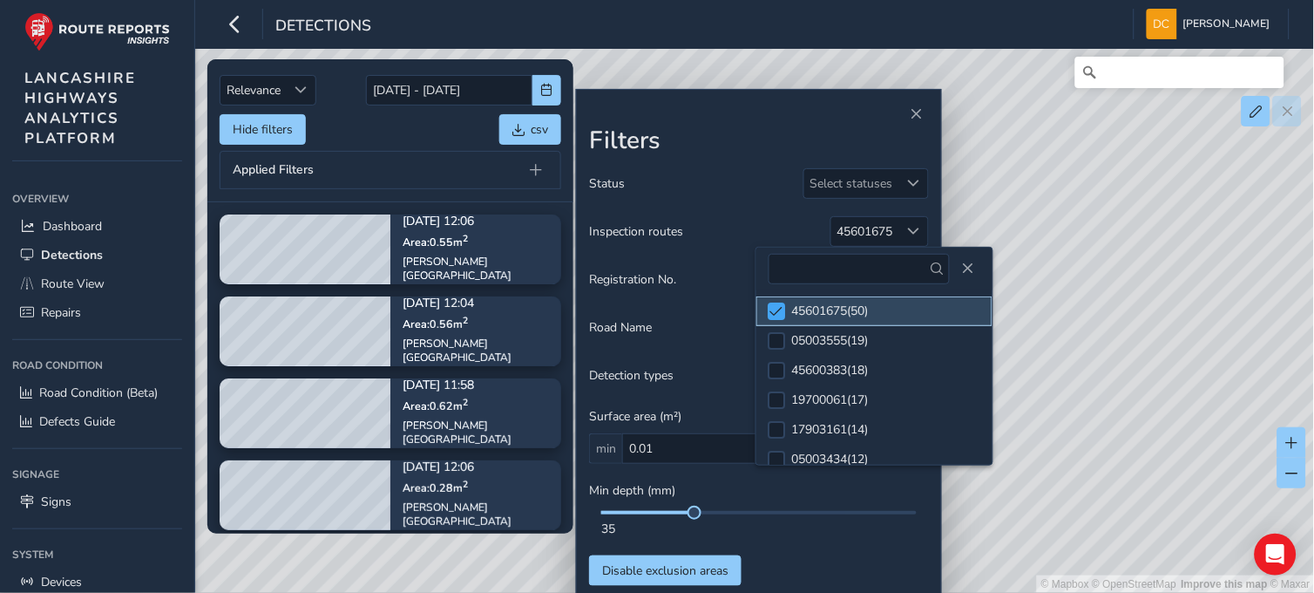
click at [776, 314] on span at bounding box center [776, 311] width 13 height 12
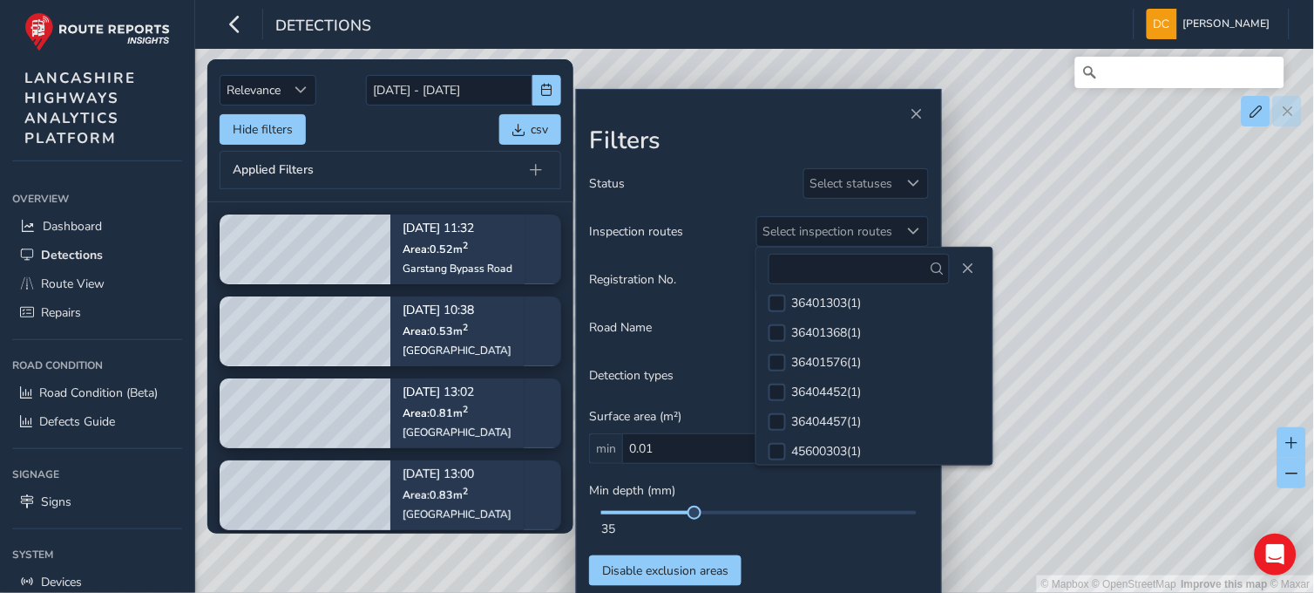
scroll to position [2088, 0]
click at [962, 271] on span "Close" at bounding box center [968, 268] width 12 height 12
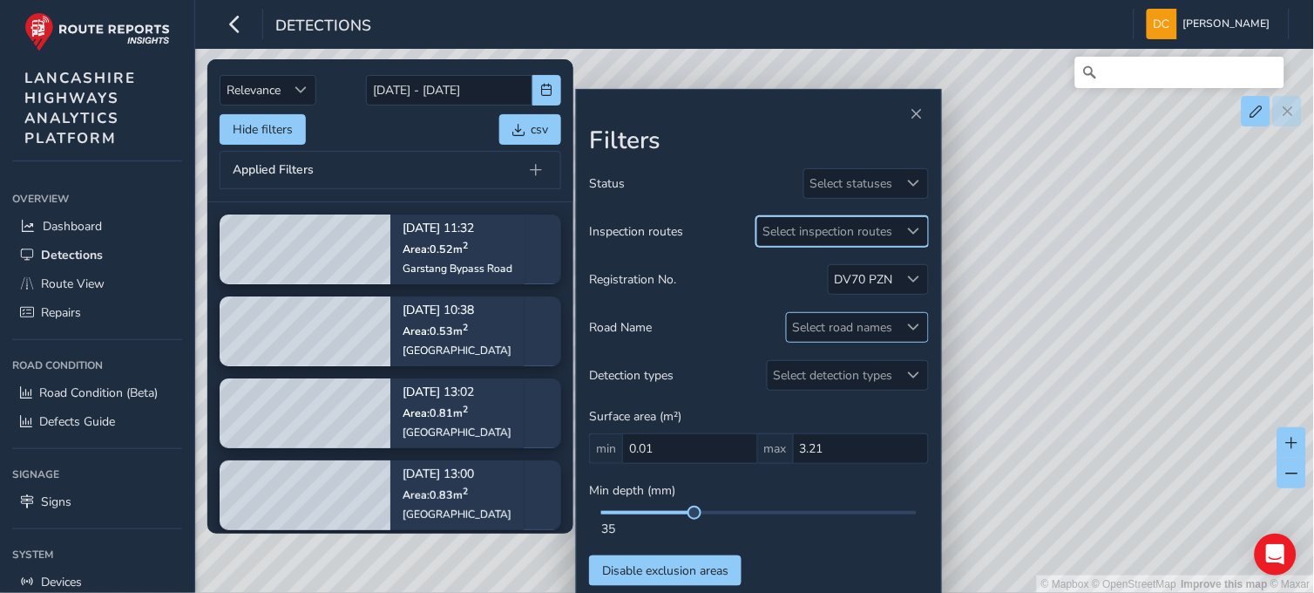
click at [852, 324] on div "Select road names" at bounding box center [843, 327] width 112 height 29
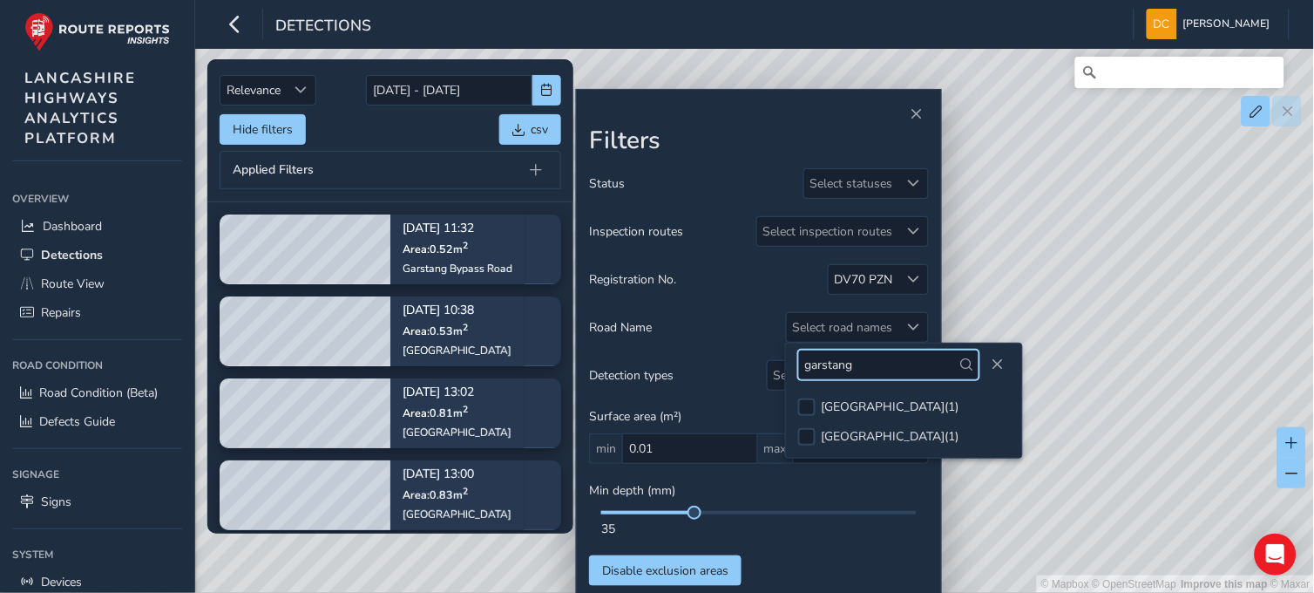
type input "garstang"
